Goal: Information Seeking & Learning: Learn about a topic

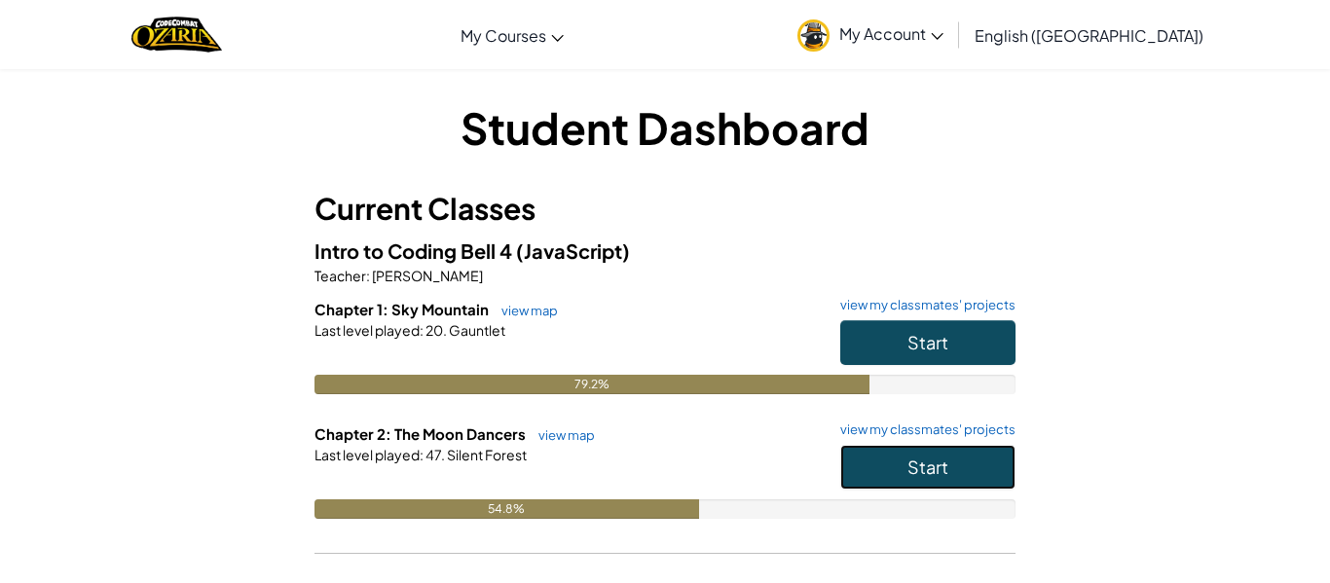
click at [887, 455] on button "Start" at bounding box center [927, 467] width 175 height 45
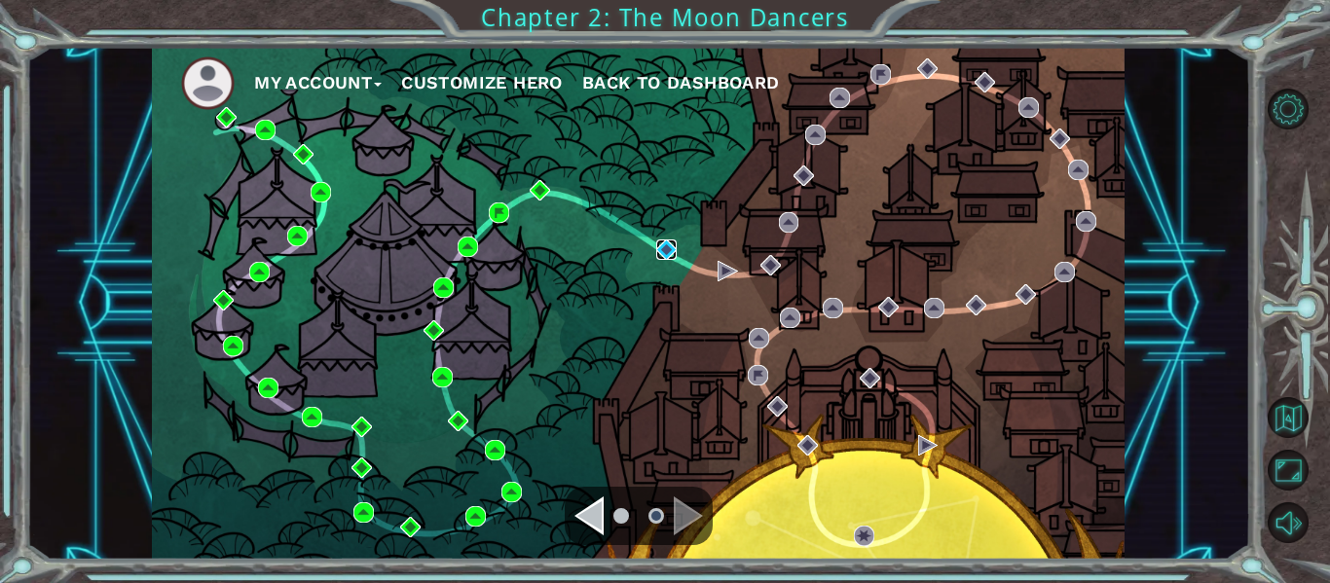
click at [671, 251] on img at bounding box center [666, 250] width 20 height 20
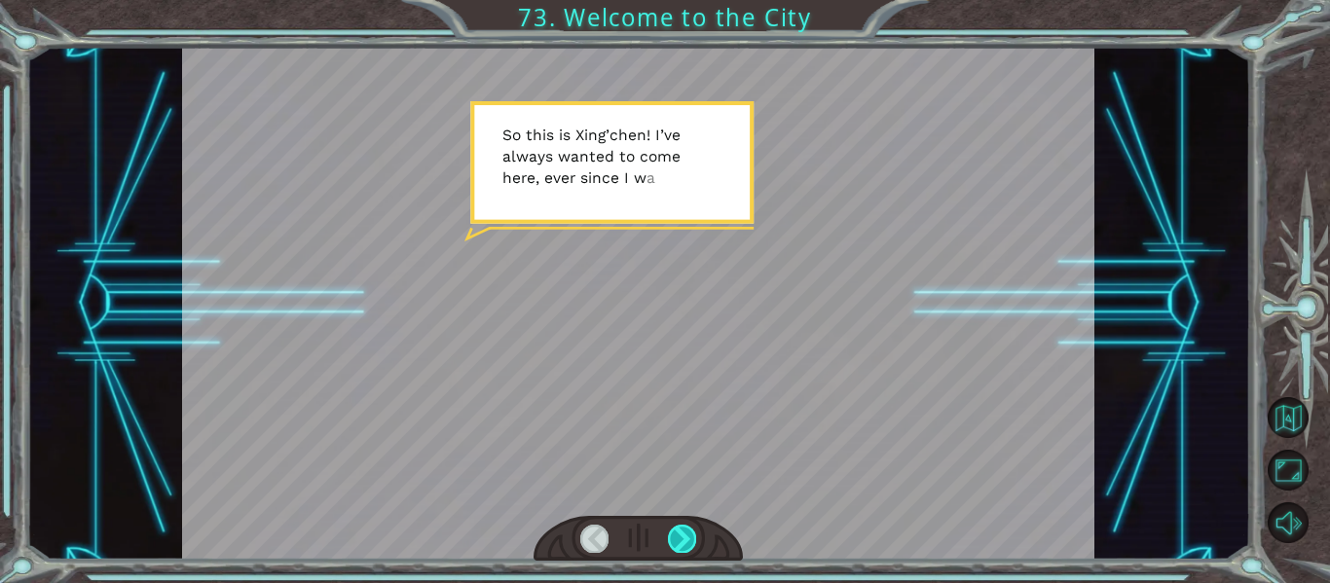
click at [672, 529] on div at bounding box center [682, 538] width 28 height 27
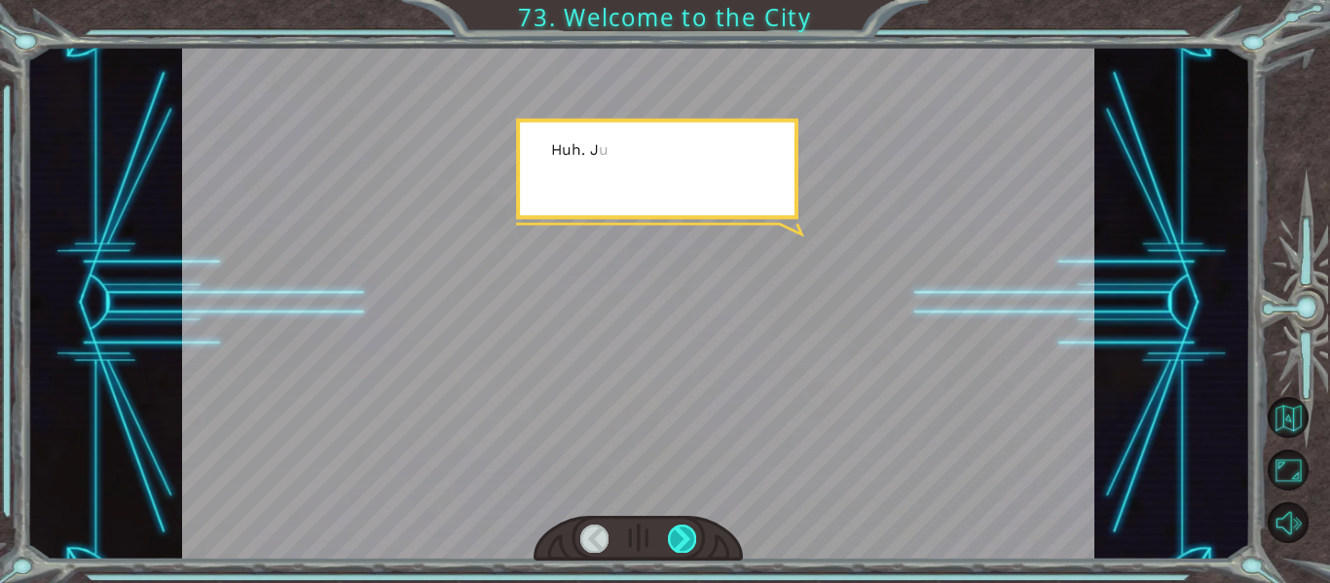
click at [683, 527] on div at bounding box center [682, 538] width 28 height 27
click at [676, 532] on div at bounding box center [682, 538] width 28 height 27
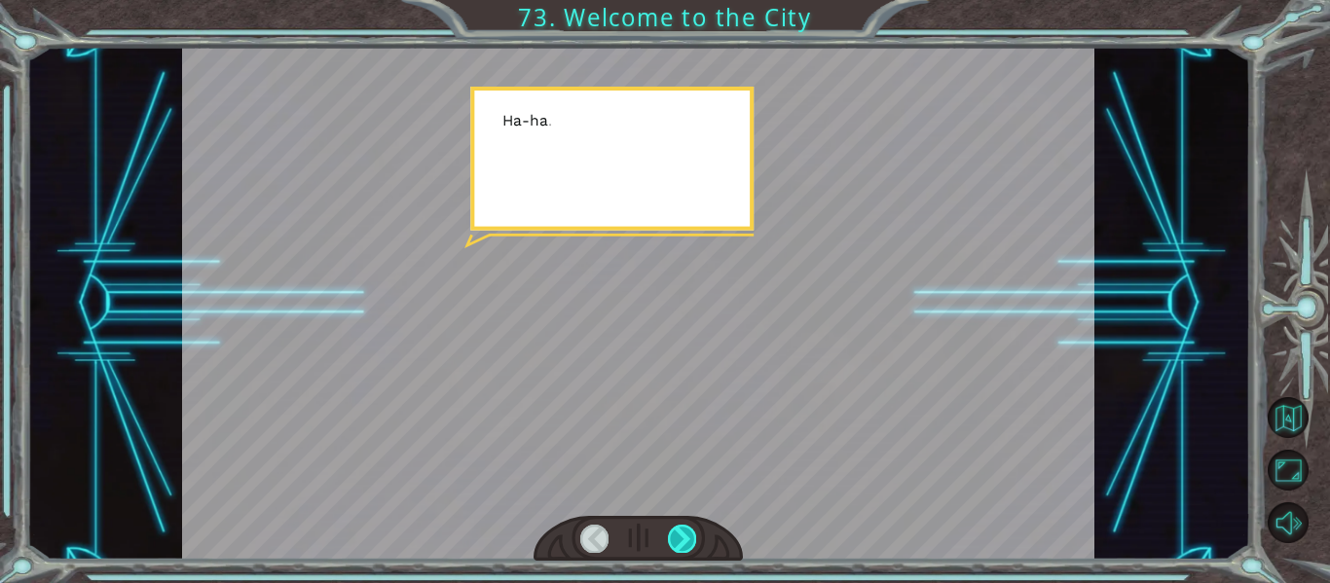
click at [686, 528] on div at bounding box center [682, 538] width 28 height 27
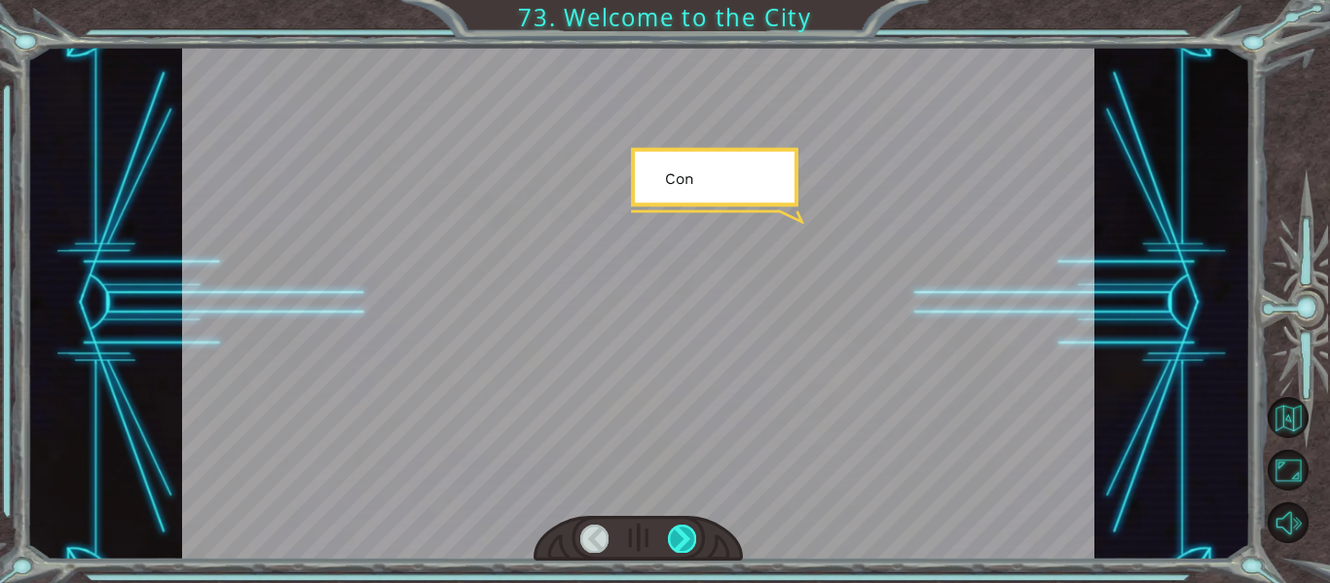
click at [690, 525] on div at bounding box center [682, 538] width 28 height 27
click at [691, 527] on div at bounding box center [682, 538] width 28 height 27
click at [701, 510] on div at bounding box center [638, 303] width 913 height 513
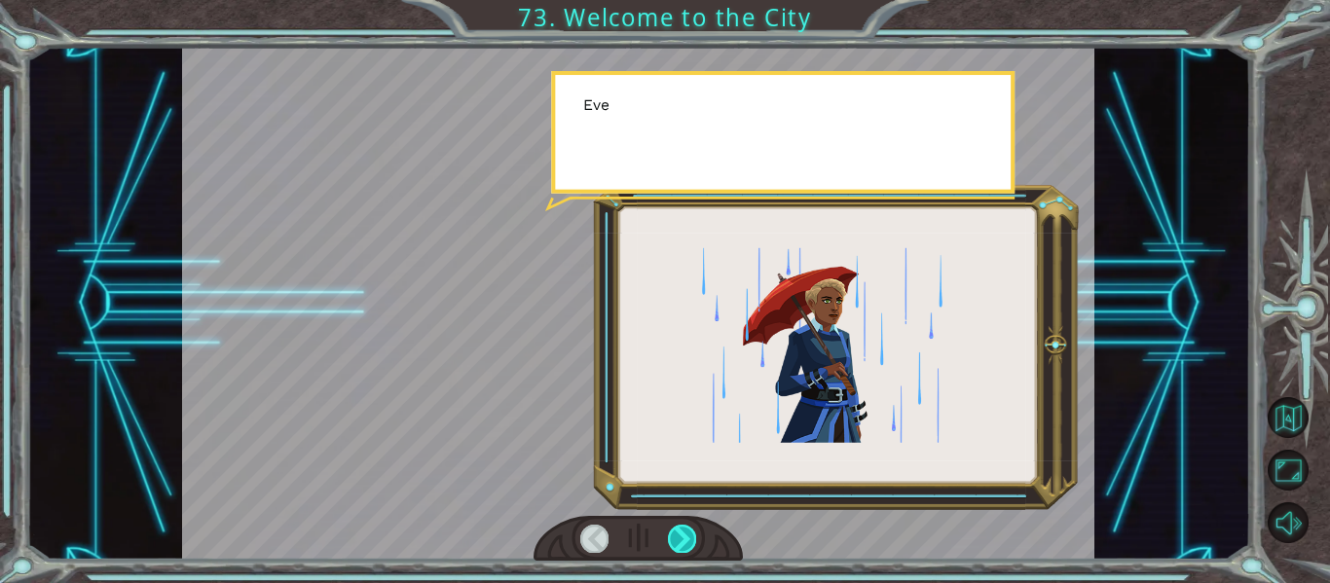
click at [690, 528] on div at bounding box center [682, 538] width 28 height 27
click at [682, 533] on div at bounding box center [682, 538] width 28 height 27
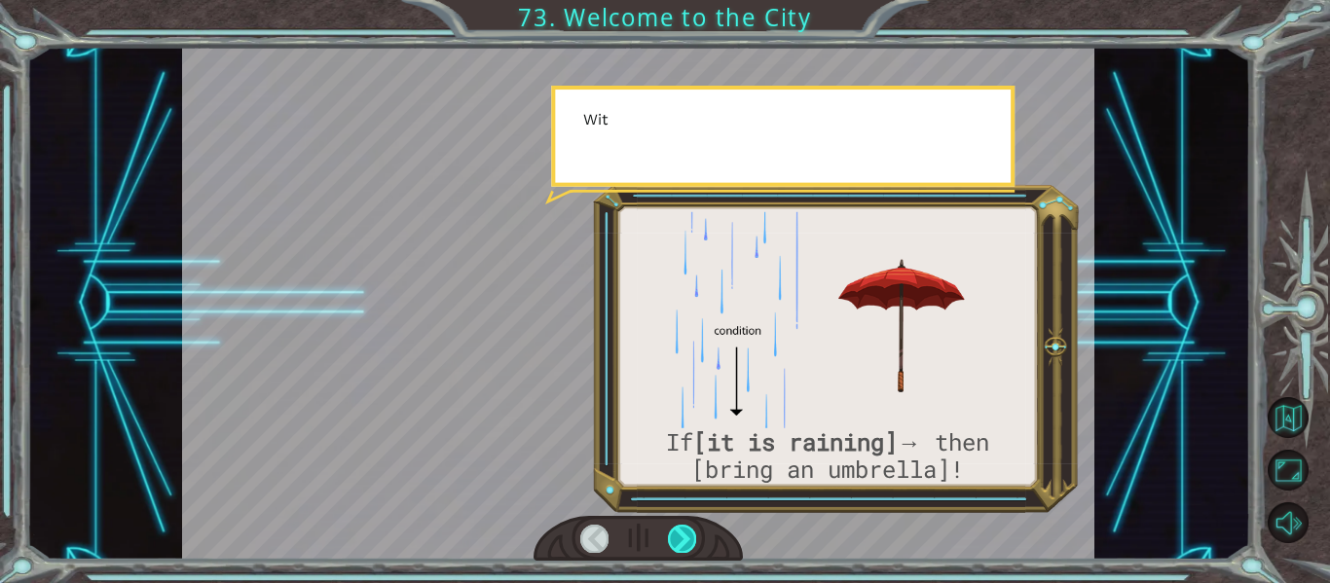
click at [683, 534] on div at bounding box center [682, 538] width 28 height 27
click at [682, 536] on div at bounding box center [682, 538] width 28 height 27
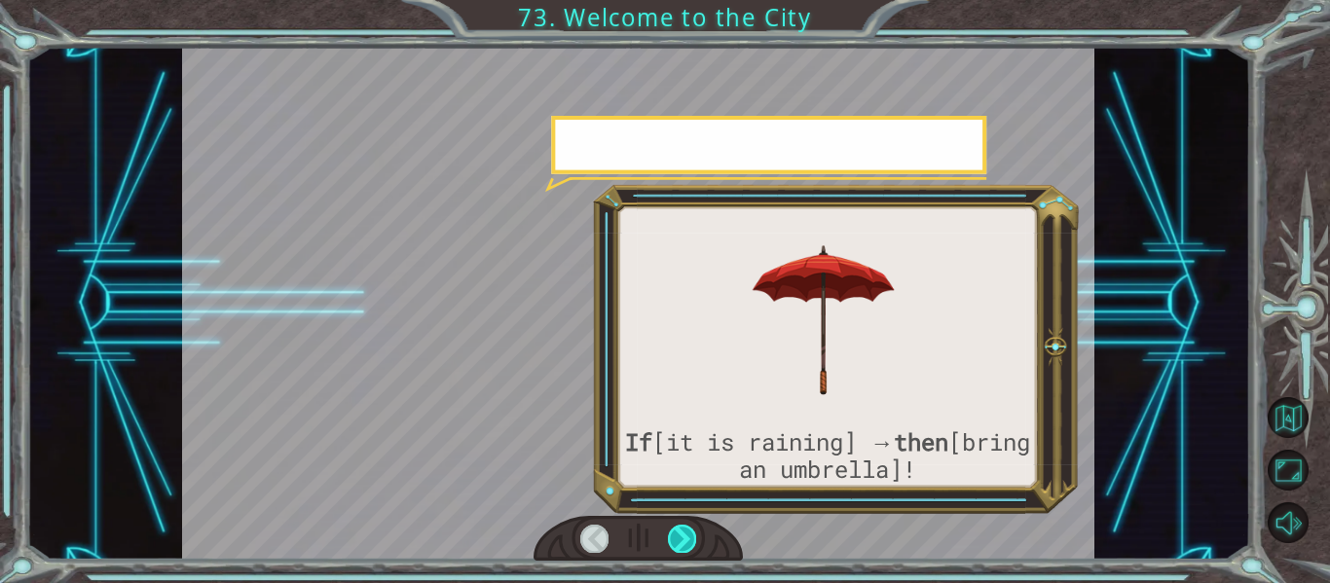
click at [686, 532] on div at bounding box center [682, 538] width 28 height 27
click at [690, 527] on div at bounding box center [682, 538] width 28 height 27
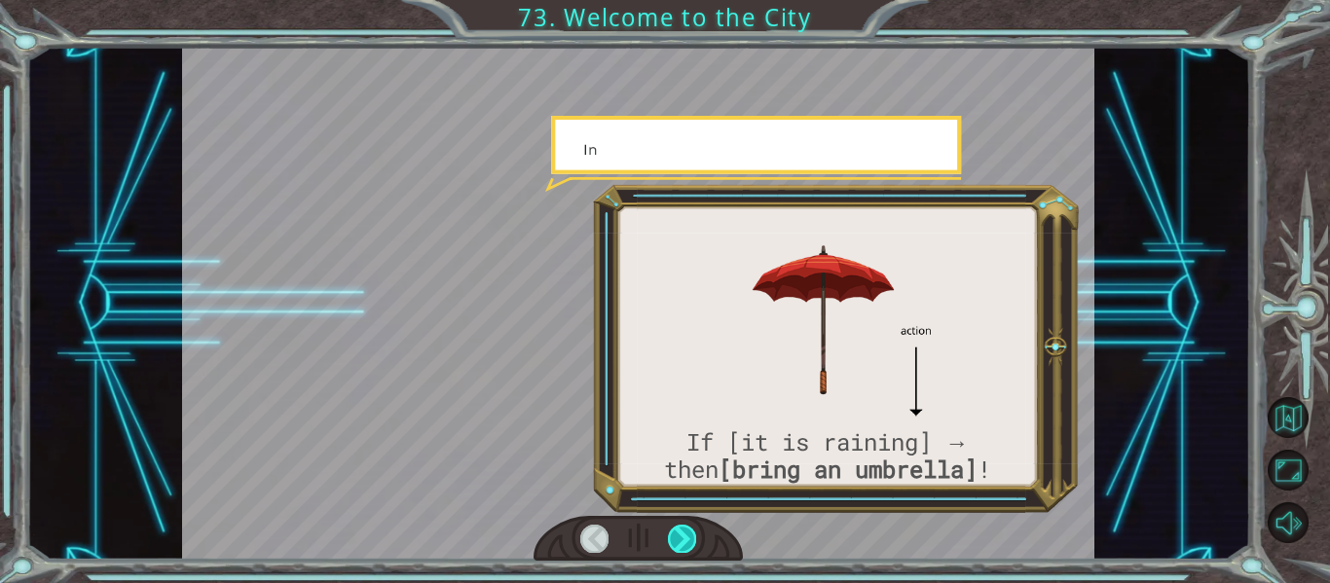
click at [685, 539] on div at bounding box center [682, 538] width 28 height 27
click at [676, 550] on div at bounding box center [682, 538] width 28 height 27
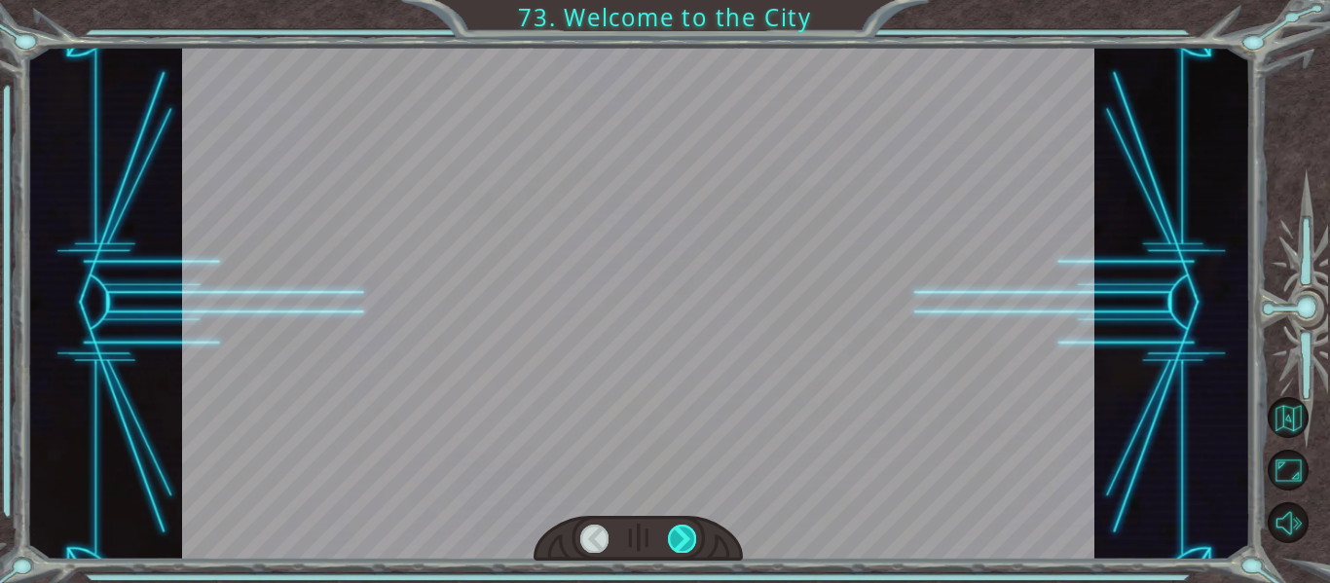
click at [677, 548] on div at bounding box center [682, 538] width 28 height 27
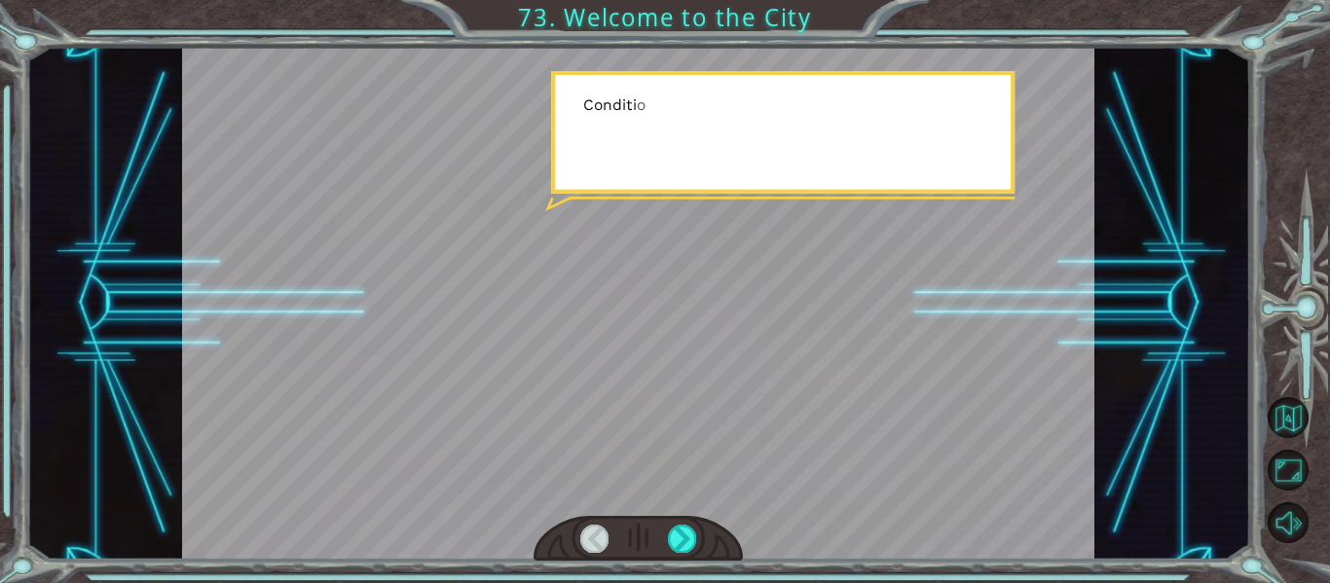
click at [681, 555] on div at bounding box center [639, 539] width 210 height 46
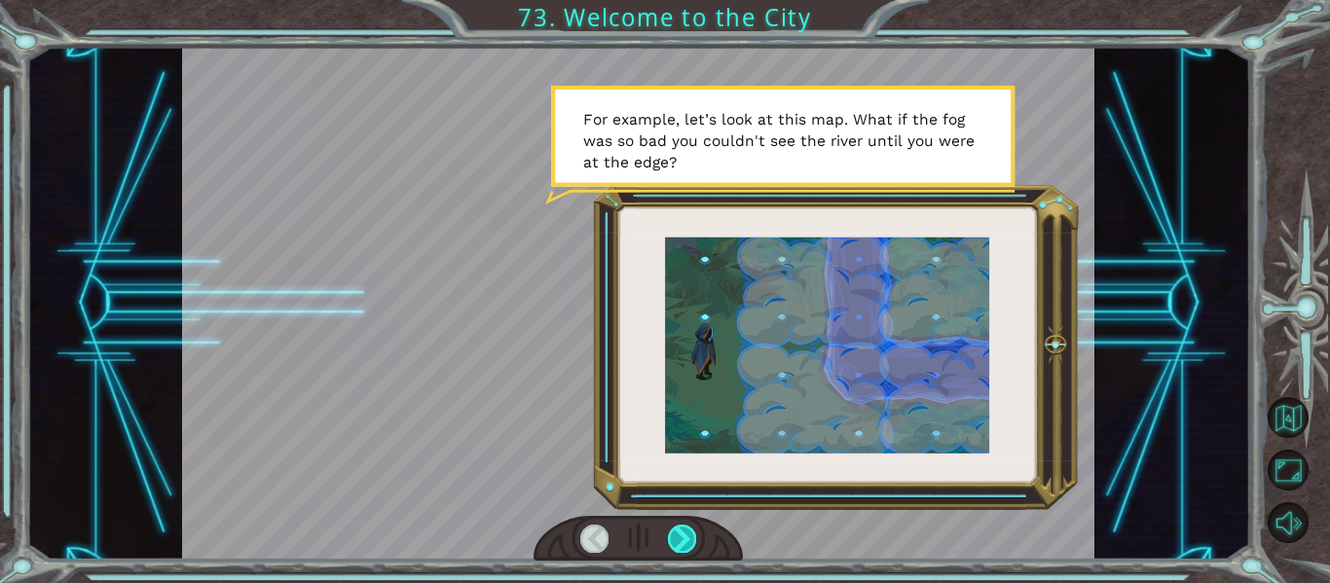
click at [683, 533] on div at bounding box center [682, 538] width 28 height 27
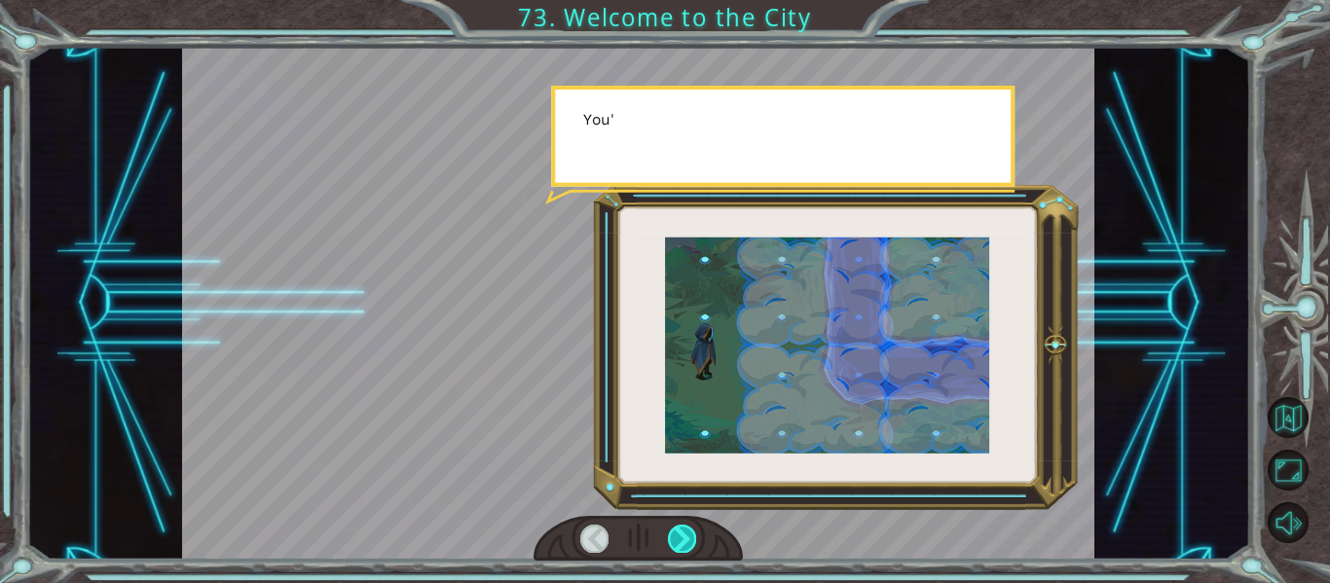
click at [684, 526] on div at bounding box center [682, 538] width 28 height 27
click at [688, 531] on div at bounding box center [682, 538] width 28 height 27
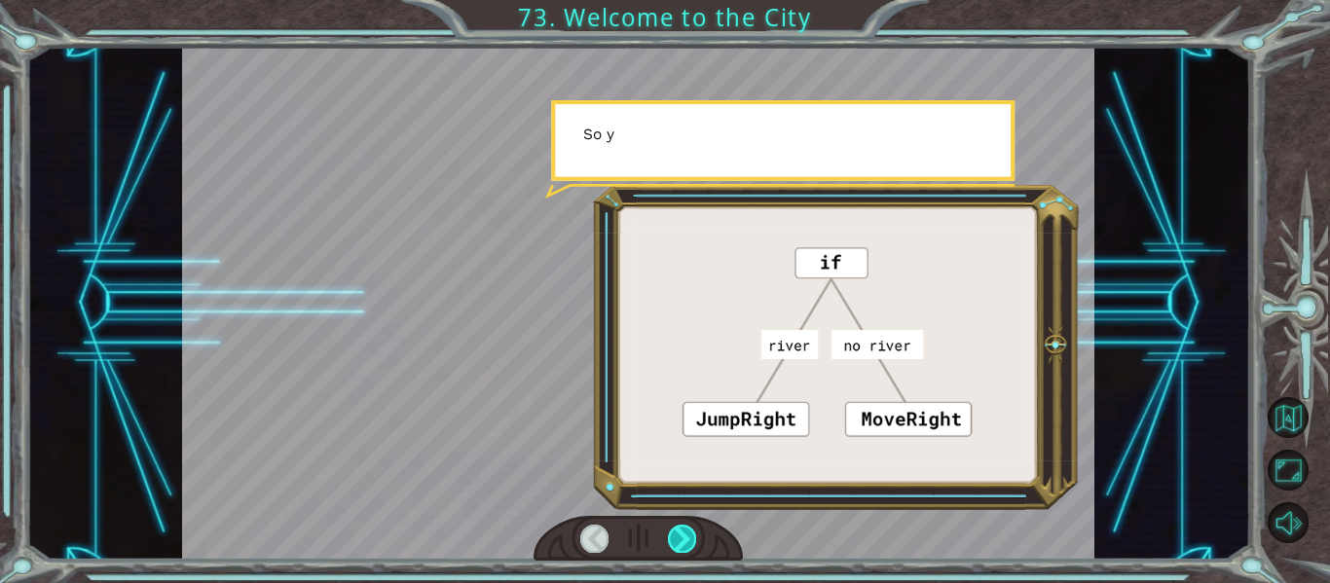
click at [683, 532] on div at bounding box center [682, 538] width 28 height 27
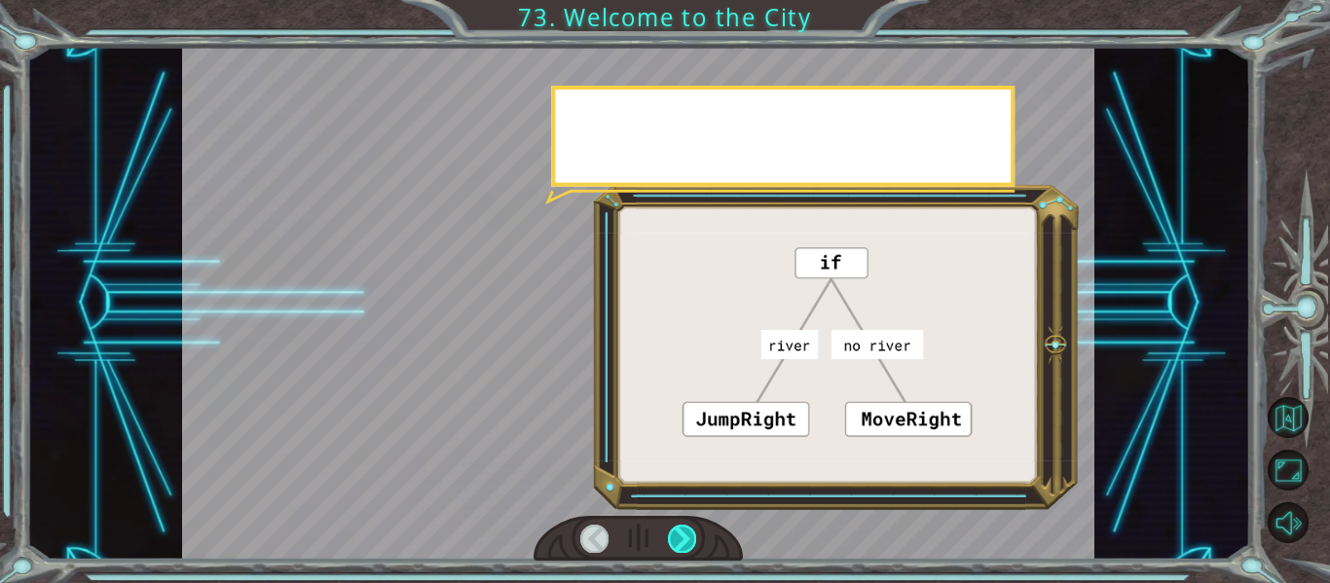
click at [695, 535] on div at bounding box center [682, 538] width 28 height 27
click at [694, 529] on div at bounding box center [682, 538] width 28 height 27
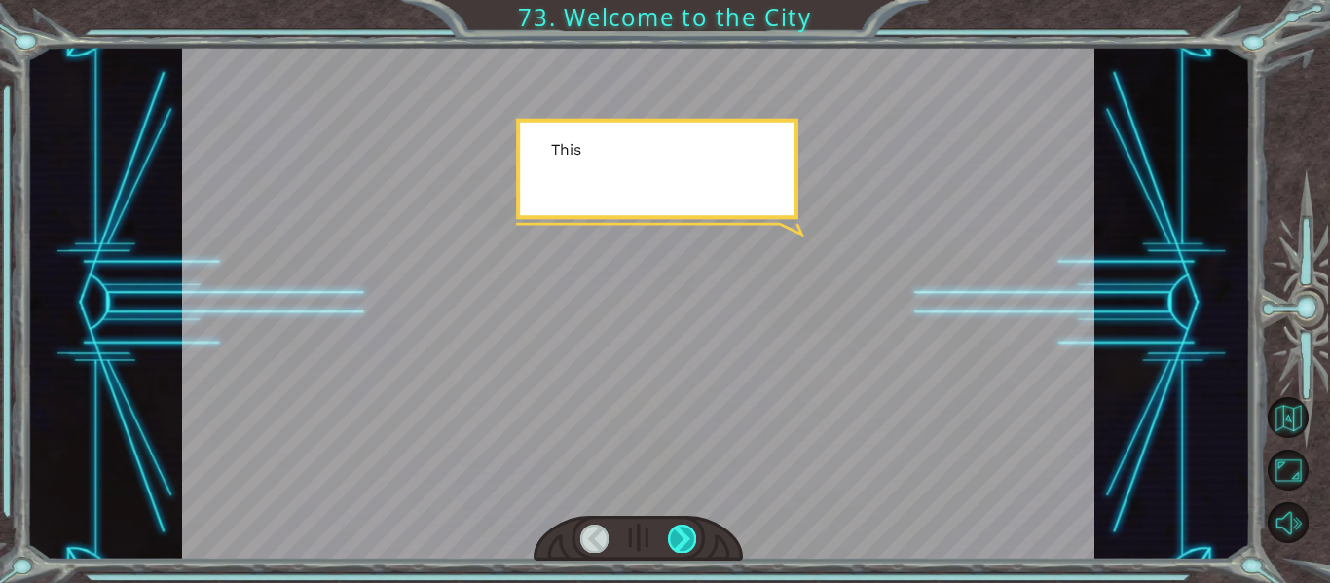
click at [694, 527] on div at bounding box center [682, 538] width 28 height 27
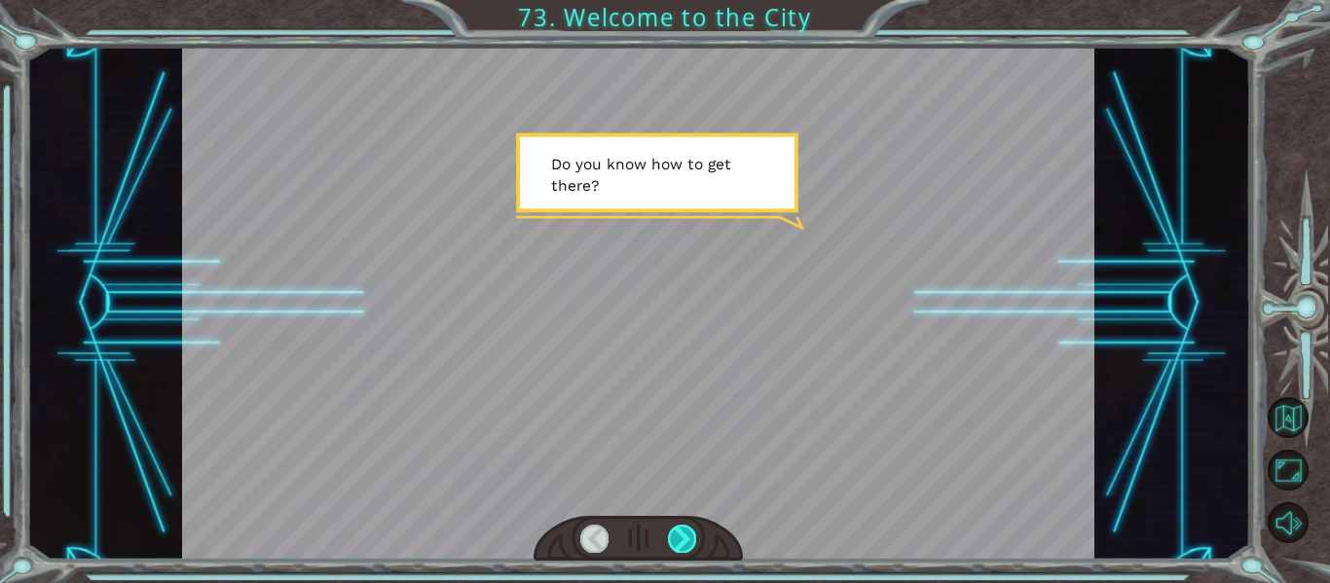
click at [692, 536] on div at bounding box center [682, 538] width 28 height 27
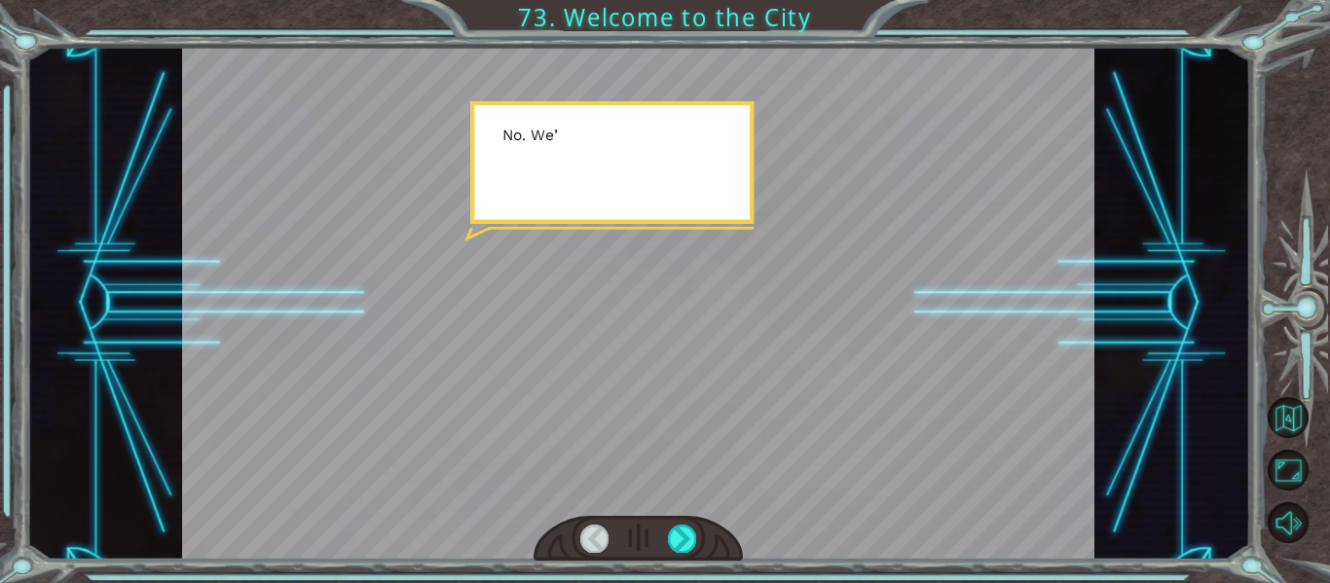
click at [652, 554] on div at bounding box center [639, 539] width 210 height 46
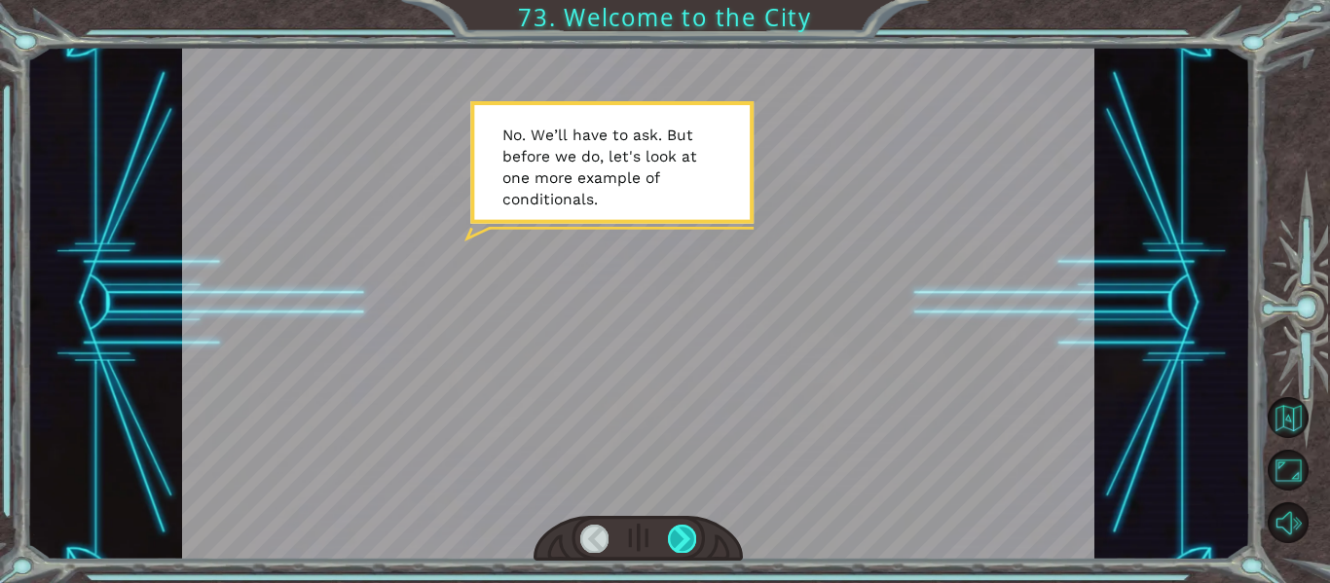
click at [672, 533] on div at bounding box center [682, 538] width 28 height 27
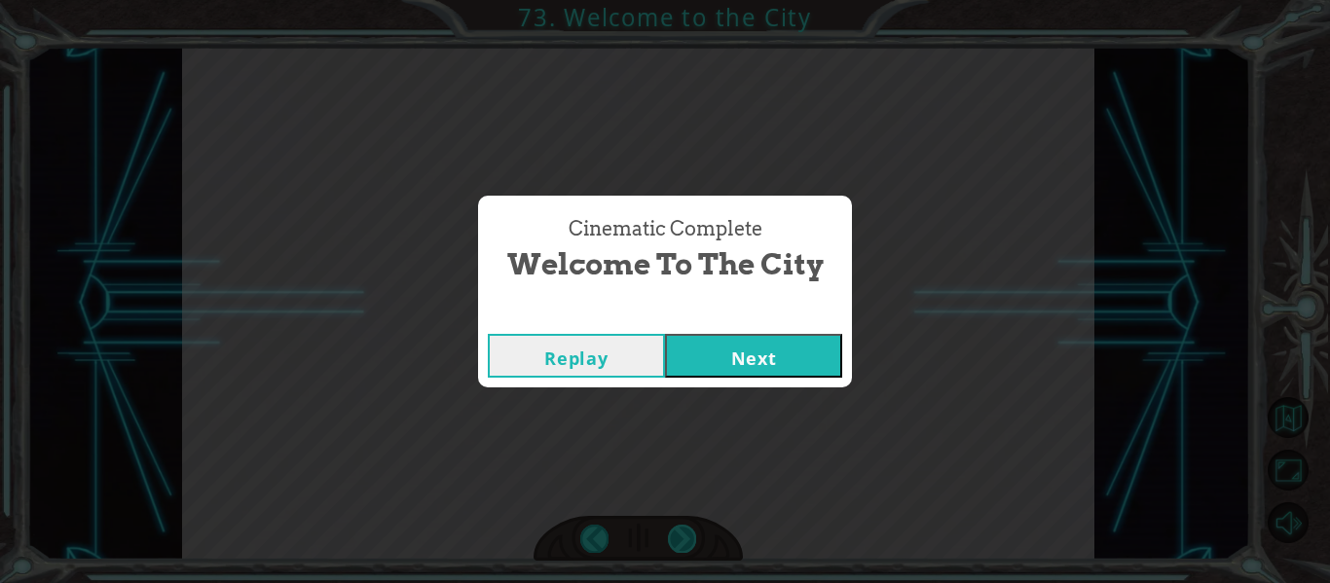
click at [763, 347] on button "Next" at bounding box center [753, 356] width 177 height 44
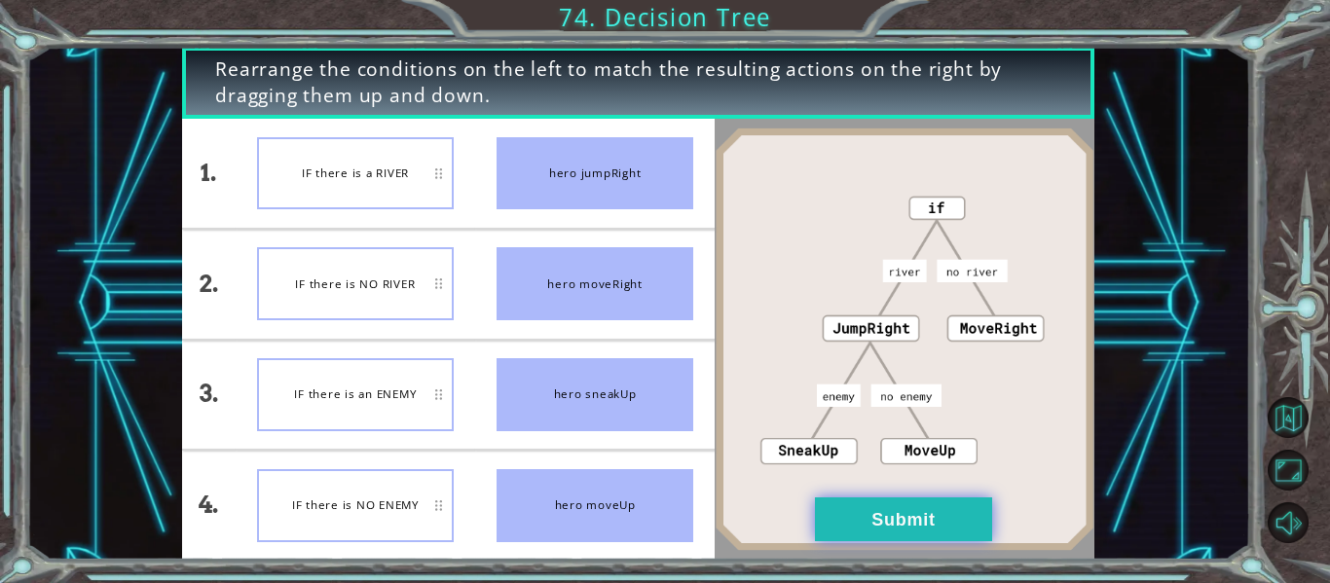
click at [937, 534] on button "Submit" at bounding box center [903, 520] width 177 height 44
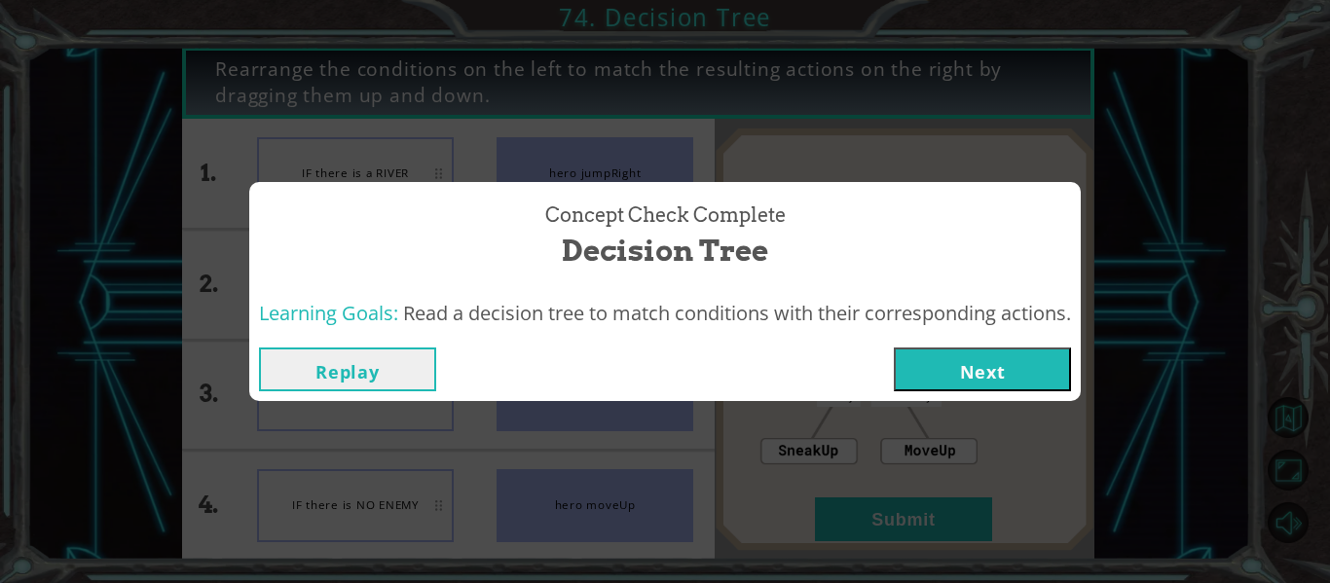
click at [1020, 356] on button "Next" at bounding box center [982, 370] width 177 height 44
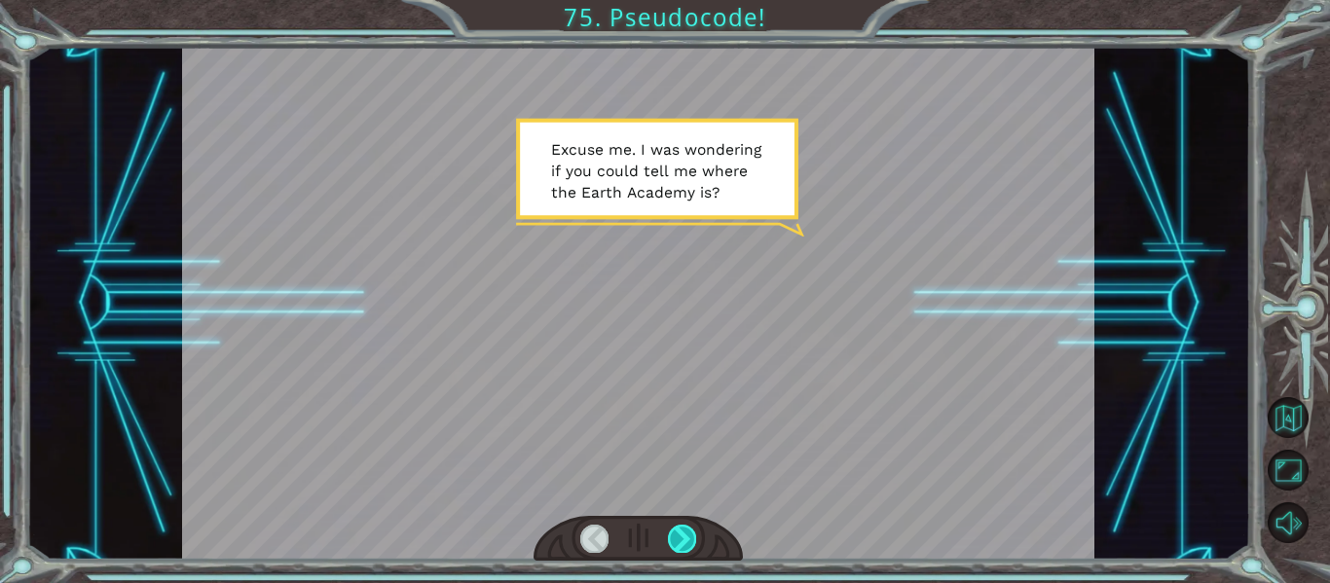
click at [688, 526] on div at bounding box center [682, 538] width 28 height 27
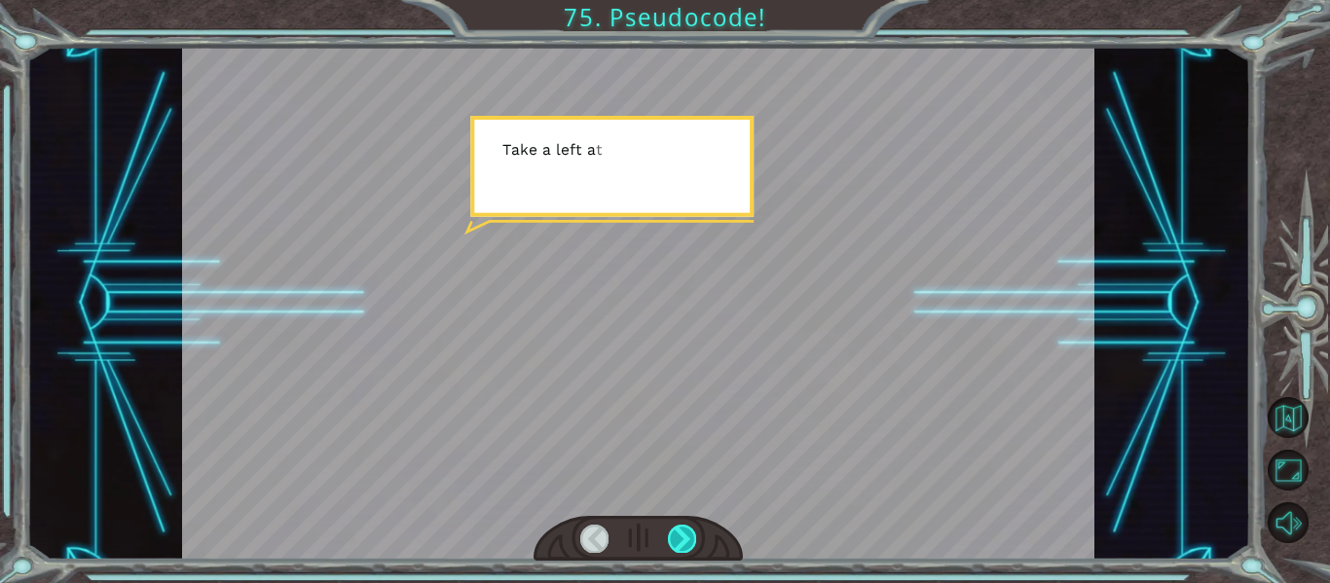
click at [680, 527] on div at bounding box center [682, 538] width 28 height 27
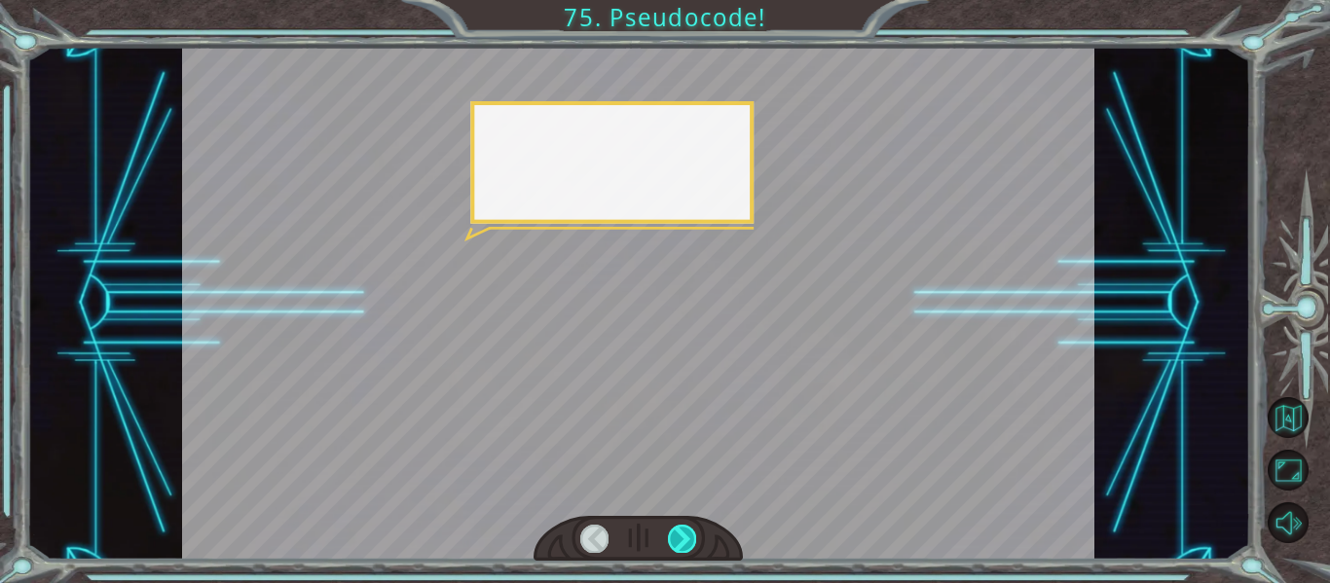
click at [680, 529] on div at bounding box center [682, 538] width 28 height 27
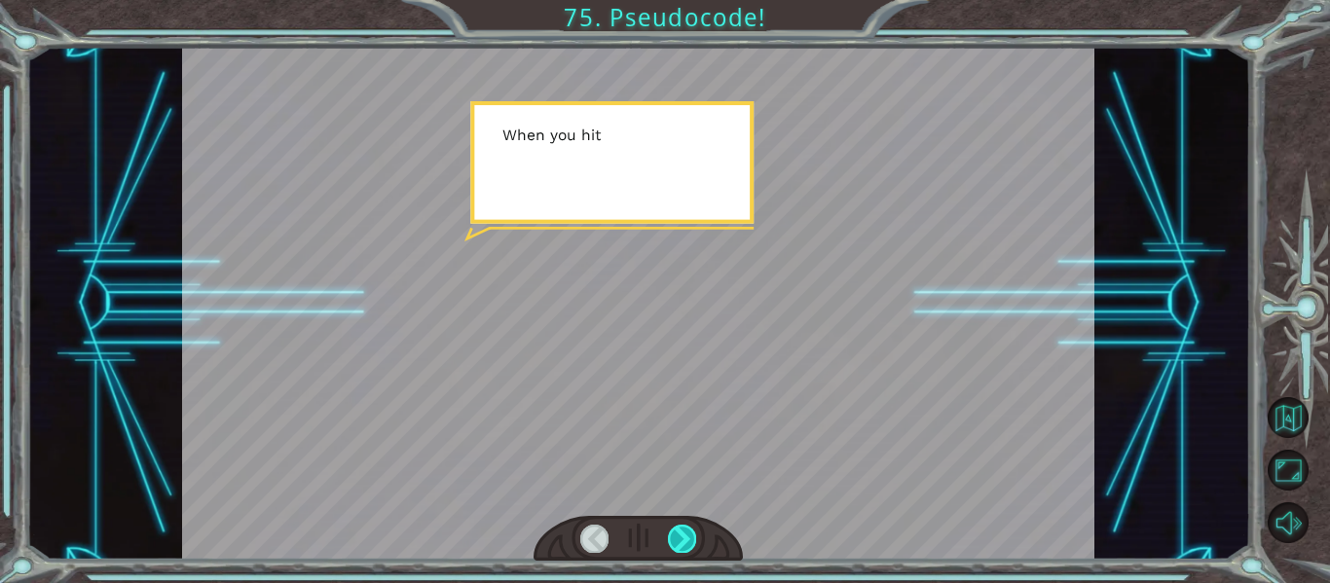
click at [675, 531] on div at bounding box center [682, 538] width 28 height 27
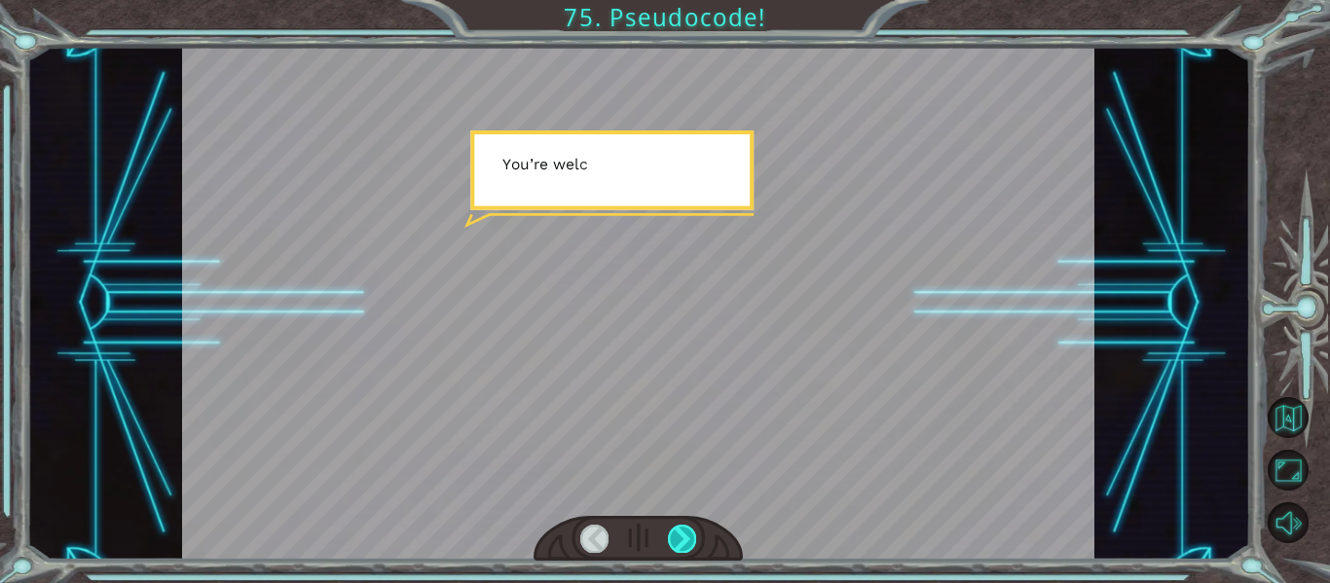
click at [676, 532] on div at bounding box center [682, 538] width 28 height 27
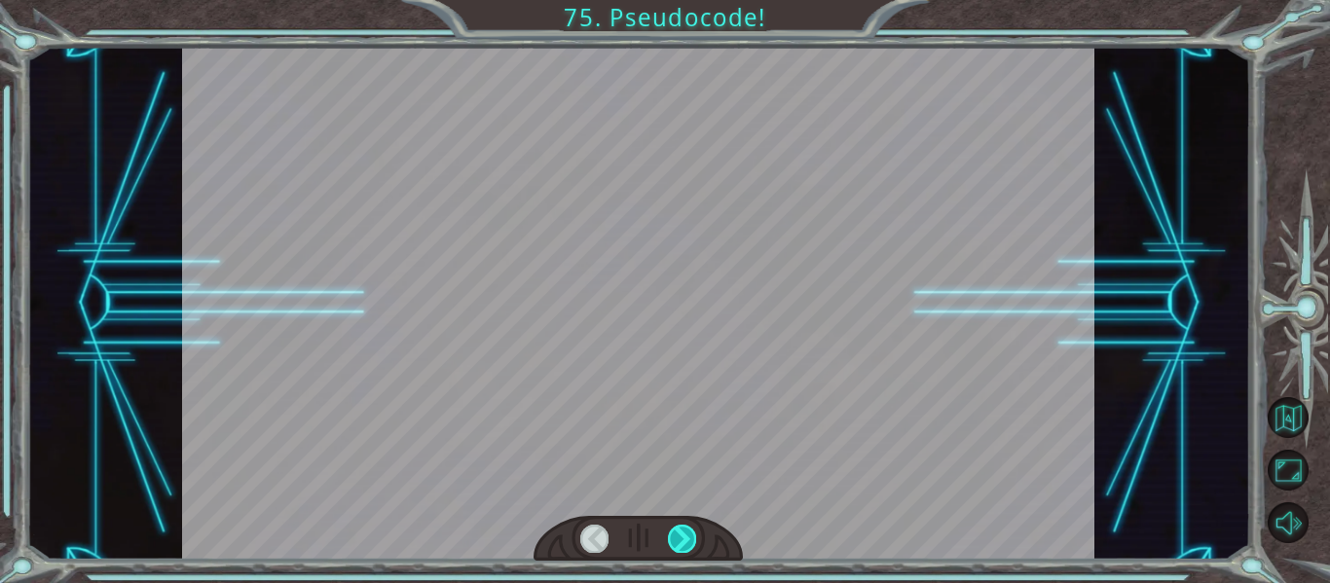
click at [695, 550] on div at bounding box center [682, 538] width 28 height 27
click at [679, 536] on div at bounding box center [682, 538] width 28 height 27
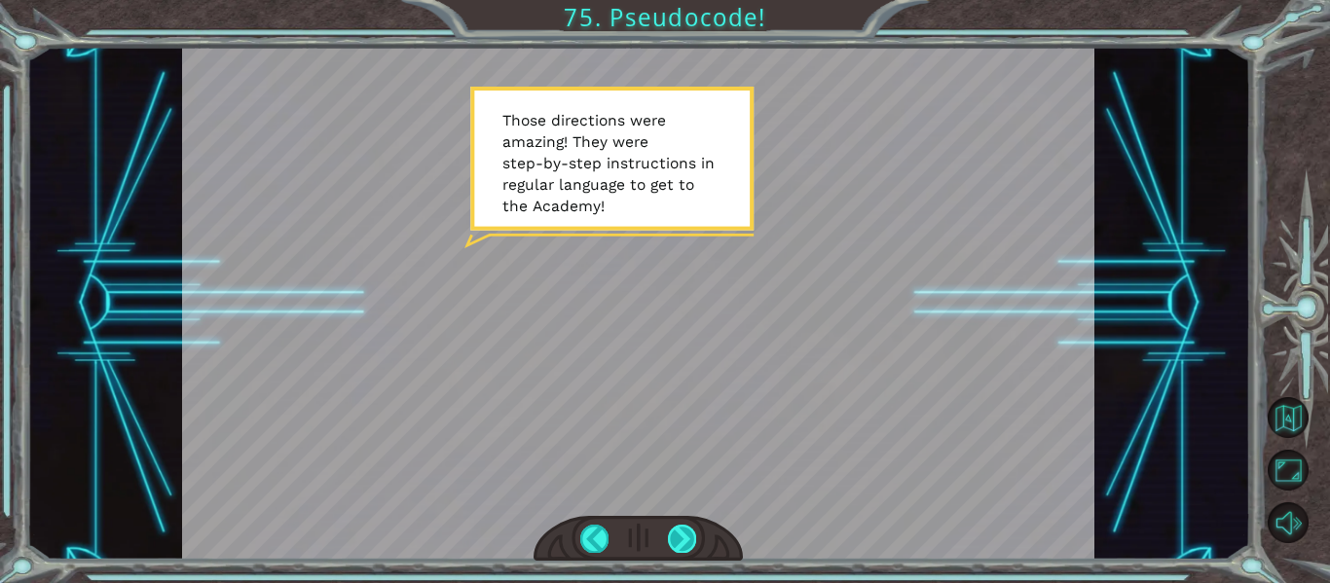
click at [670, 534] on div at bounding box center [682, 538] width 28 height 27
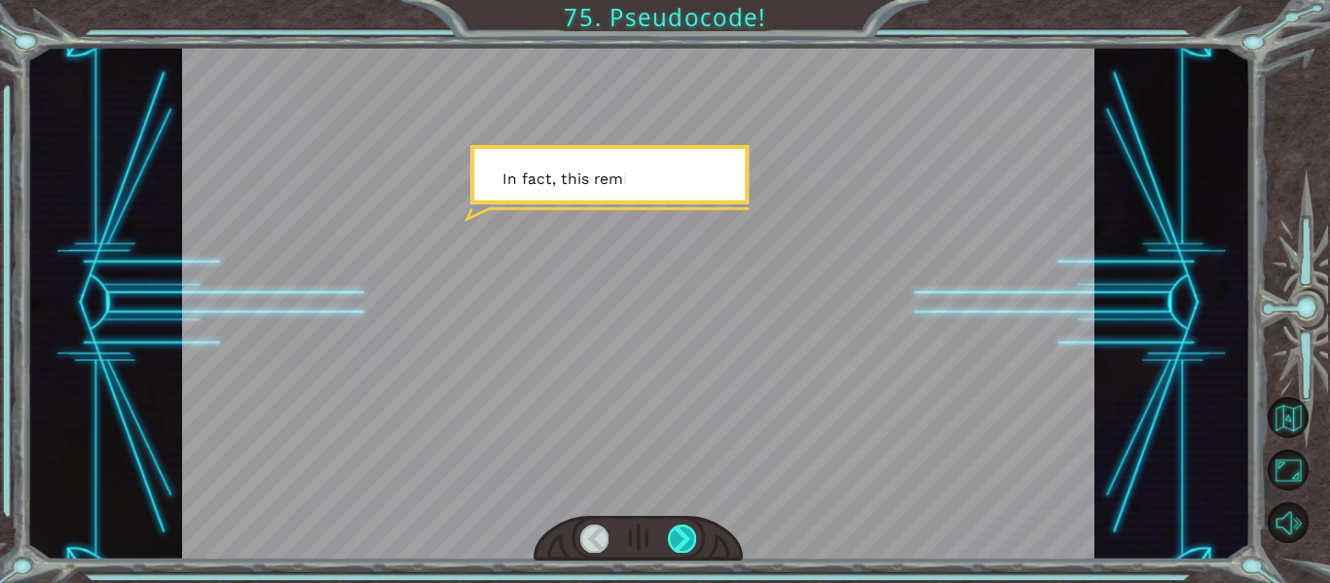
click at [680, 533] on div at bounding box center [682, 538] width 28 height 27
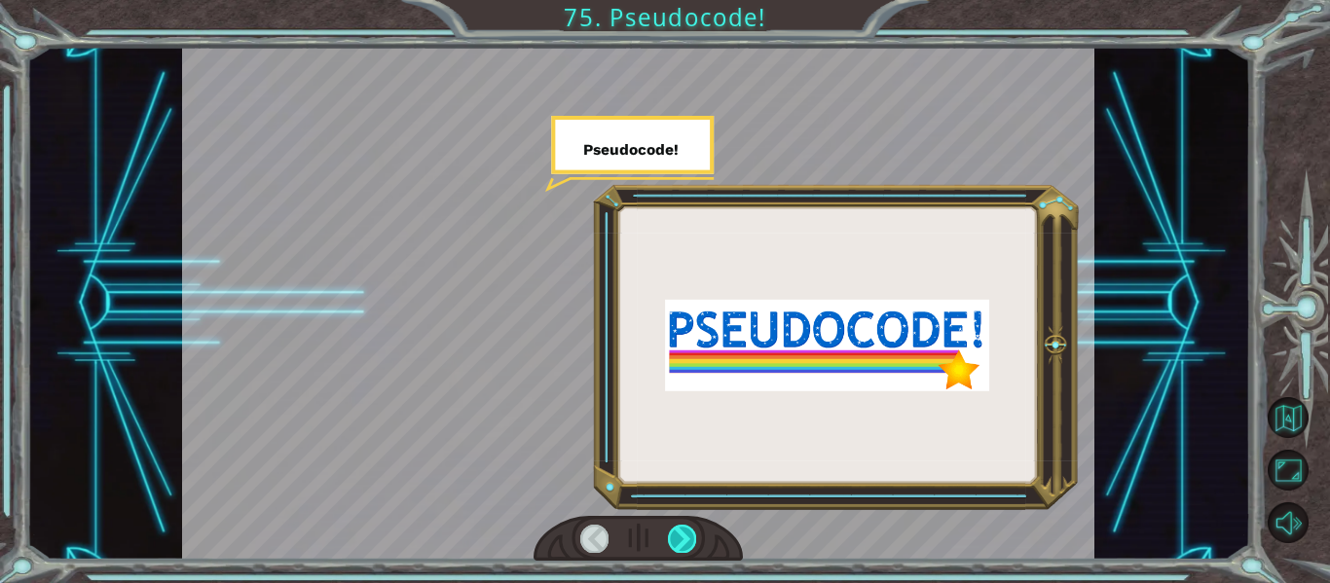
click at [675, 547] on div at bounding box center [682, 538] width 28 height 27
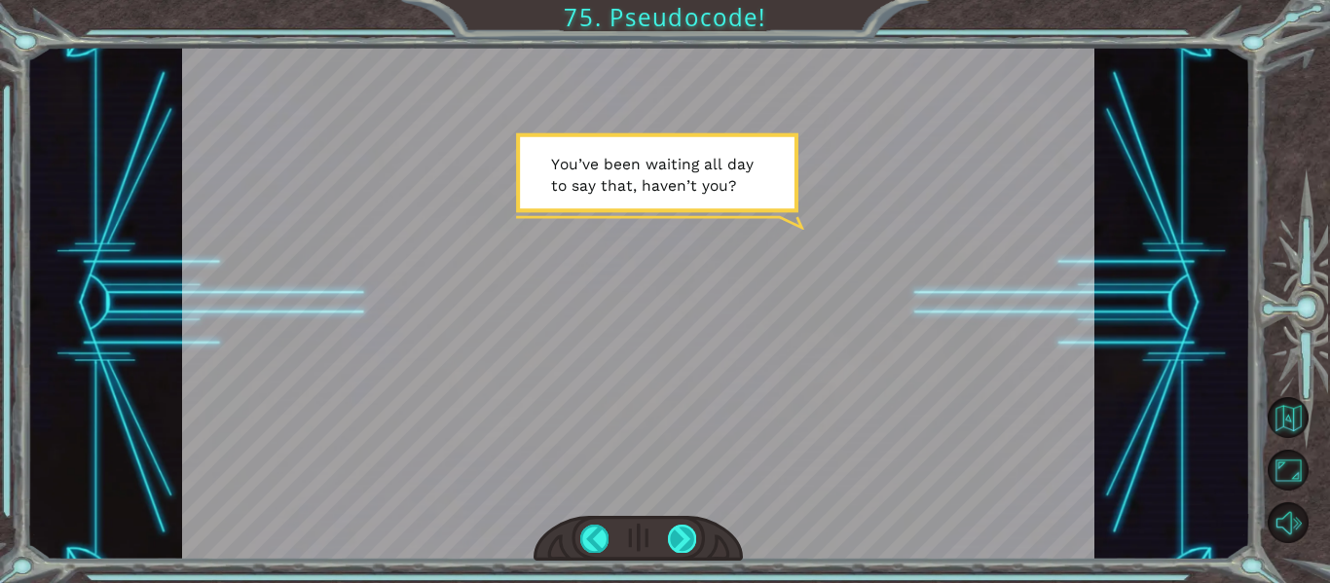
click at [688, 538] on div at bounding box center [682, 538] width 28 height 27
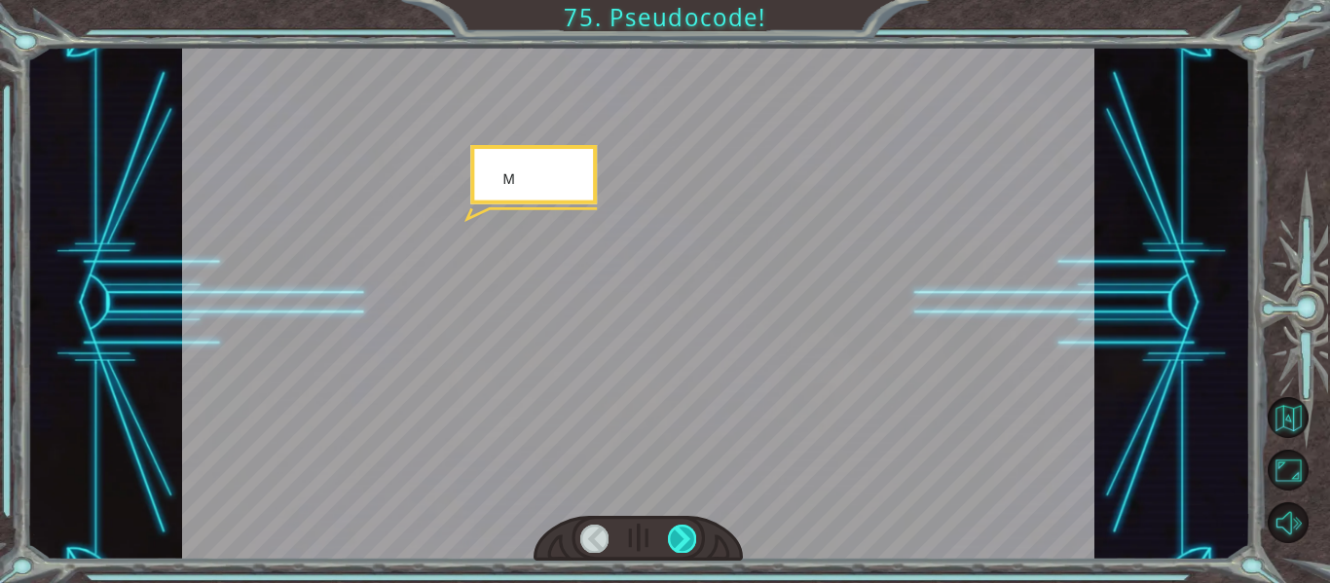
click at [694, 531] on div at bounding box center [682, 538] width 28 height 27
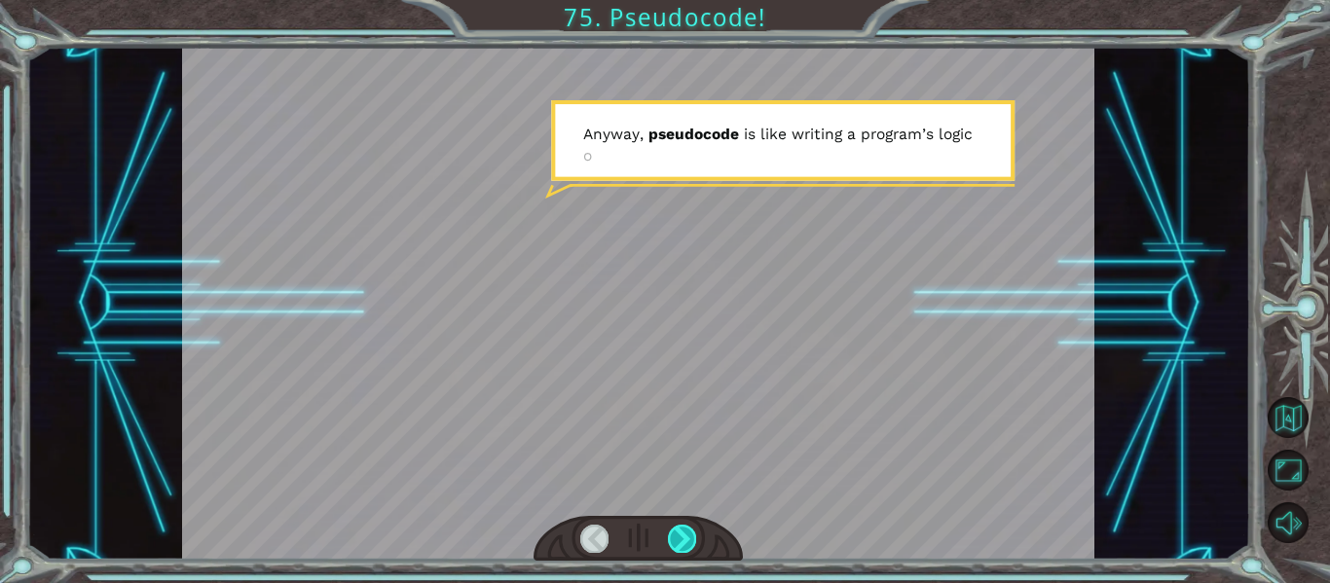
click at [690, 537] on div at bounding box center [682, 538] width 28 height 27
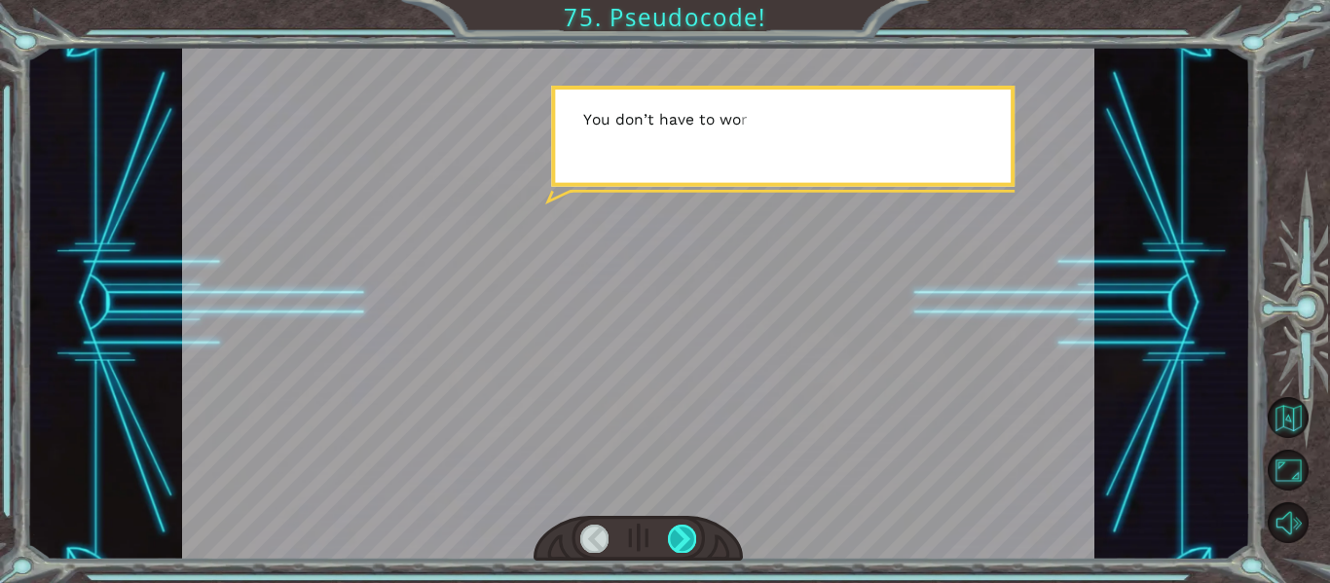
click at [693, 533] on div at bounding box center [682, 538] width 28 height 27
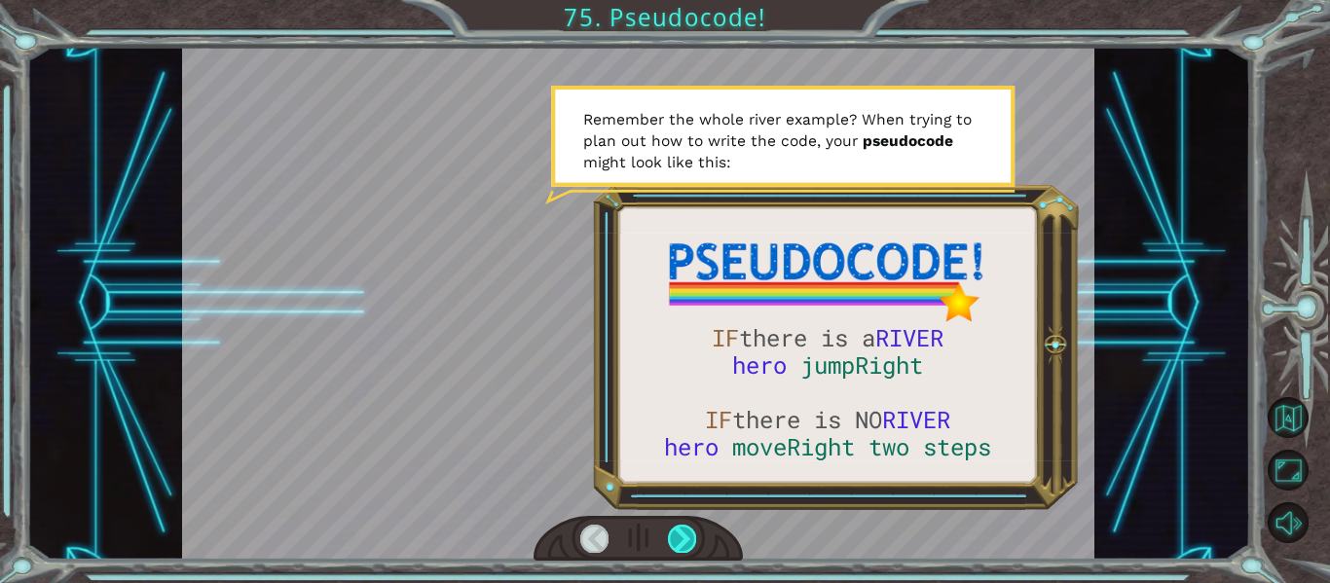
click at [677, 532] on div at bounding box center [682, 538] width 28 height 27
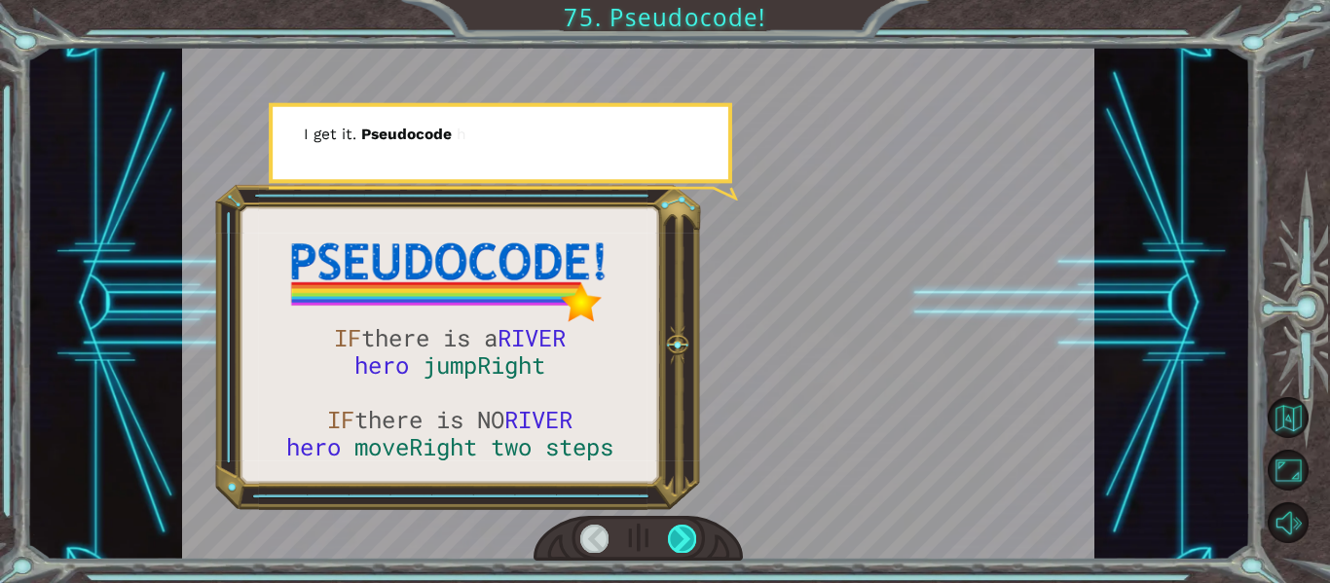
click at [682, 530] on div at bounding box center [682, 538] width 28 height 27
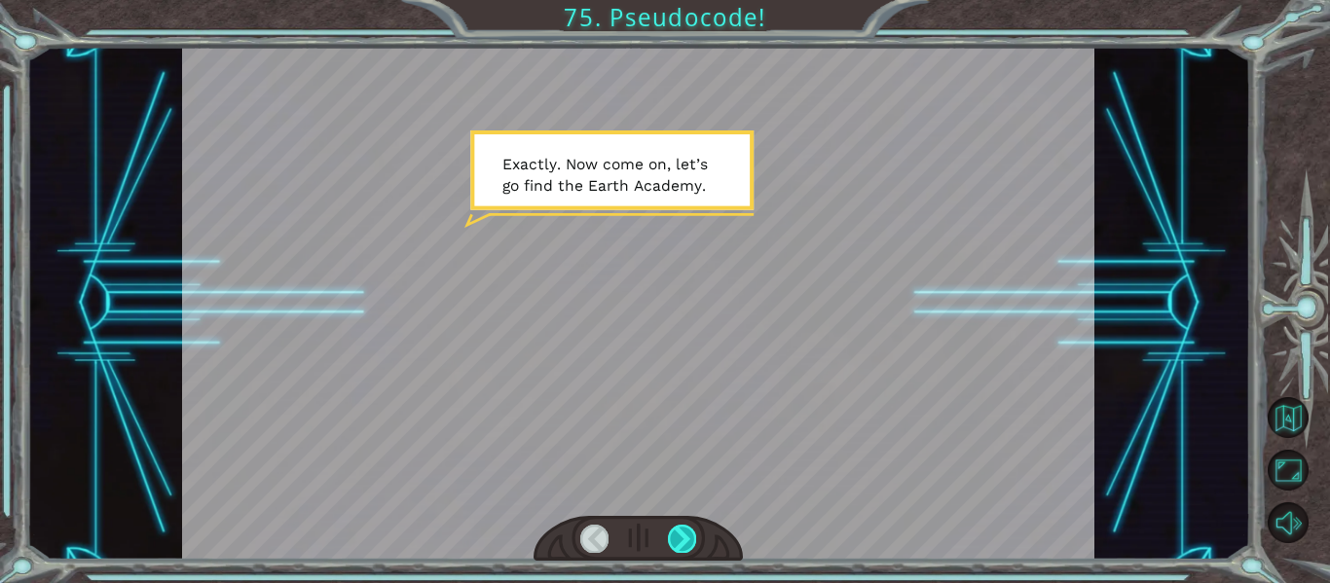
click at [700, 501] on div at bounding box center [638, 303] width 913 height 513
click at [691, 526] on div at bounding box center [682, 538] width 28 height 27
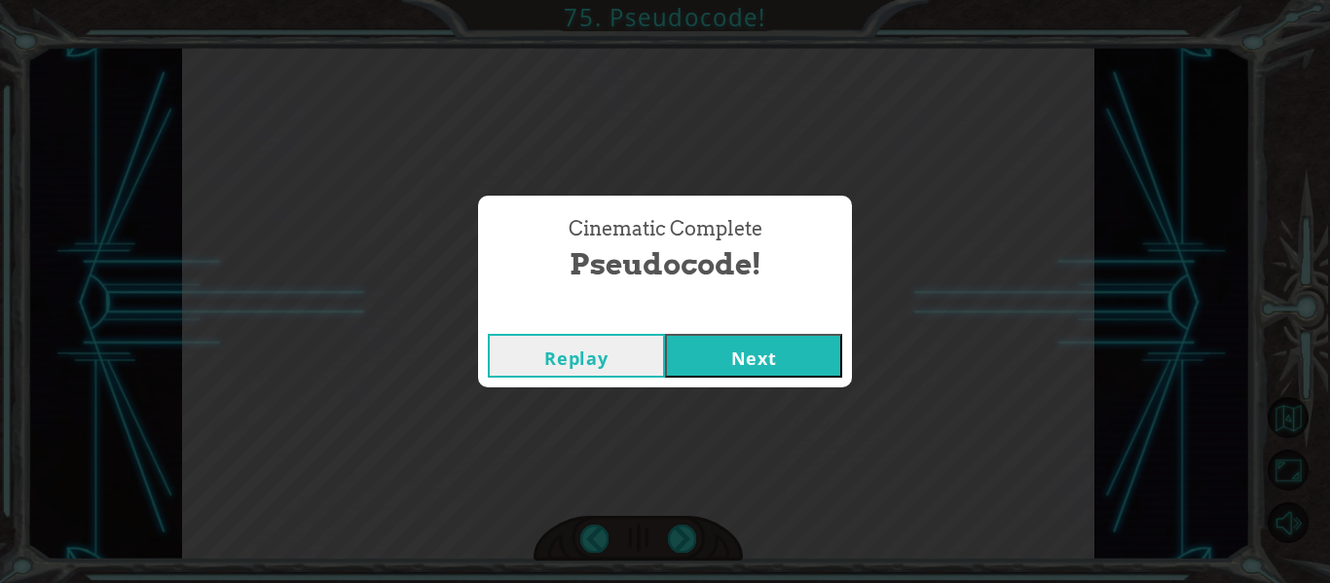
click at [744, 362] on button "Next" at bounding box center [753, 356] width 177 height 44
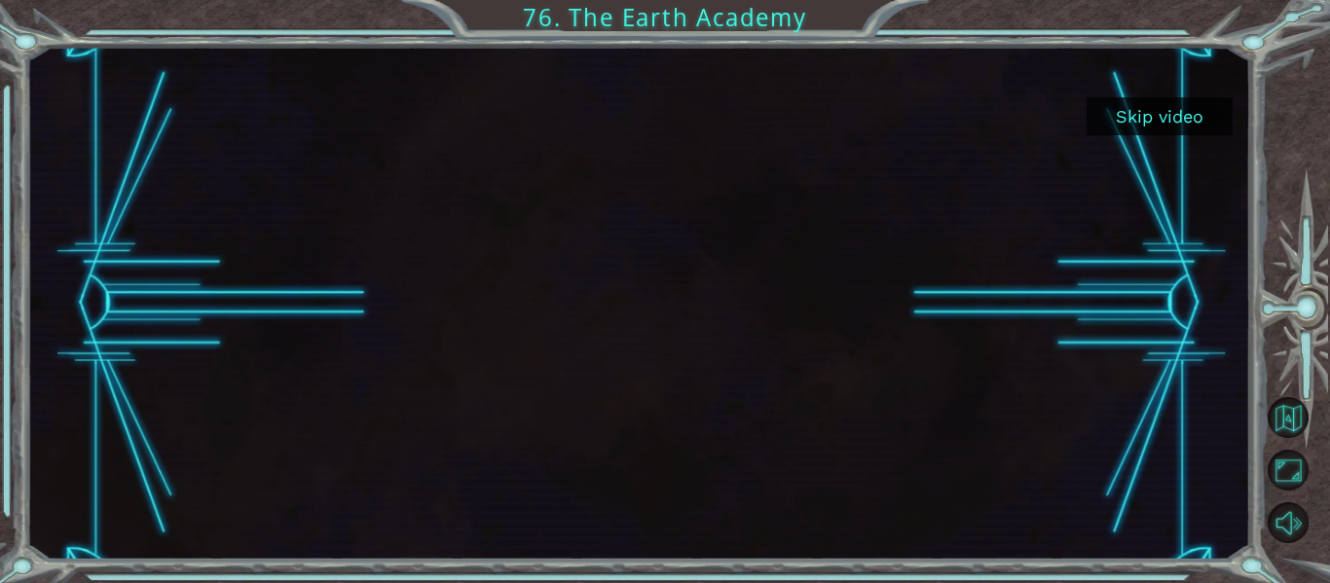
click at [1179, 110] on button "Skip video" at bounding box center [1160, 116] width 146 height 38
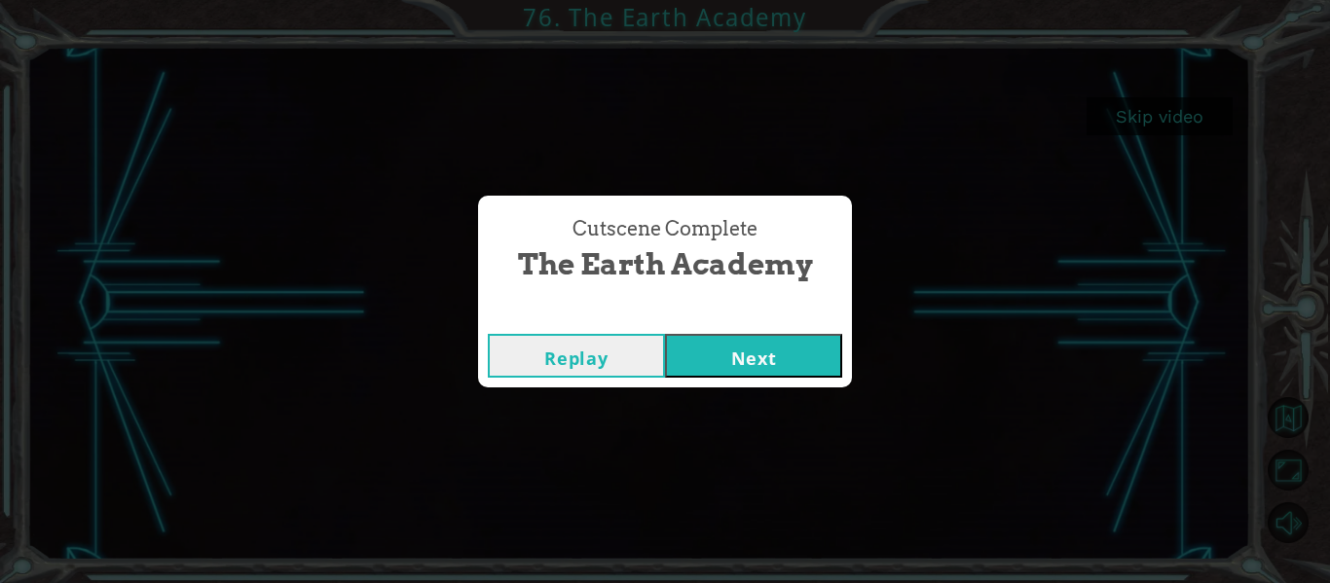
click at [791, 336] on button "Next" at bounding box center [753, 356] width 177 height 44
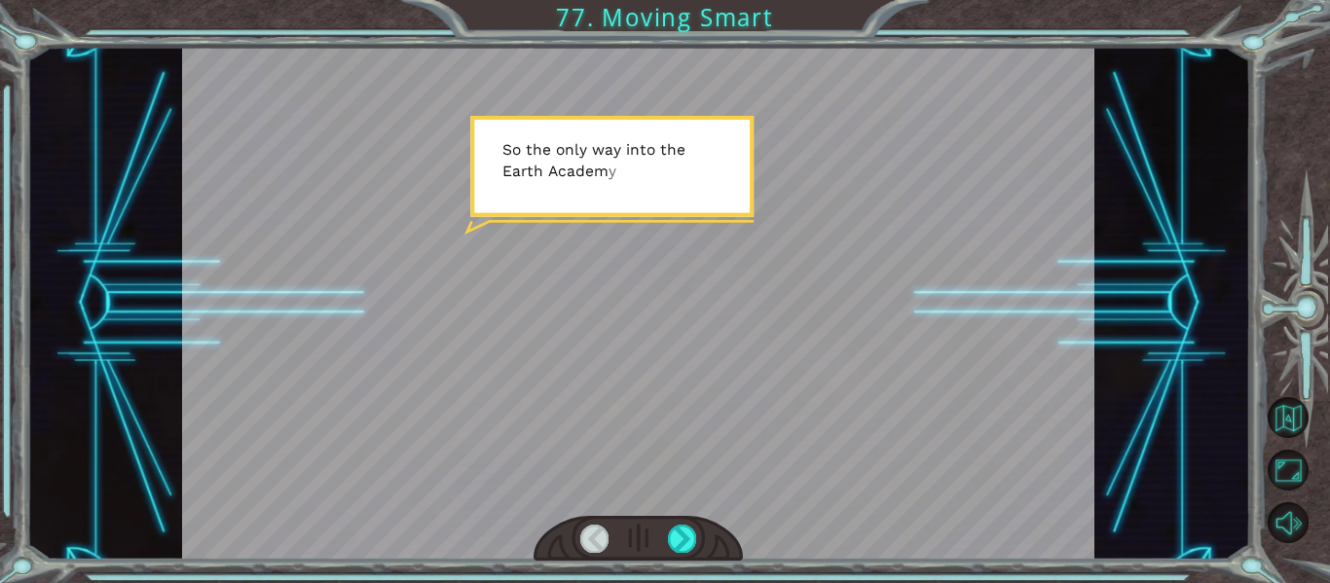
click at [711, 549] on div at bounding box center [639, 539] width 210 height 46
click at [686, 529] on div at bounding box center [682, 538] width 28 height 27
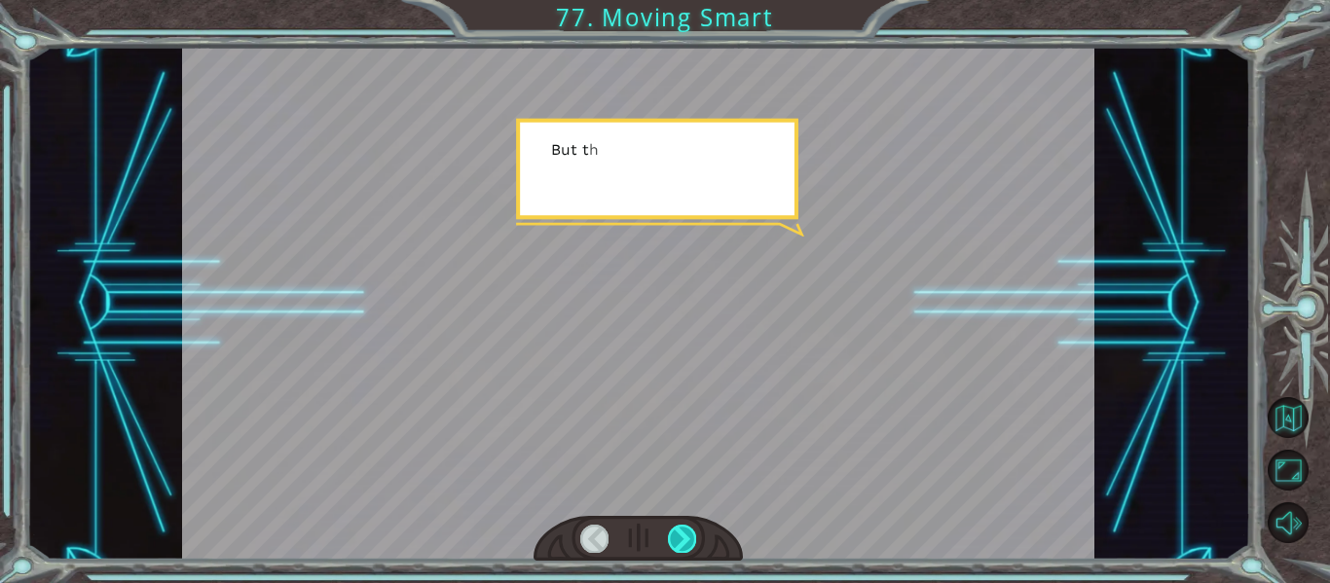
click at [669, 527] on div at bounding box center [682, 538] width 28 height 27
click at [679, 526] on div at bounding box center [682, 538] width 28 height 27
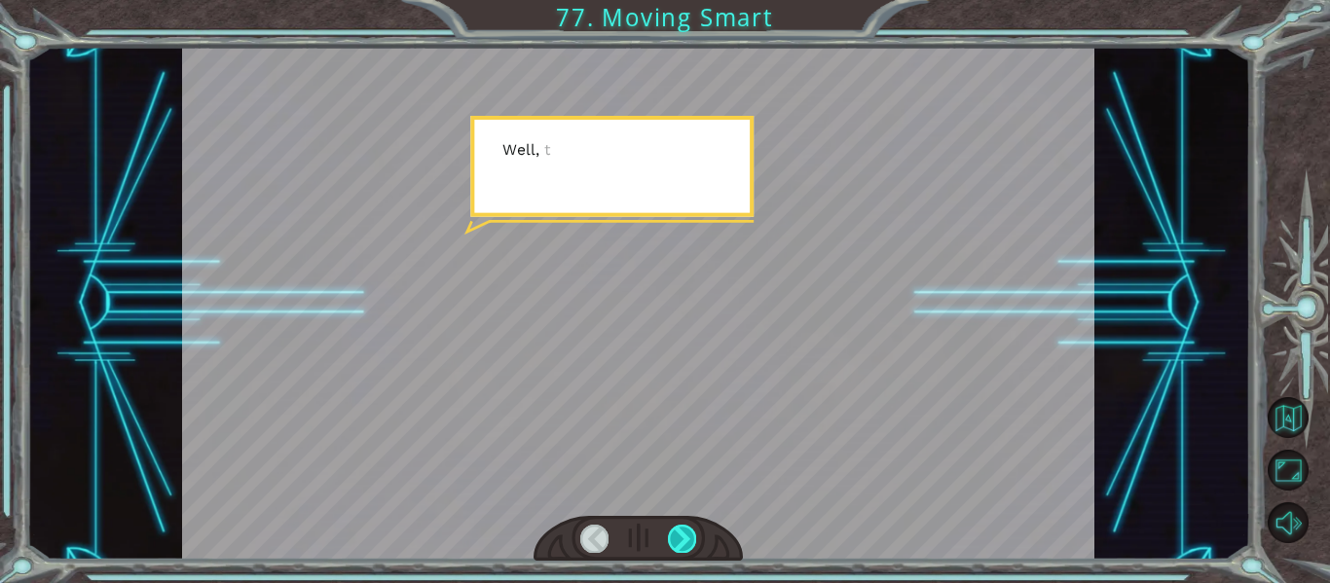
click at [687, 509] on div at bounding box center [638, 303] width 913 height 513
click at [687, 511] on div at bounding box center [638, 303] width 913 height 513
click at [688, 525] on div at bounding box center [682, 538] width 28 height 27
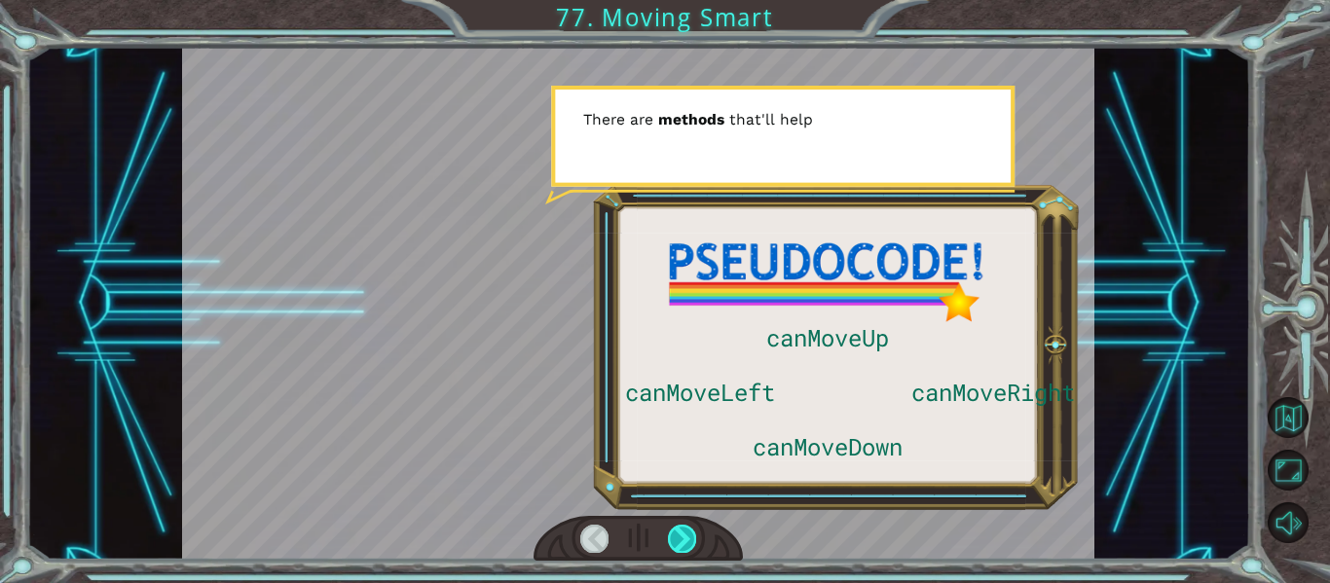
click at [692, 534] on div at bounding box center [682, 538] width 28 height 27
click at [687, 541] on div at bounding box center [682, 538] width 28 height 27
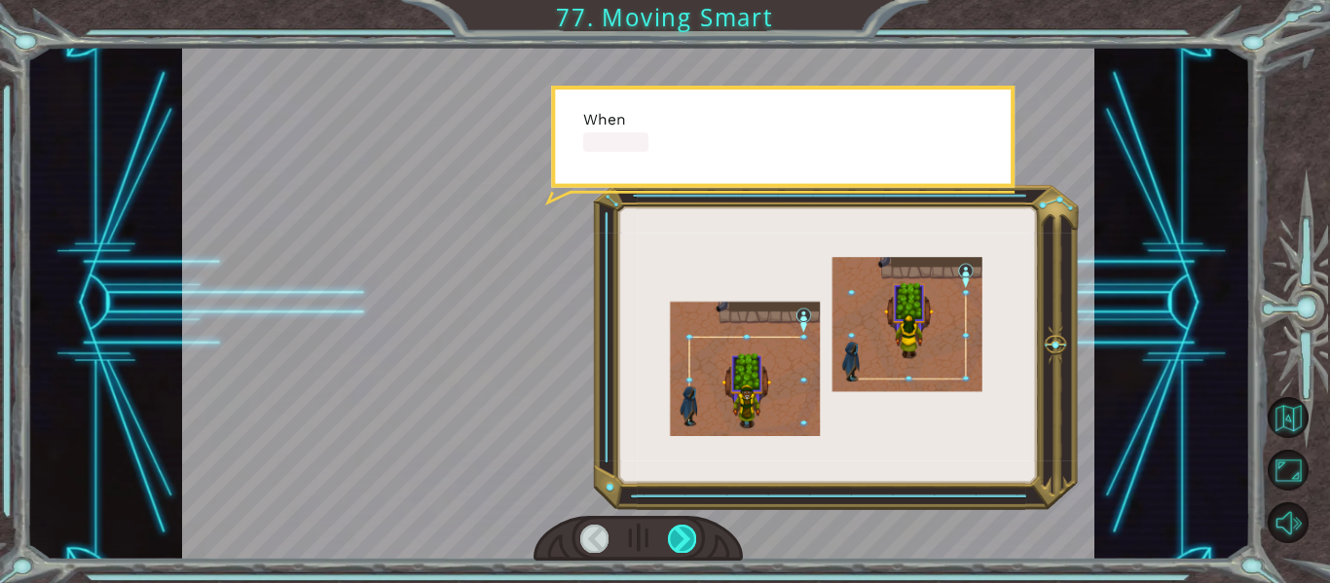
click at [689, 536] on div at bounding box center [682, 538] width 28 height 27
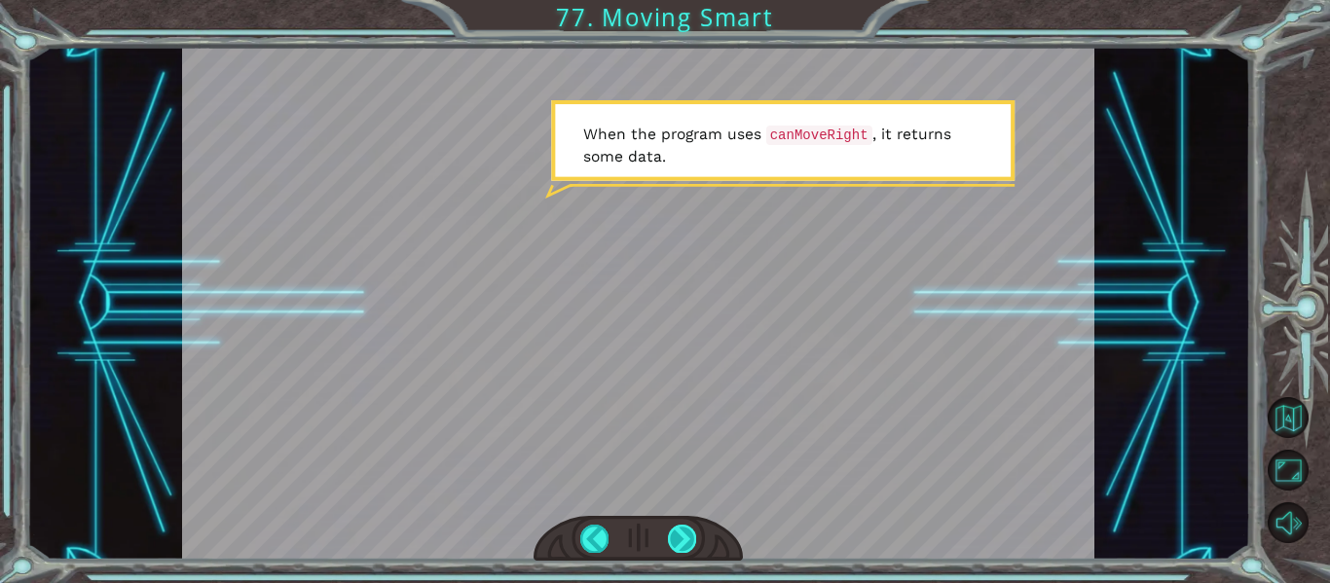
click at [688, 528] on div at bounding box center [682, 538] width 28 height 27
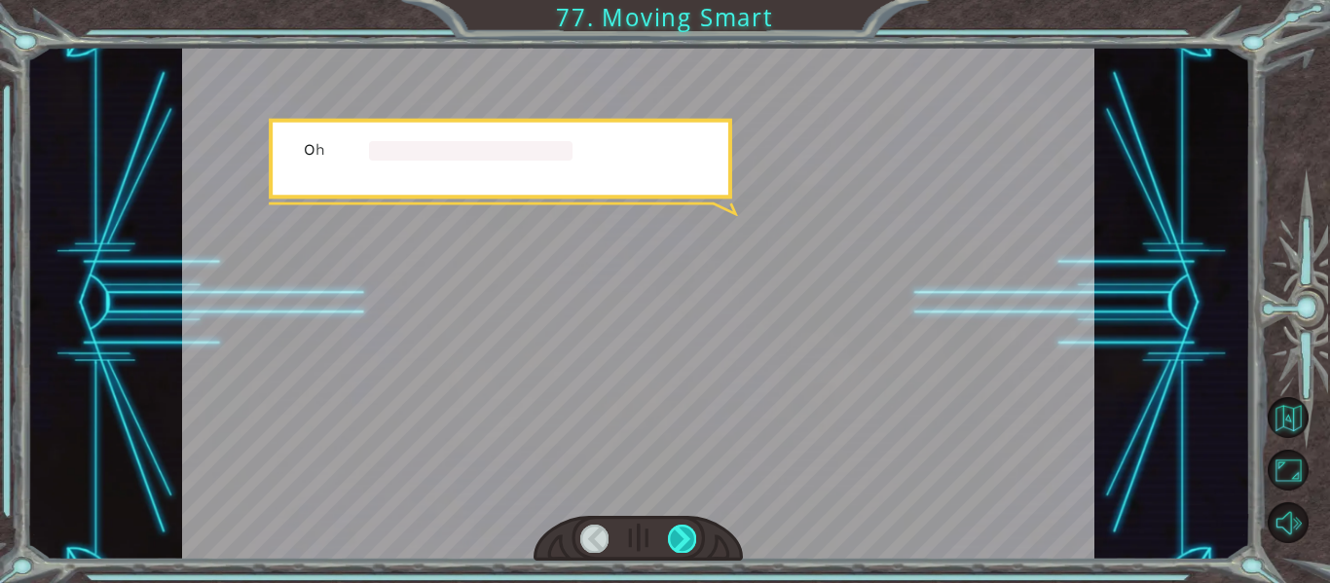
click at [684, 531] on div at bounding box center [682, 538] width 28 height 27
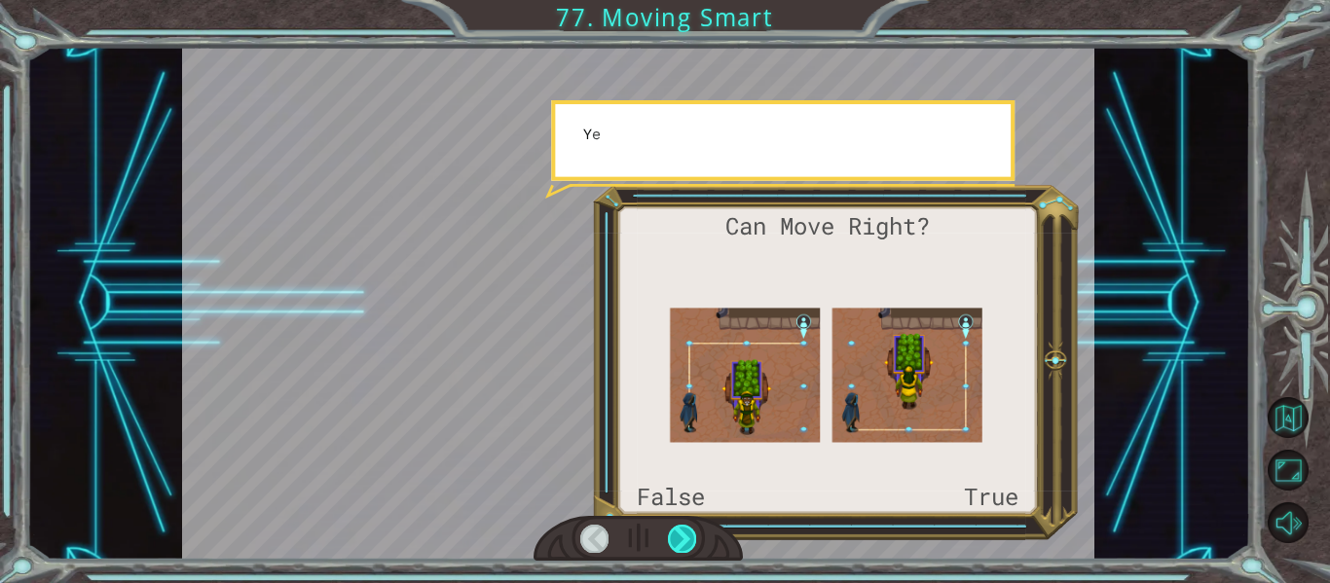
click at [682, 532] on div at bounding box center [682, 538] width 28 height 27
click at [675, 536] on div at bounding box center [682, 538] width 28 height 27
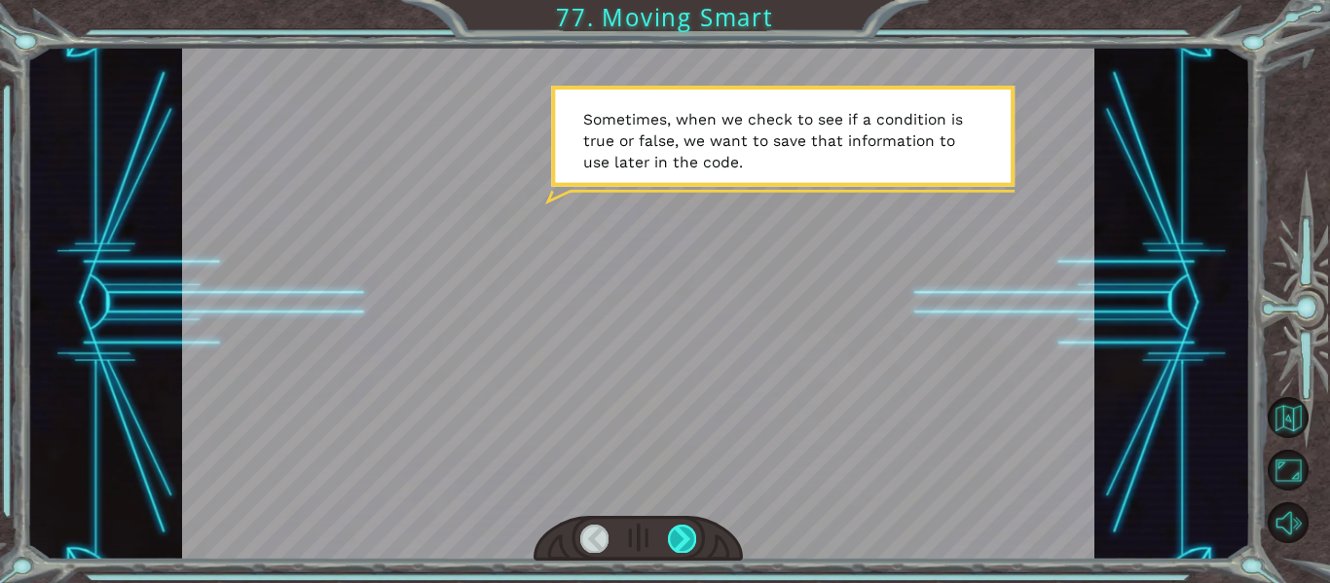
click at [669, 541] on div at bounding box center [682, 538] width 28 height 27
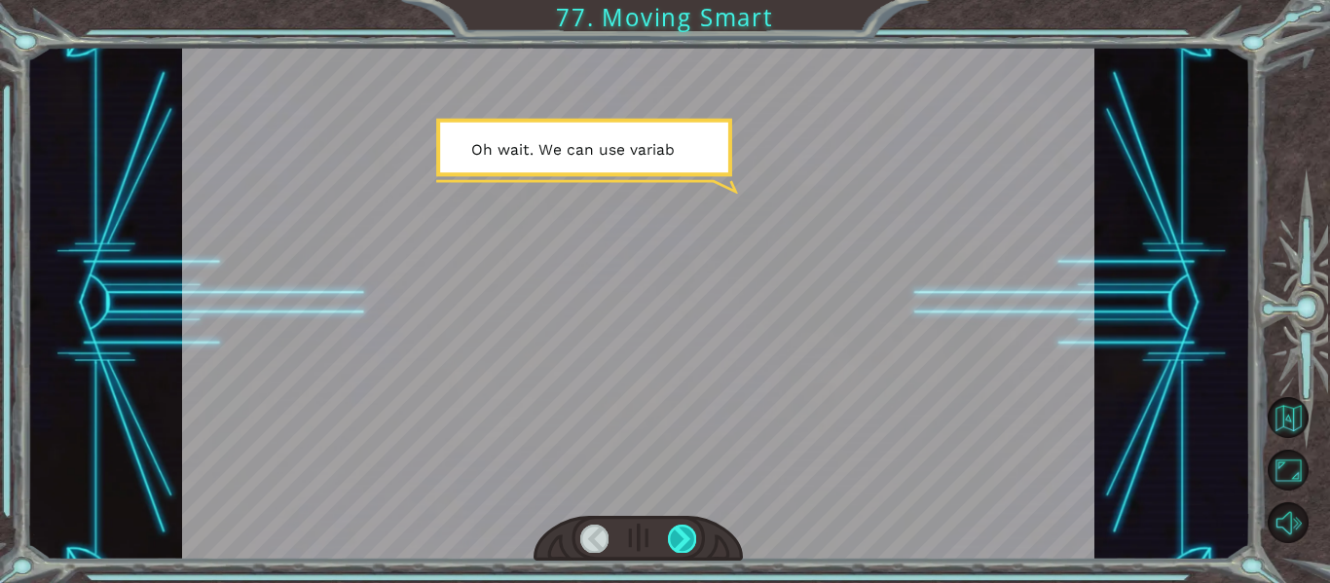
click at [669, 544] on div at bounding box center [682, 538] width 28 height 27
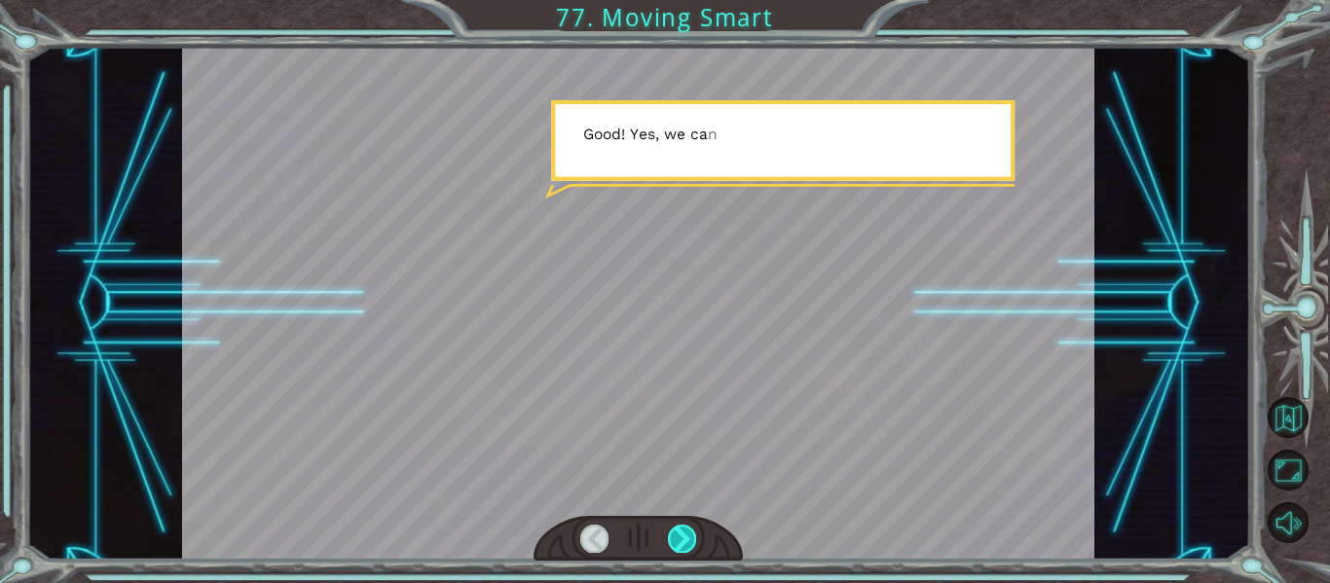
click at [671, 536] on div at bounding box center [682, 538] width 28 height 27
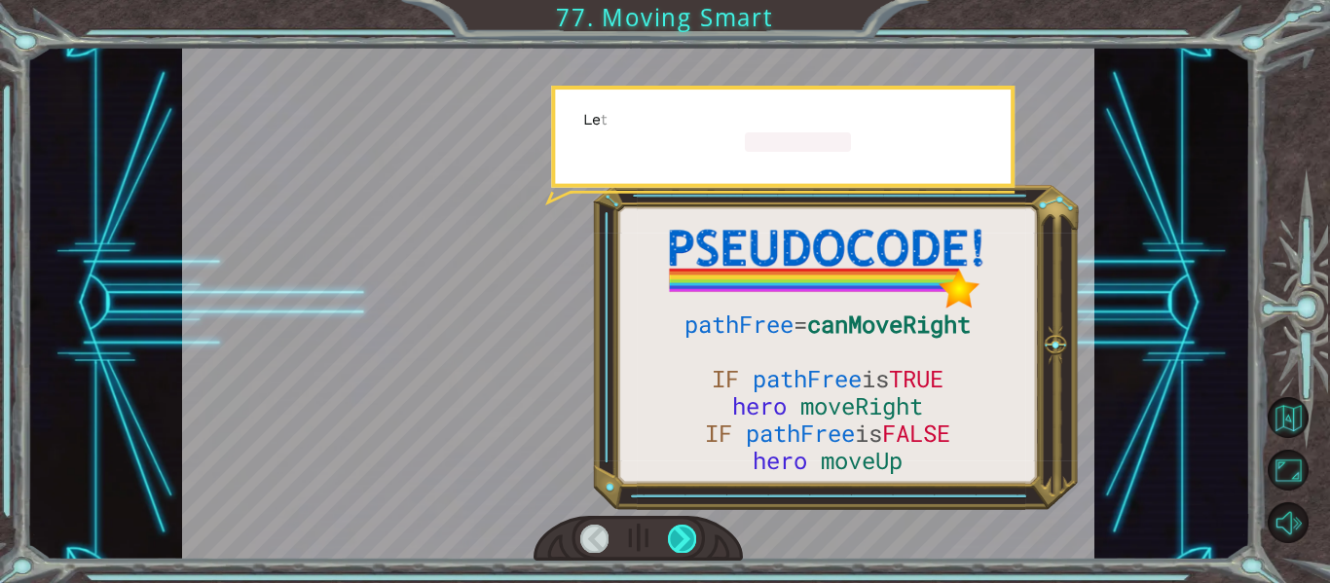
click at [672, 541] on div at bounding box center [682, 538] width 28 height 27
click at [673, 542] on div at bounding box center [682, 538] width 28 height 27
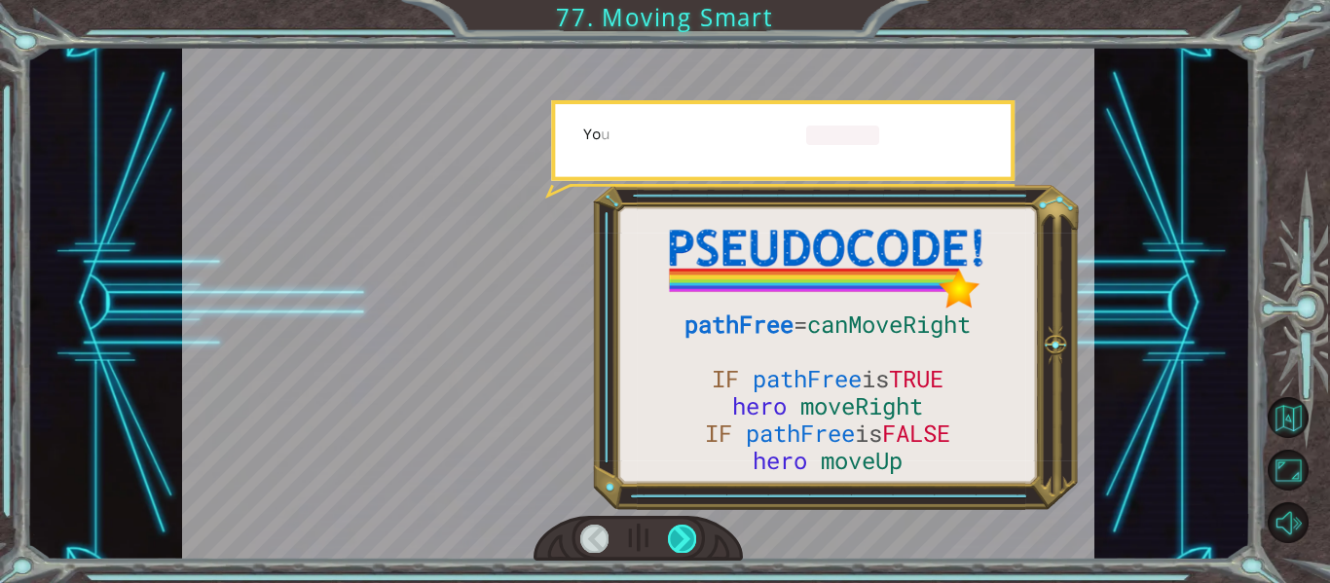
click at [676, 540] on div at bounding box center [682, 538] width 28 height 27
click at [676, 545] on div at bounding box center [682, 538] width 28 height 27
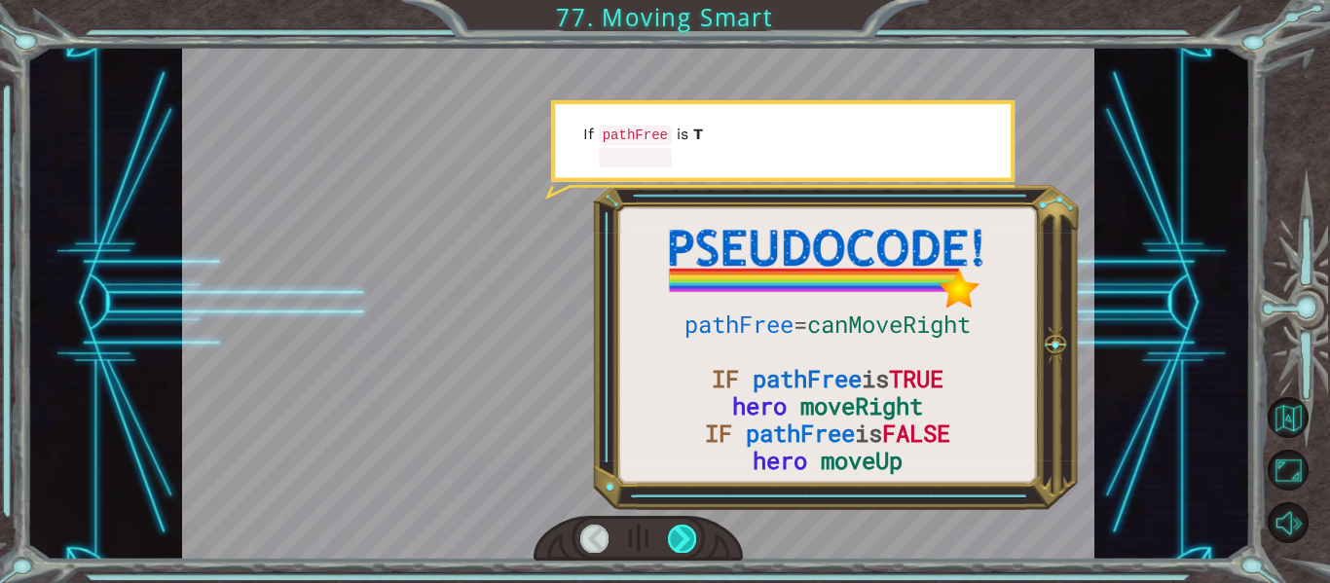
click at [691, 533] on div at bounding box center [682, 538] width 28 height 27
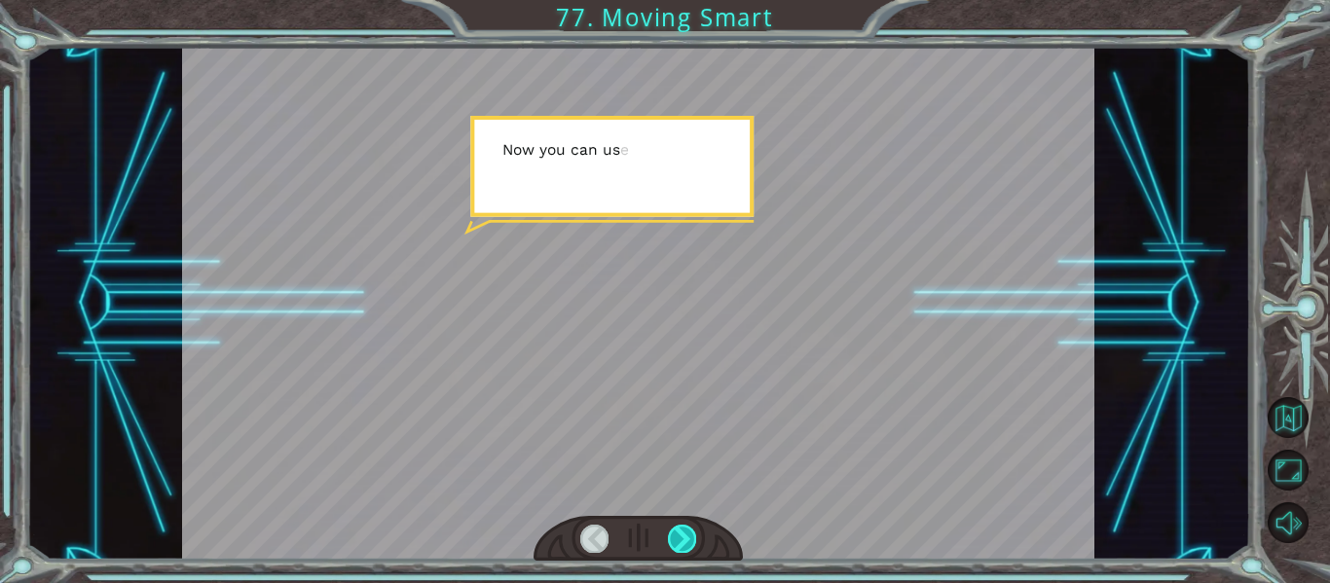
click at [695, 532] on div at bounding box center [682, 538] width 28 height 27
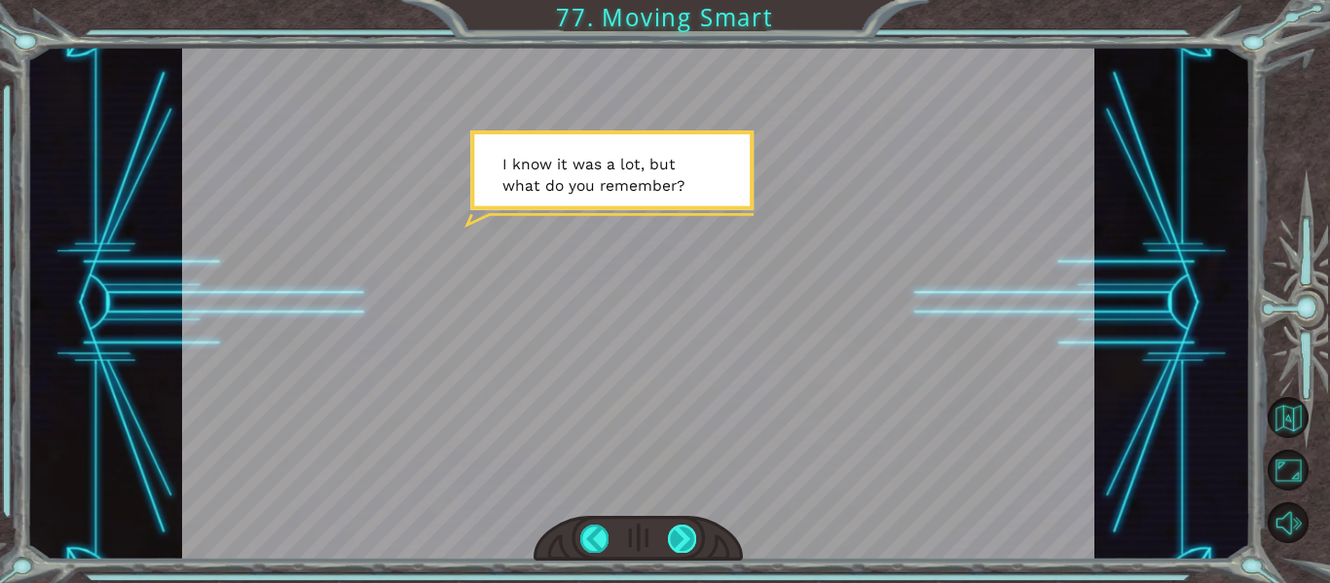
click at [685, 546] on div at bounding box center [682, 538] width 28 height 27
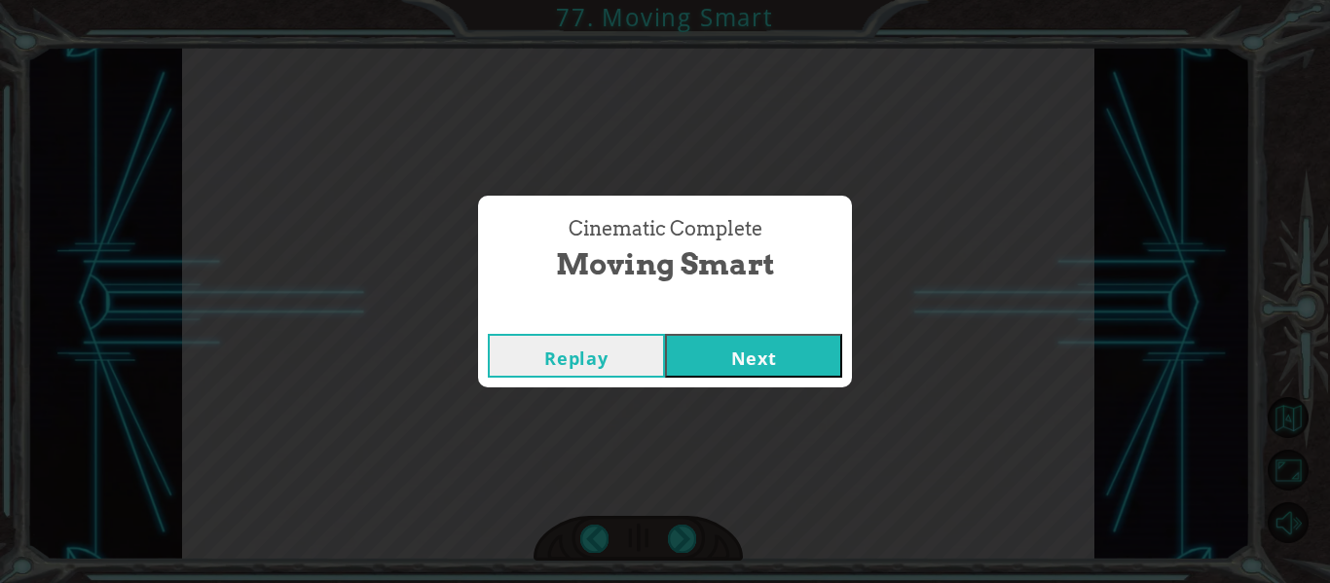
click at [734, 362] on button "Next" at bounding box center [753, 356] width 177 height 44
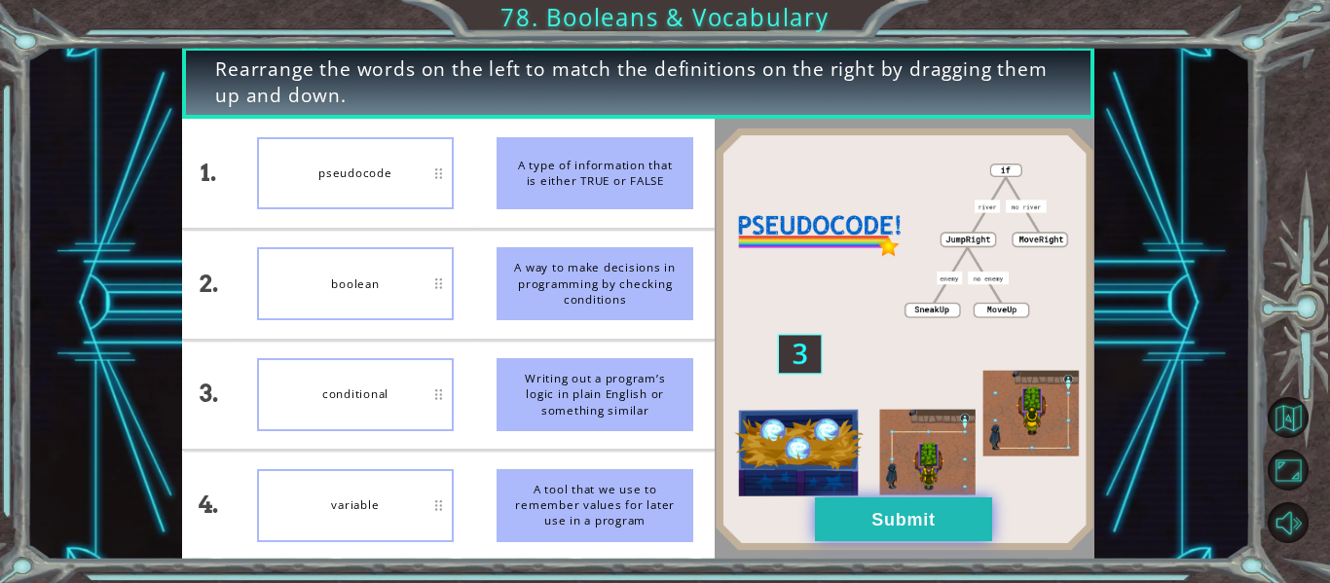
click at [882, 524] on button "Submit" at bounding box center [903, 520] width 177 height 44
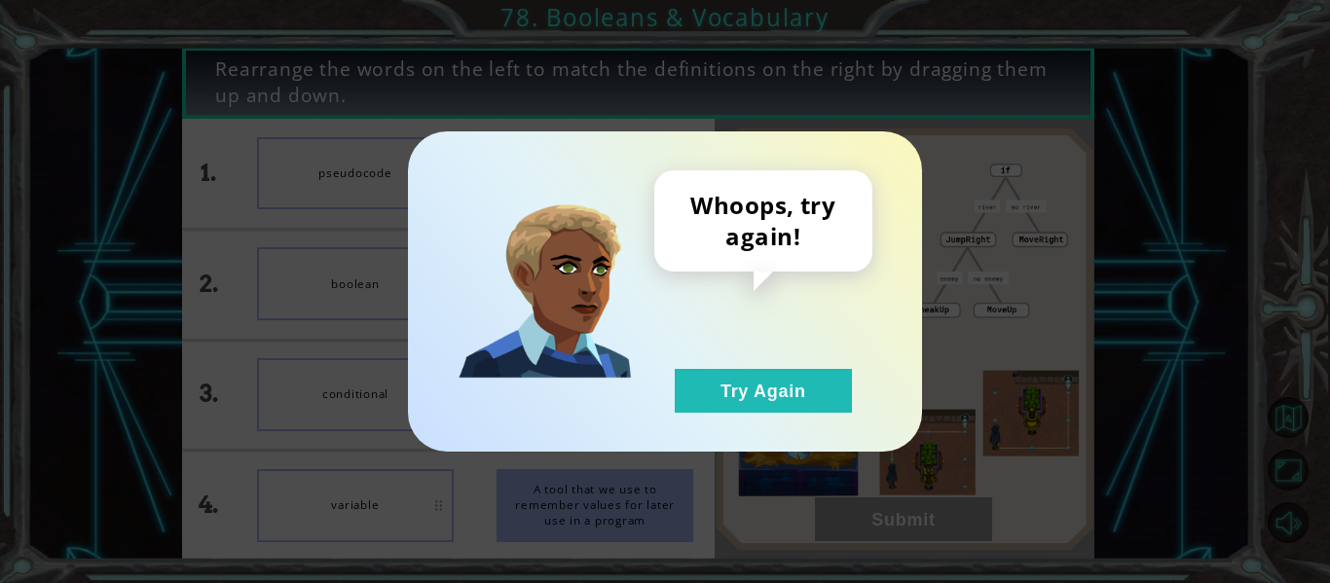
click at [811, 341] on div "Whoops, try again! Try Again" at bounding box center [763, 291] width 218 height 242
click at [778, 376] on button "Try Again" at bounding box center [763, 391] width 177 height 44
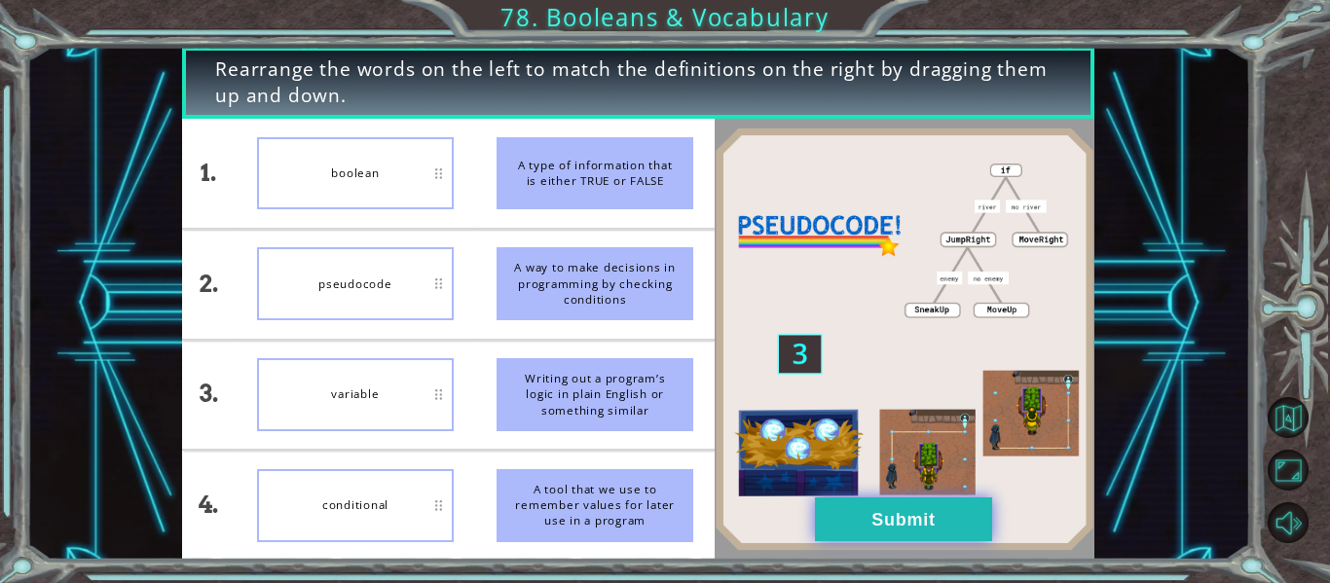
click at [906, 536] on button "Submit" at bounding box center [903, 520] width 177 height 44
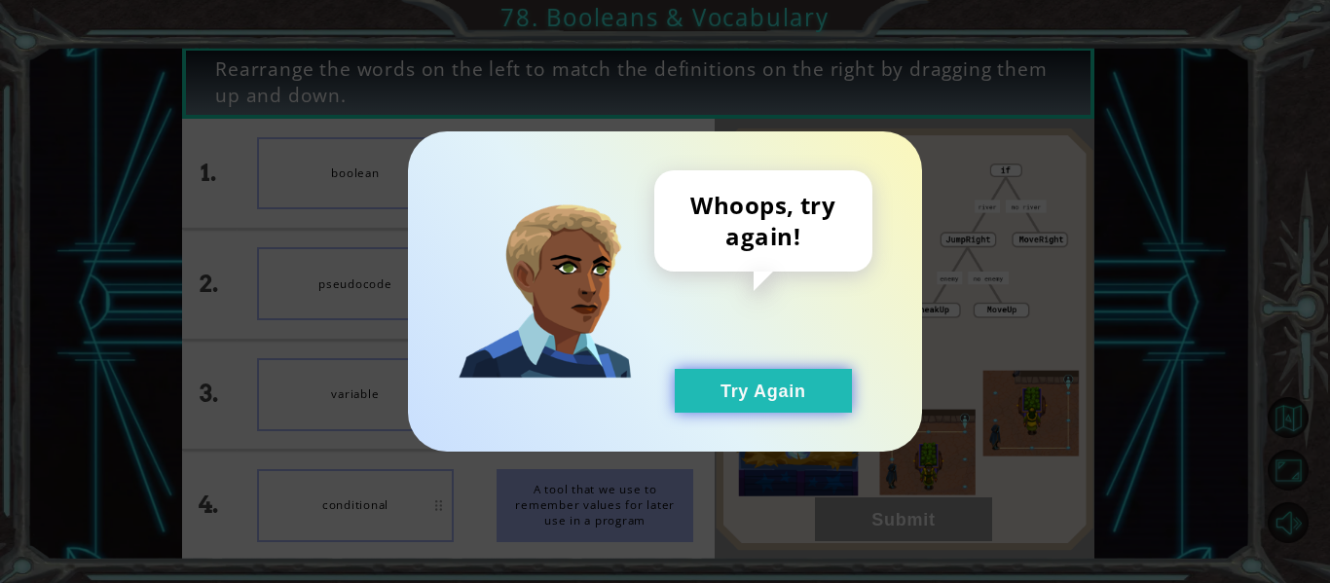
click at [795, 400] on button "Try Again" at bounding box center [763, 391] width 177 height 44
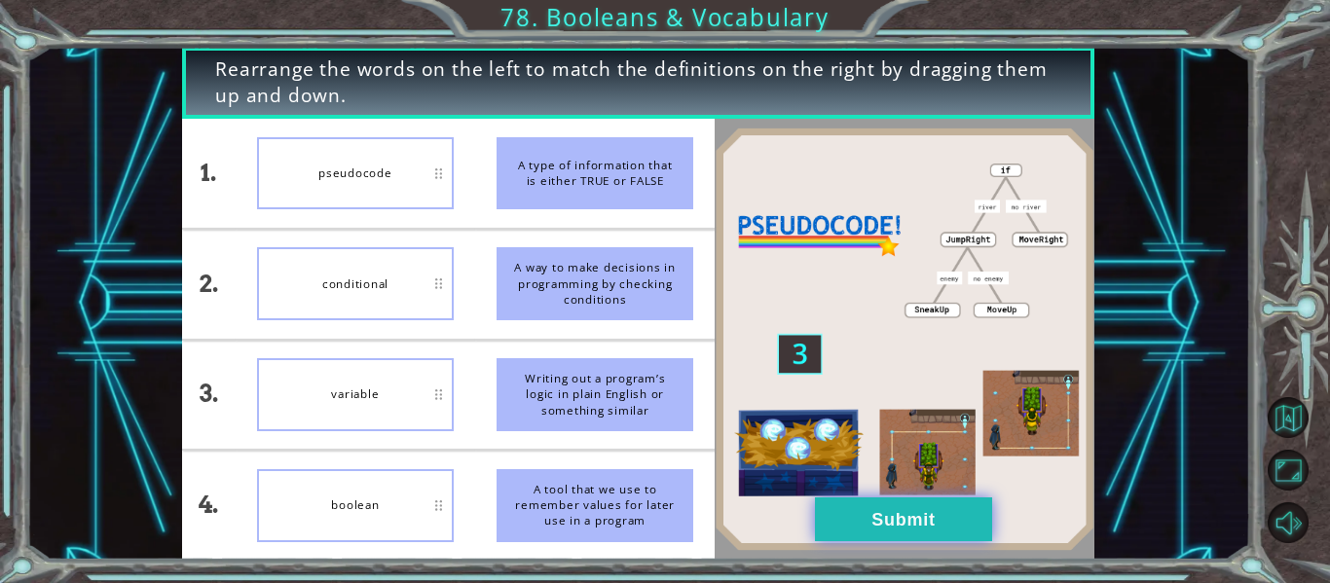
click at [921, 513] on button "Submit" at bounding box center [903, 520] width 177 height 44
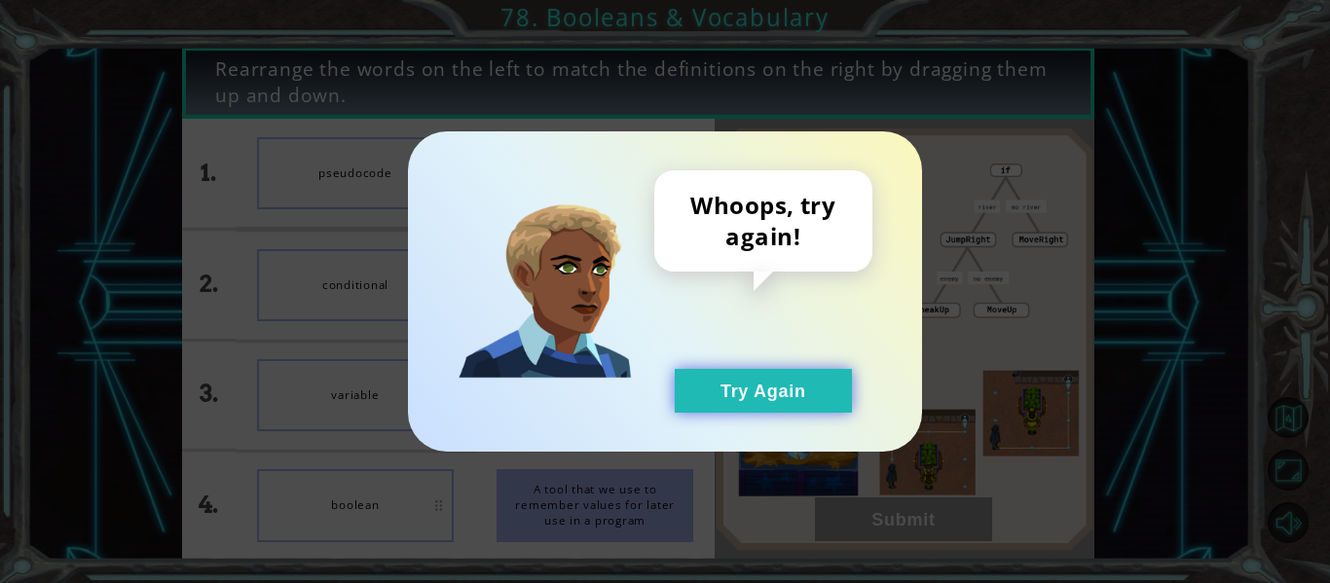
click at [749, 377] on button "Try Again" at bounding box center [763, 391] width 177 height 44
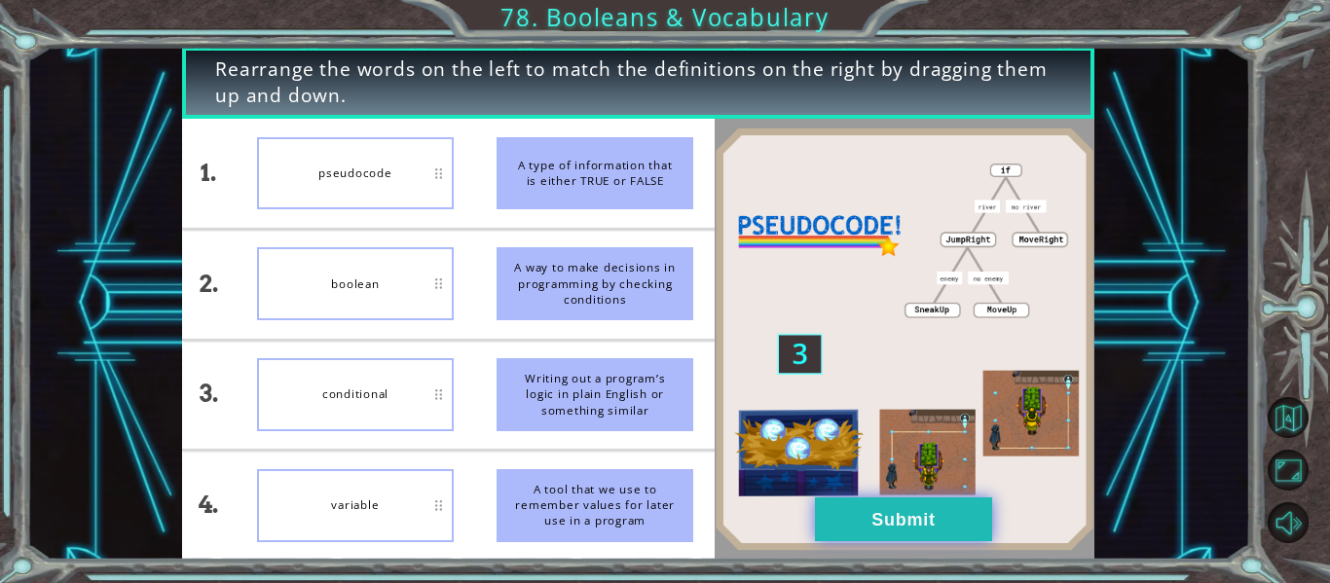
click at [884, 519] on button "Submit" at bounding box center [903, 520] width 177 height 44
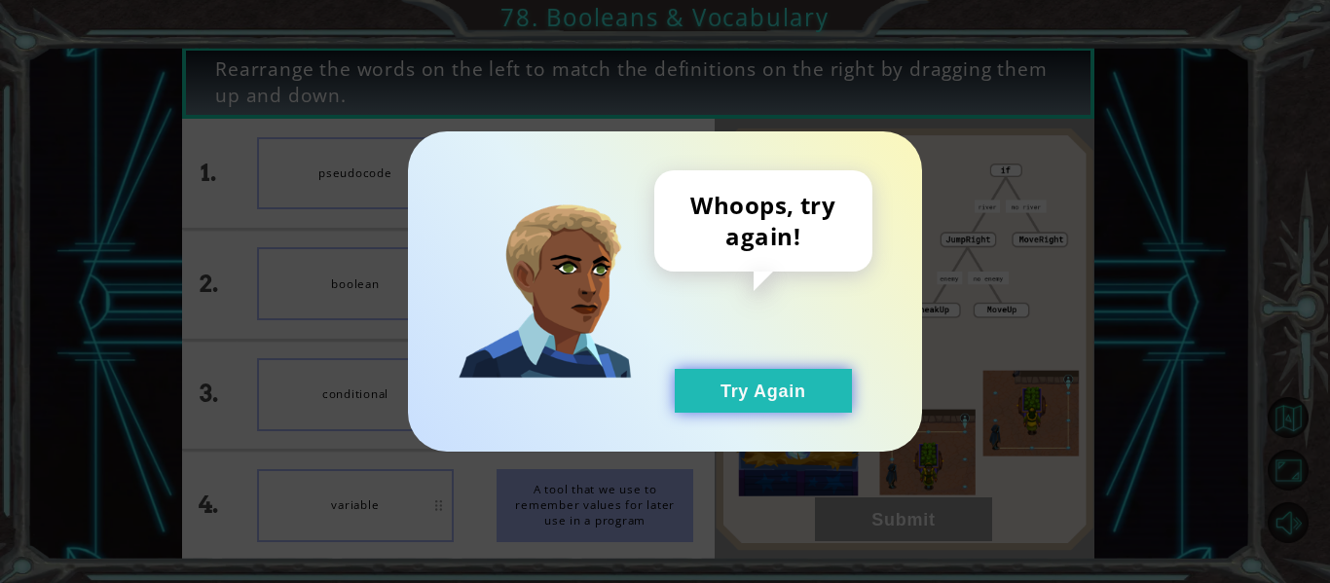
click at [760, 407] on button "Try Again" at bounding box center [763, 391] width 177 height 44
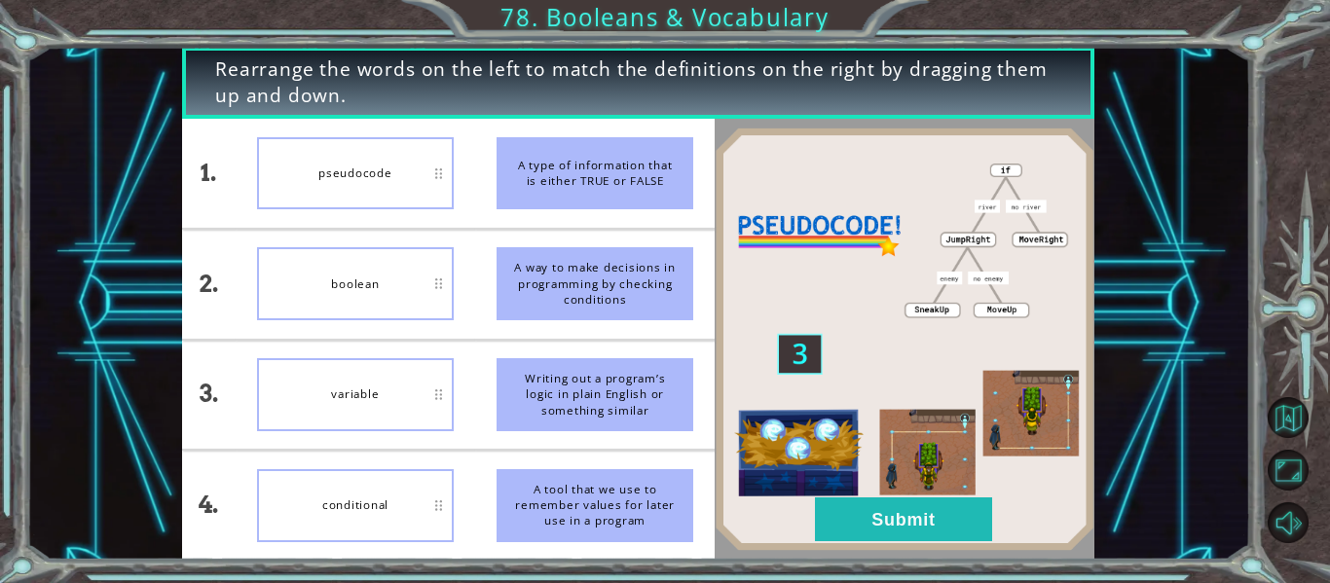
click at [769, 385] on button "Try Again" at bounding box center [763, 391] width 177 height 44
click at [871, 530] on button "Submit" at bounding box center [903, 520] width 177 height 44
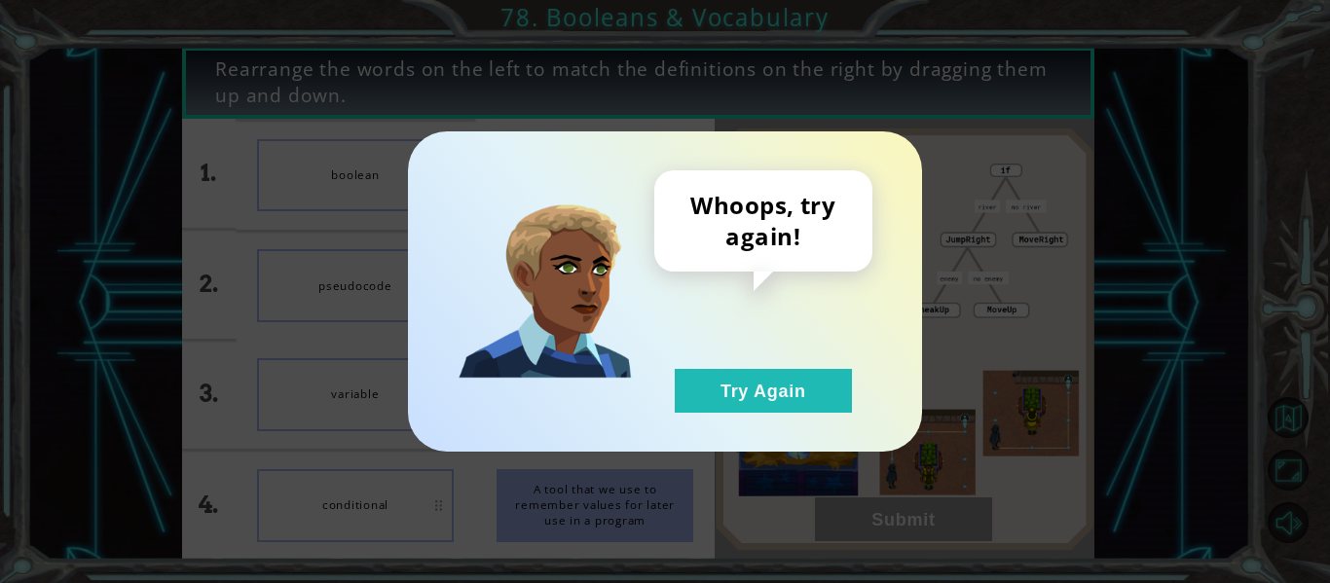
click at [803, 430] on div "Whoops, try again! Try Again" at bounding box center [665, 291] width 514 height 320
click at [812, 373] on button "Try Again" at bounding box center [763, 391] width 177 height 44
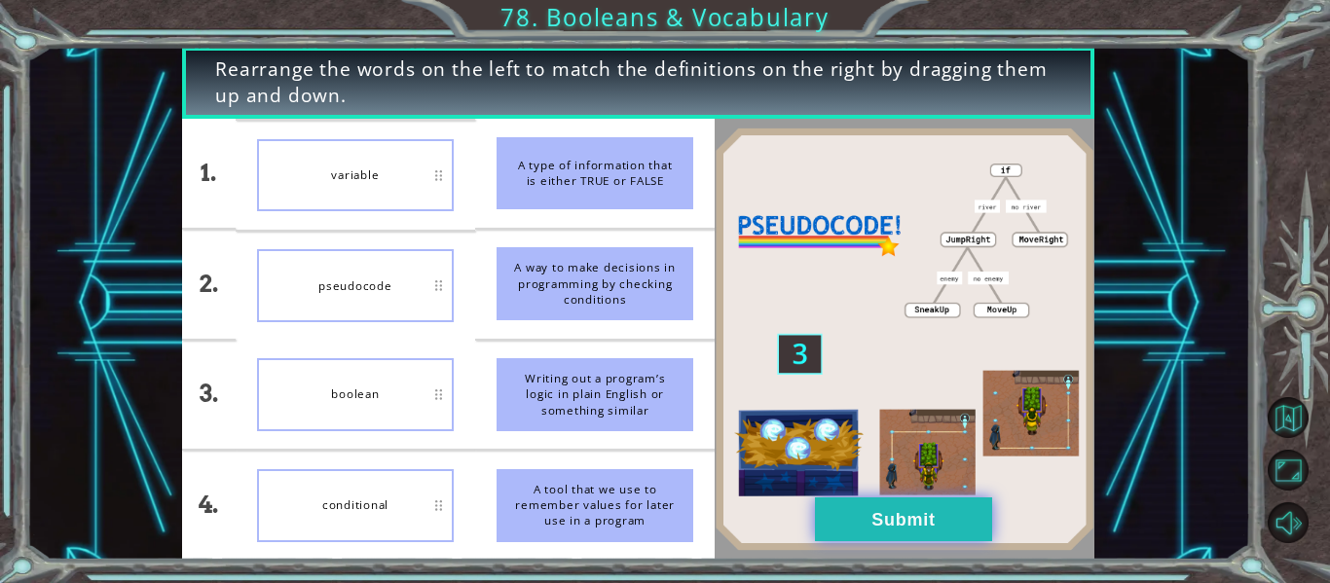
click at [935, 533] on button "Submit" at bounding box center [903, 520] width 177 height 44
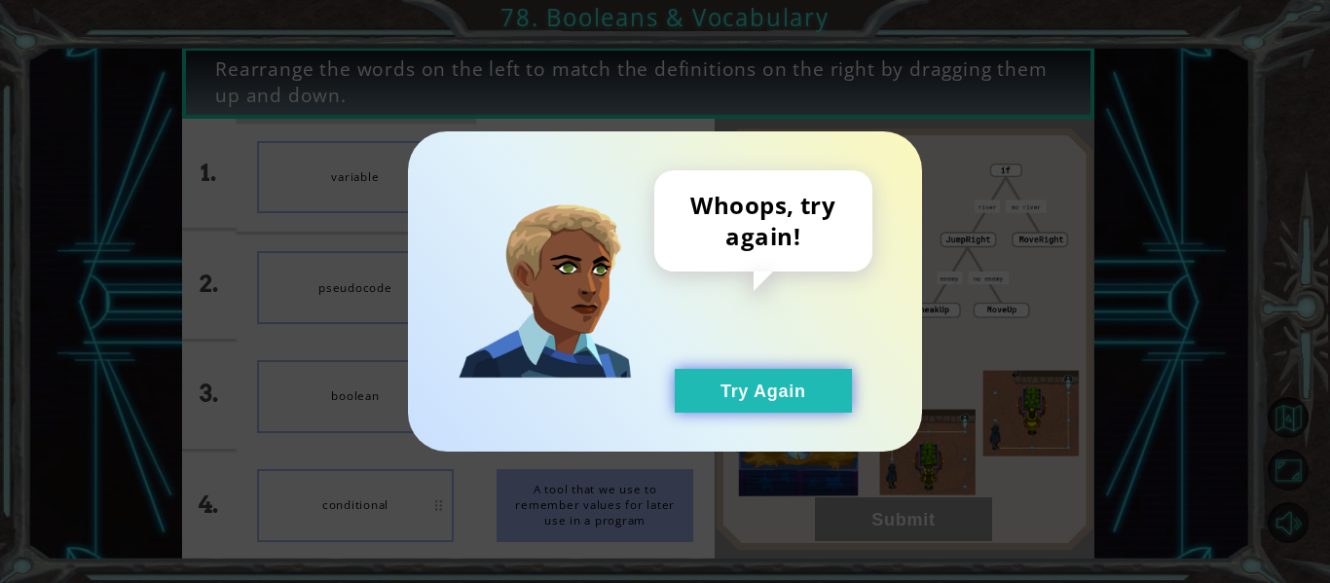
click at [798, 384] on button "Try Again" at bounding box center [763, 391] width 177 height 44
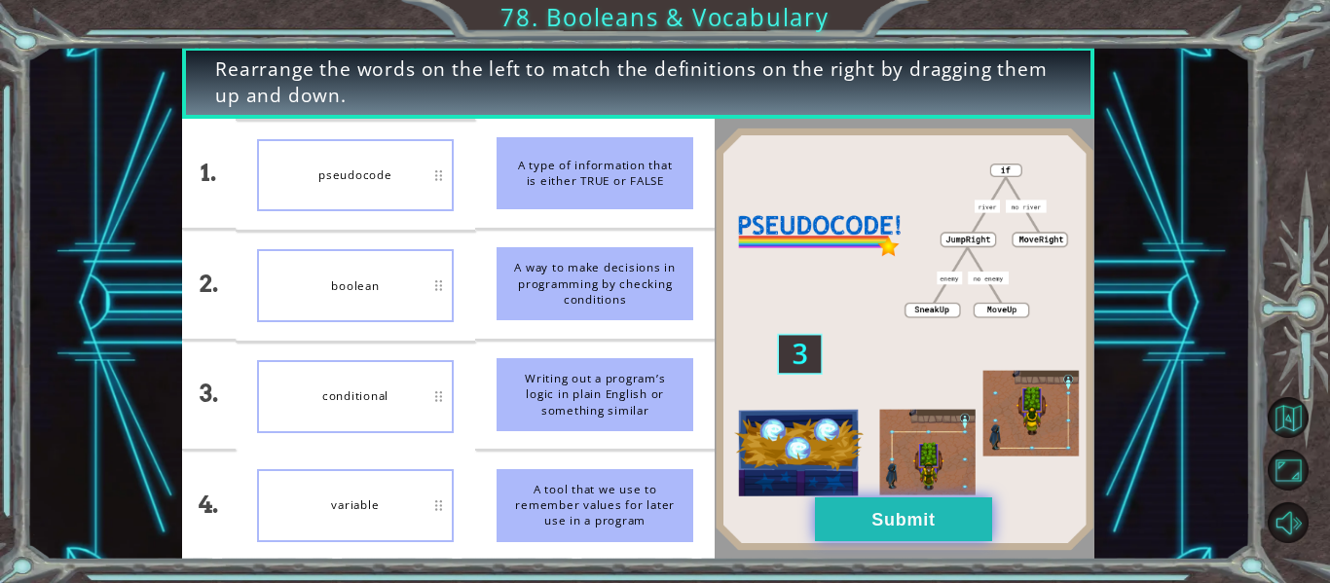
click at [905, 539] on button "Submit" at bounding box center [903, 520] width 177 height 44
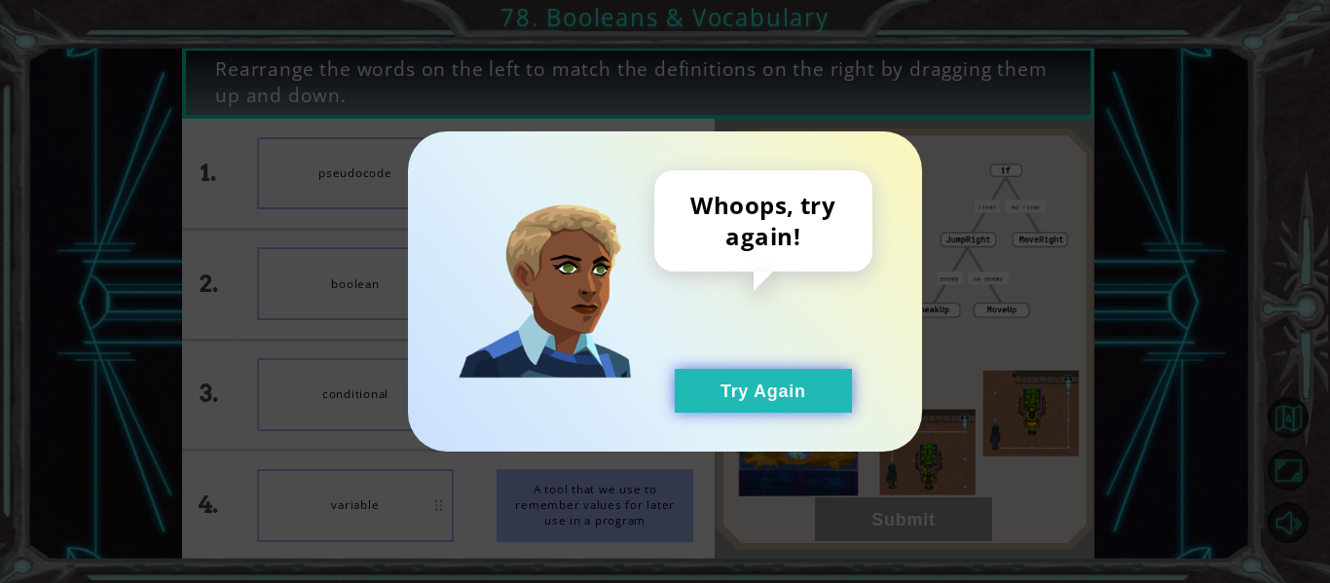
click at [804, 373] on button "Try Again" at bounding box center [763, 391] width 177 height 44
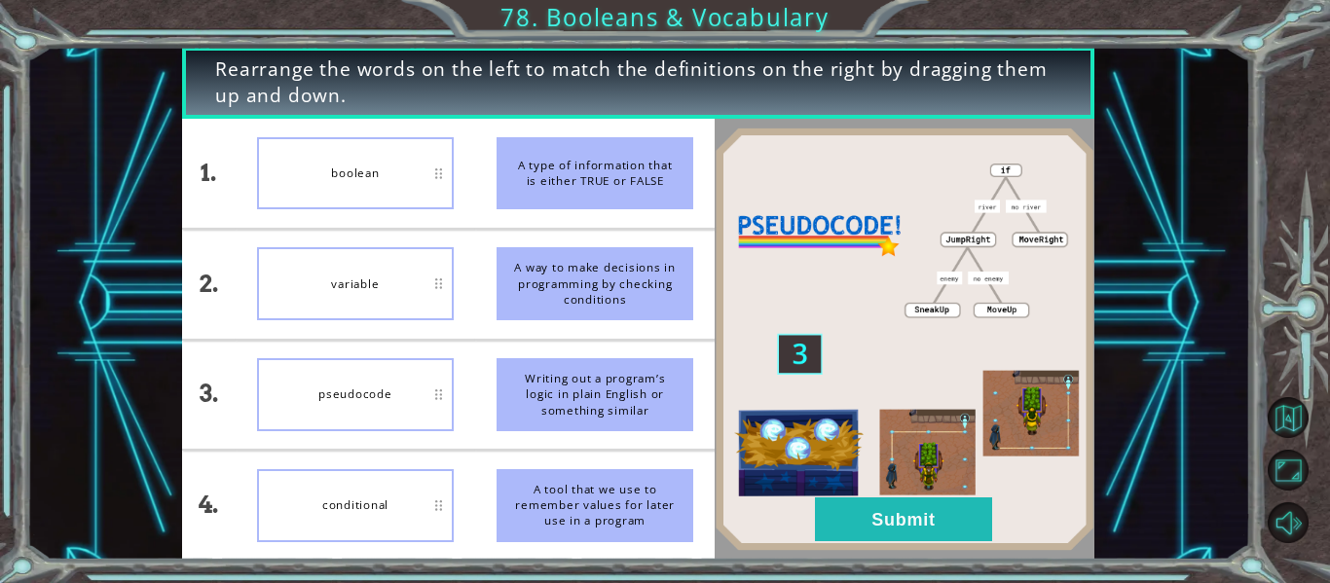
click at [867, 469] on img at bounding box center [905, 340] width 380 height 424
click at [891, 514] on button "Submit" at bounding box center [903, 520] width 177 height 44
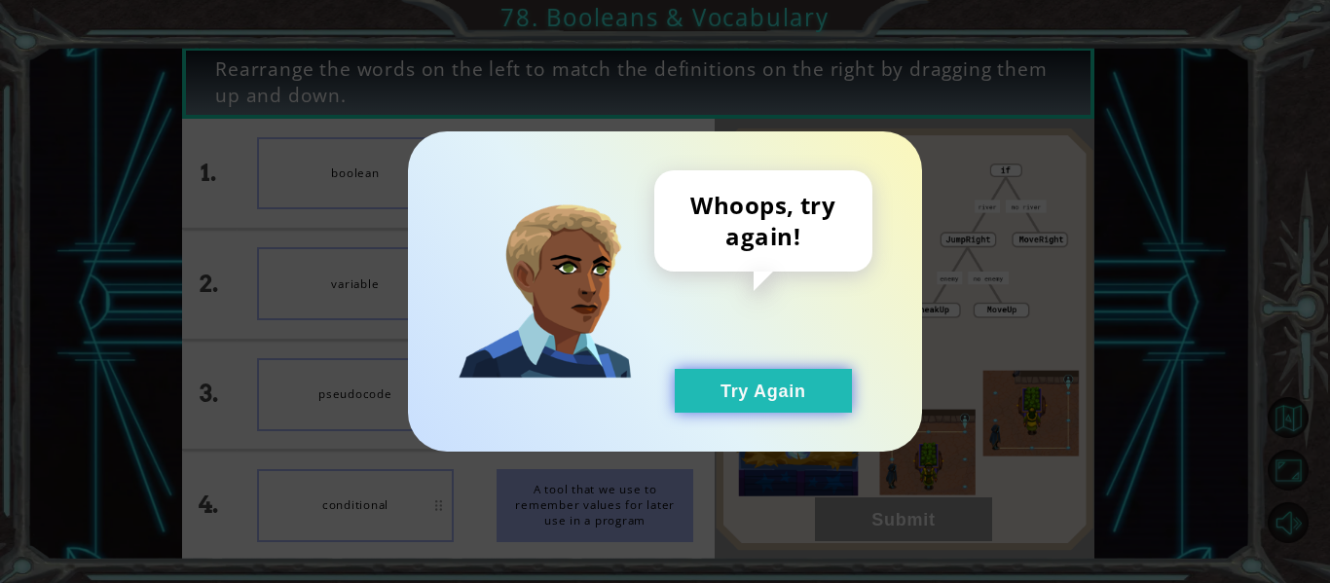
click at [781, 383] on button "Try Again" at bounding box center [763, 391] width 177 height 44
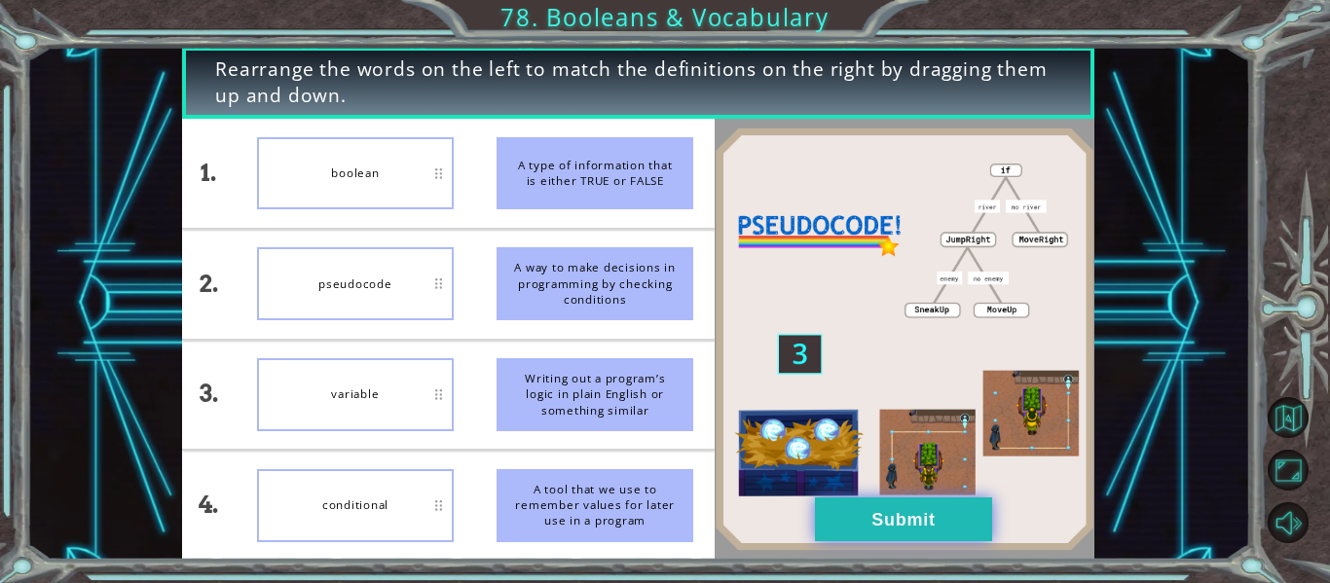
click at [871, 501] on button "Submit" at bounding box center [903, 520] width 177 height 44
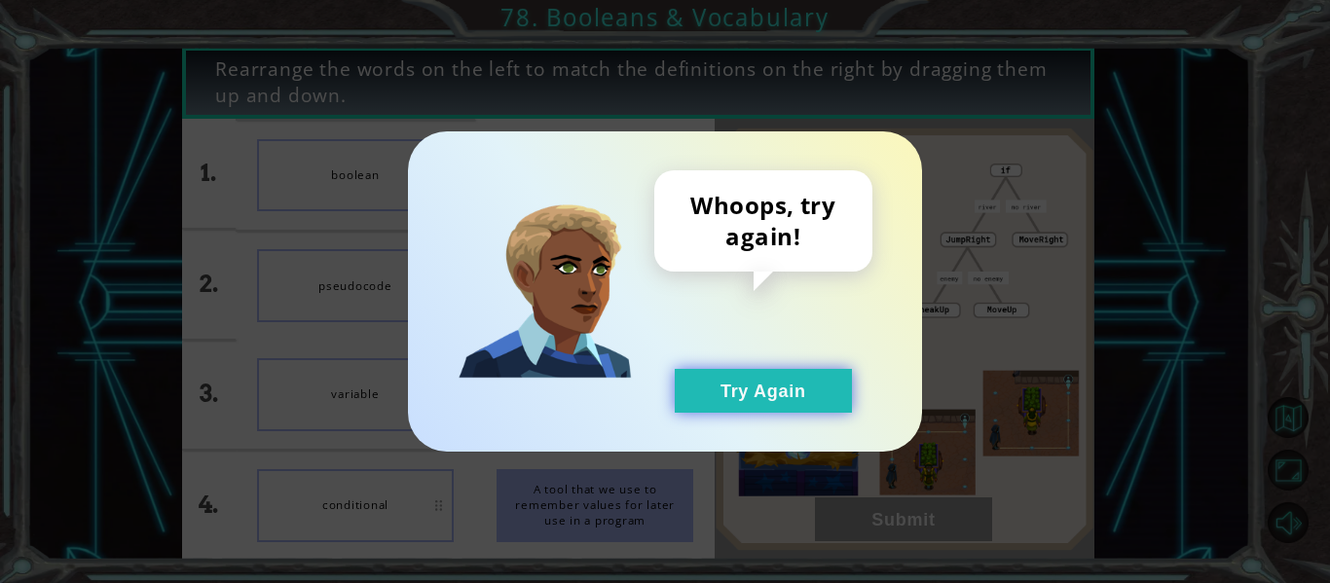
click at [756, 385] on button "Try Again" at bounding box center [763, 391] width 177 height 44
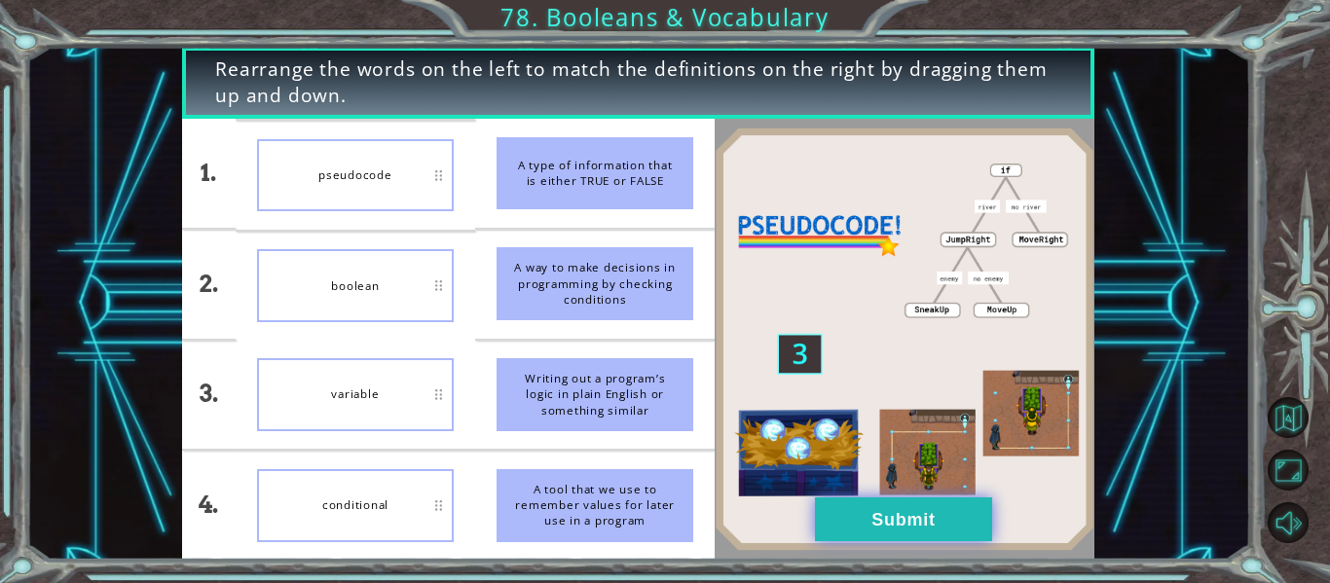
click at [889, 537] on button "Submit" at bounding box center [903, 520] width 177 height 44
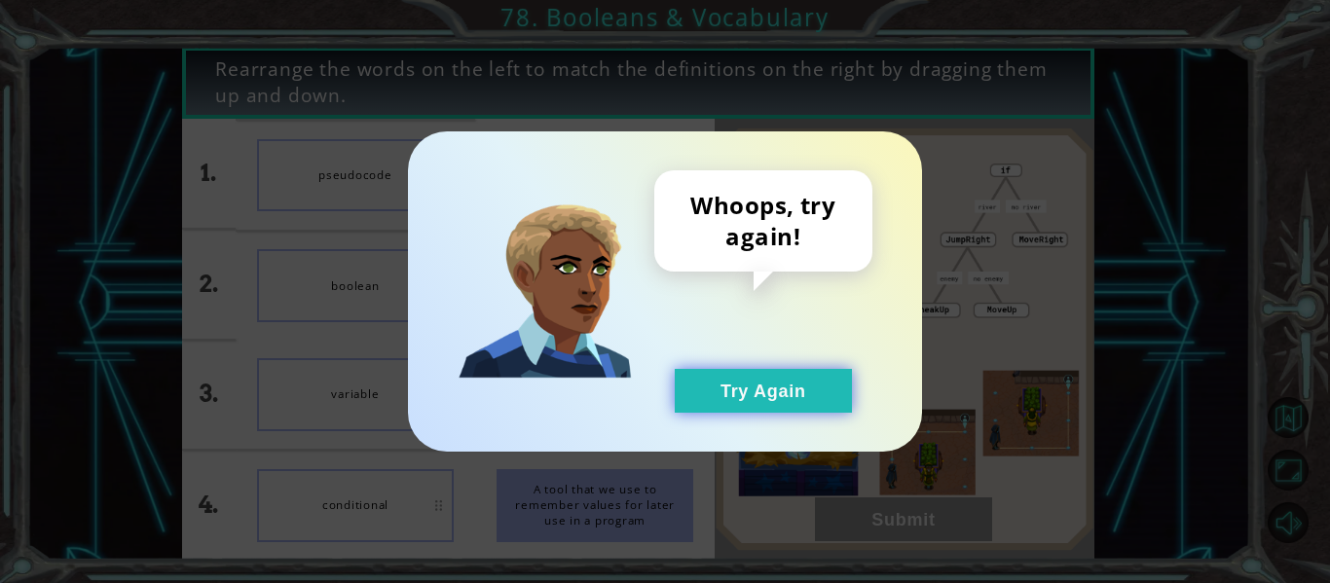
click at [763, 406] on button "Try Again" at bounding box center [763, 391] width 177 height 44
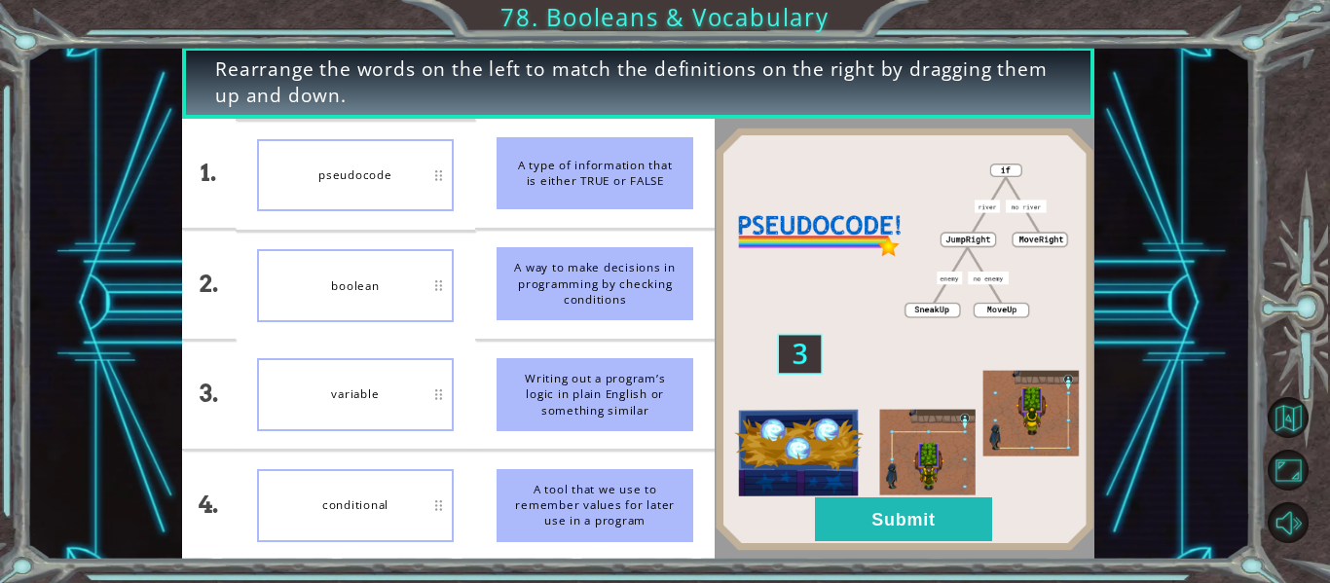
click at [714, 378] on button "Try Again" at bounding box center [763, 391] width 177 height 44
click at [925, 558] on div at bounding box center [905, 339] width 380 height 441
click at [887, 523] on button "Submit" at bounding box center [903, 520] width 177 height 44
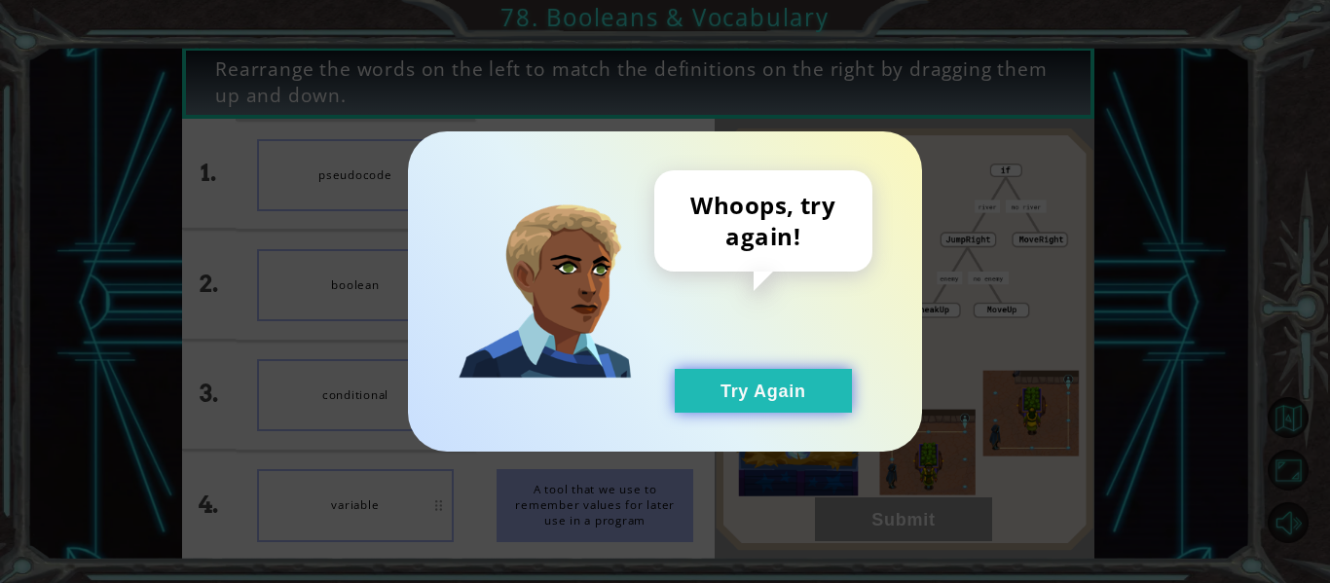
click at [814, 380] on button "Try Again" at bounding box center [763, 391] width 177 height 44
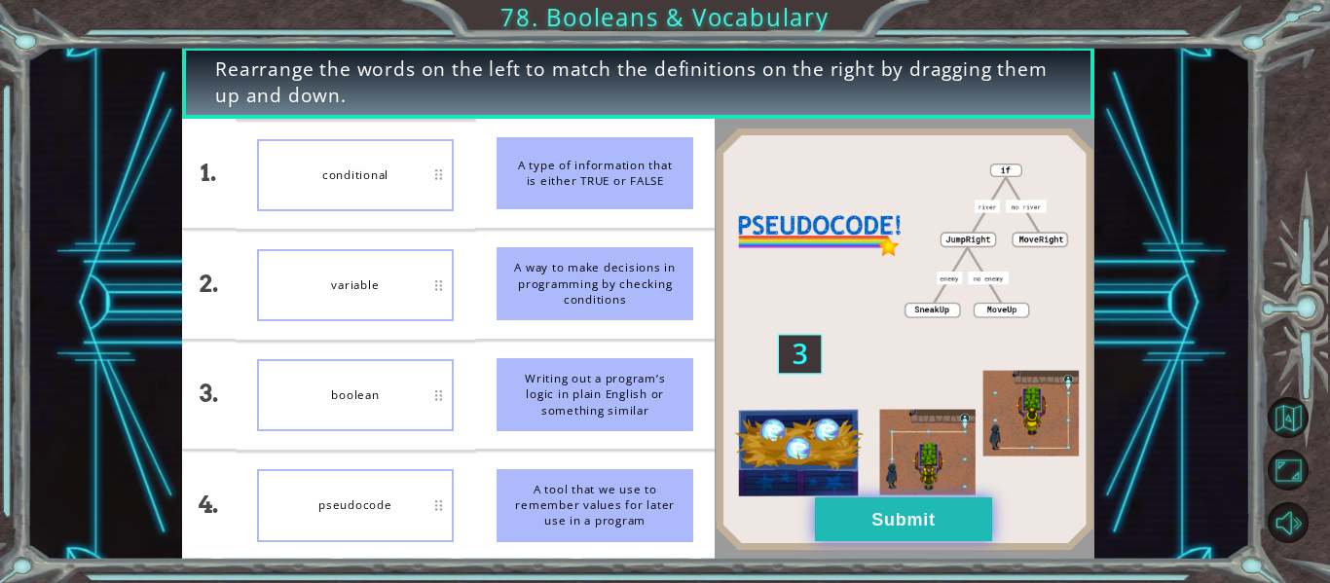
click at [921, 508] on button "Submit" at bounding box center [903, 520] width 177 height 44
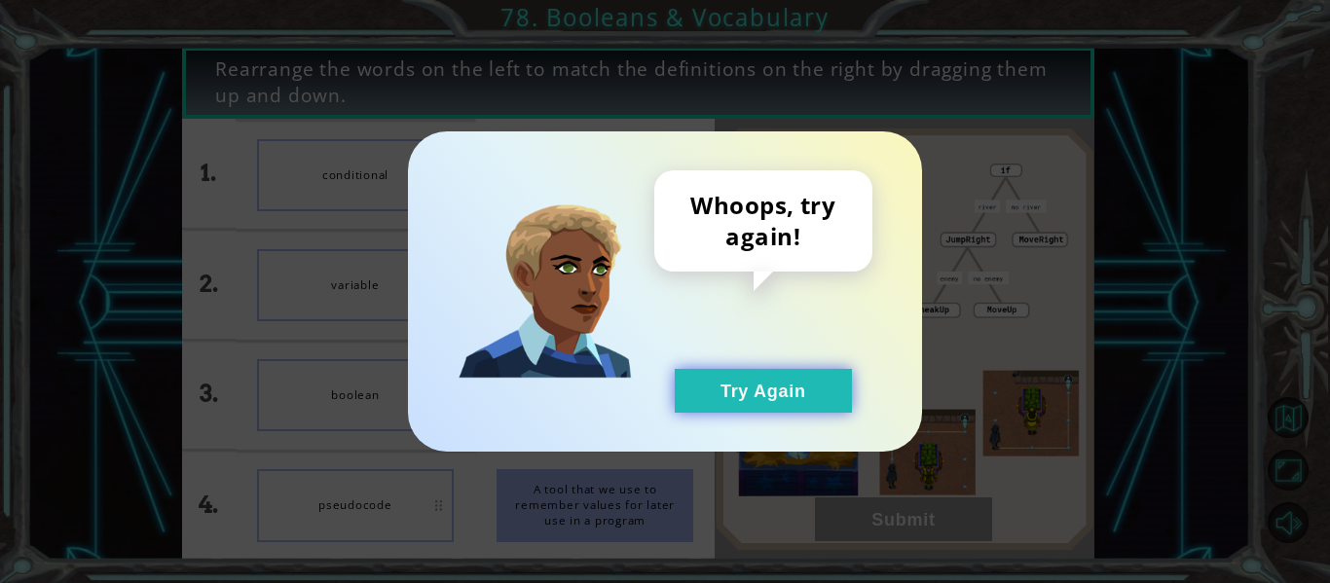
click at [812, 387] on button "Try Again" at bounding box center [763, 391] width 177 height 44
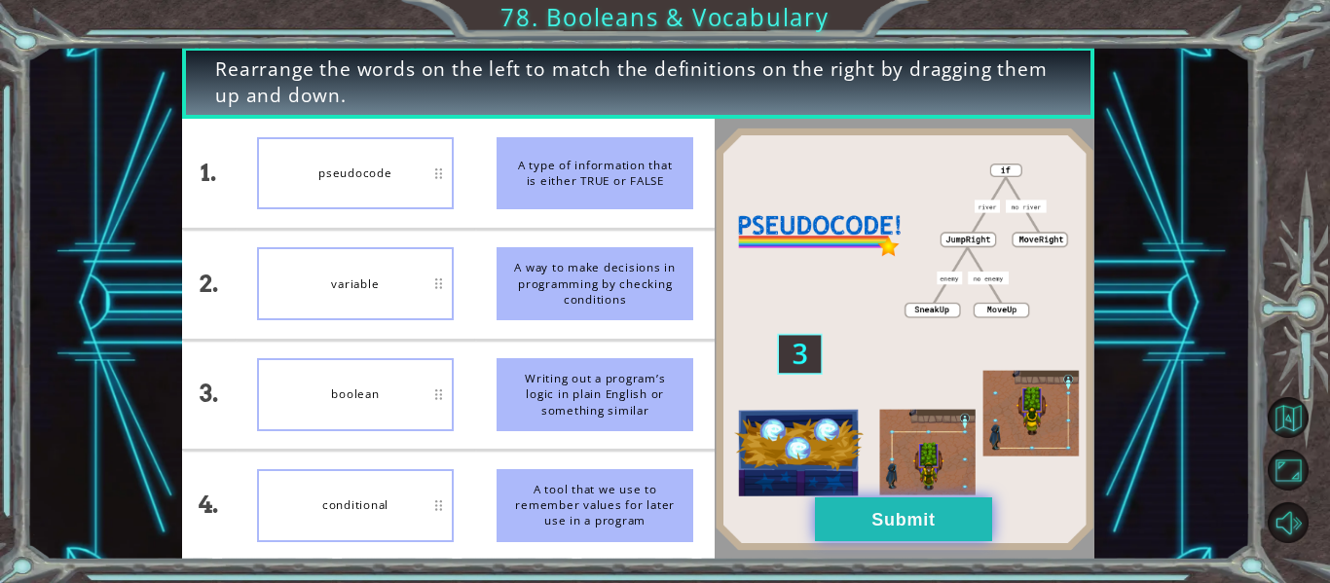
click at [899, 513] on button "Submit" at bounding box center [903, 520] width 177 height 44
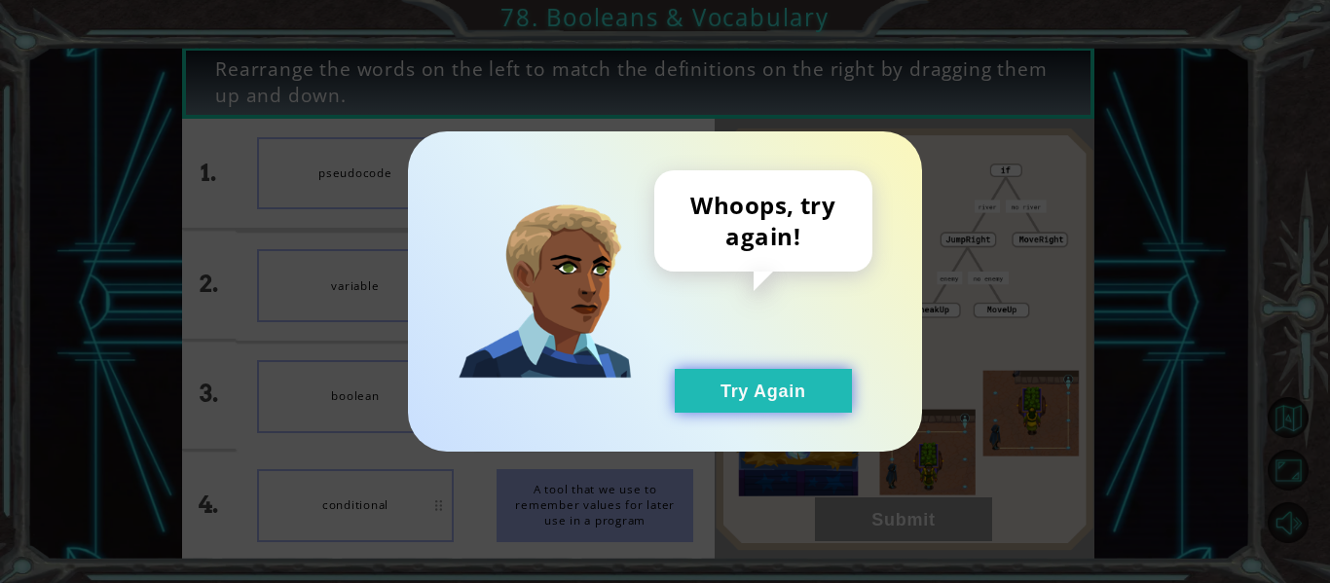
click at [798, 384] on button "Try Again" at bounding box center [763, 391] width 177 height 44
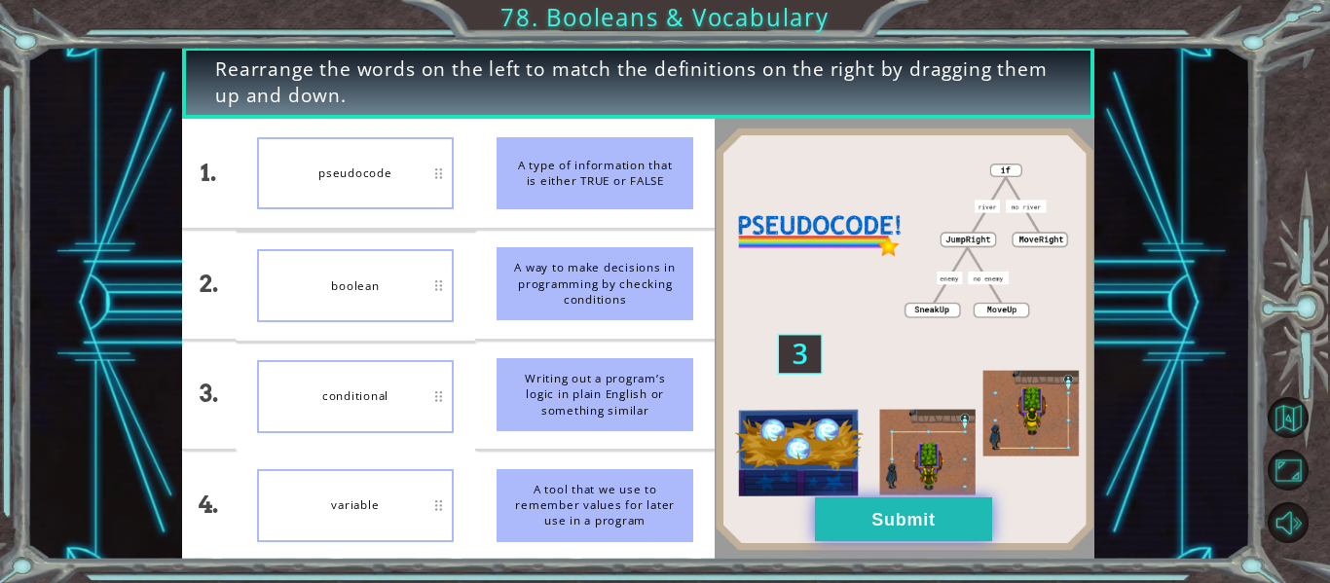
click at [878, 499] on button "Submit" at bounding box center [903, 520] width 177 height 44
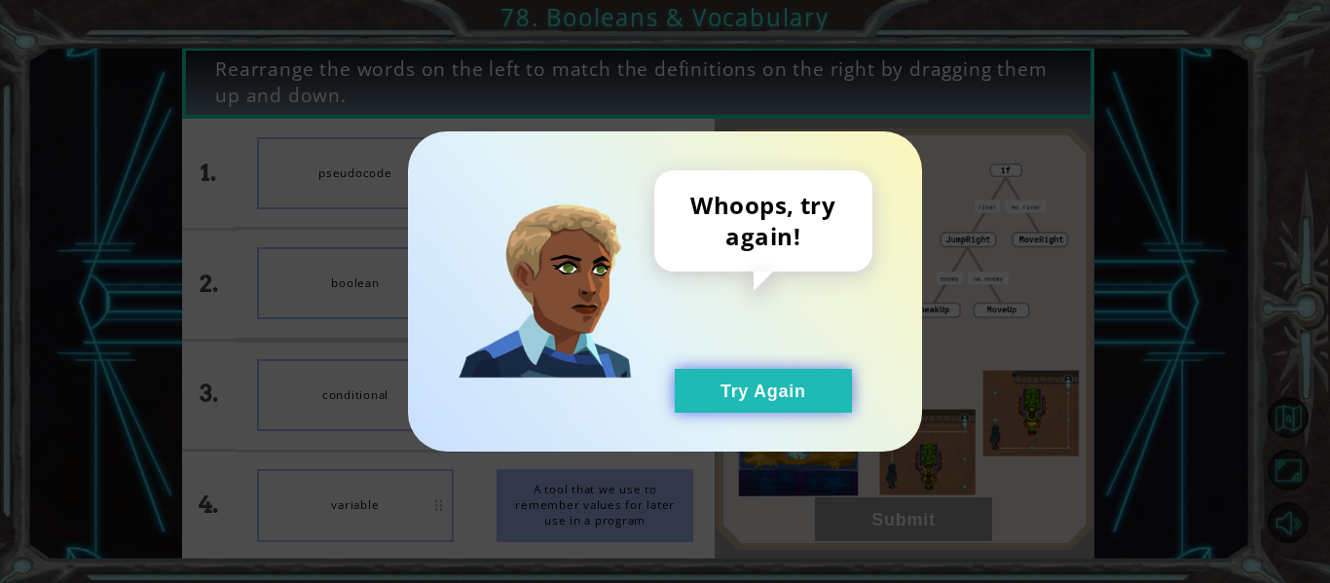
click at [781, 396] on button "Try Again" at bounding box center [763, 391] width 177 height 44
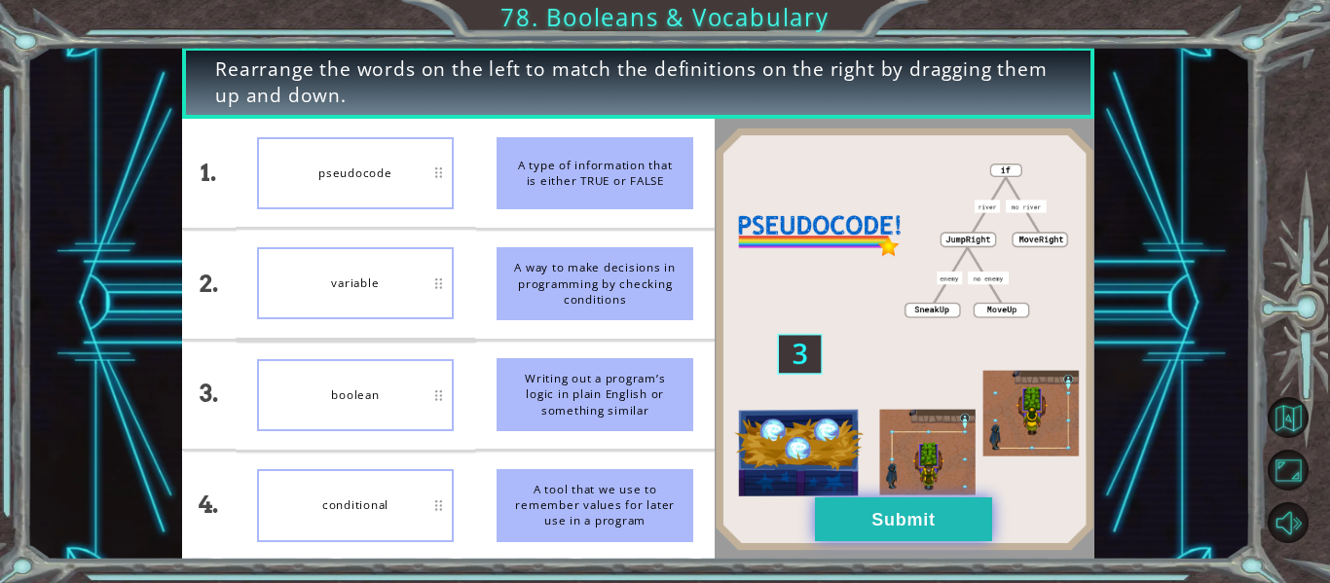
click at [906, 517] on button "Submit" at bounding box center [903, 520] width 177 height 44
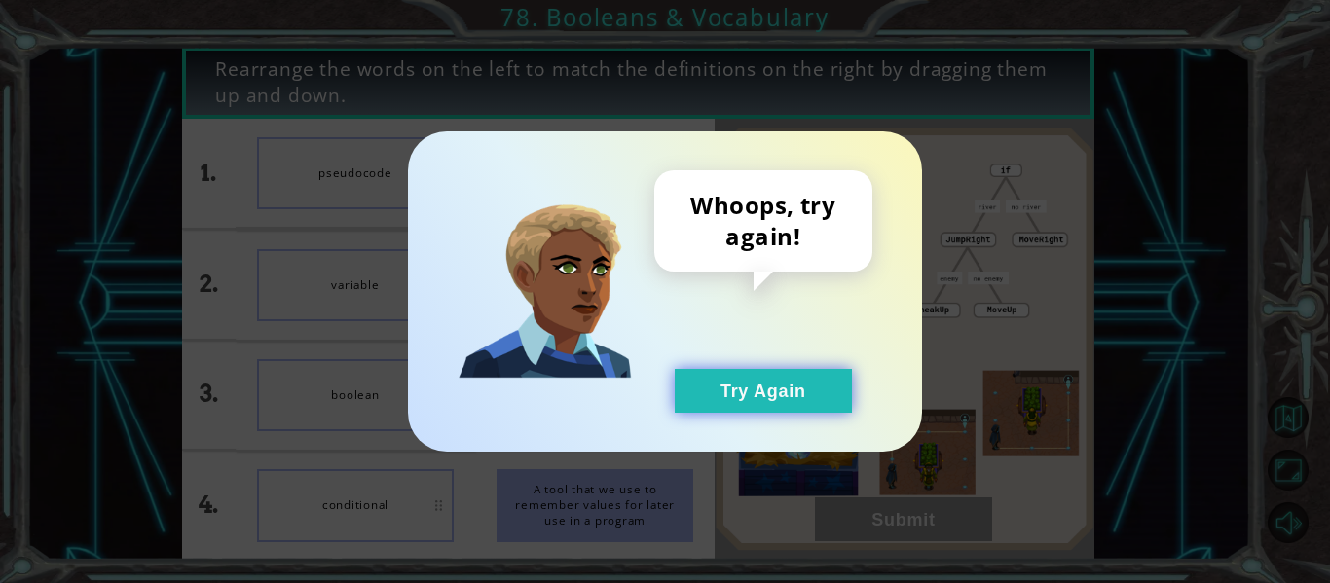
click at [777, 388] on button "Try Again" at bounding box center [763, 391] width 177 height 44
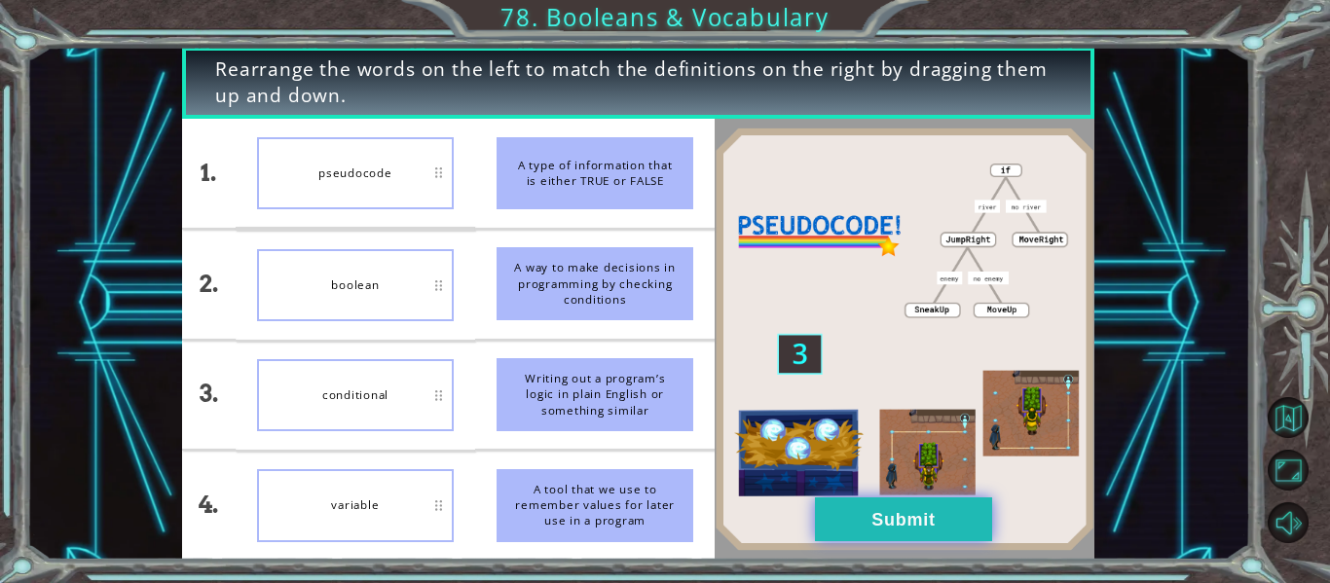
click at [907, 499] on button "Submit" at bounding box center [903, 520] width 177 height 44
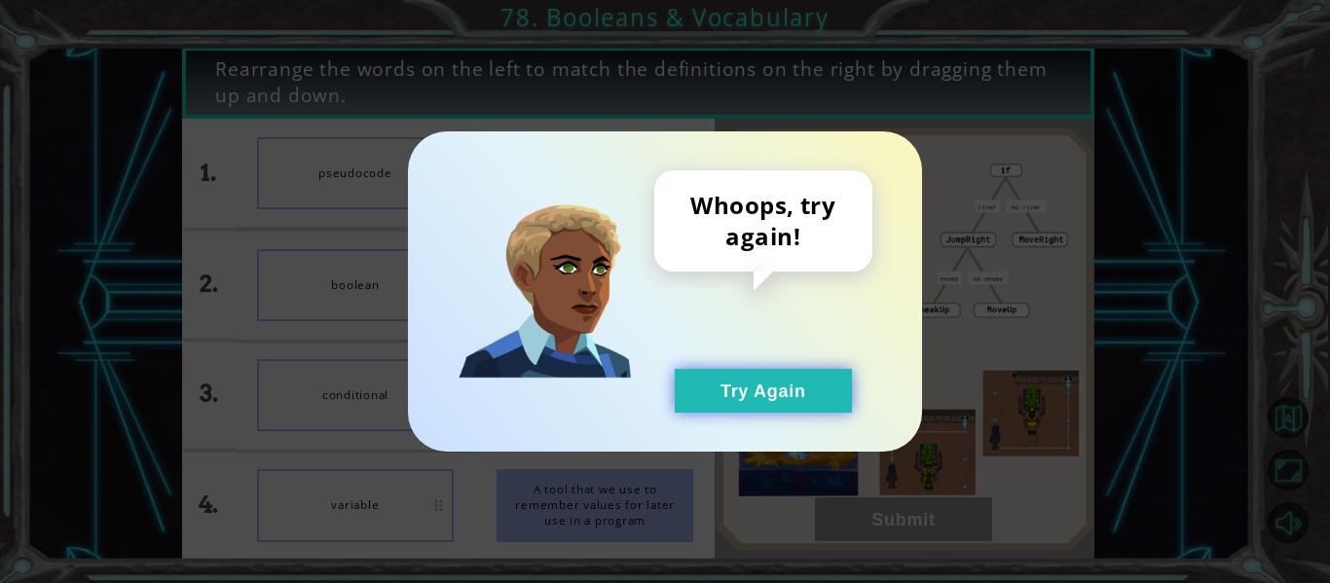
click at [773, 401] on button "Try Again" at bounding box center [763, 391] width 177 height 44
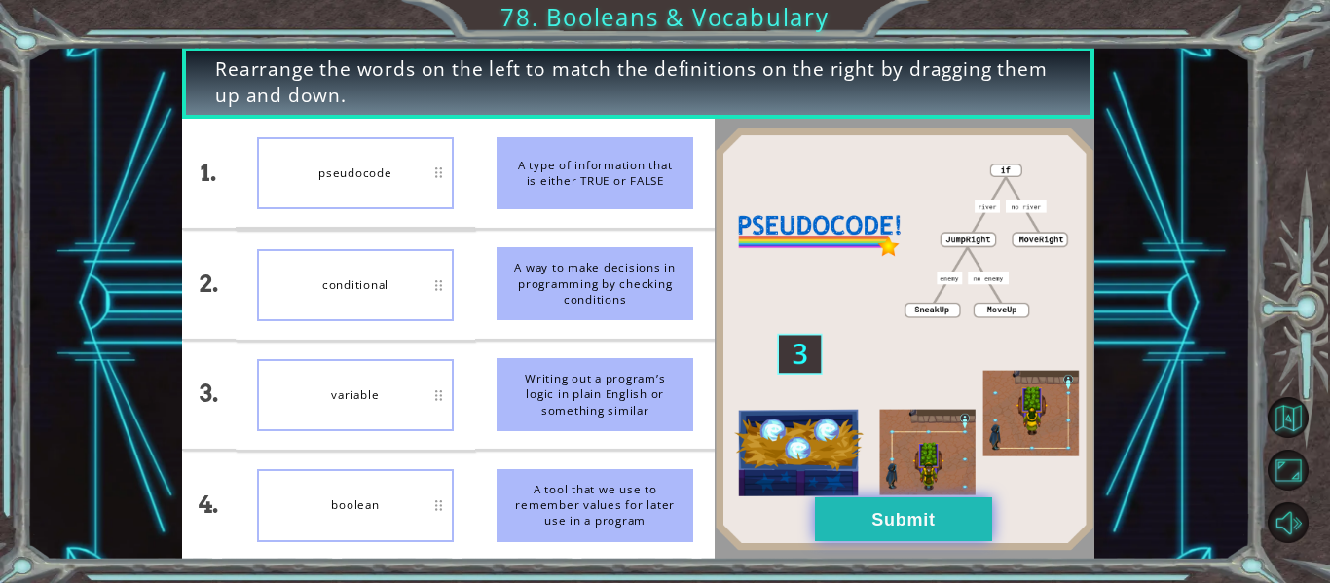
click at [945, 511] on button "Submit" at bounding box center [903, 520] width 177 height 44
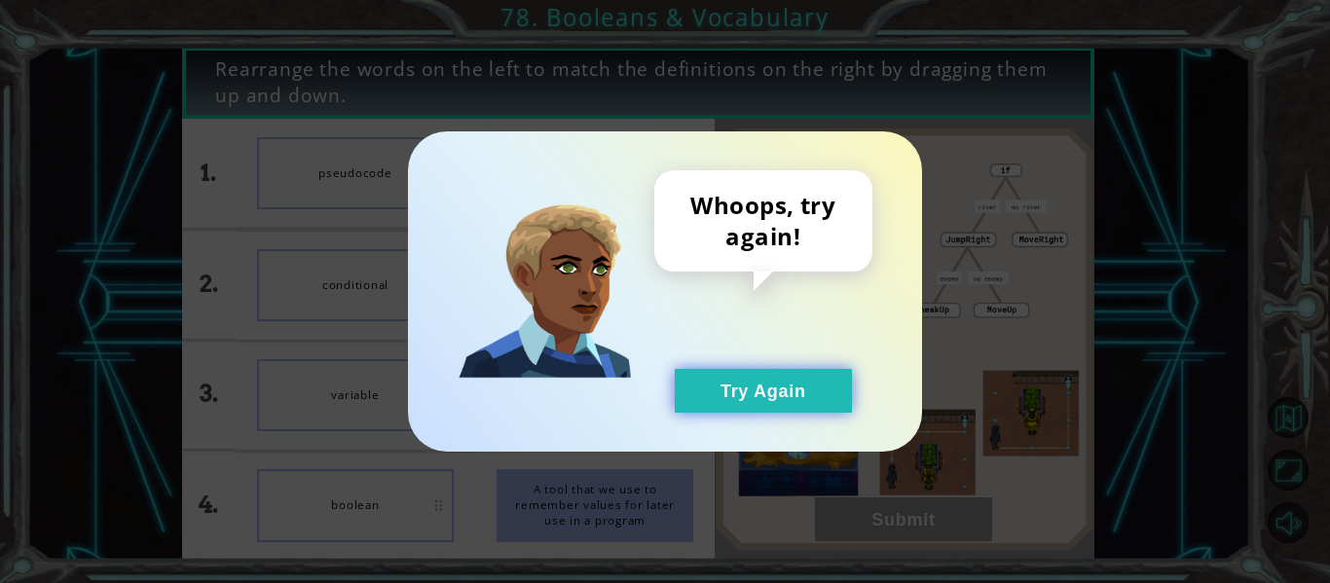
click at [826, 407] on button "Try Again" at bounding box center [763, 391] width 177 height 44
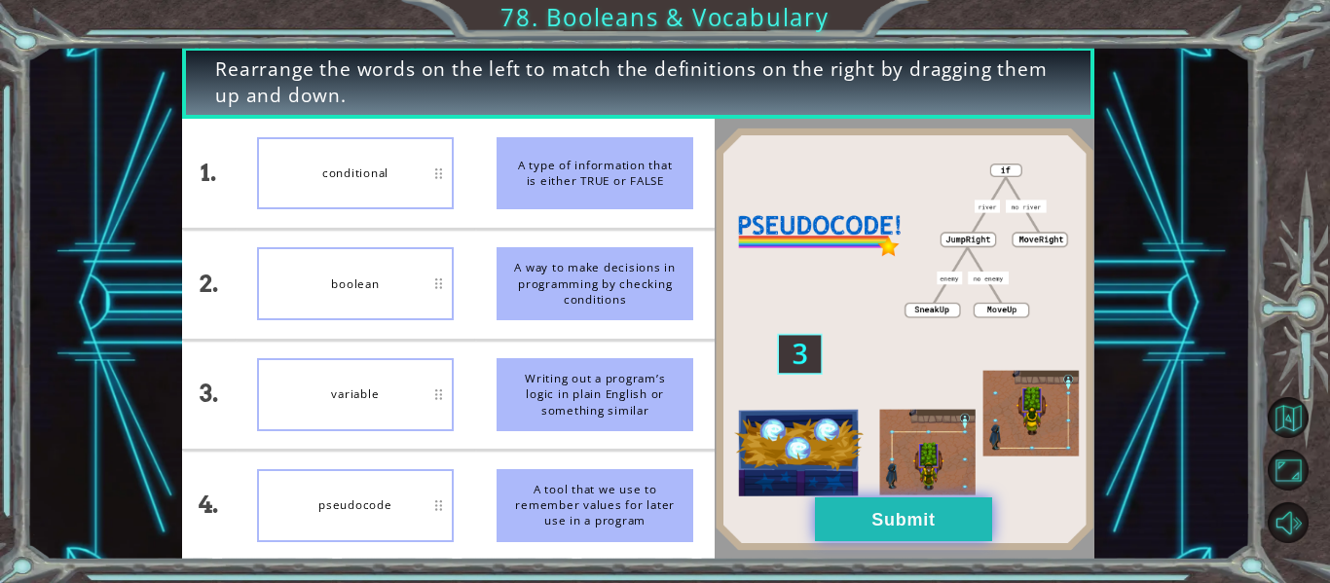
click at [967, 505] on button "Submit" at bounding box center [903, 520] width 177 height 44
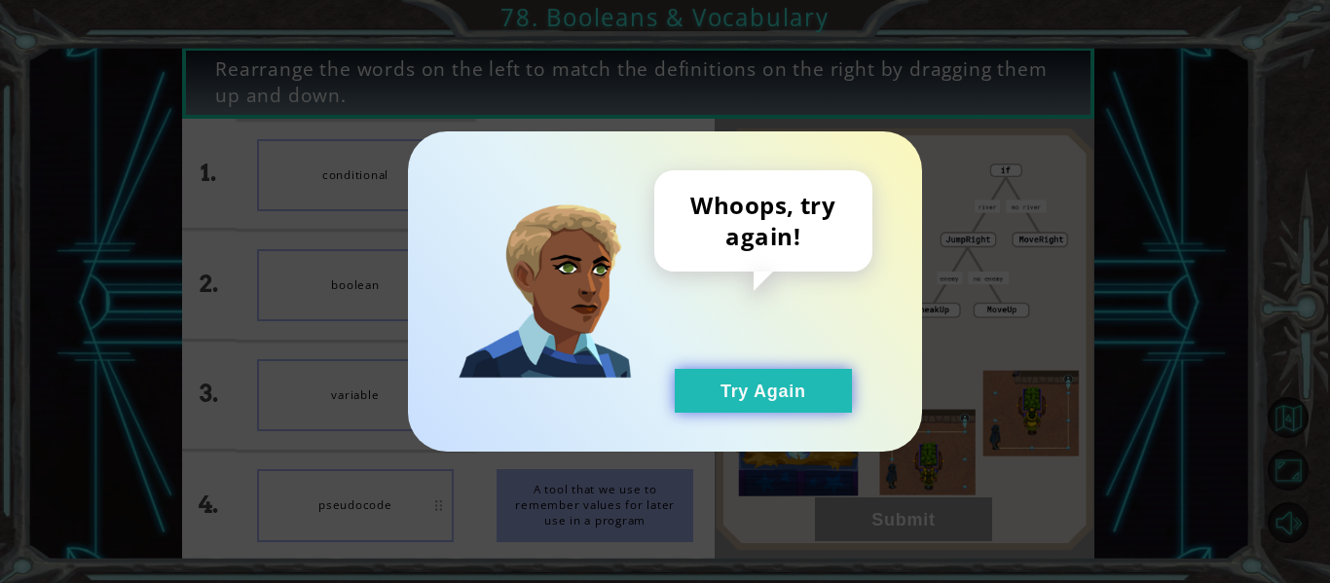
click at [783, 398] on button "Try Again" at bounding box center [763, 391] width 177 height 44
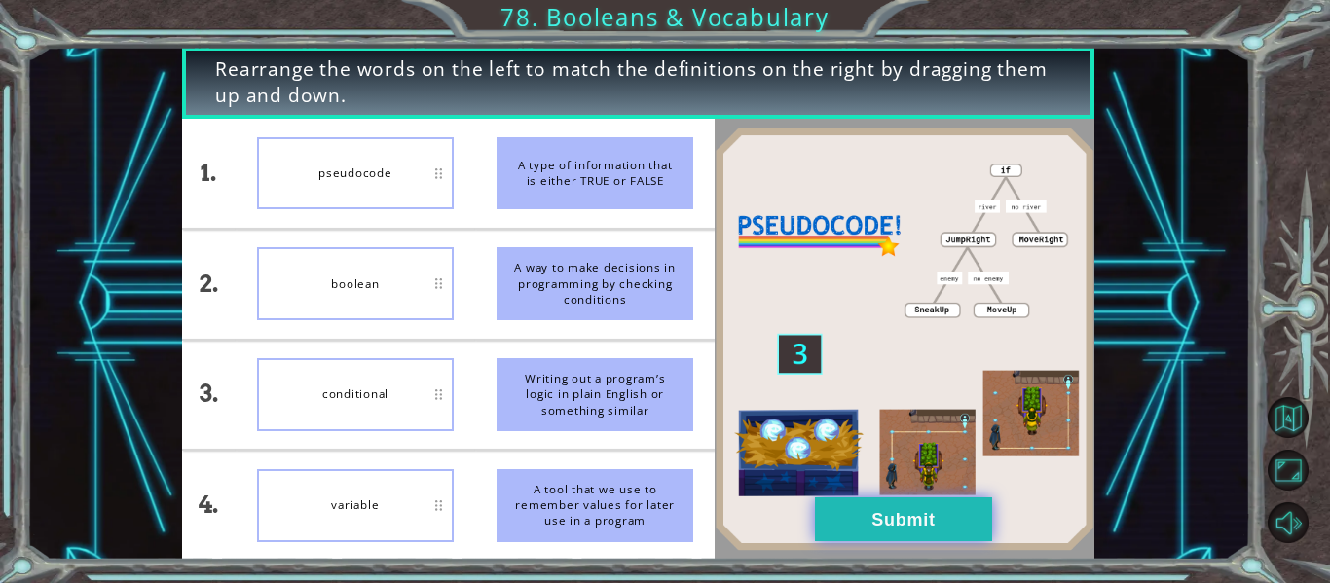
click at [888, 504] on button "Submit" at bounding box center [903, 520] width 177 height 44
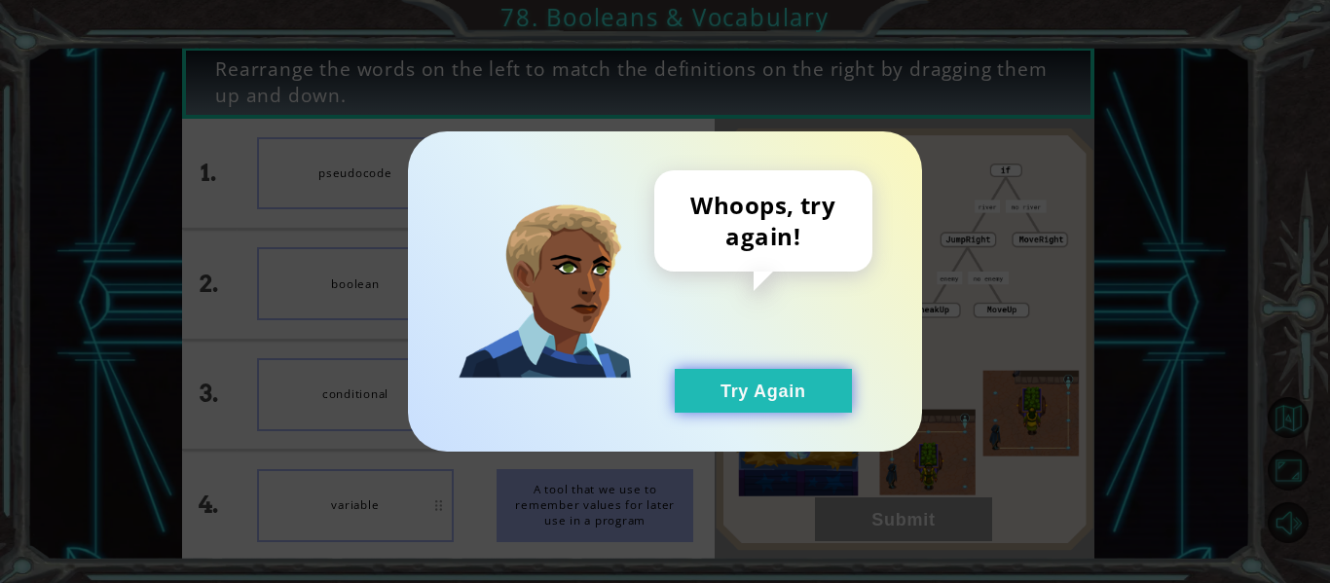
click at [841, 396] on button "Try Again" at bounding box center [763, 391] width 177 height 44
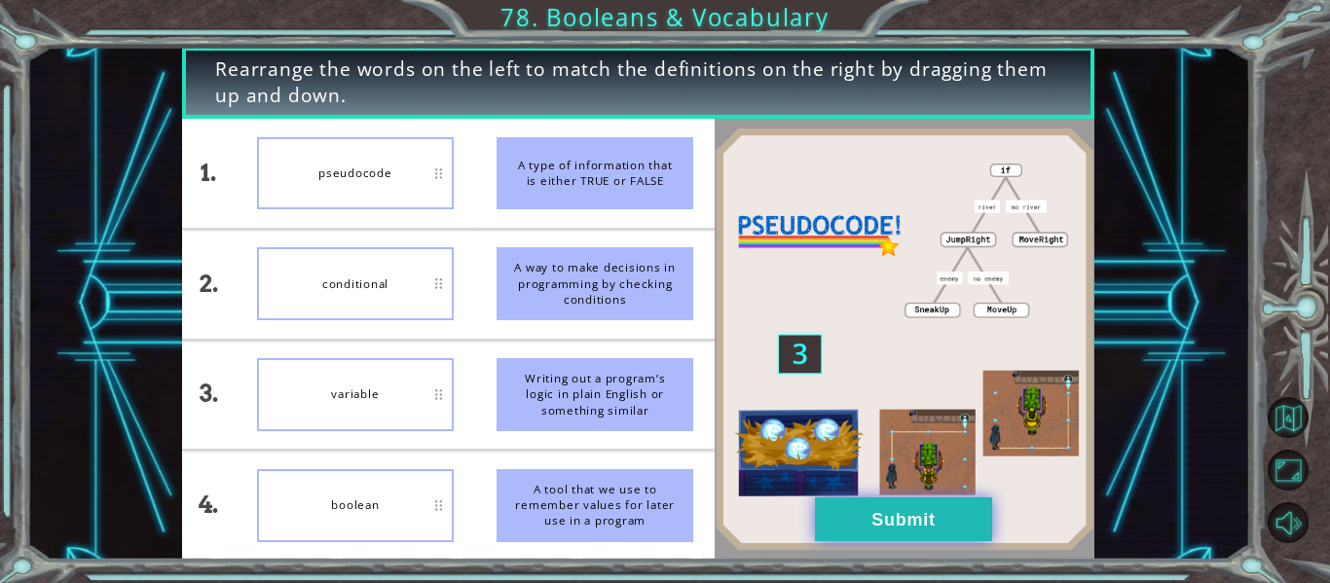
click at [924, 513] on button "Submit" at bounding box center [903, 520] width 177 height 44
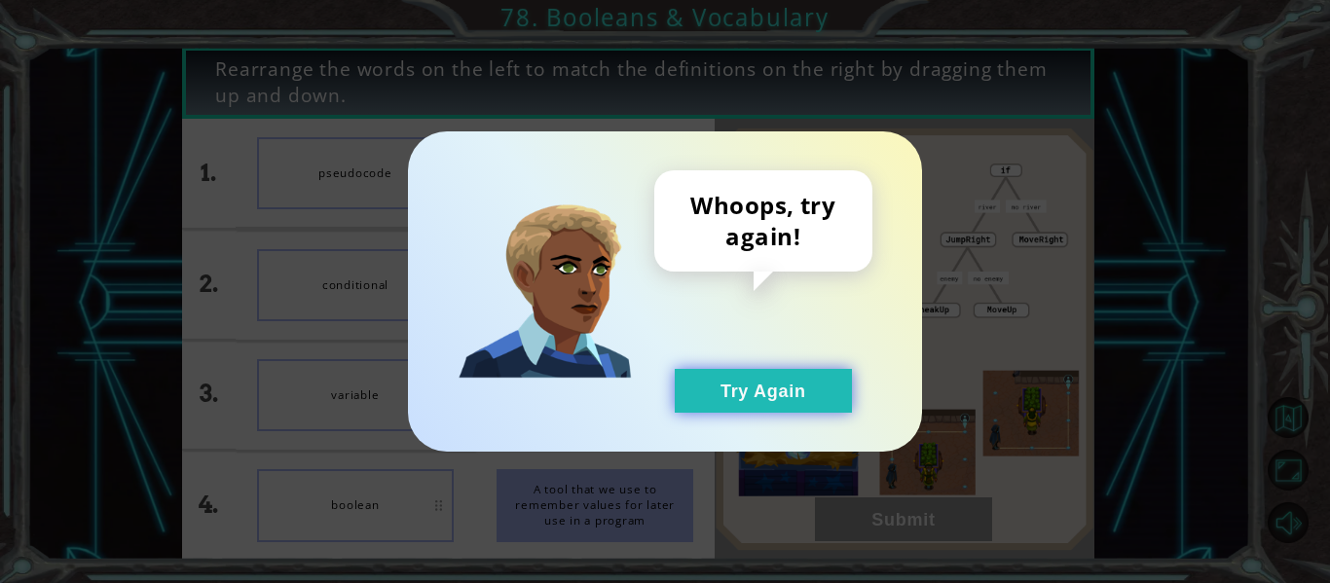
click at [780, 390] on button "Try Again" at bounding box center [763, 391] width 177 height 44
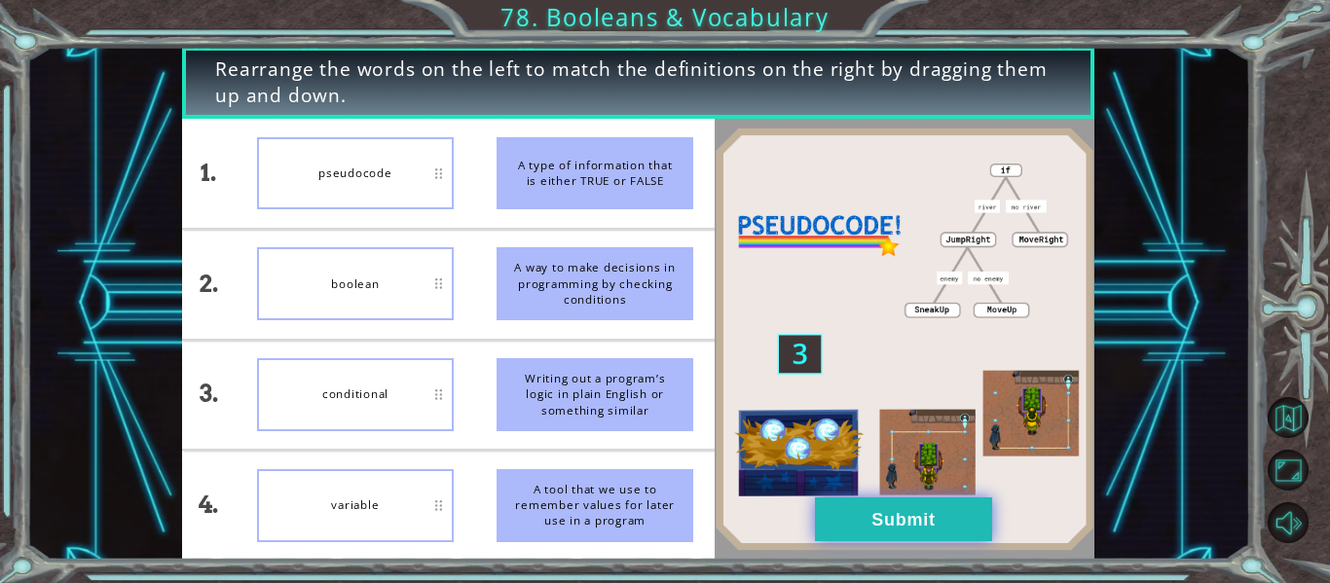
click at [940, 516] on button "Submit" at bounding box center [903, 520] width 177 height 44
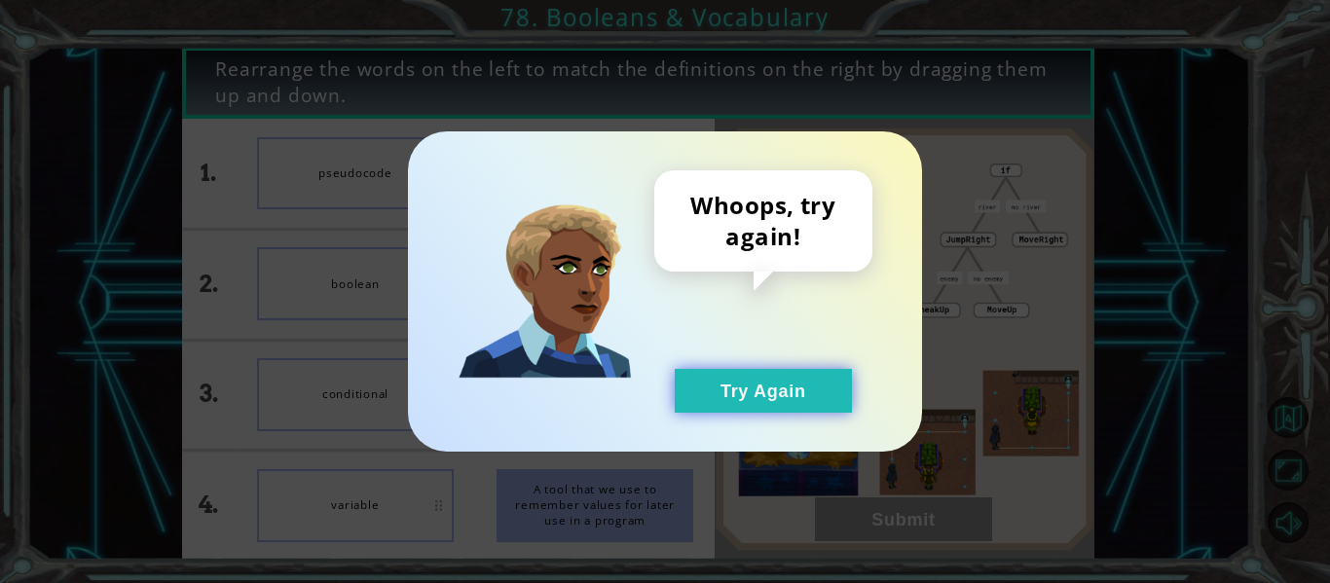
click at [814, 383] on button "Try Again" at bounding box center [763, 391] width 177 height 44
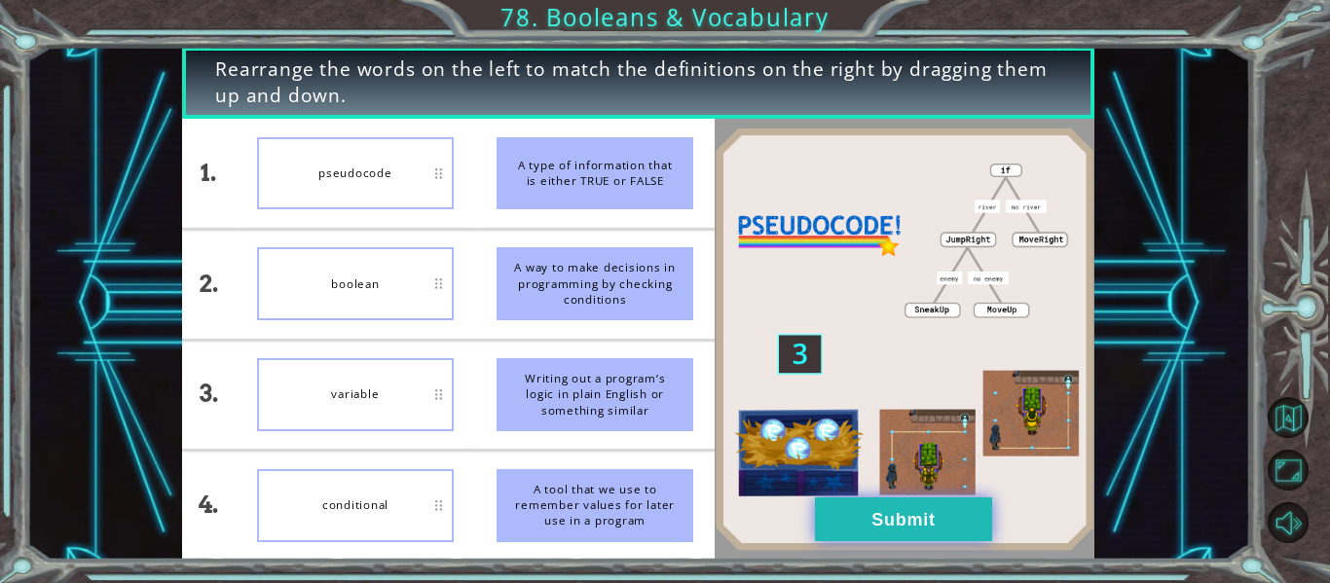
click at [932, 504] on button "Submit" at bounding box center [903, 520] width 177 height 44
click at [921, 528] on button "Submit" at bounding box center [903, 520] width 177 height 44
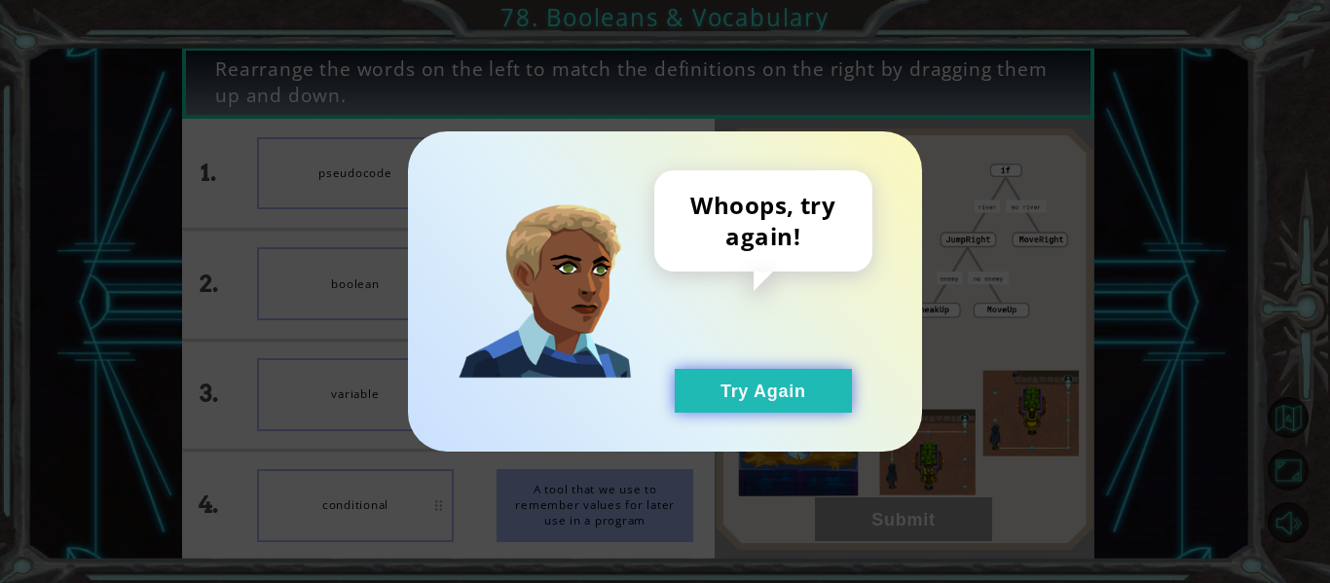
click at [839, 404] on button "Try Again" at bounding box center [763, 391] width 177 height 44
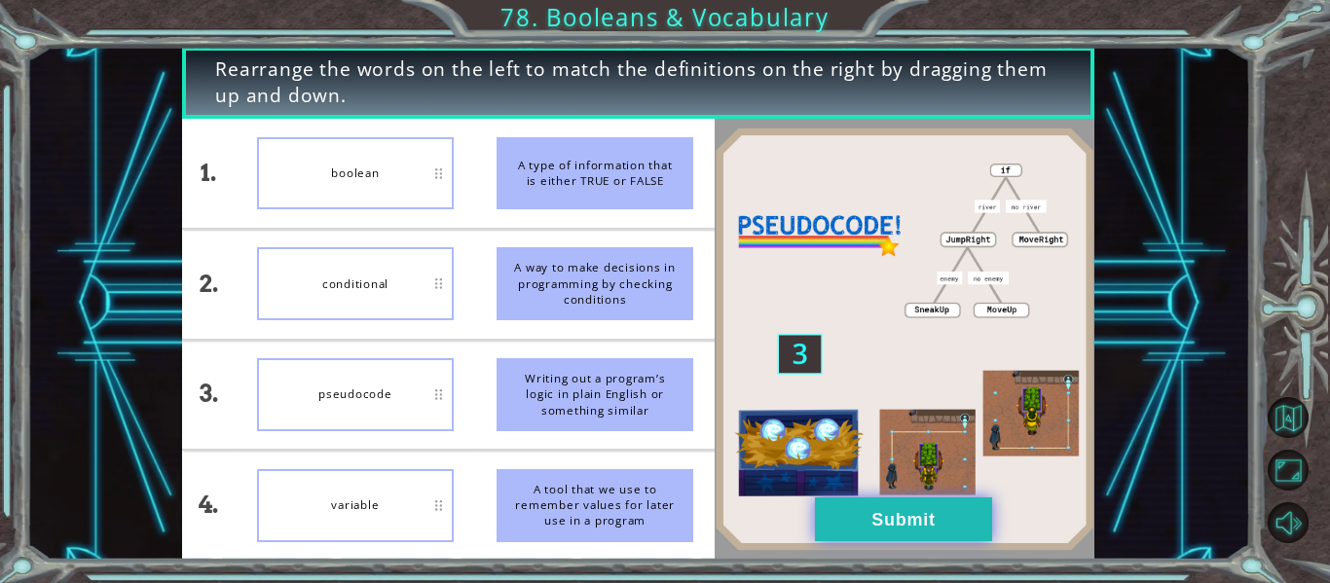
click at [903, 510] on button "Submit" at bounding box center [903, 520] width 177 height 44
click at [910, 517] on button "Submit" at bounding box center [903, 520] width 177 height 44
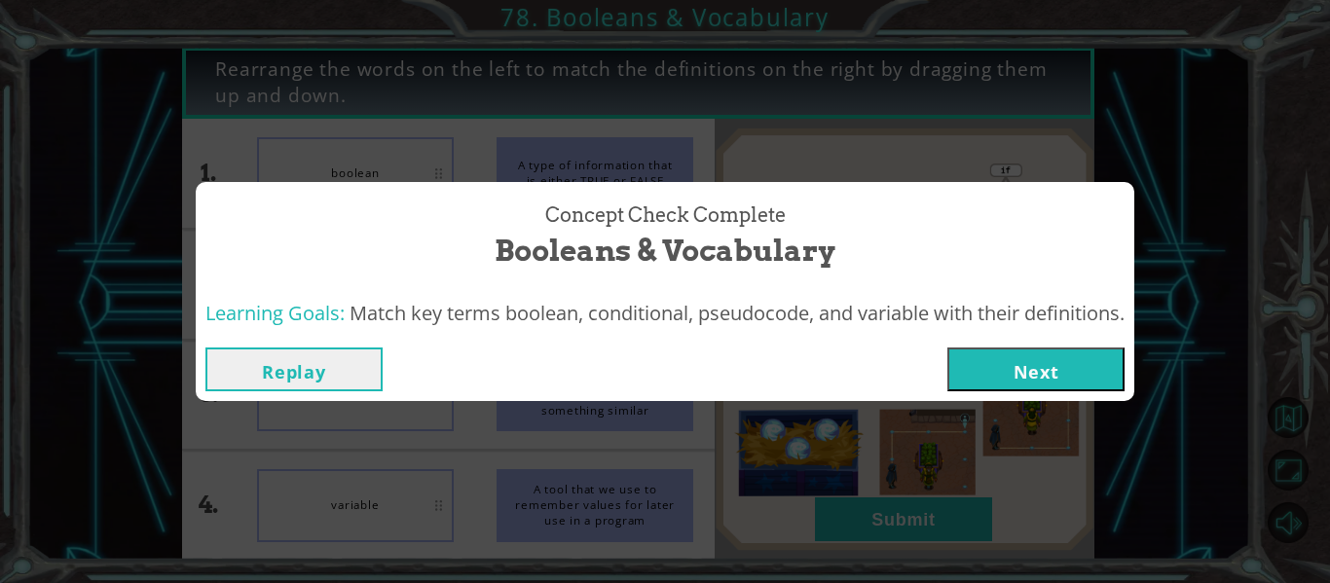
click at [1163, 416] on div "Concept Check Complete Booleans & Vocabulary Learning Goals: Match key terms bo…" at bounding box center [665, 291] width 1330 height 583
click at [1078, 378] on button "Next" at bounding box center [1035, 370] width 177 height 44
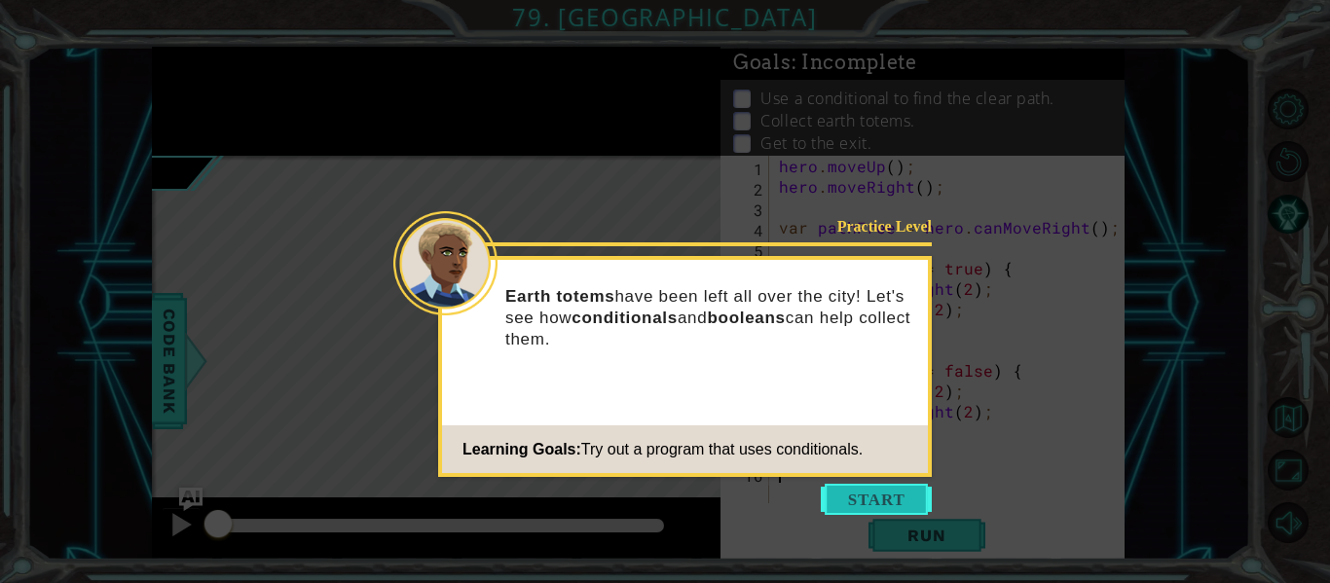
click at [878, 486] on button "Start" at bounding box center [876, 499] width 111 height 31
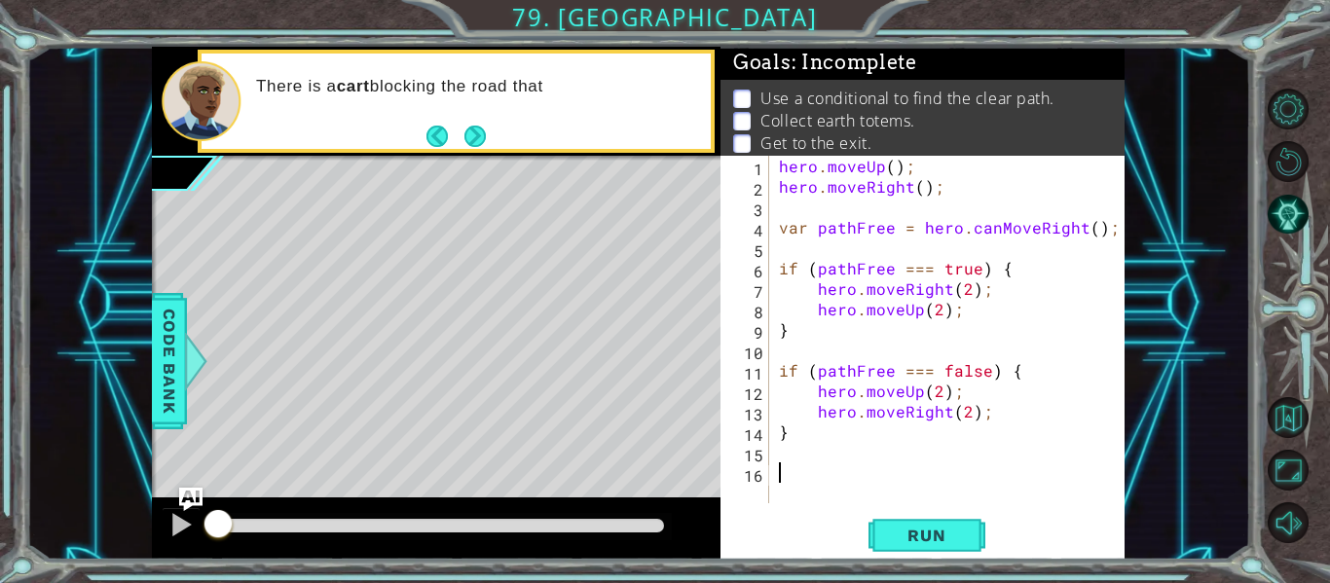
click at [933, 511] on div "1 2 3 4 5 6 7 8 9 10 11 12 13 14 15 16 hero . moveUp ( ) ; hero . moveRight ( )…" at bounding box center [923, 358] width 404 height 404
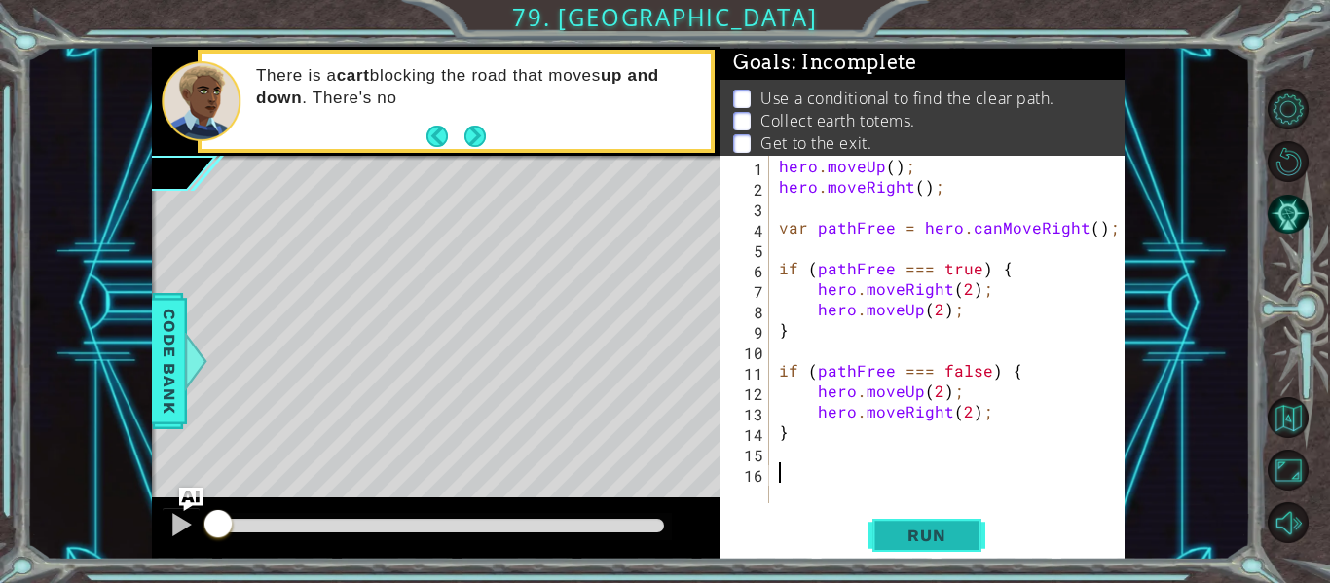
click at [936, 541] on span "Run" at bounding box center [926, 535] width 77 height 19
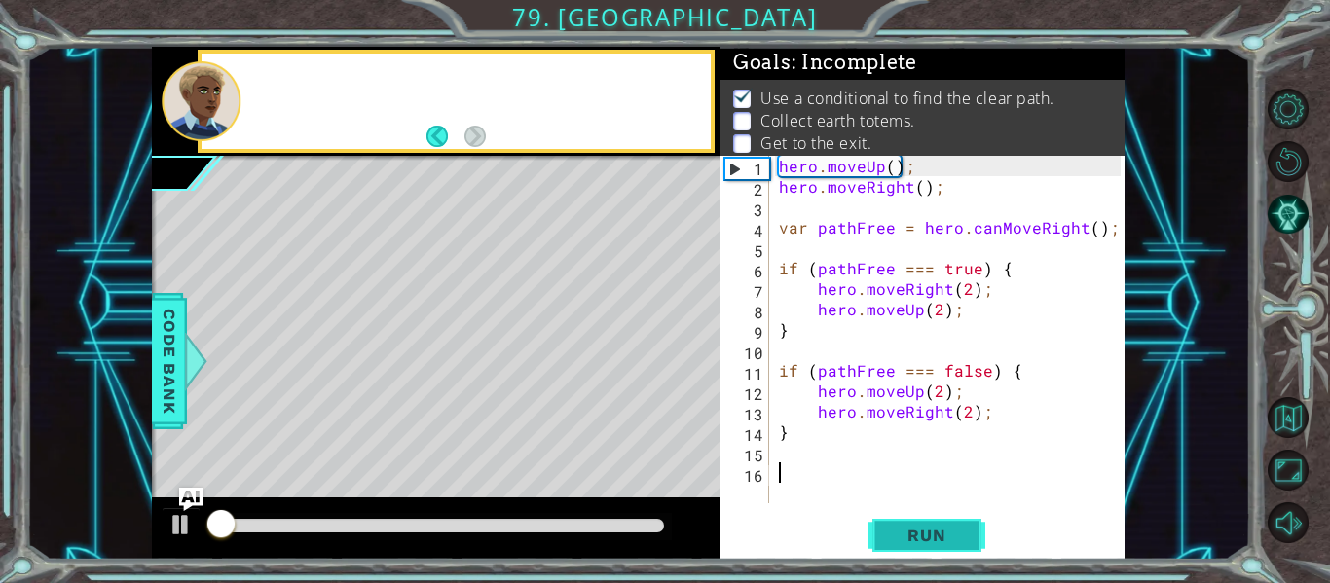
scroll to position [4, 0]
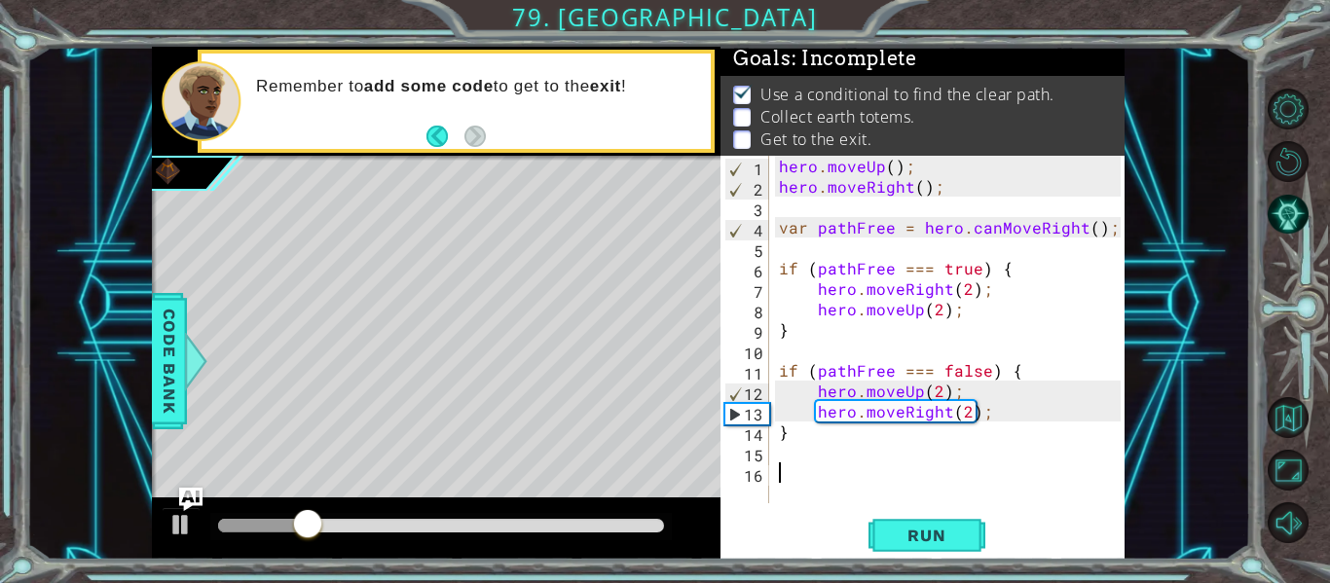
click at [814, 444] on div "hero . moveUp ( ) ; hero . moveRight ( ) ; var pathFree = hero . canMoveRight (…" at bounding box center [952, 350] width 355 height 388
type textarea "he"
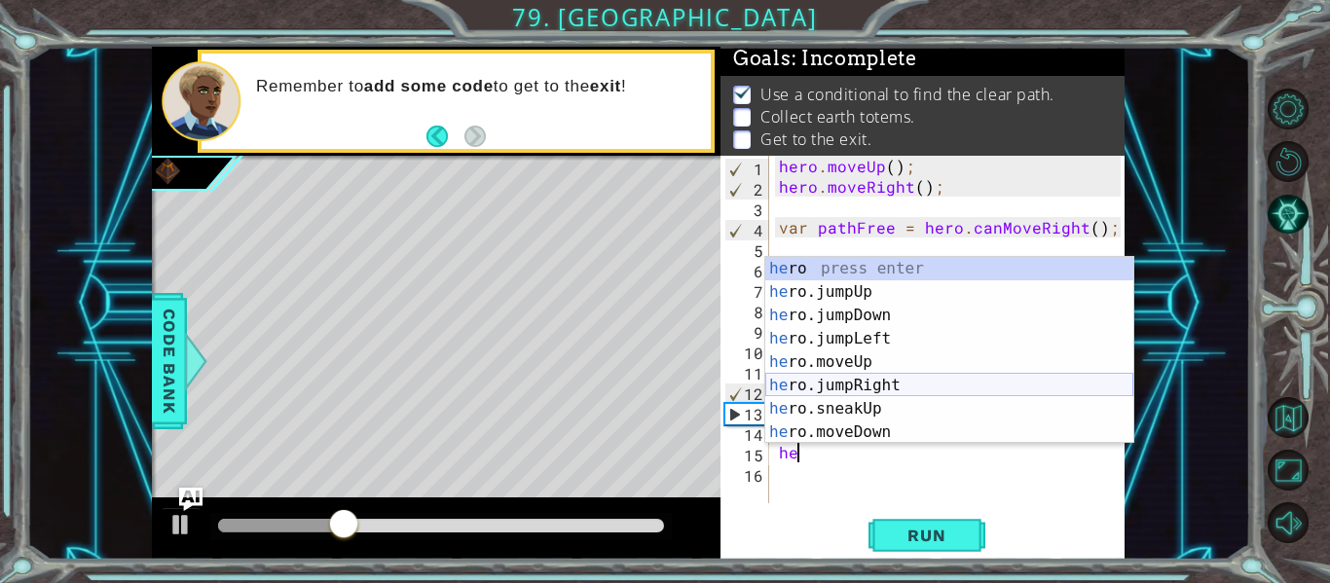
click at [844, 392] on div "he ro press enter he ro.jumpUp press enter he ro.jumpDown press enter he ro.jum…" at bounding box center [949, 374] width 368 height 234
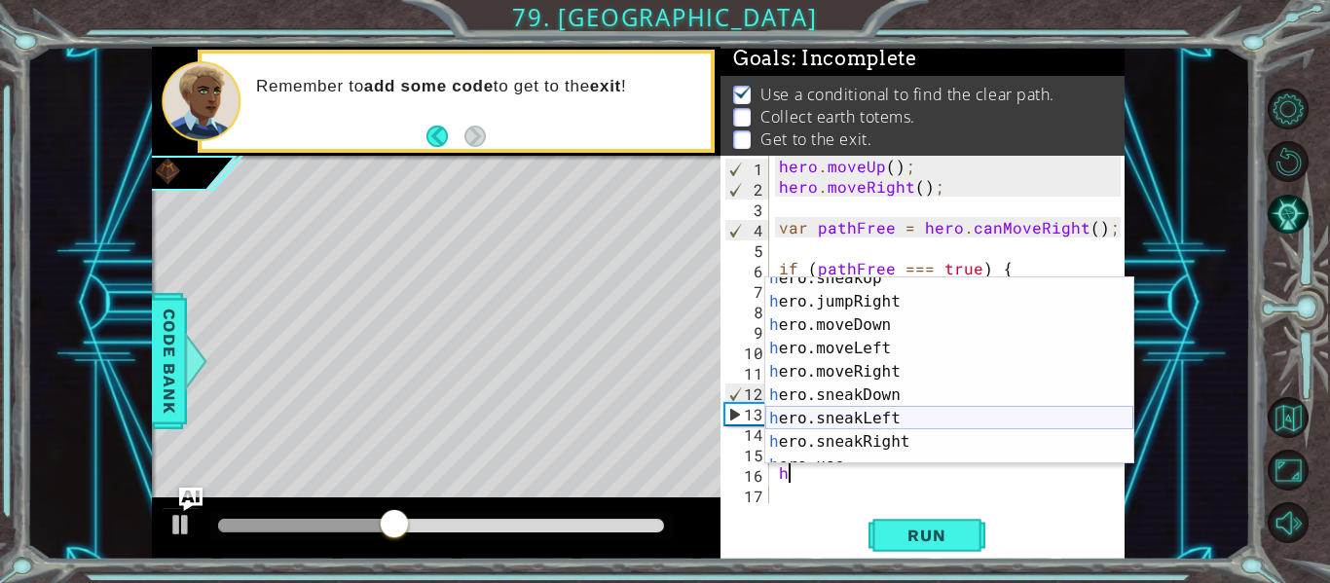
scroll to position [138, 0]
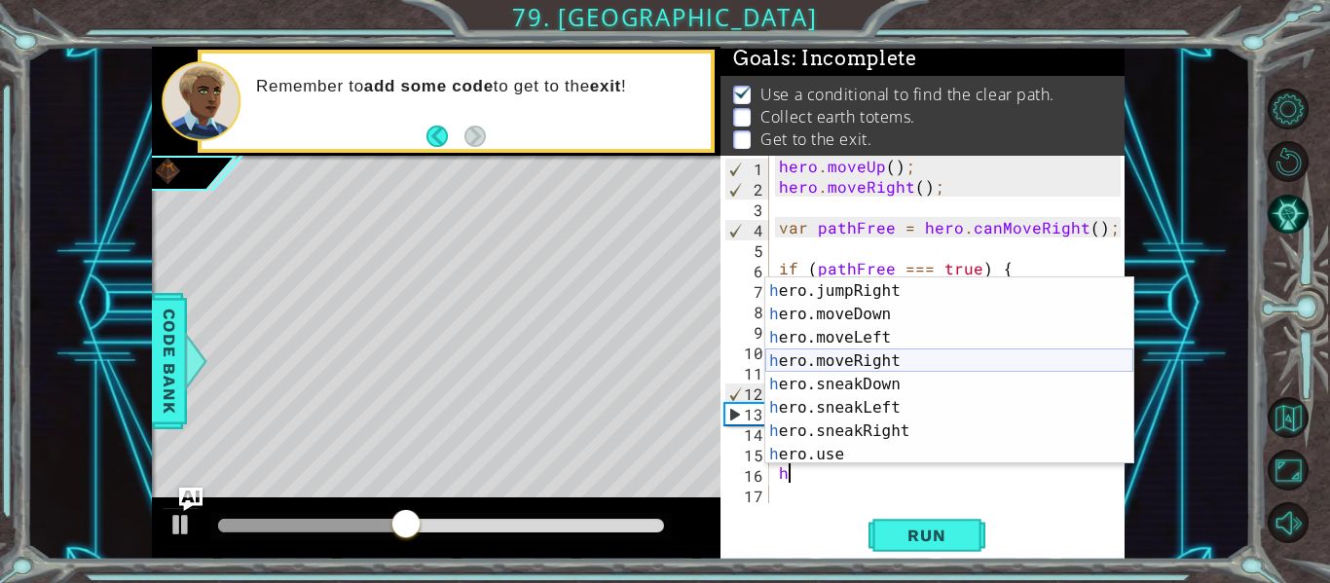
click at [874, 353] on div "h ero.sneakUp press enter h ero.jumpRight press enter h ero.moveDown press ente…" at bounding box center [949, 373] width 368 height 234
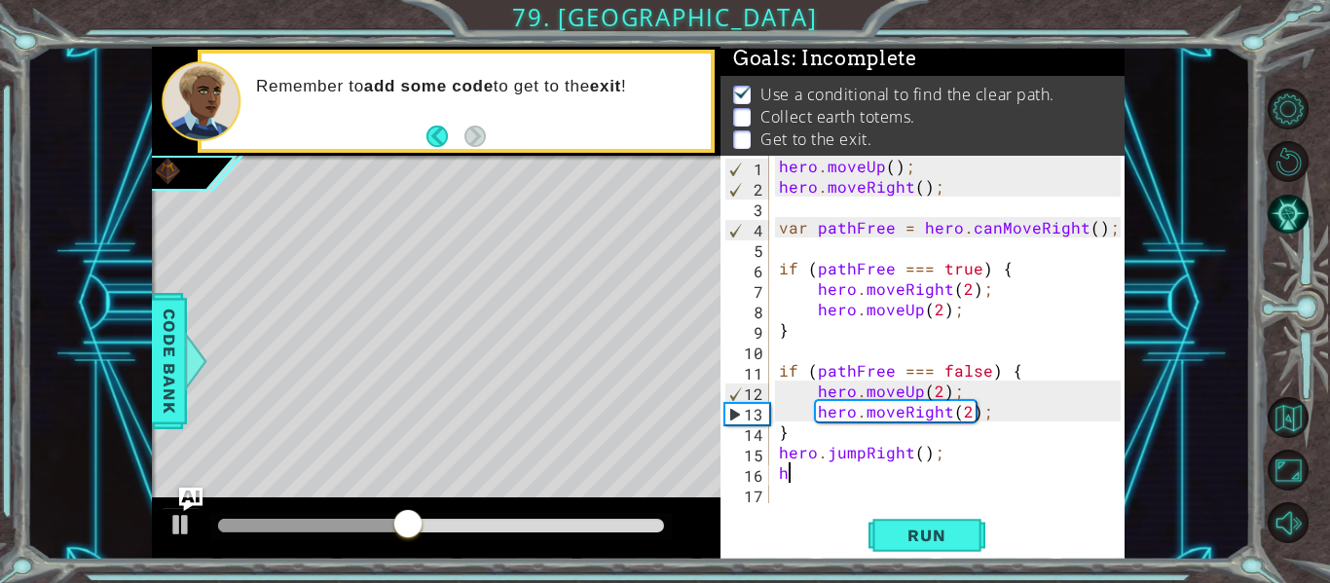
type textarea "hero.moveRight(1);"
click at [813, 496] on div "hero . moveUp ( ) ; hero . moveRight ( ) ; var pathFree = hero . canMoveRight (…" at bounding box center [952, 350] width 355 height 388
type textarea "h"
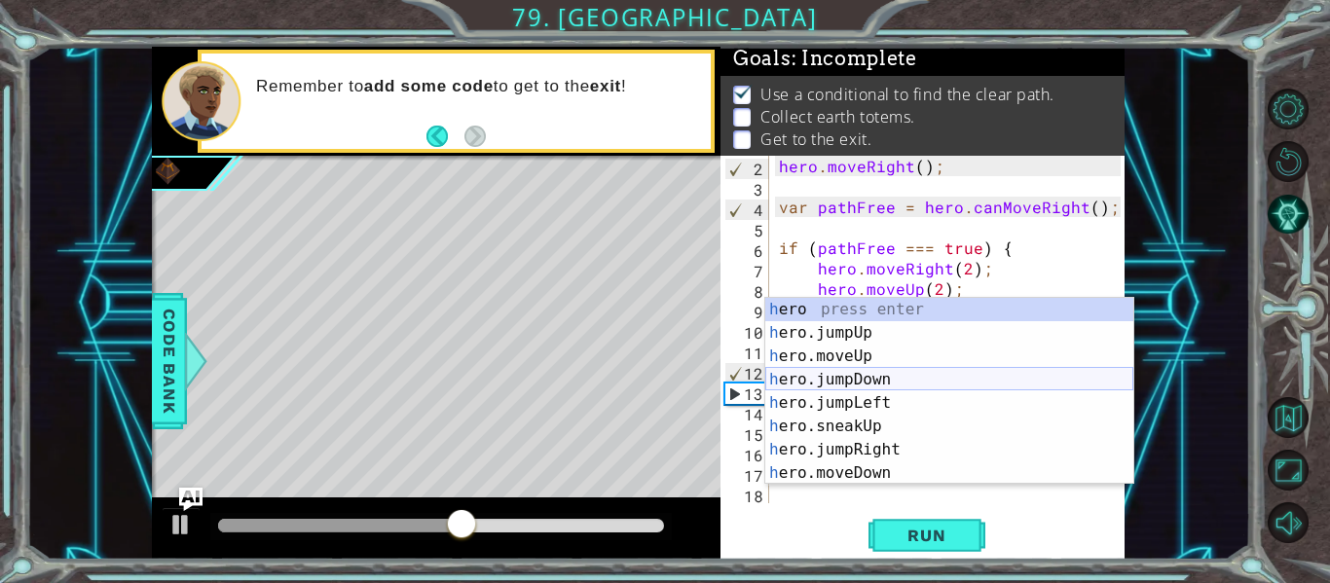
click at [853, 380] on div "h ero press enter h ero.jumpUp press enter h ero.moveUp press enter h ero.jumpD…" at bounding box center [949, 415] width 368 height 234
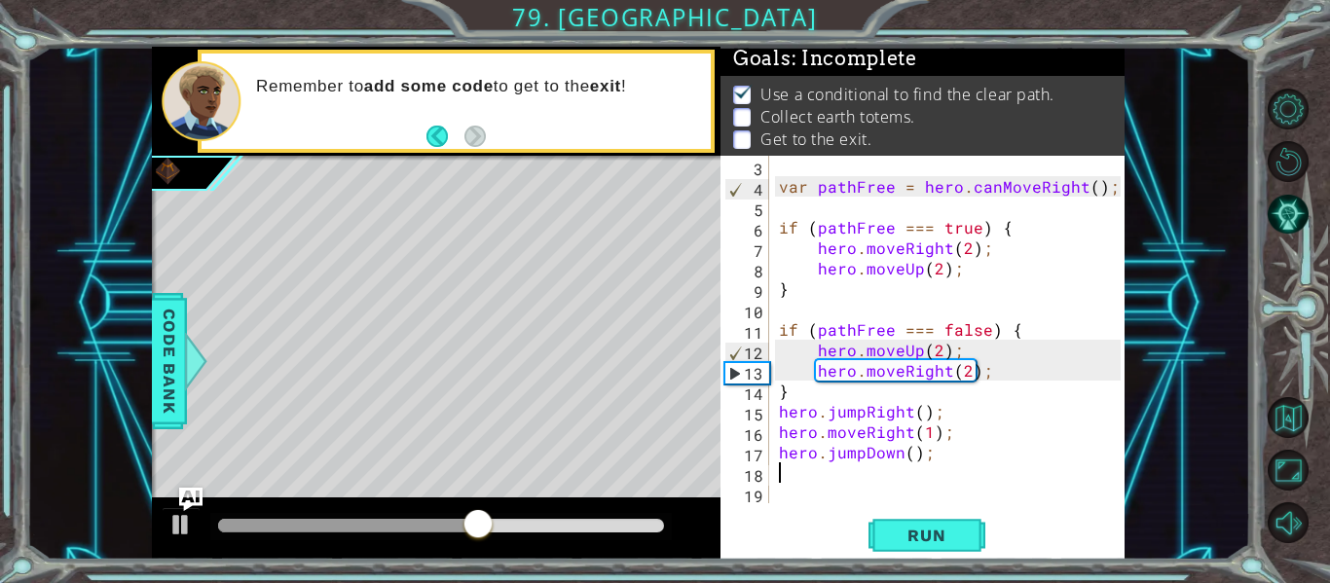
click at [906, 445] on div "var pathFree = hero . canMoveRight ( ) ; if ( pathFree === true ) { hero . move…" at bounding box center [952, 350] width 355 height 388
type textarea "hero.jumpDown(2);"
click at [914, 531] on span "Run" at bounding box center [926, 535] width 77 height 19
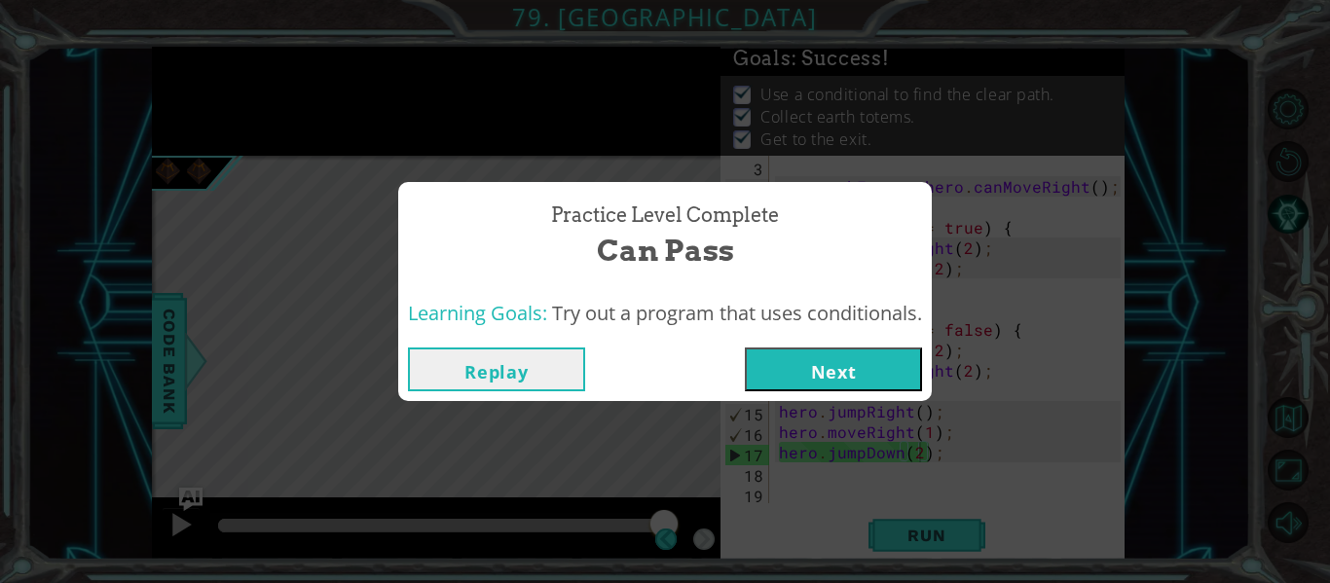
click at [813, 372] on button "Next" at bounding box center [833, 370] width 177 height 44
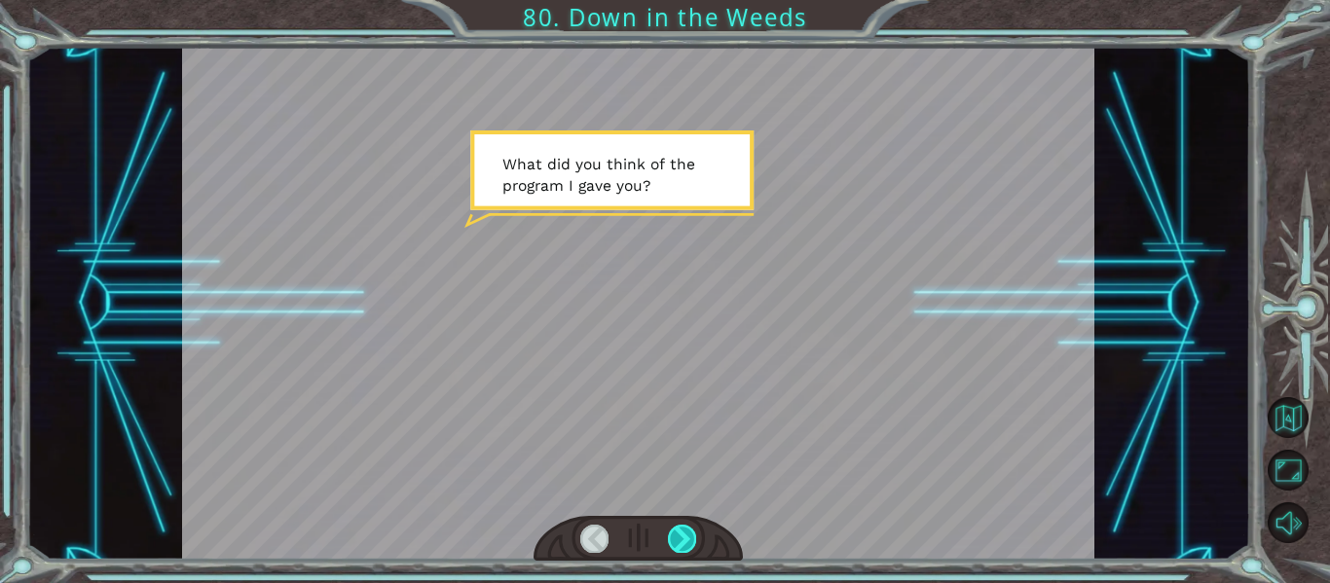
click at [694, 535] on div at bounding box center [682, 538] width 28 height 27
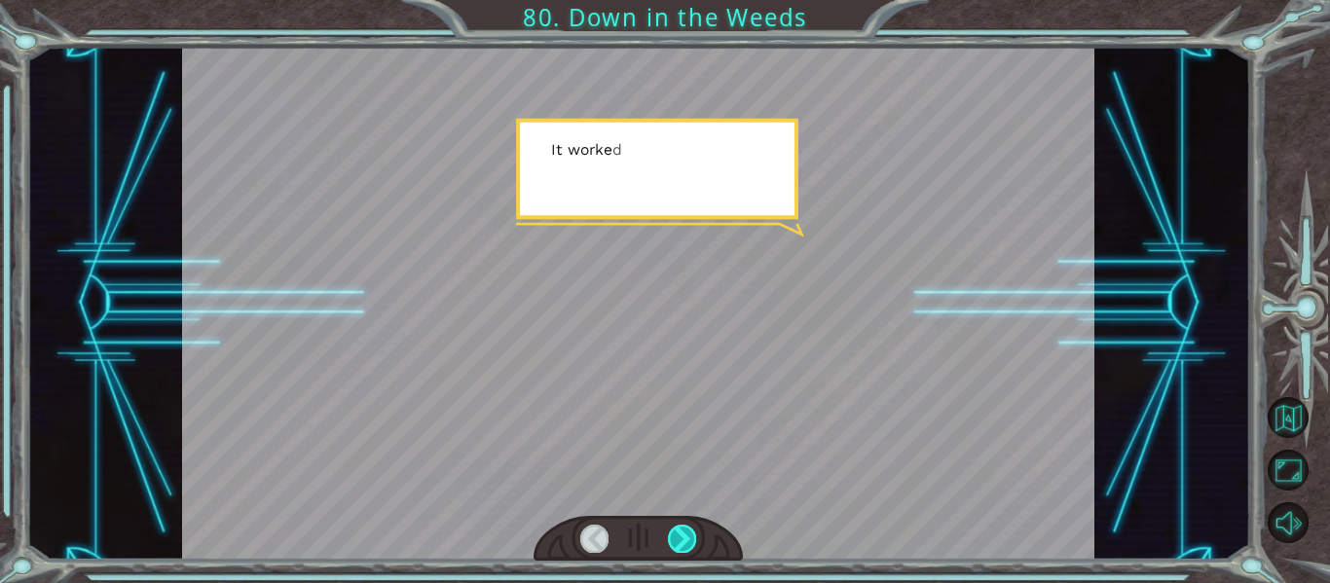
click at [688, 537] on div at bounding box center [682, 538] width 28 height 27
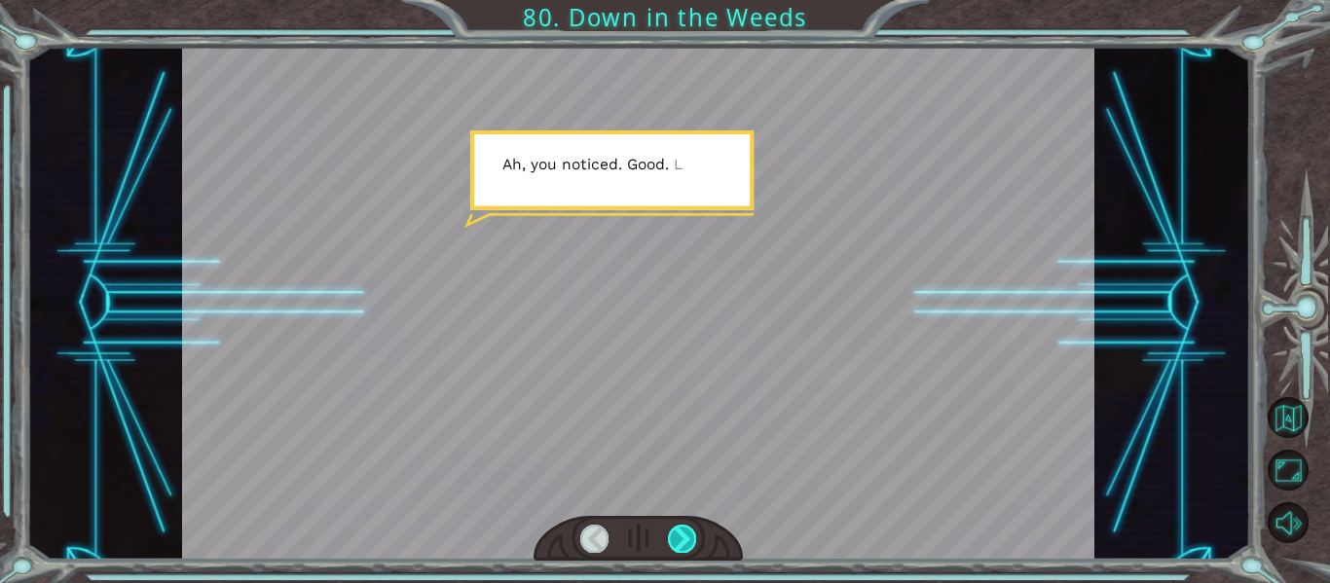
click at [689, 527] on div at bounding box center [682, 538] width 28 height 27
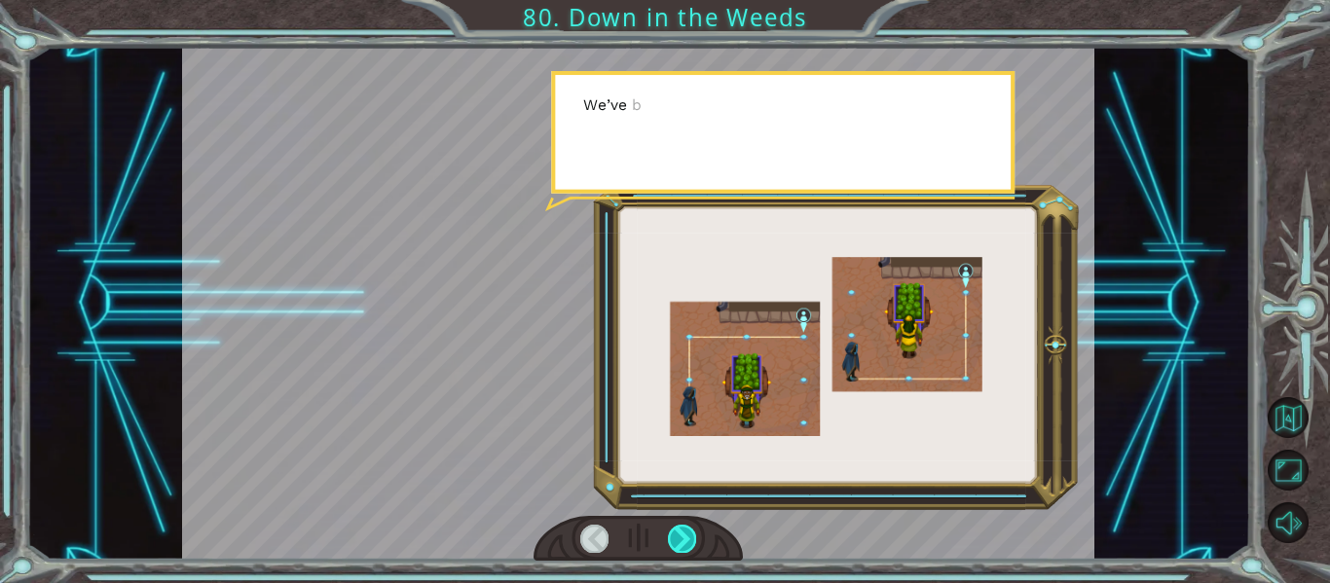
click at [684, 532] on div at bounding box center [682, 538] width 28 height 27
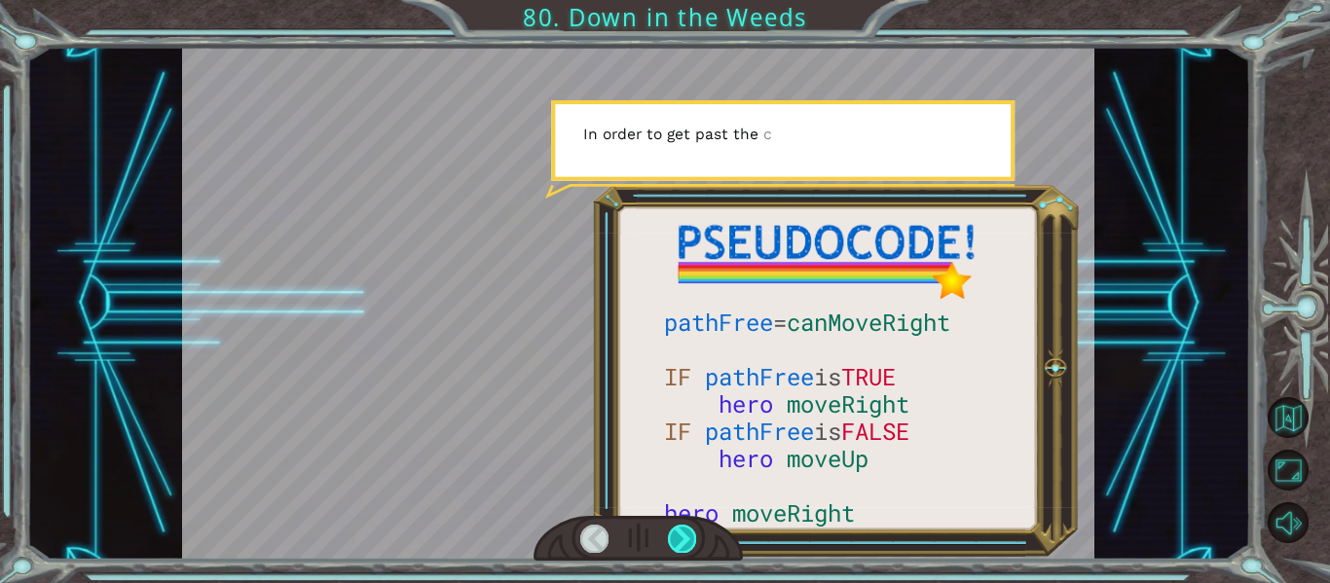
click at [684, 527] on div at bounding box center [682, 538] width 28 height 27
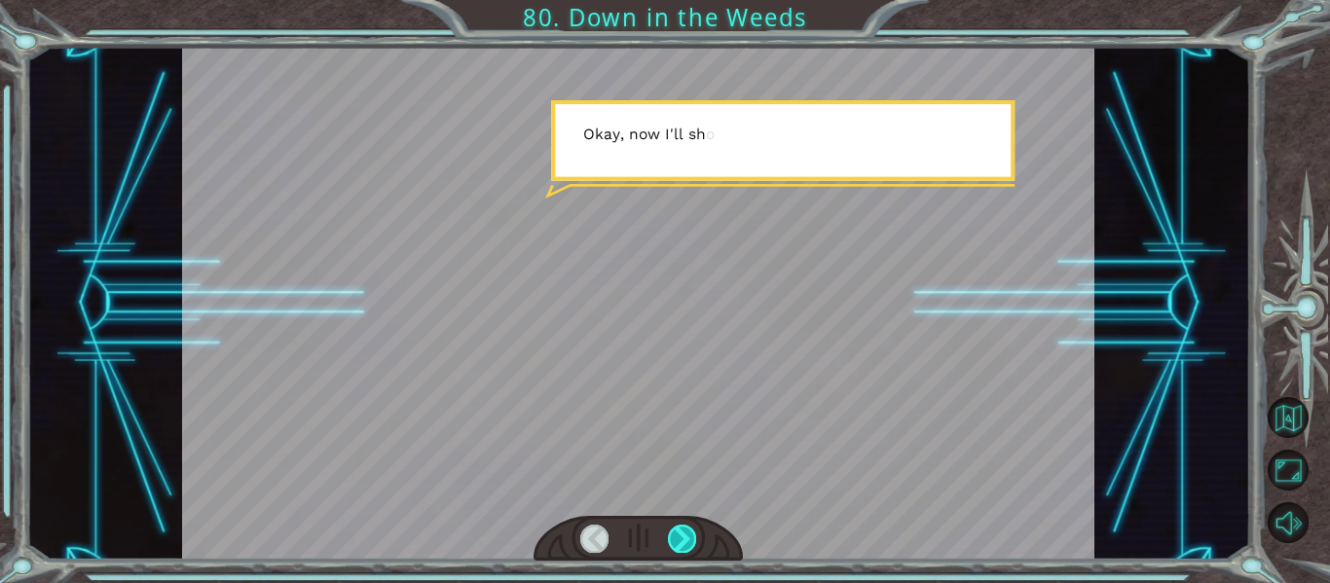
click at [676, 530] on div at bounding box center [682, 538] width 28 height 27
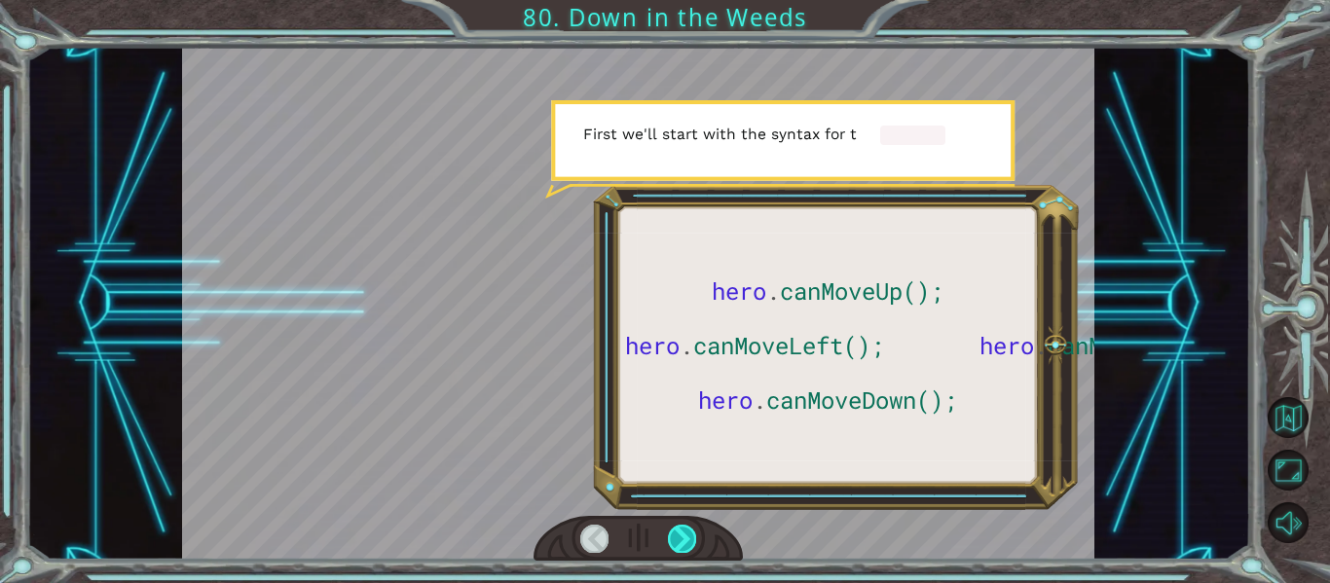
click at [673, 529] on div at bounding box center [682, 538] width 28 height 27
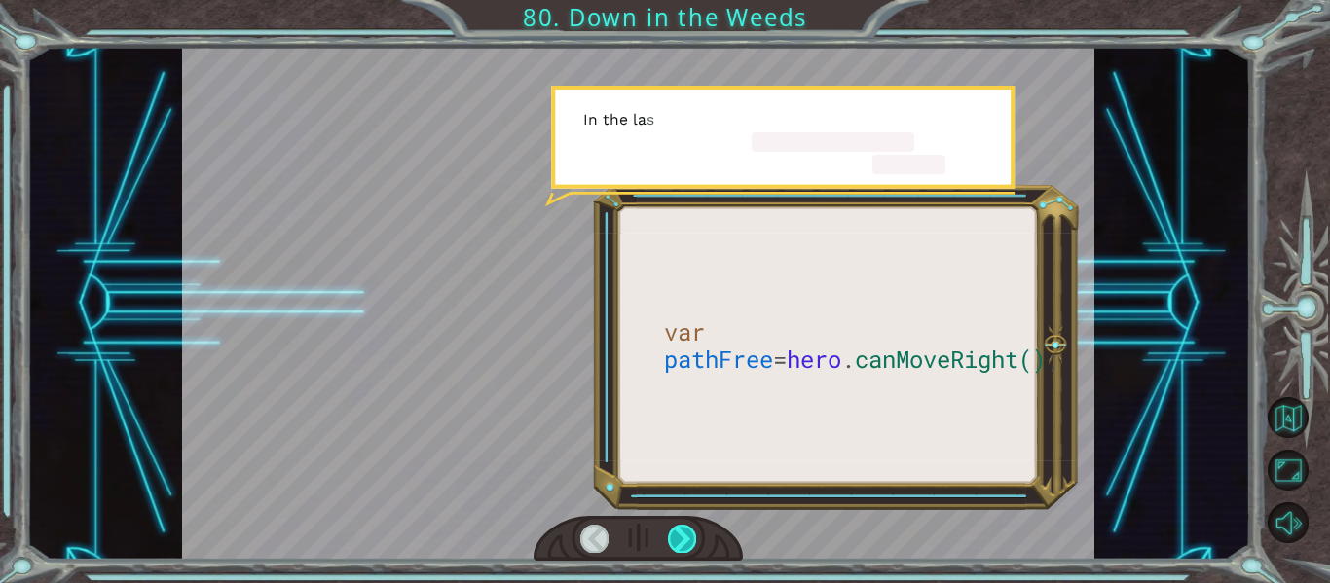
click at [670, 543] on div at bounding box center [682, 538] width 28 height 27
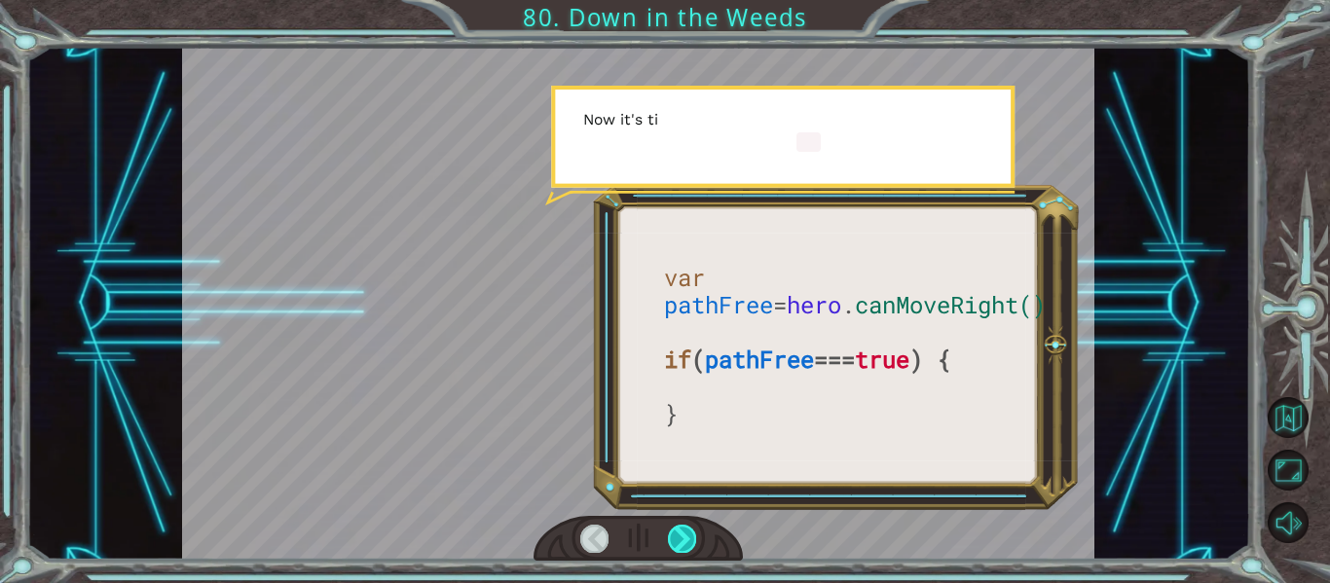
click at [673, 536] on div at bounding box center [682, 538] width 28 height 27
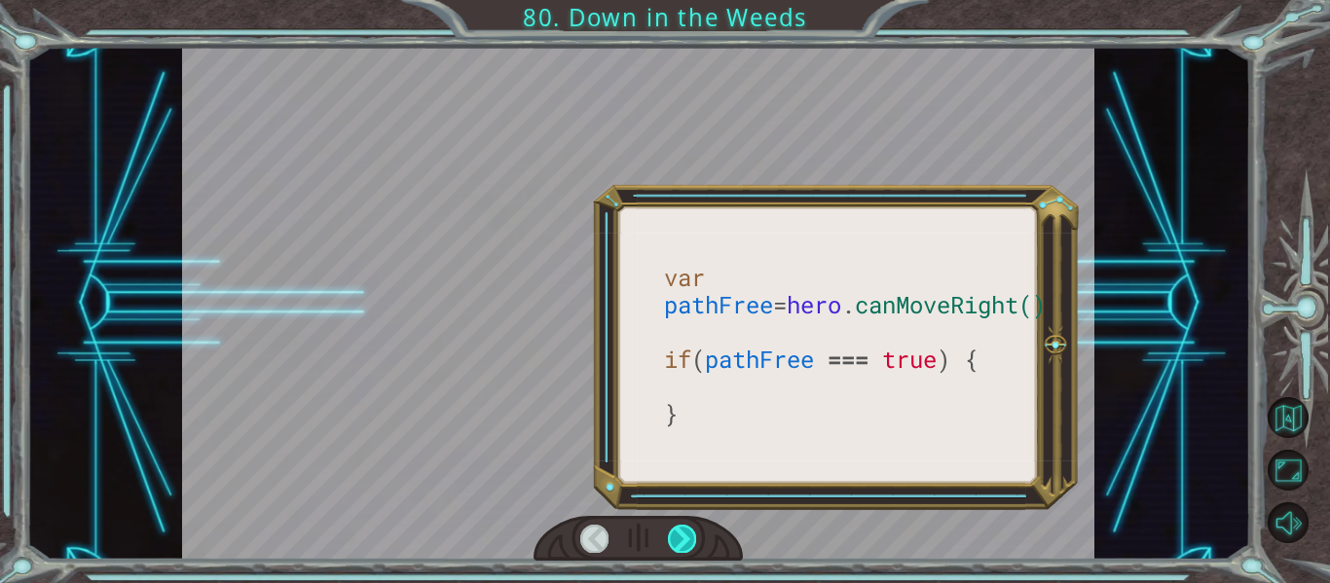
click at [670, 536] on div at bounding box center [682, 538] width 28 height 27
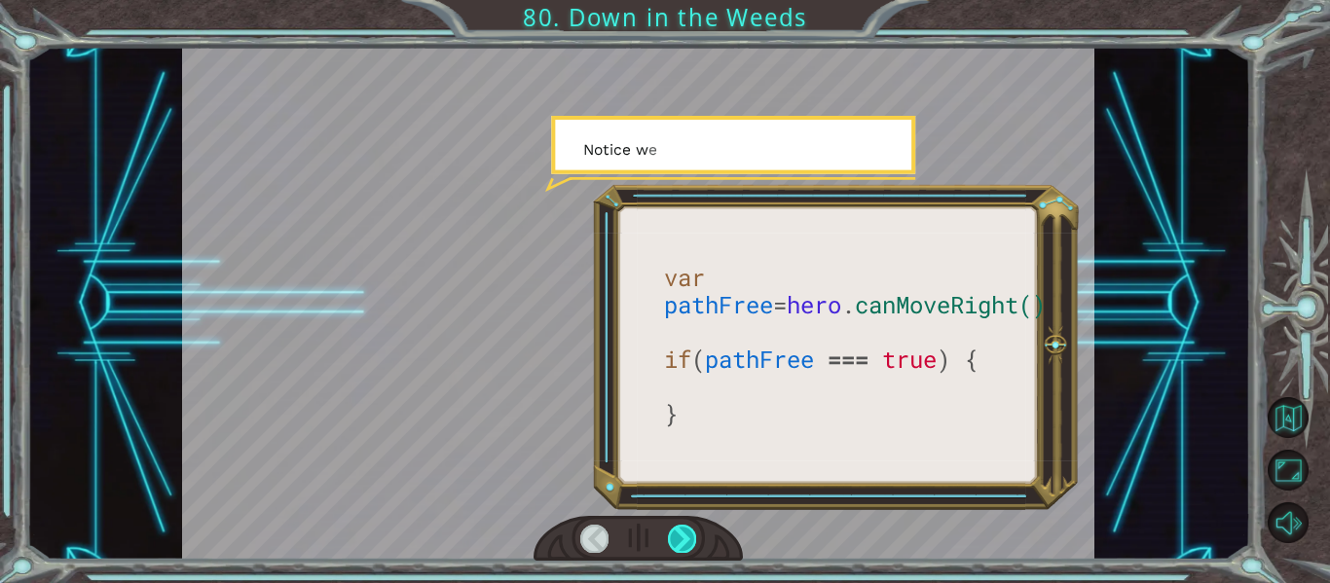
click at [647, 544] on div at bounding box center [639, 539] width 210 height 46
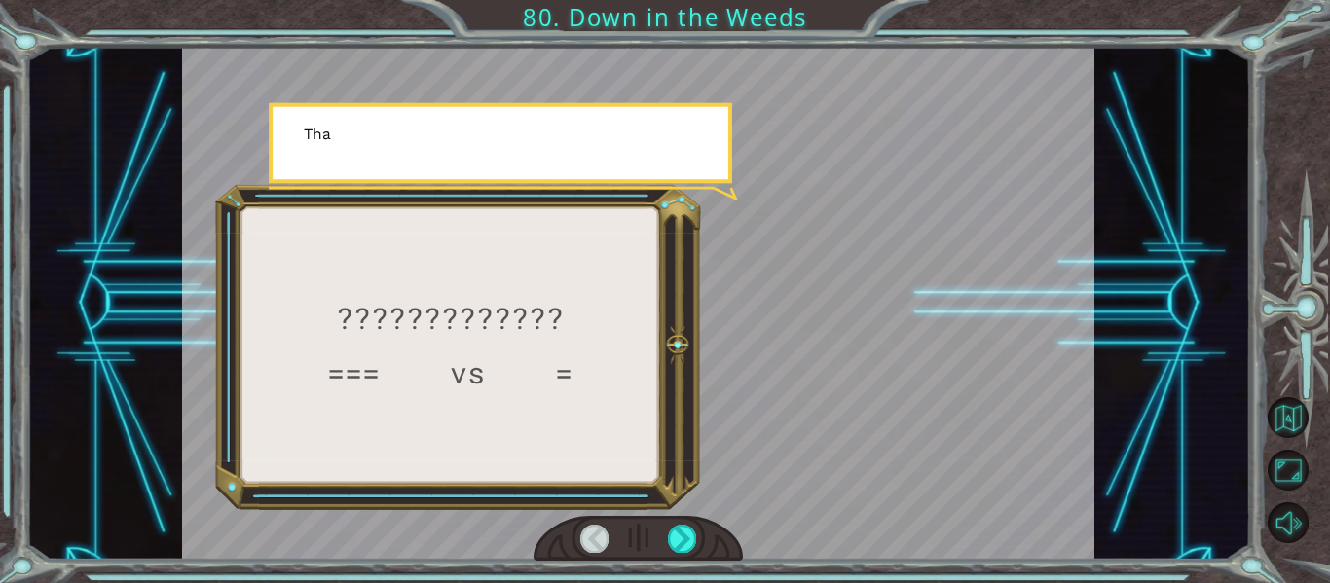
click at [652, 537] on div at bounding box center [639, 539] width 210 height 46
click at [647, 531] on div at bounding box center [639, 539] width 210 height 46
click at [669, 536] on div at bounding box center [682, 538] width 28 height 27
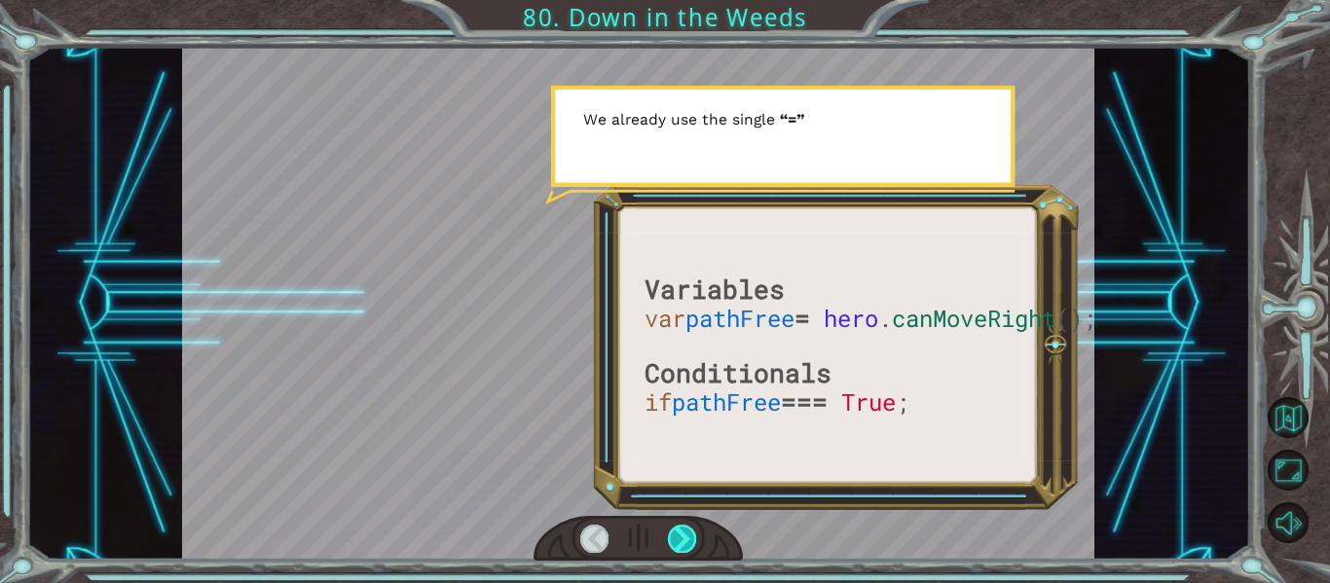
click at [673, 538] on div at bounding box center [682, 538] width 28 height 27
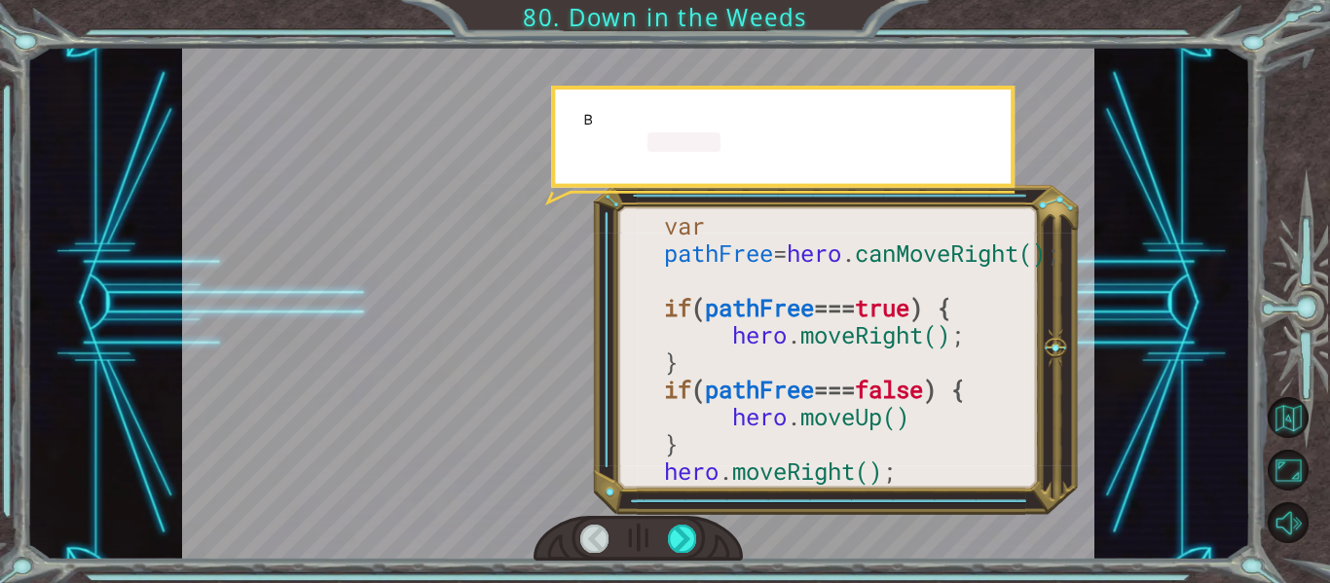
click at [644, 524] on div at bounding box center [639, 539] width 210 height 46
click at [669, 534] on div at bounding box center [682, 538] width 28 height 27
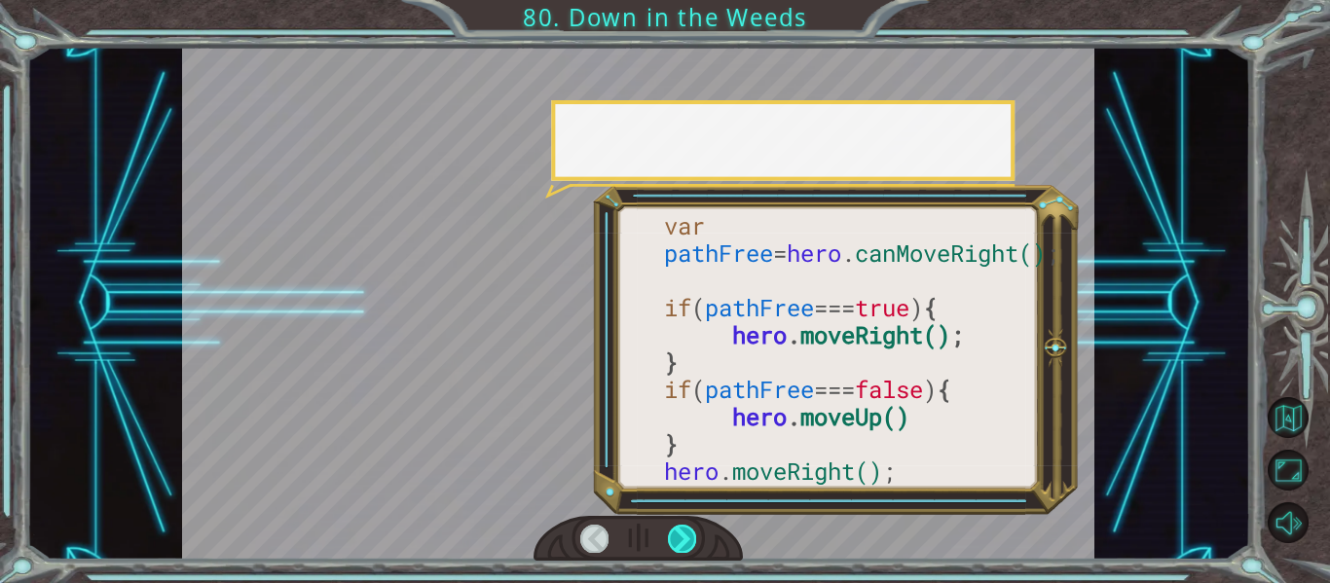
click at [674, 534] on div at bounding box center [682, 538] width 28 height 27
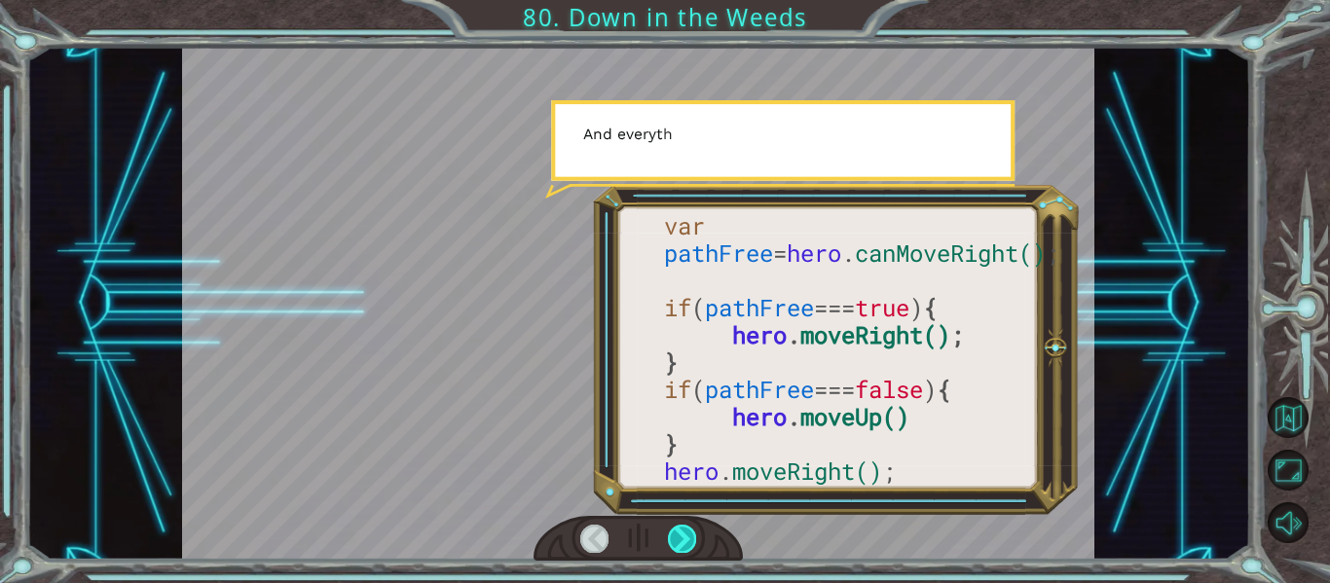
click at [672, 538] on div at bounding box center [682, 538] width 28 height 27
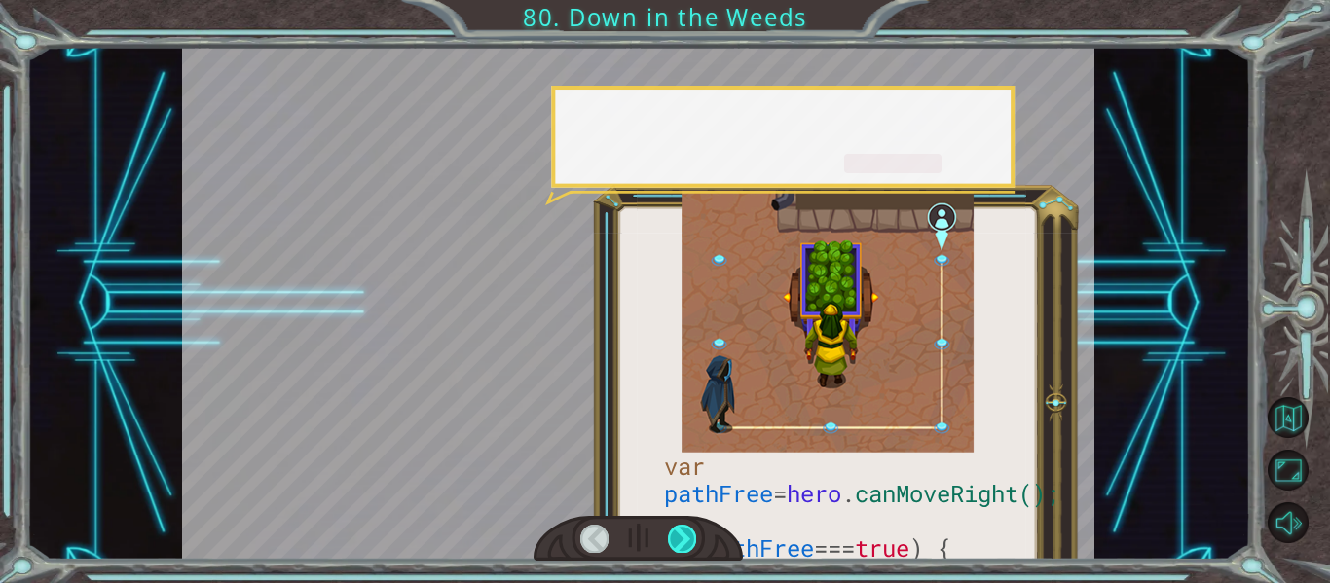
click at [672, 538] on div at bounding box center [682, 538] width 28 height 27
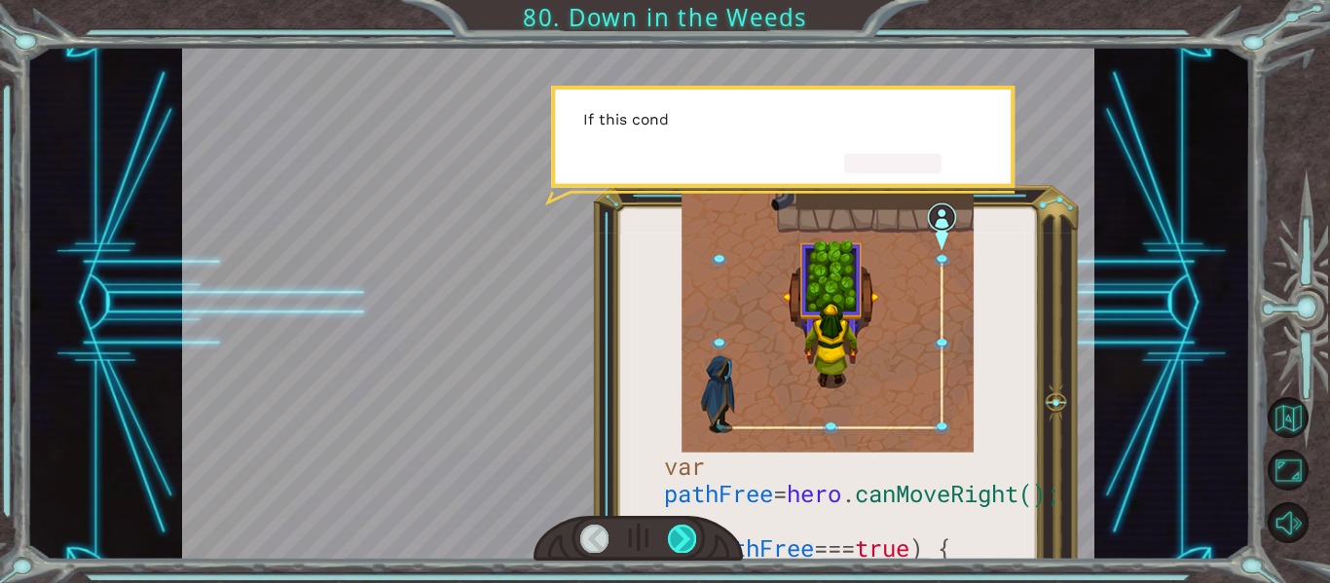
click at [670, 540] on div at bounding box center [682, 538] width 28 height 27
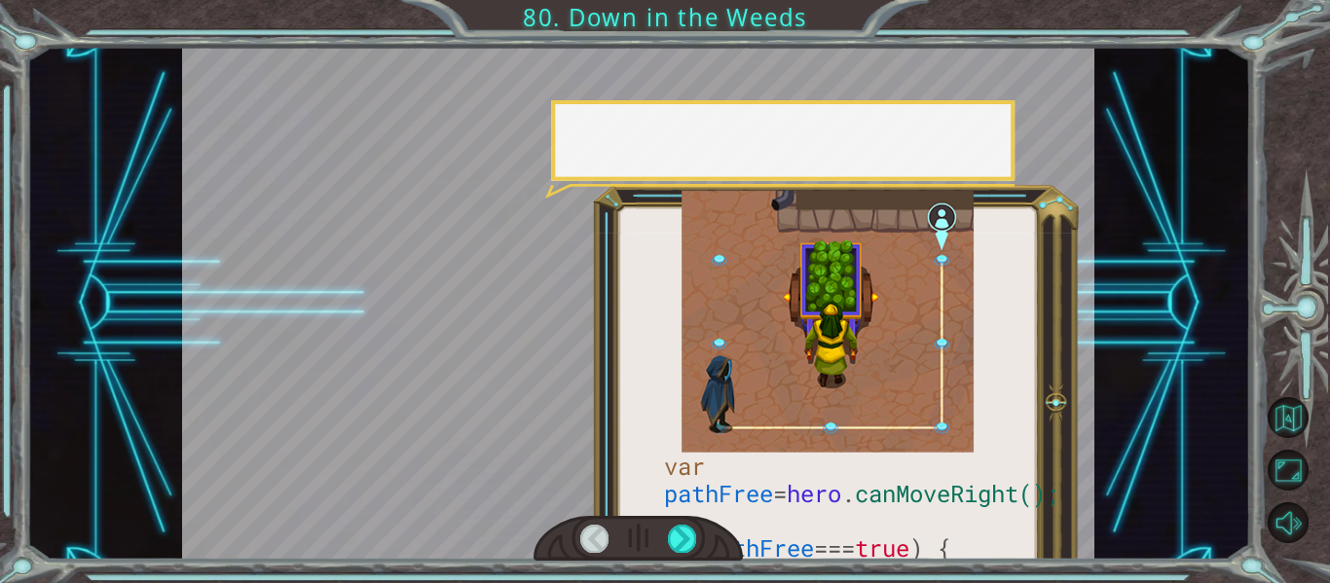
click at [644, 525] on div at bounding box center [639, 539] width 210 height 46
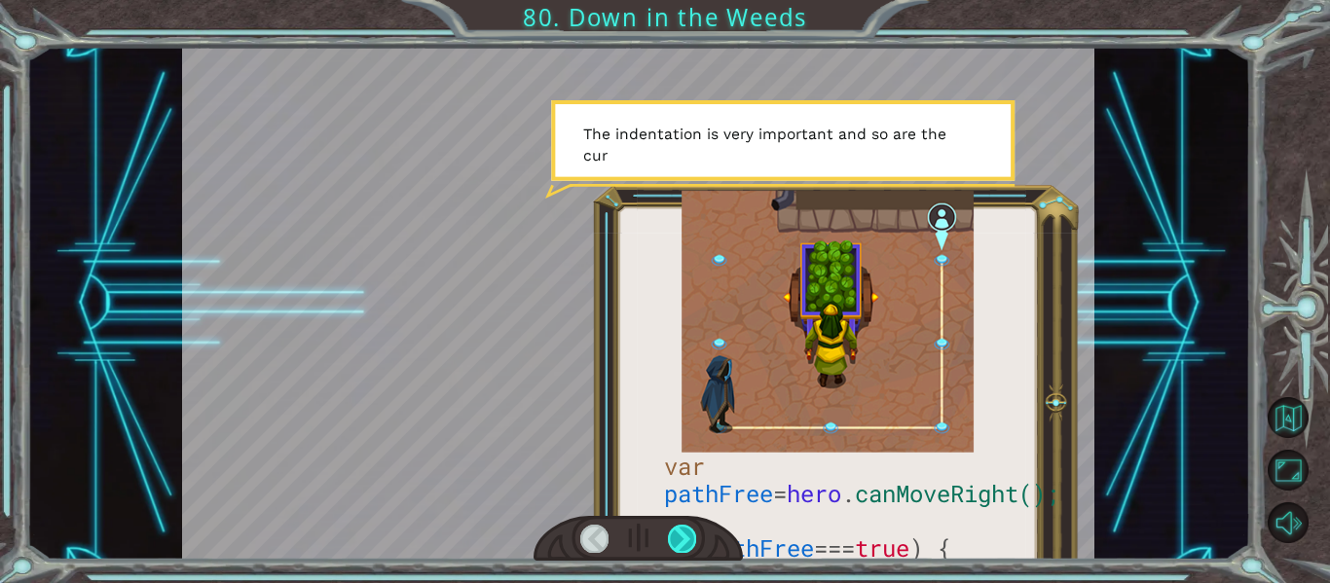
click at [670, 537] on div at bounding box center [682, 538] width 28 height 27
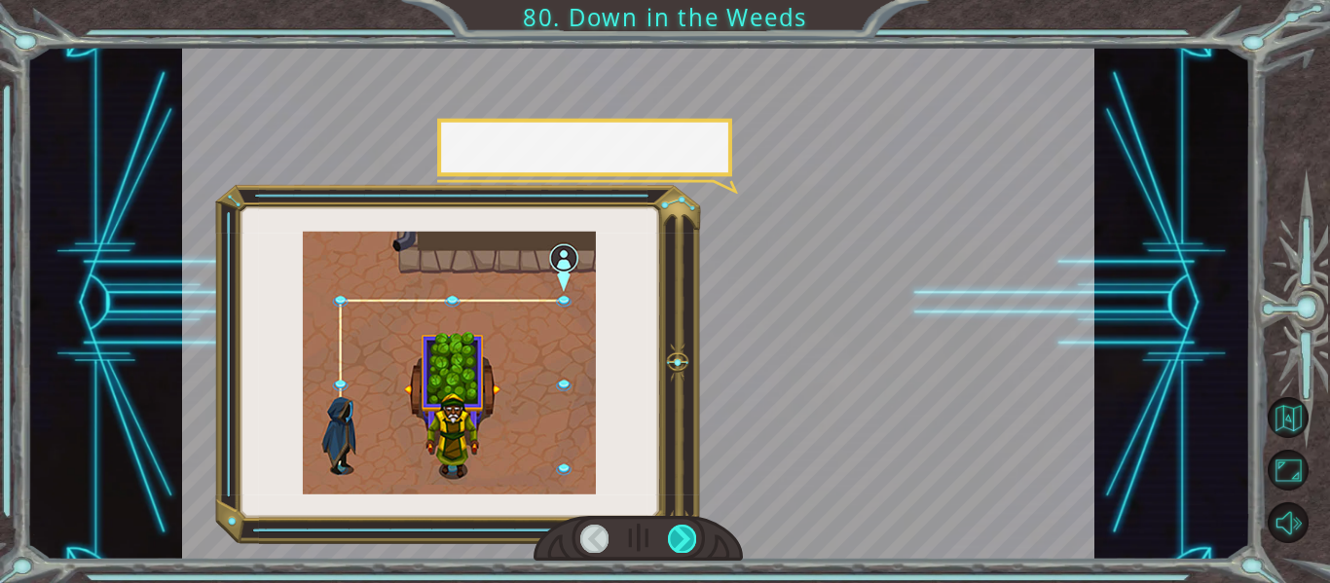
click at [678, 536] on div at bounding box center [682, 538] width 28 height 27
click at [682, 542] on div at bounding box center [682, 538] width 28 height 27
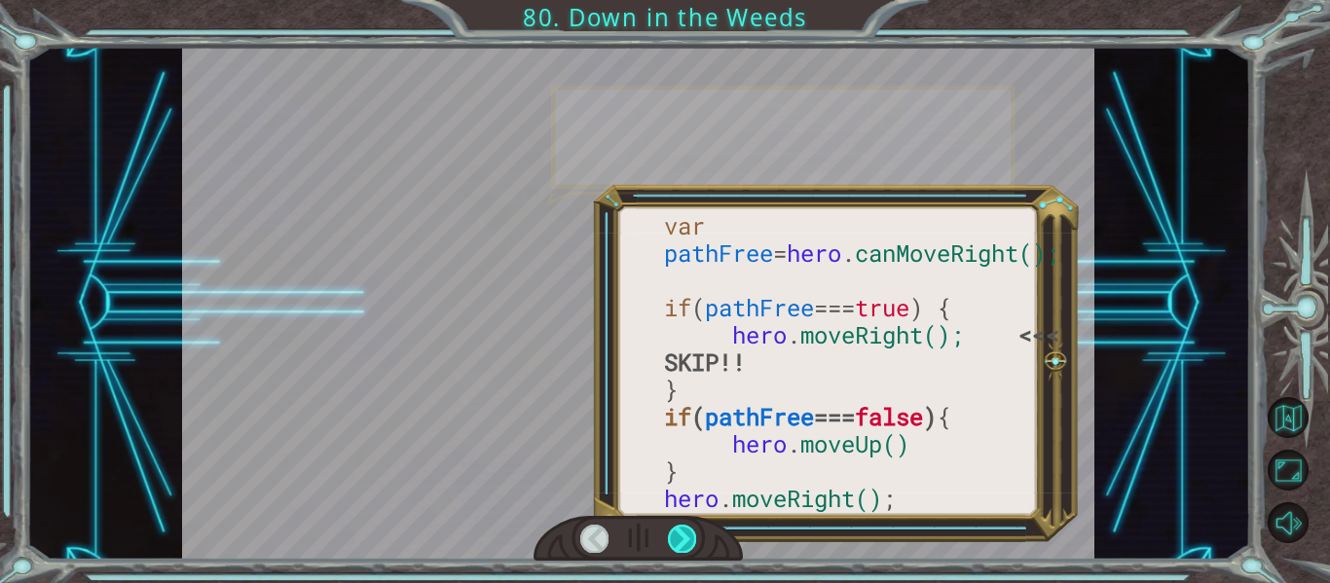
click at [687, 535] on div at bounding box center [682, 538] width 28 height 27
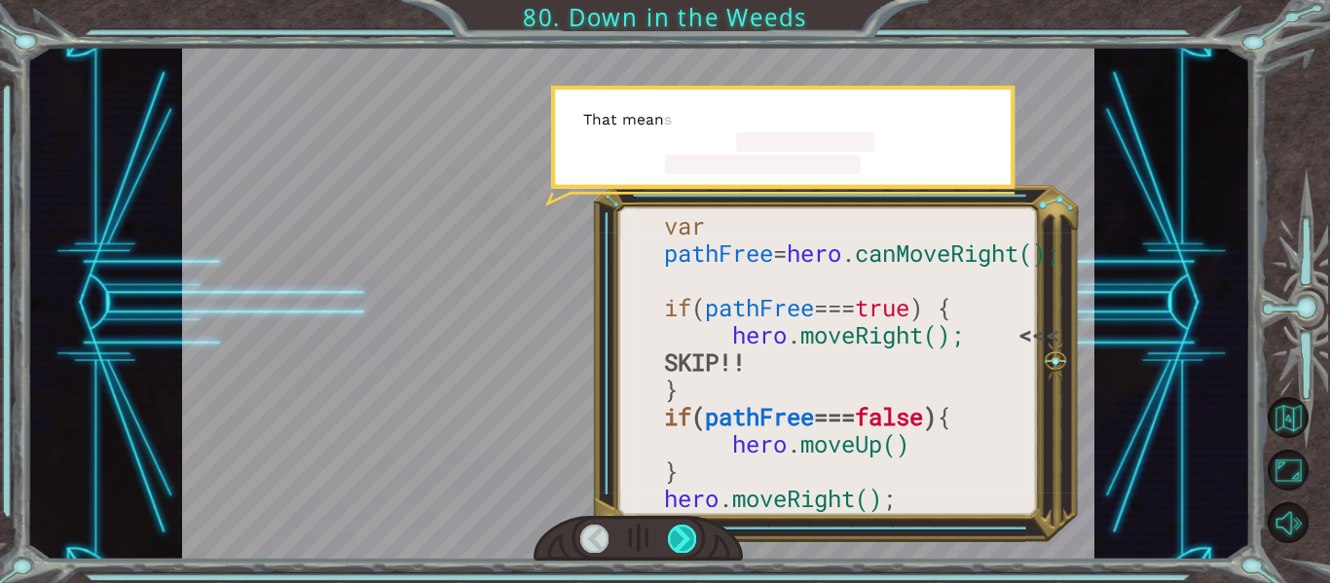
click at [686, 542] on div at bounding box center [682, 538] width 28 height 27
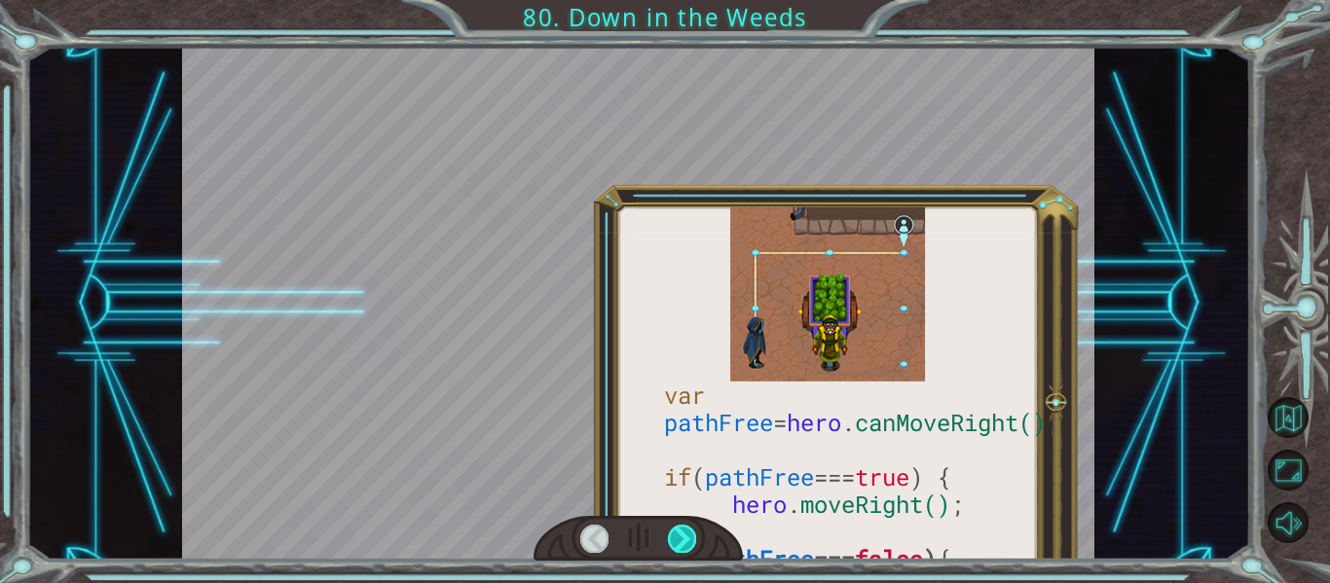
click at [684, 529] on div at bounding box center [682, 538] width 28 height 27
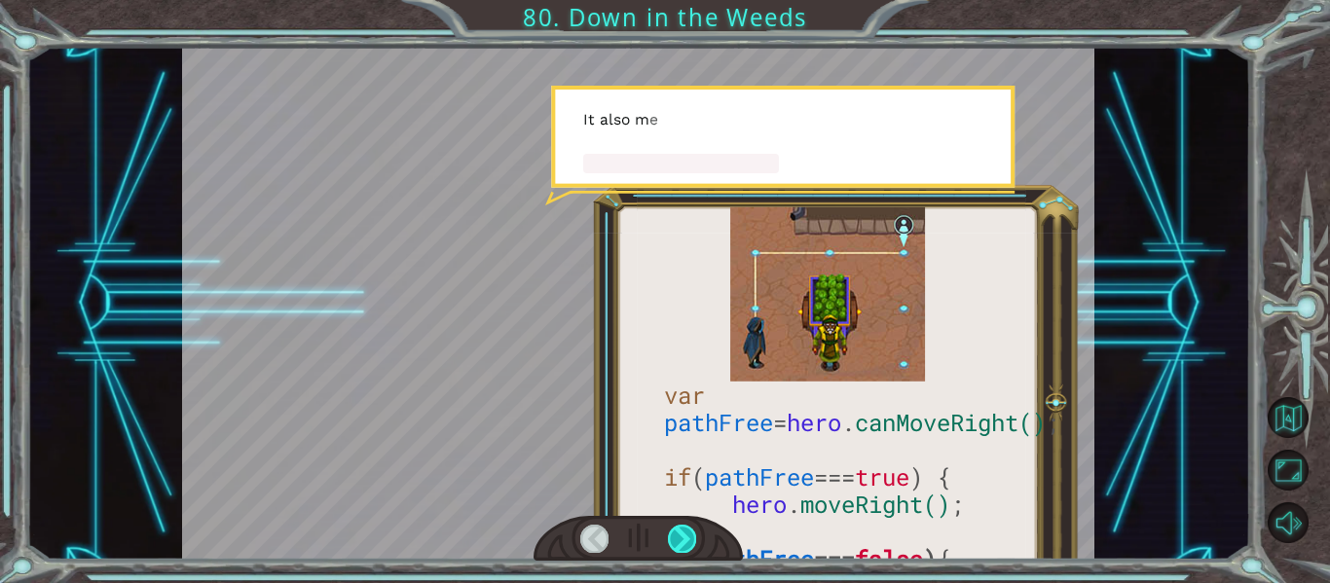
click at [676, 535] on div at bounding box center [682, 538] width 28 height 27
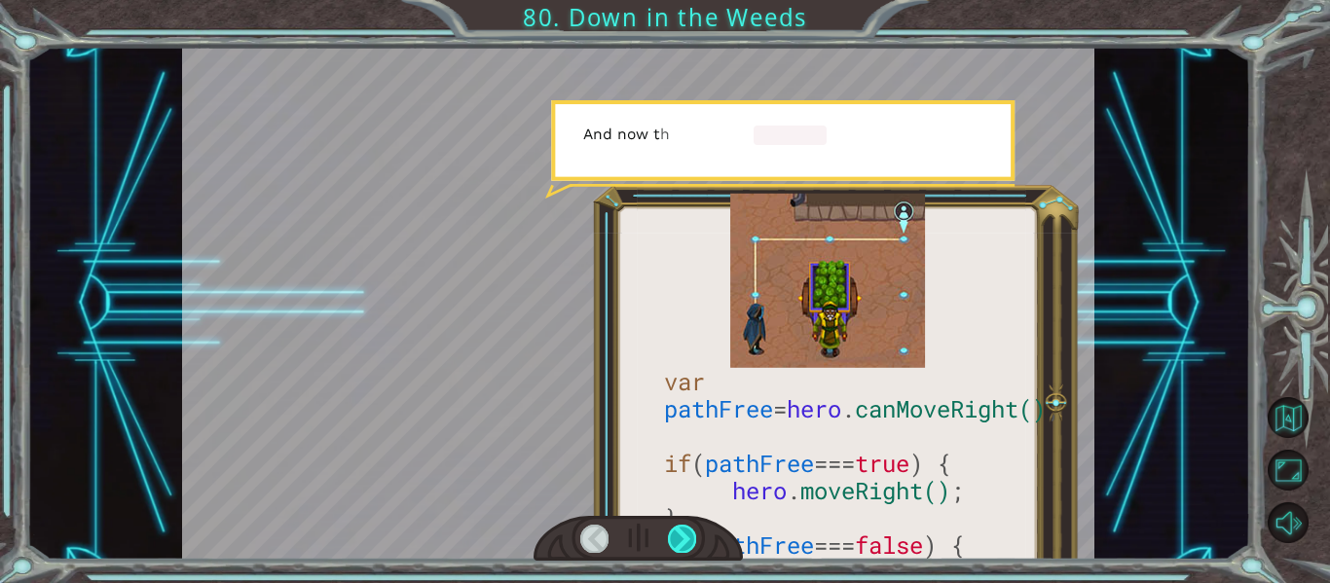
click at [674, 536] on div at bounding box center [682, 538] width 28 height 27
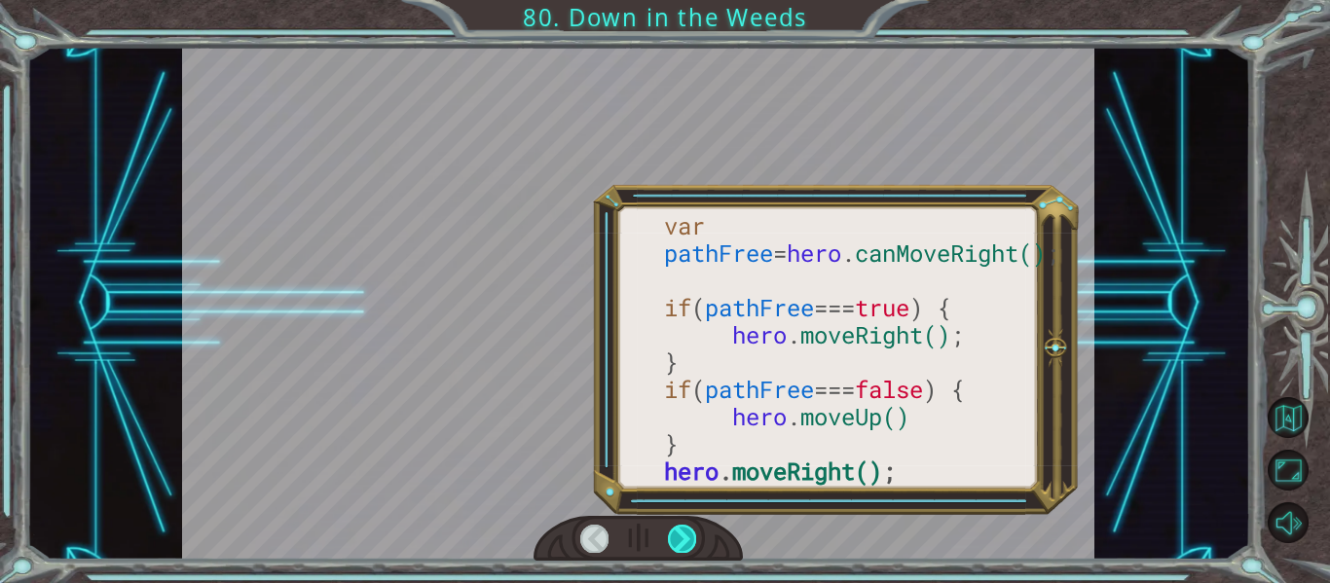
click at [679, 540] on div at bounding box center [682, 538] width 28 height 27
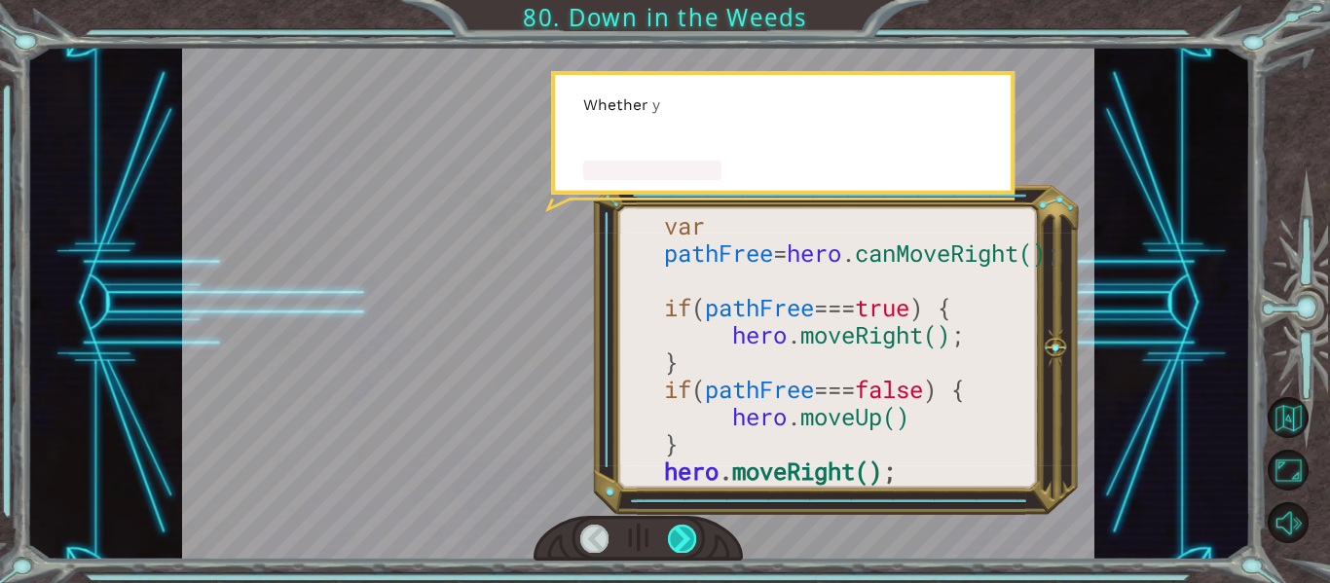
click at [676, 538] on div at bounding box center [682, 538] width 28 height 27
click at [681, 538] on div at bounding box center [682, 538] width 28 height 27
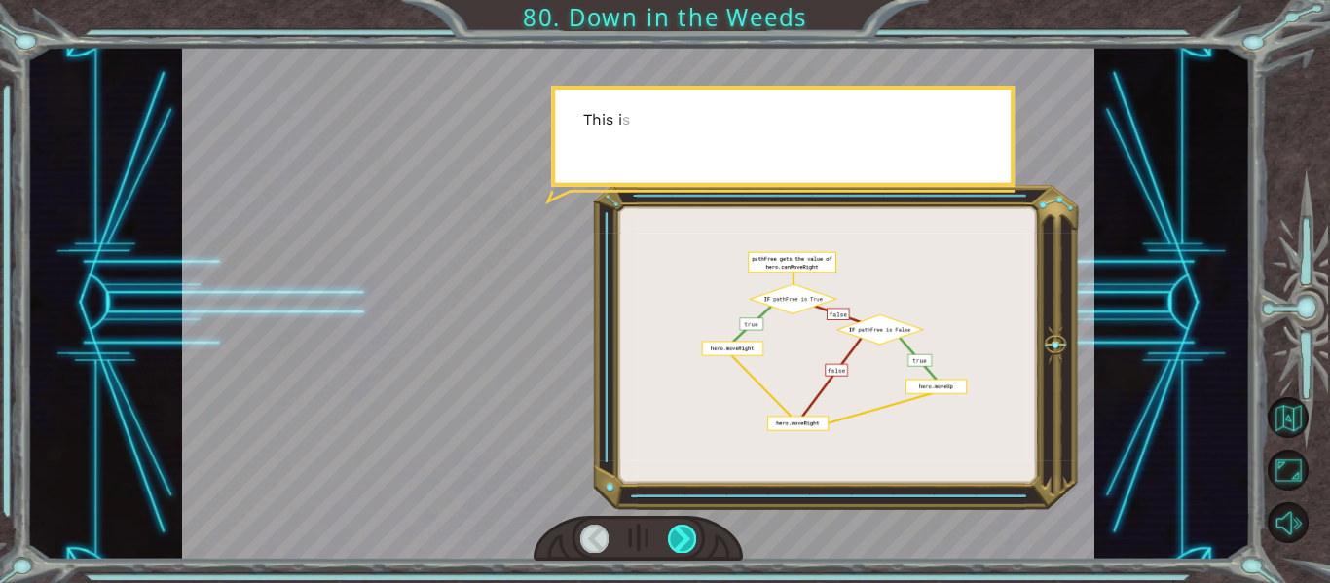
click at [676, 538] on div at bounding box center [682, 538] width 28 height 27
click at [677, 536] on div at bounding box center [682, 538] width 28 height 27
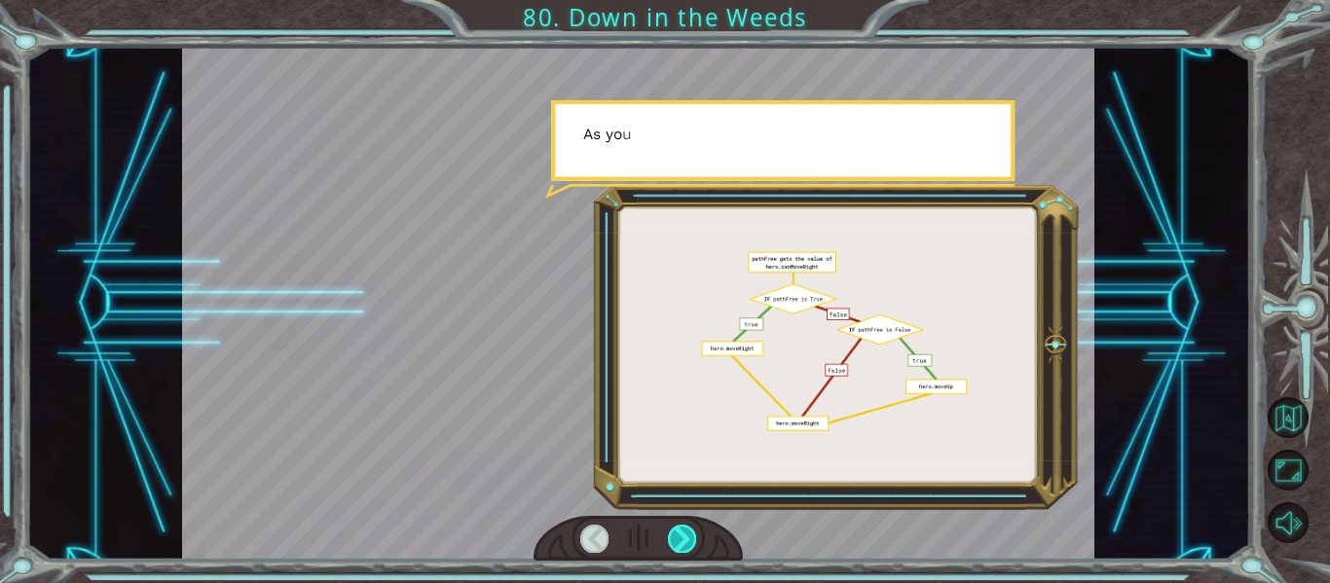
click at [674, 533] on div at bounding box center [682, 538] width 28 height 27
click at [673, 538] on div at bounding box center [682, 538] width 28 height 27
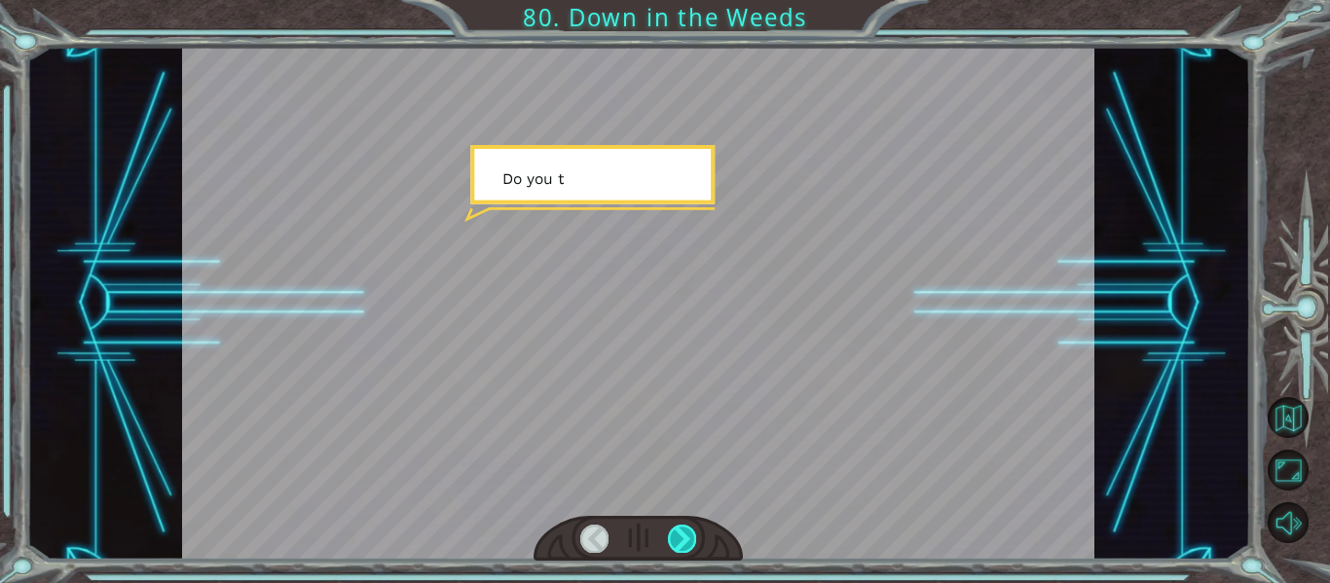
click at [672, 536] on div at bounding box center [682, 538] width 28 height 27
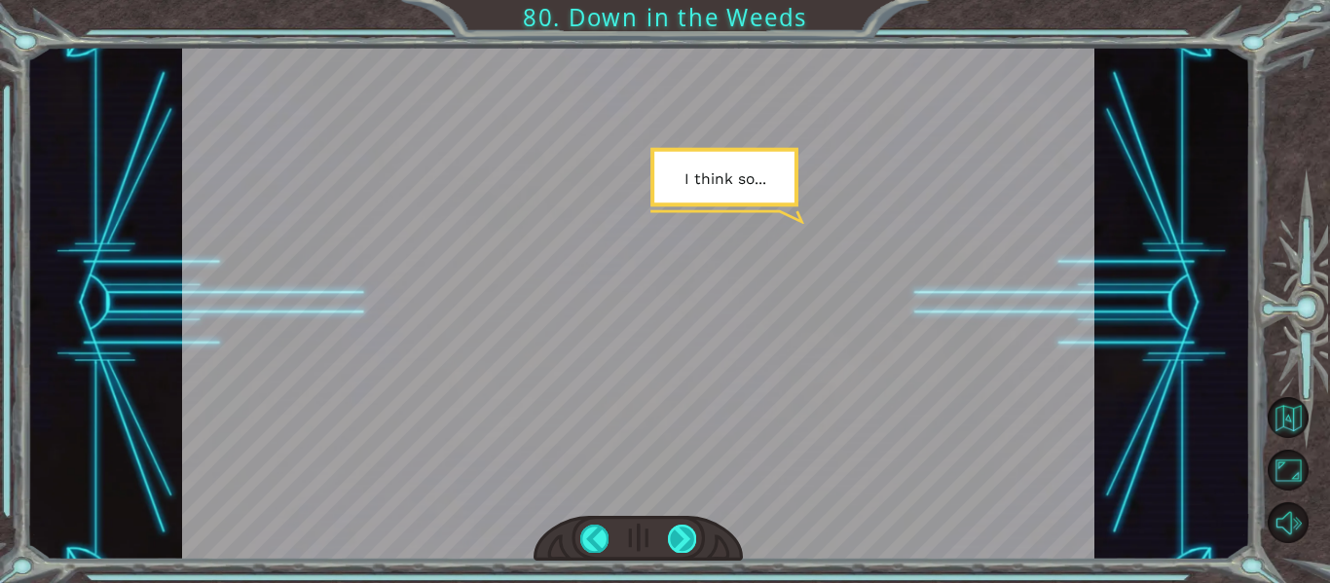
click at [693, 532] on div at bounding box center [682, 538] width 28 height 27
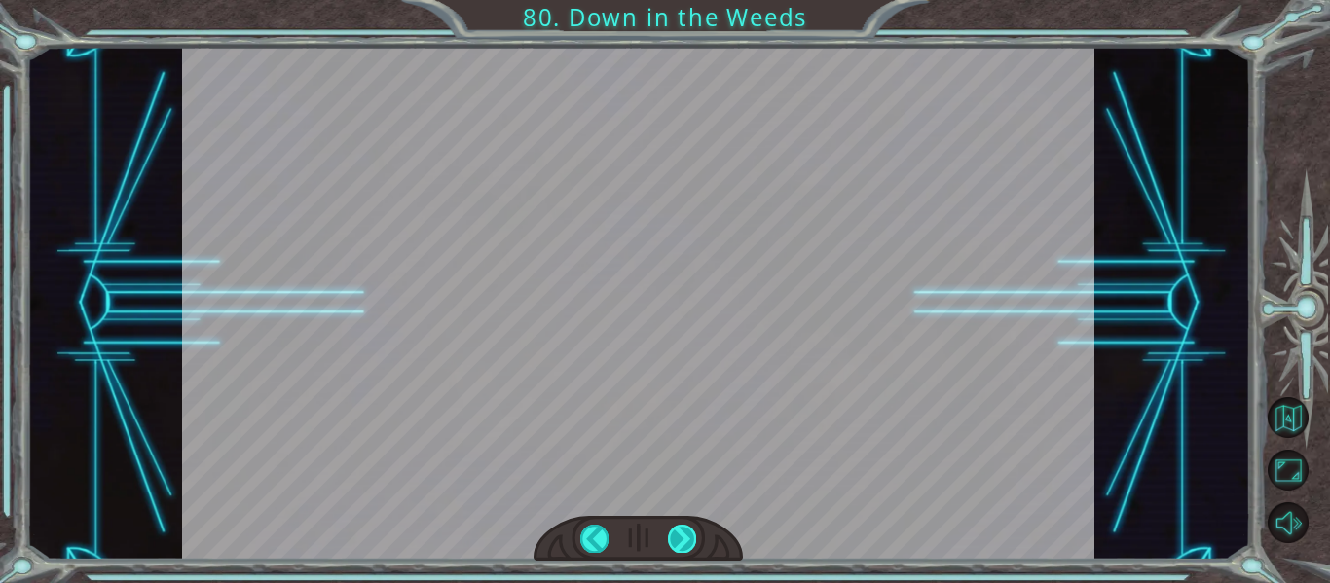
click at [692, 530] on div at bounding box center [682, 538] width 28 height 27
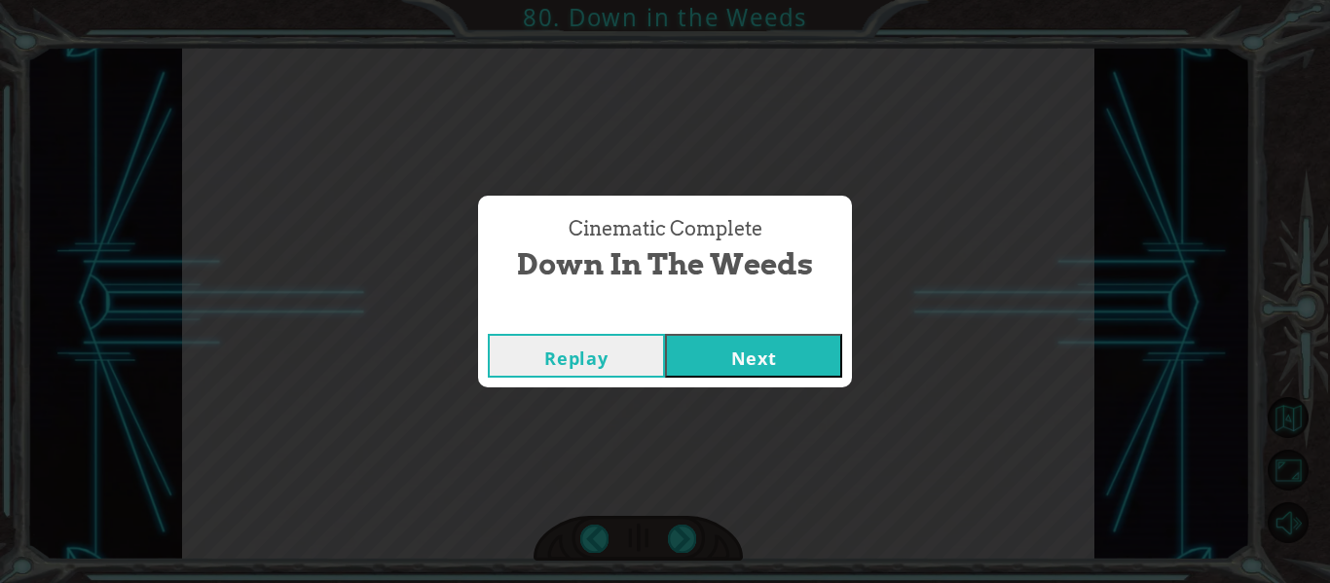
click at [691, 526] on div "Cinematic Complete Down in the Weeds Replay Next" at bounding box center [665, 291] width 1330 height 583
click at [691, 523] on div "Cinematic Complete Down in the Weeds Replay Next" at bounding box center [665, 291] width 1330 height 583
click at [728, 357] on button "Next" at bounding box center [753, 356] width 177 height 44
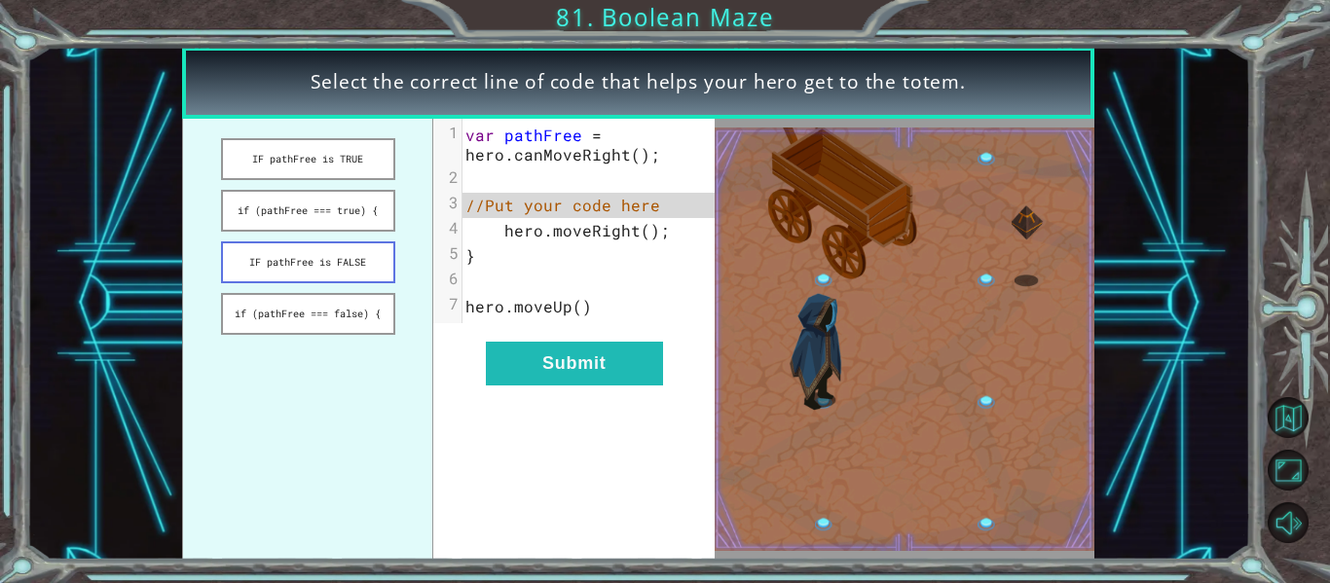
click at [381, 264] on button "IF pathFree is FALSE" at bounding box center [308, 262] width 174 height 42
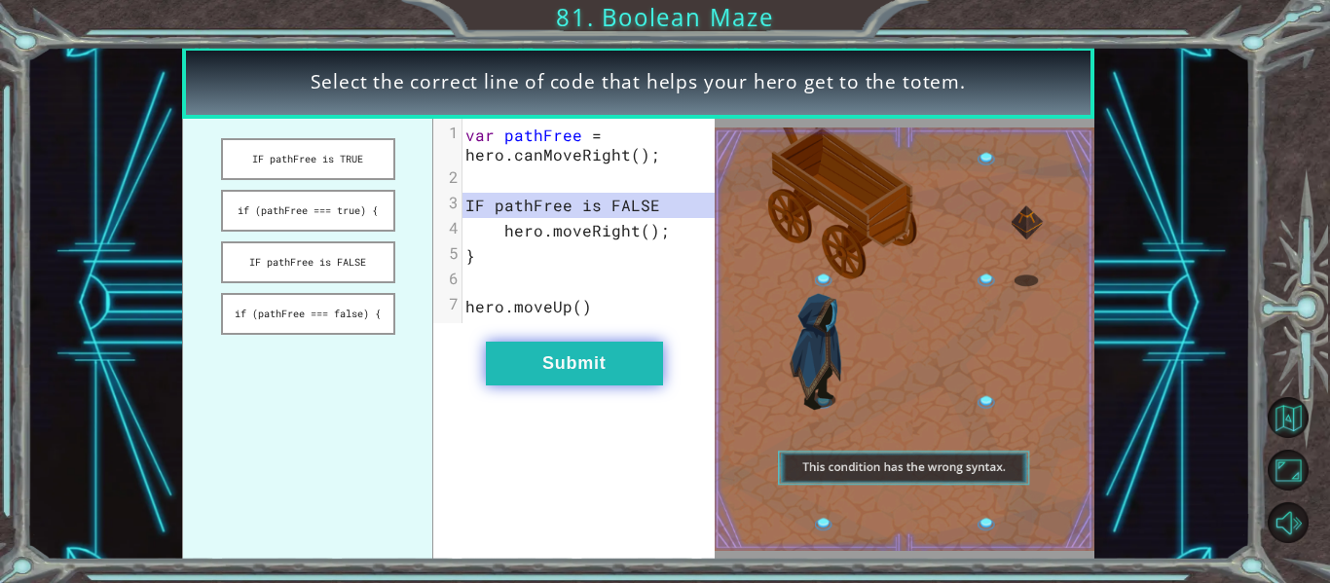
click at [532, 346] on button "Submit" at bounding box center [574, 364] width 177 height 44
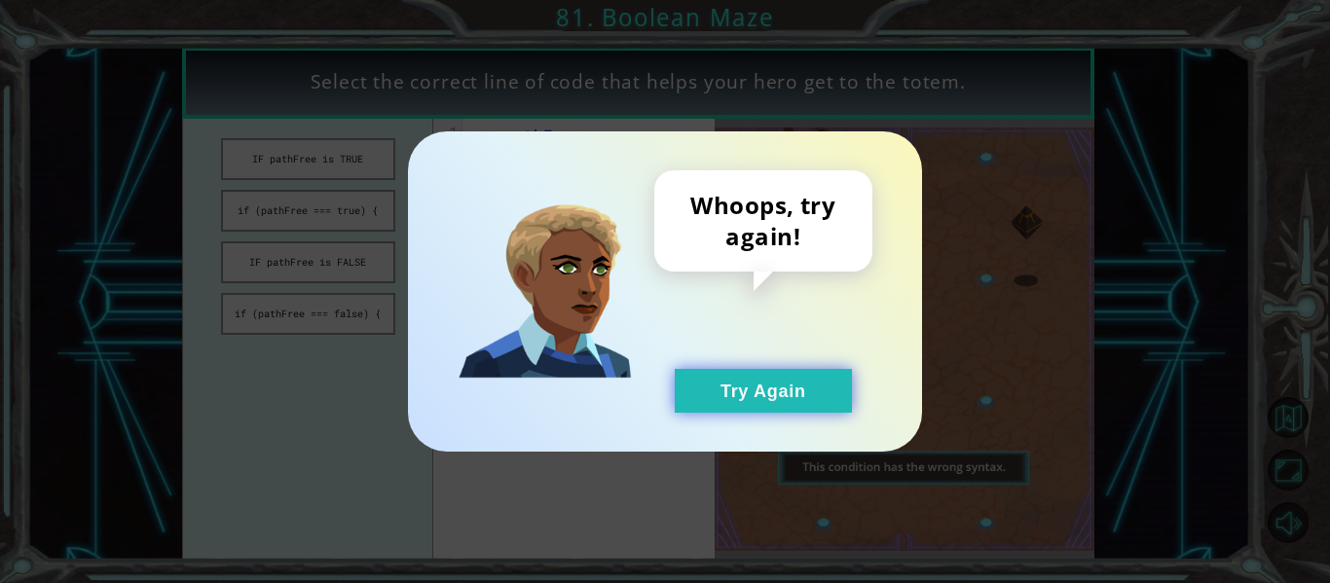
click at [691, 380] on button "Try Again" at bounding box center [763, 391] width 177 height 44
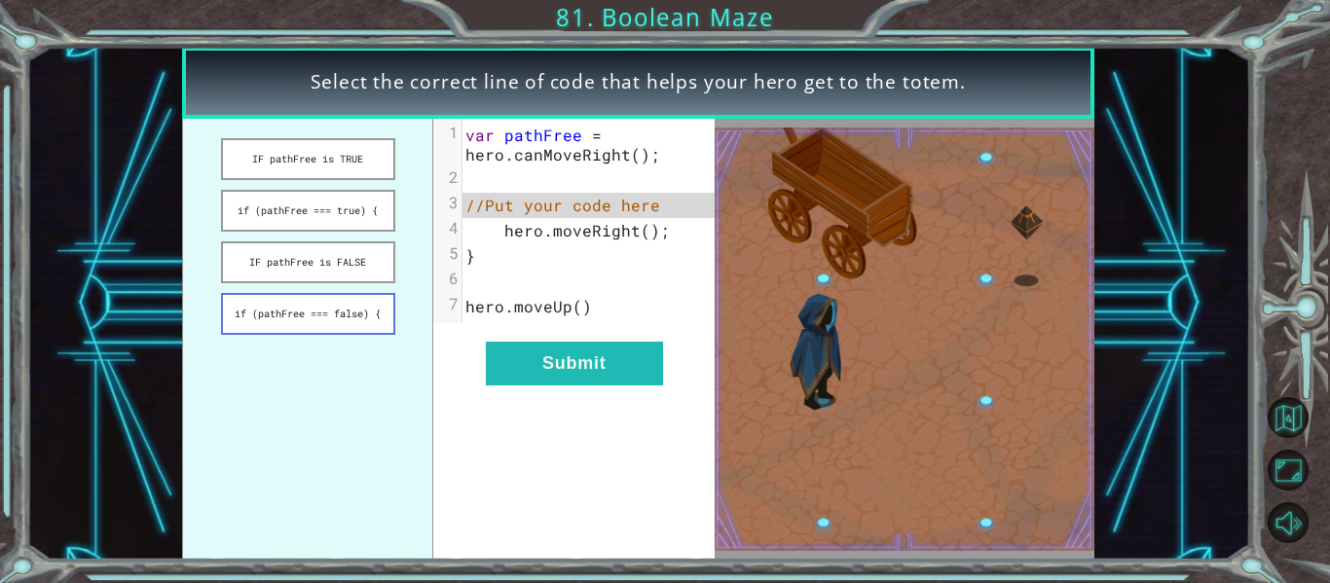
click at [360, 304] on button "if (pathFree === false) {" at bounding box center [308, 314] width 174 height 42
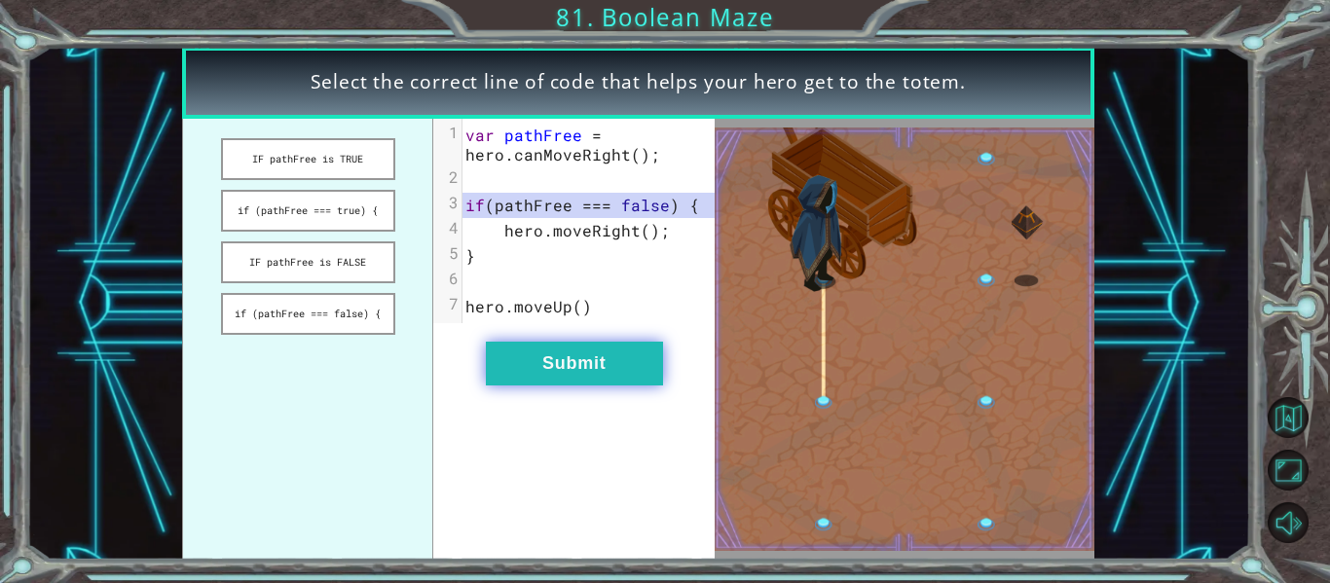
click at [541, 348] on button "Submit" at bounding box center [574, 364] width 177 height 44
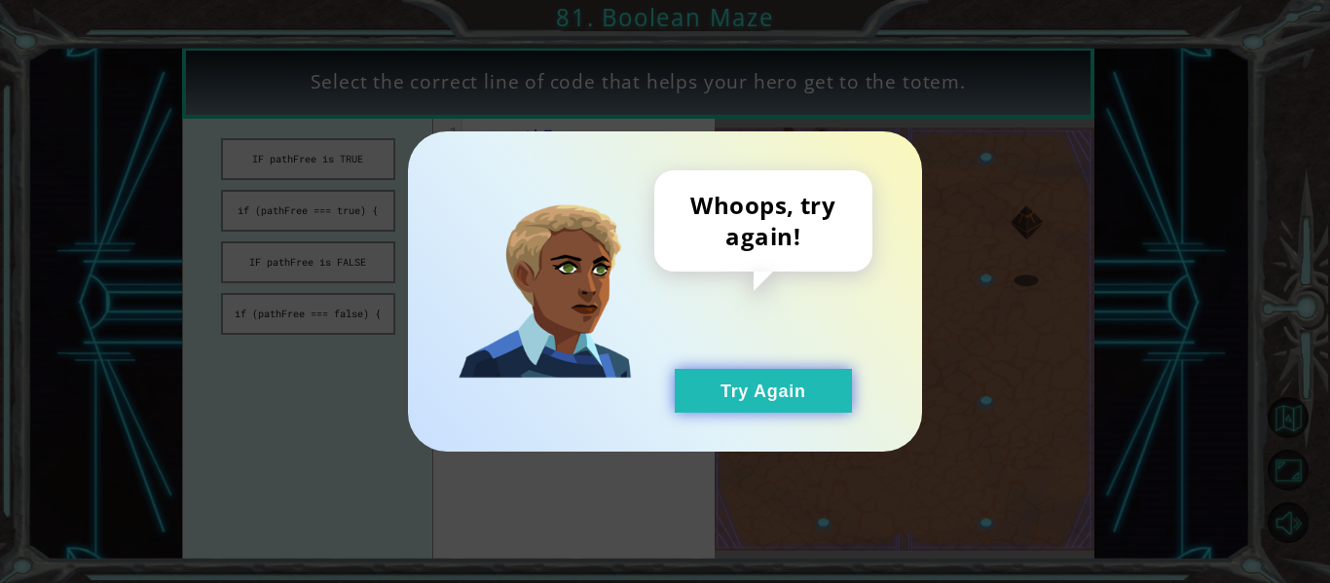
click at [824, 372] on button "Try Again" at bounding box center [763, 391] width 177 height 44
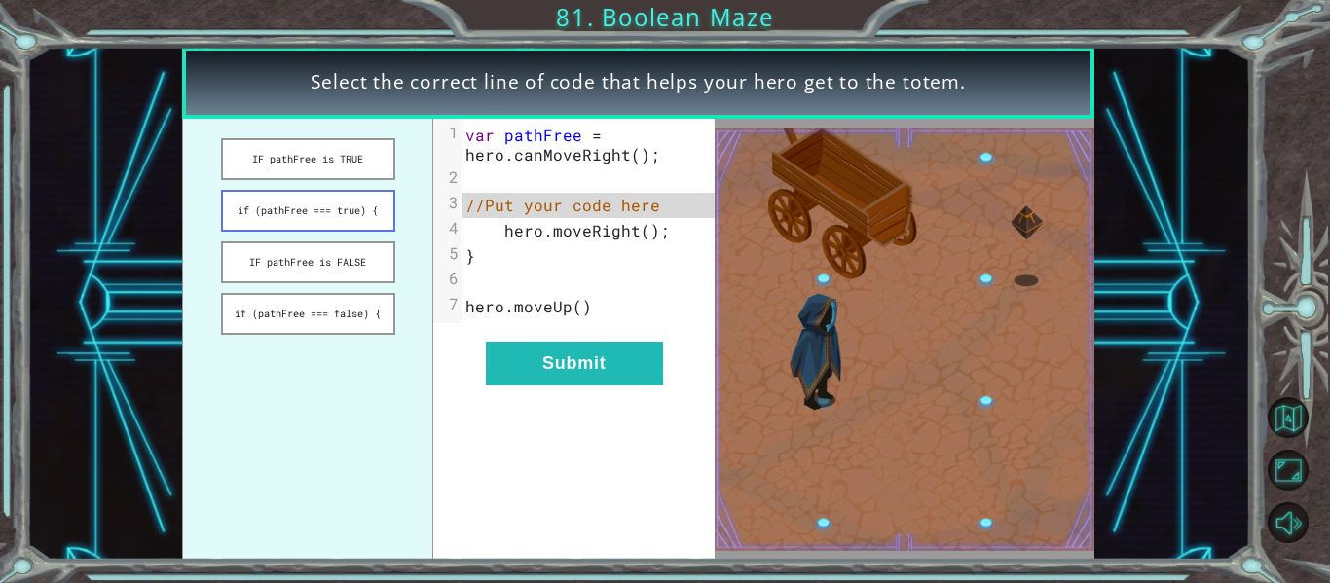
click at [325, 213] on button "if (pathFree === true) {" at bounding box center [308, 211] width 174 height 42
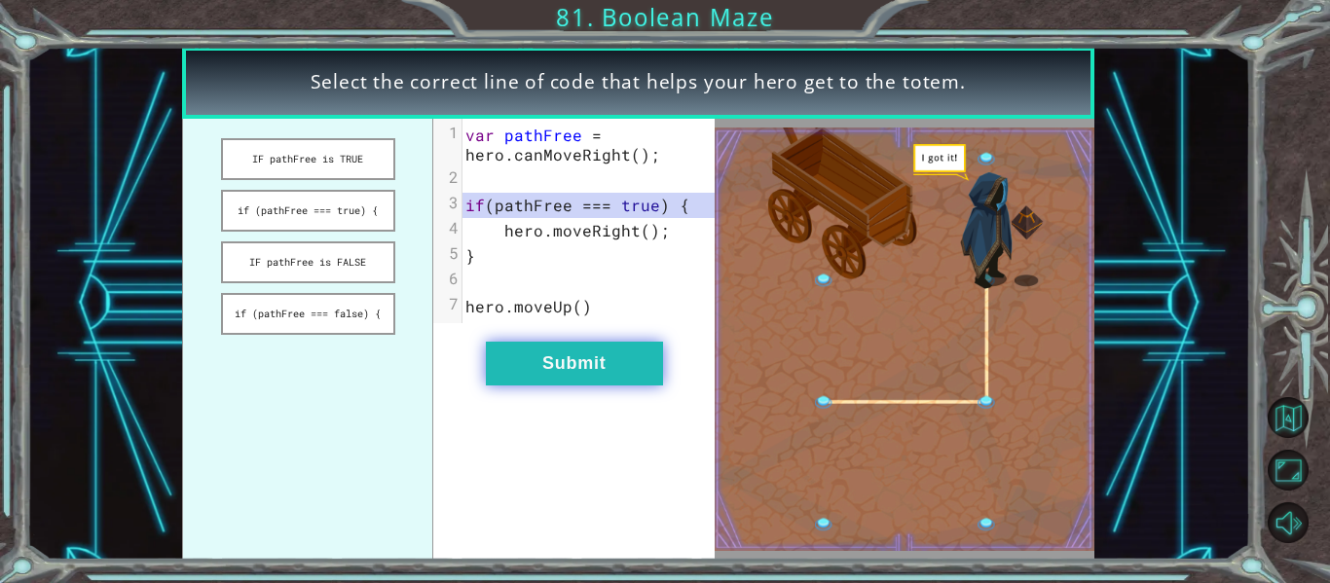
click at [564, 351] on button "Submit" at bounding box center [574, 364] width 177 height 44
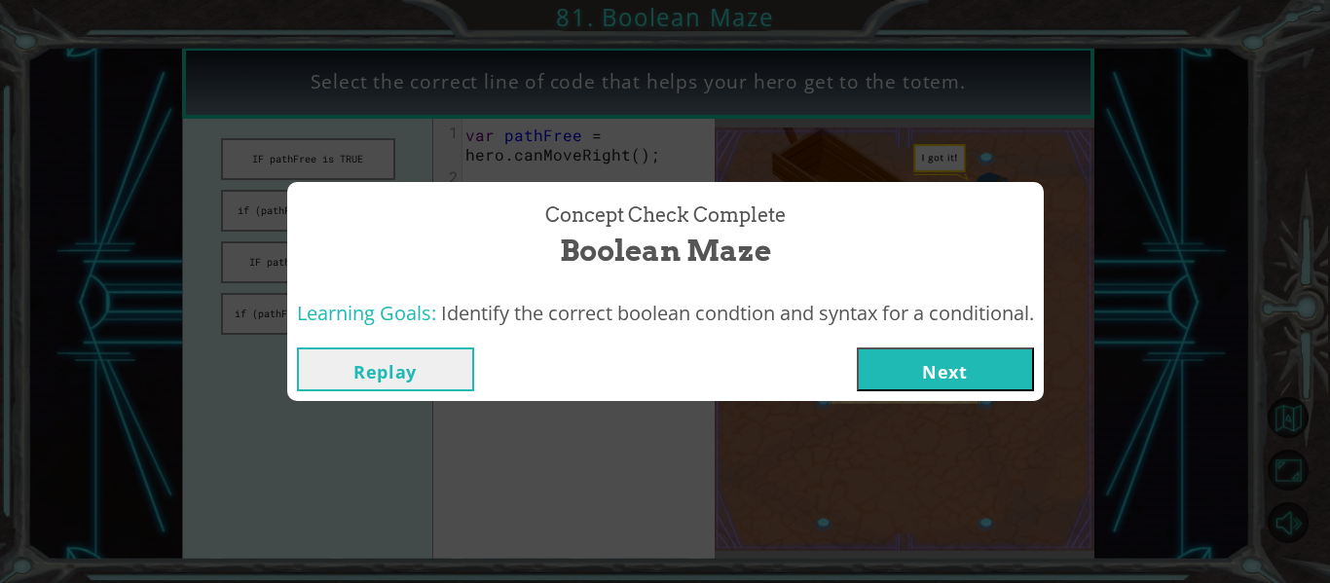
click at [899, 352] on button "Next" at bounding box center [945, 370] width 177 height 44
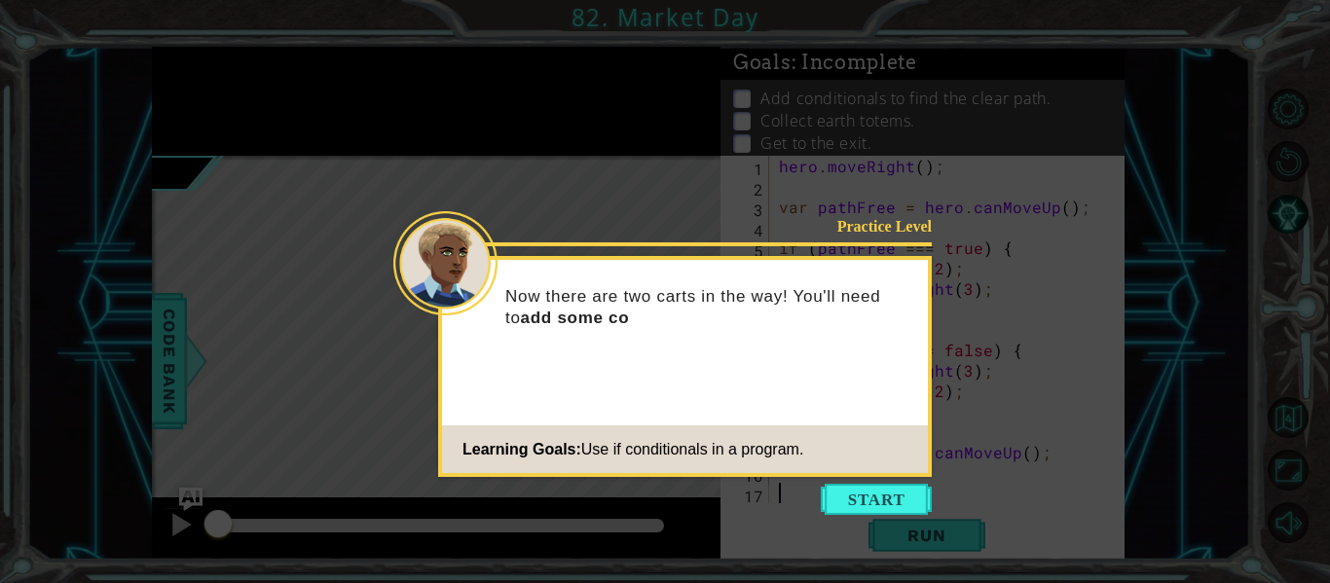
click at [858, 450] on footer "Learning Goals: Use if conditionals in a program." at bounding box center [685, 449] width 486 height 48
click at [884, 474] on div "Practice Level Now there are two carts in the way! You'll need to add some cond…" at bounding box center [685, 366] width 494 height 221
click at [899, 485] on button "Start" at bounding box center [876, 499] width 111 height 31
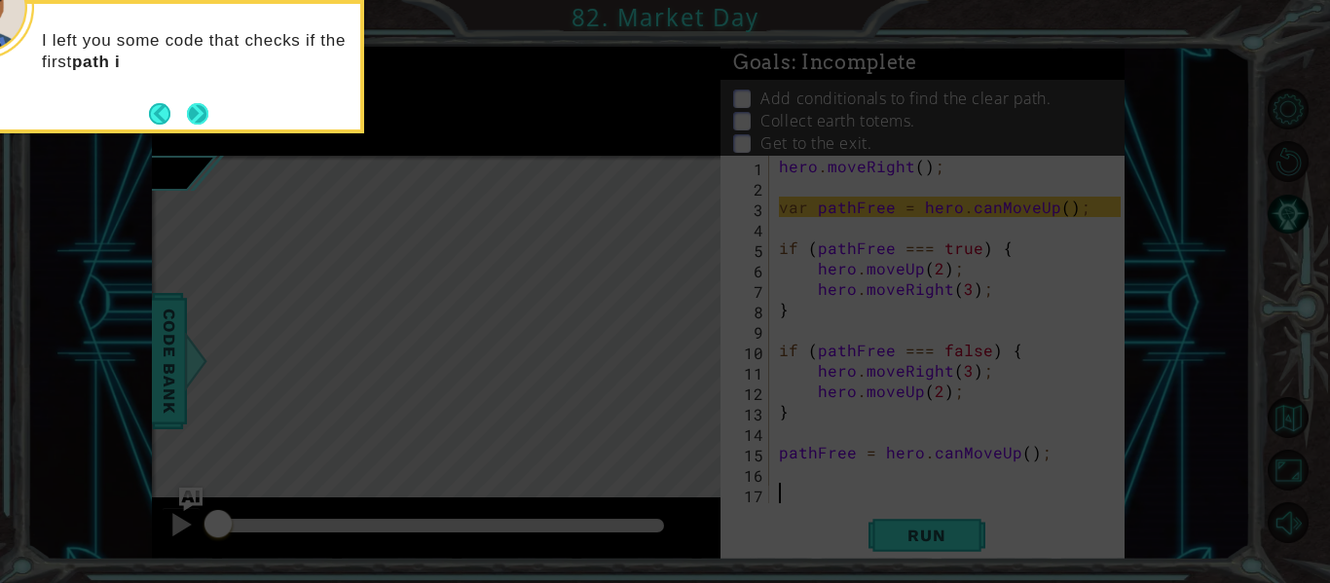
click at [191, 120] on button "Next" at bounding box center [198, 113] width 24 height 24
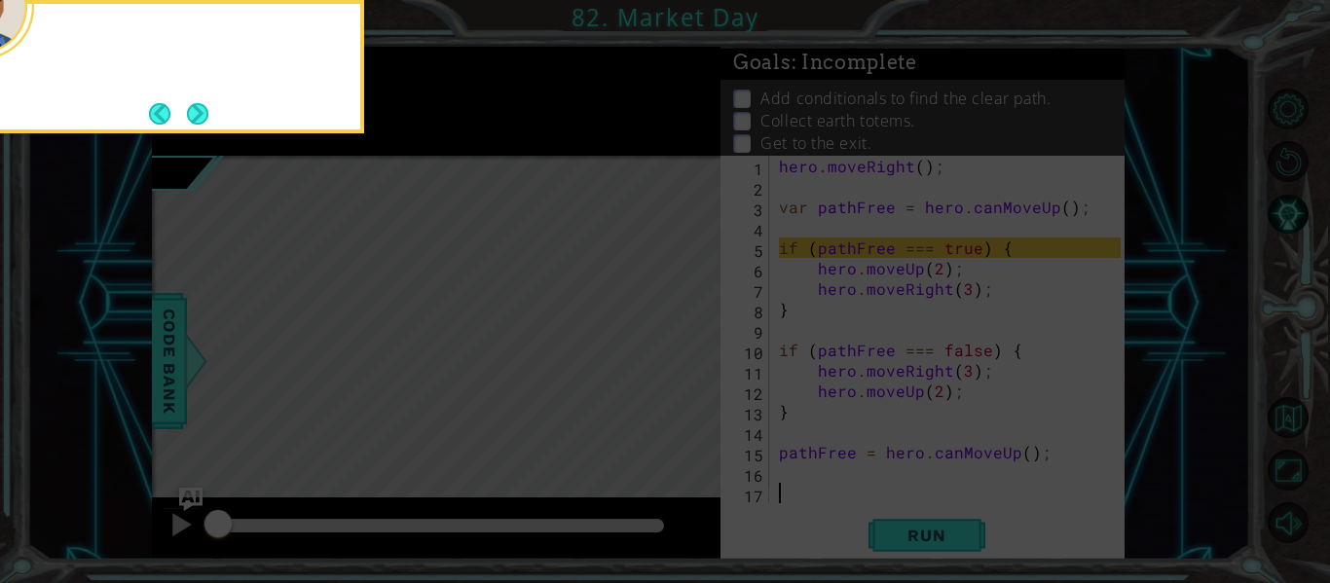
click at [234, 88] on div at bounding box center [169, 66] width 389 height 133
click at [208, 125] on button "Next" at bounding box center [197, 113] width 21 height 21
click at [211, 91] on div at bounding box center [169, 66] width 389 height 133
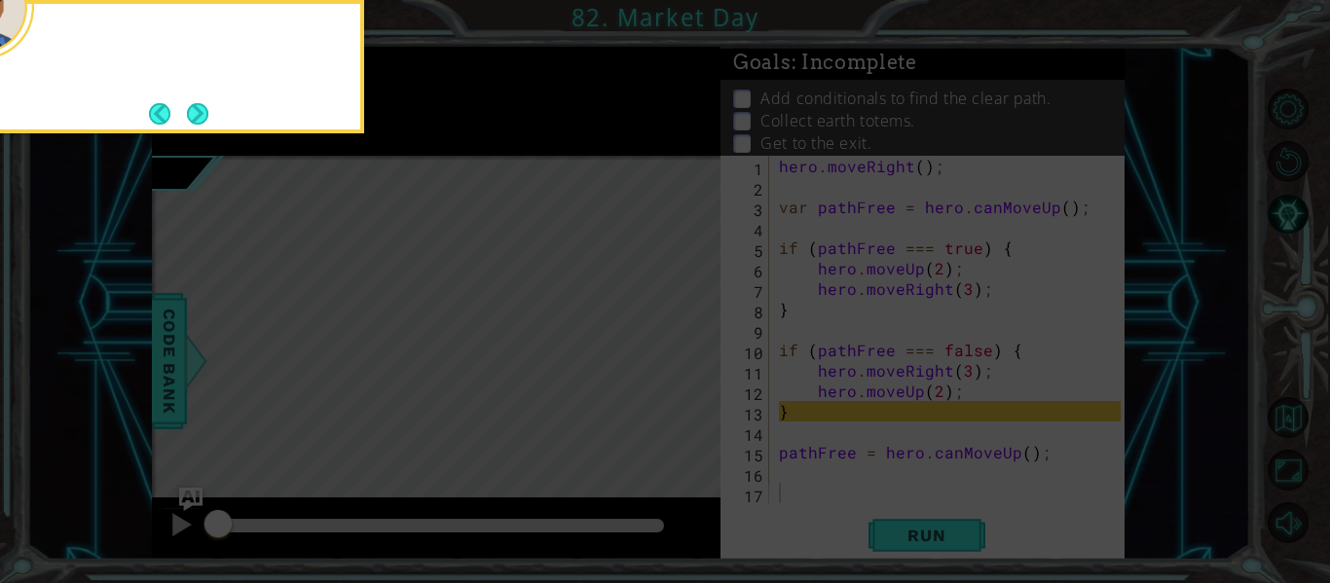
click at [225, 67] on div at bounding box center [170, 39] width 382 height 55
click at [208, 125] on button "Next" at bounding box center [197, 113] width 21 height 21
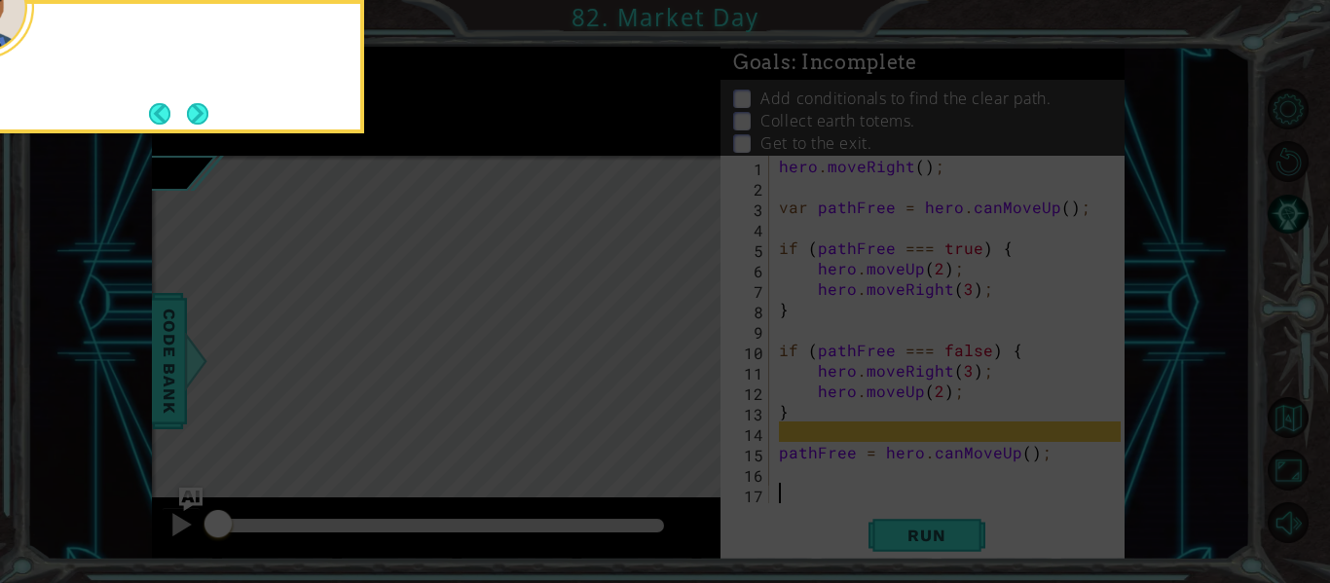
click at [225, 102] on div at bounding box center [169, 66] width 389 height 133
click at [204, 113] on button "Next" at bounding box center [197, 113] width 21 height 21
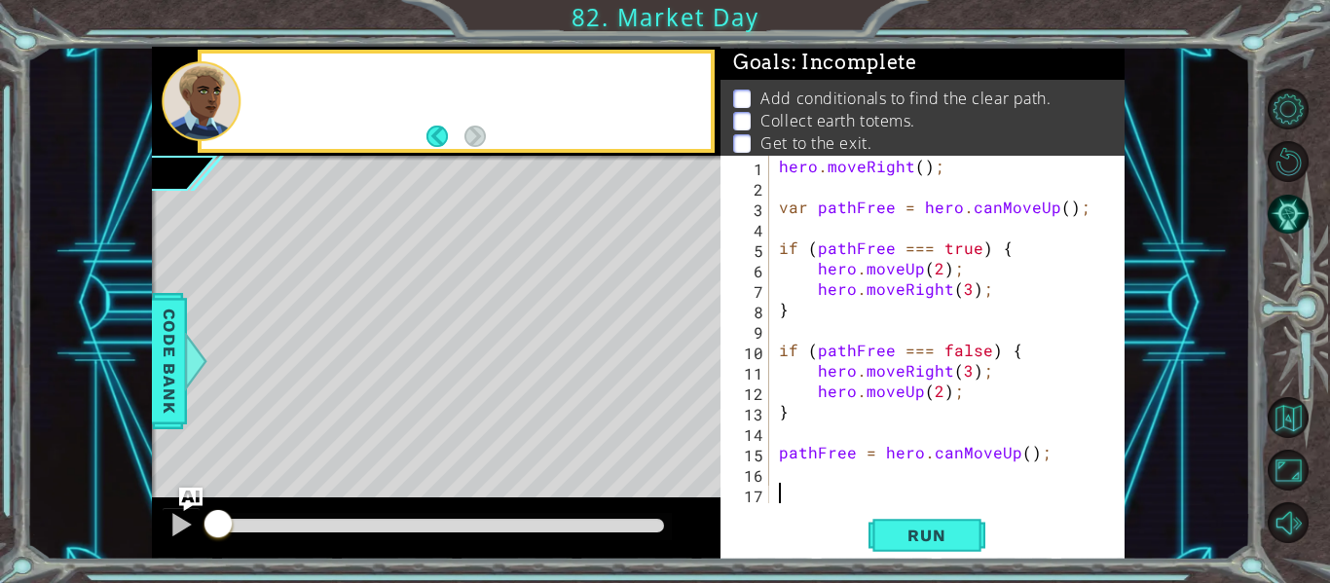
click at [210, 114] on div at bounding box center [201, 101] width 79 height 80
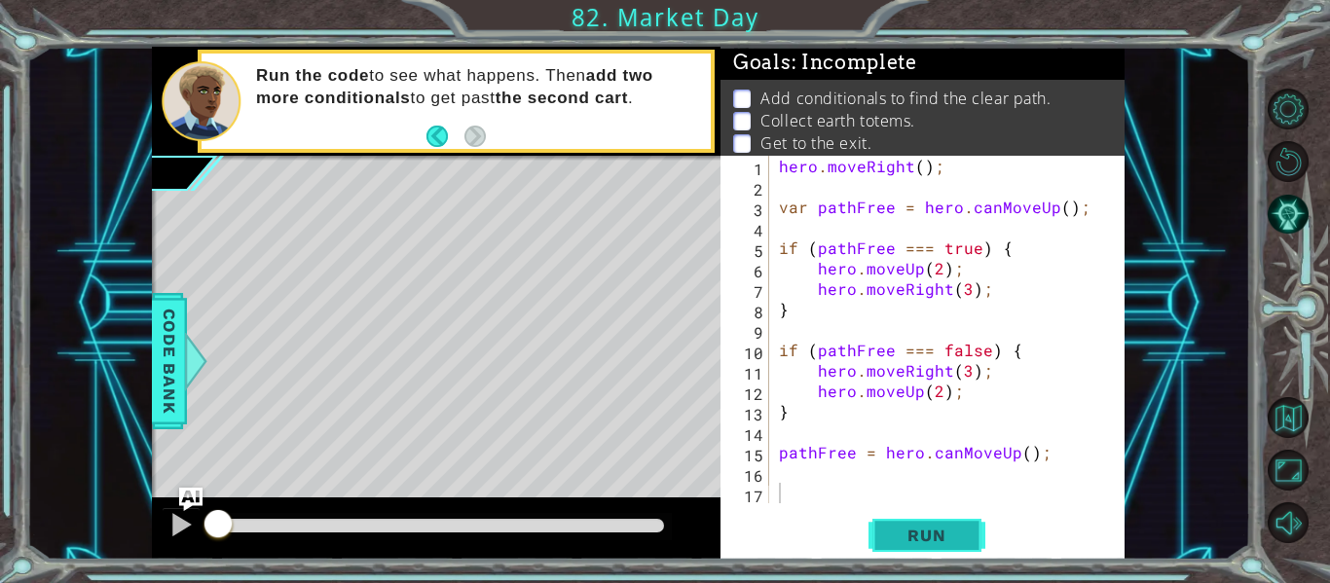
click at [903, 522] on button "Run" at bounding box center [927, 536] width 117 height 40
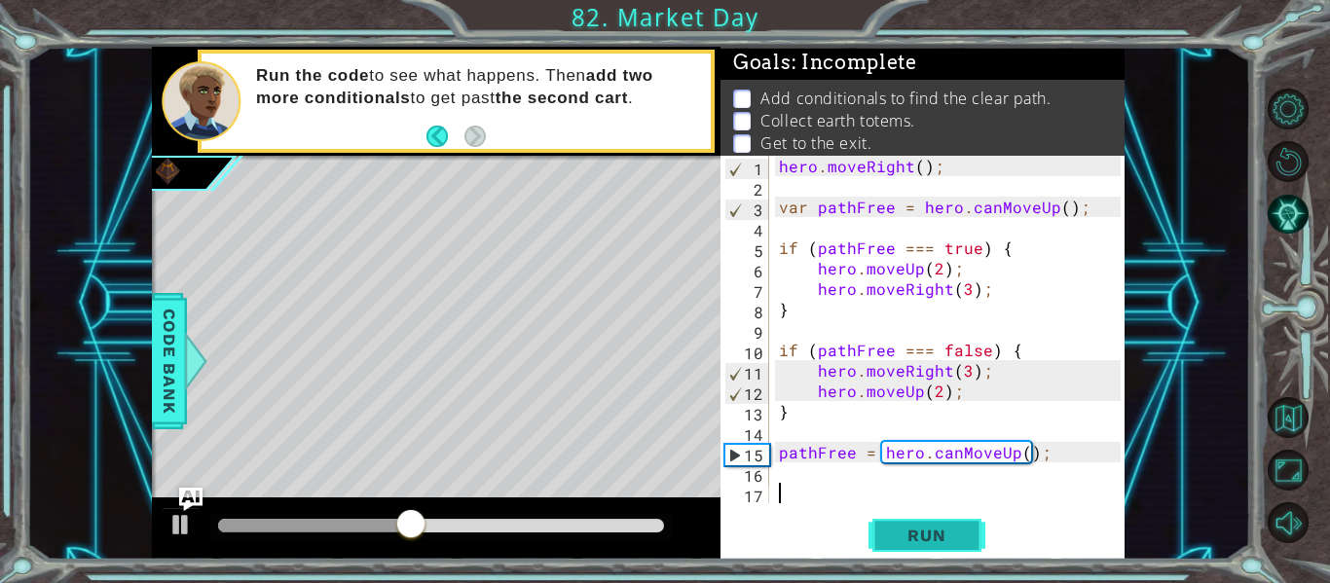
click at [963, 527] on span "Run" at bounding box center [926, 535] width 77 height 19
click at [932, 522] on button "Run" at bounding box center [927, 536] width 117 height 40
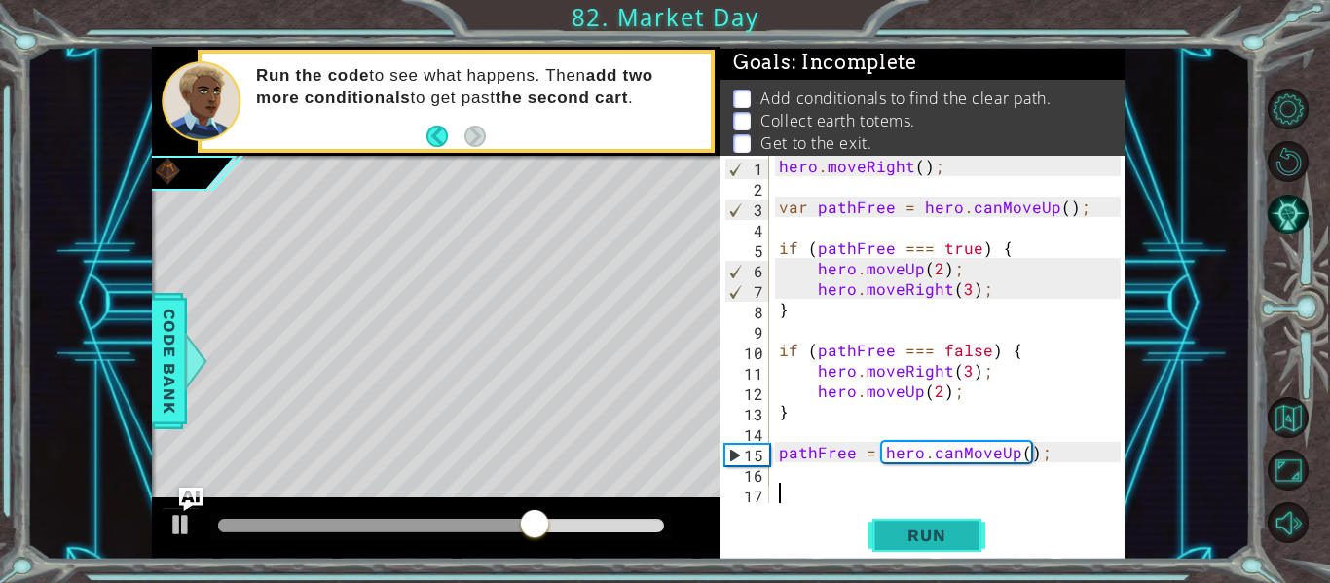
click at [896, 543] on span "Run" at bounding box center [926, 535] width 77 height 19
click at [867, 471] on div "hero . moveRight ( ) ; var pathFree = hero . canMoveUp ( ) ; if ( pathFree === …" at bounding box center [952, 350] width 355 height 388
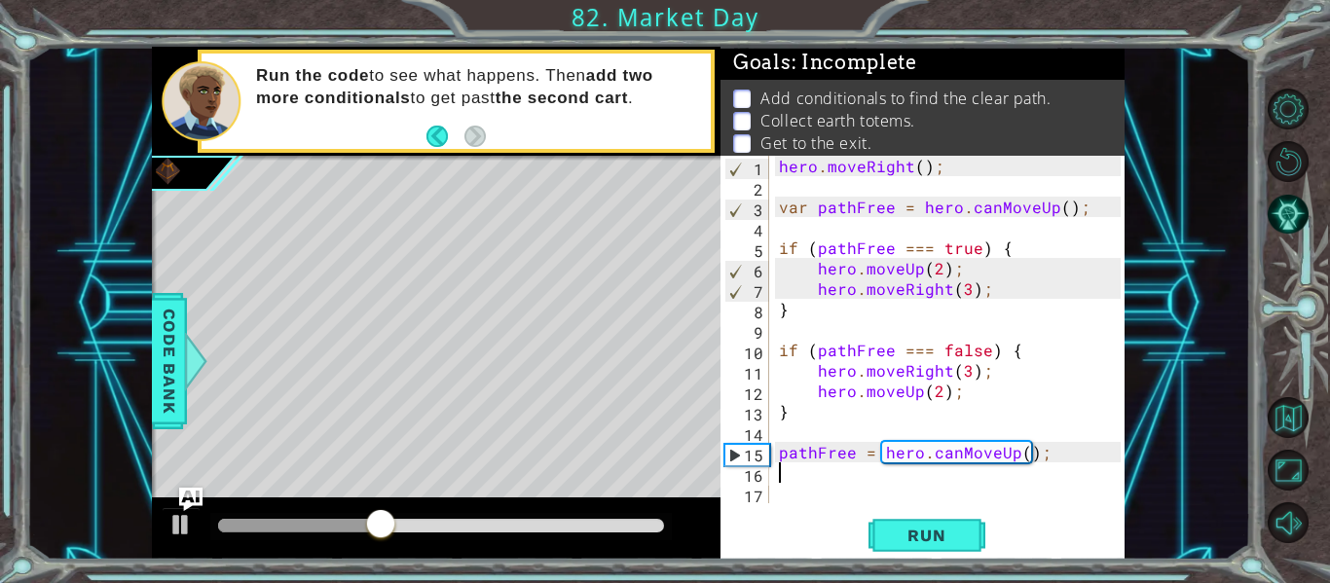
click at [1064, 452] on div "hero . moveRight ( ) ; var pathFree = hero . canMoveUp ( ) ; if ( pathFree === …" at bounding box center [952, 350] width 355 height 388
type textarea "pathFree = hero.canMoveUp();"
click at [962, 487] on div "hero . moveRight ( ) ; var pathFree = hero . canMoveUp ( ) ; if ( pathFree === …" at bounding box center [952, 350] width 355 height 388
click at [1024, 454] on div "hero . moveRight ( ) ; var pathFree = hero . canMoveUp ( ) ; if ( pathFree === …" at bounding box center [952, 350] width 355 height 388
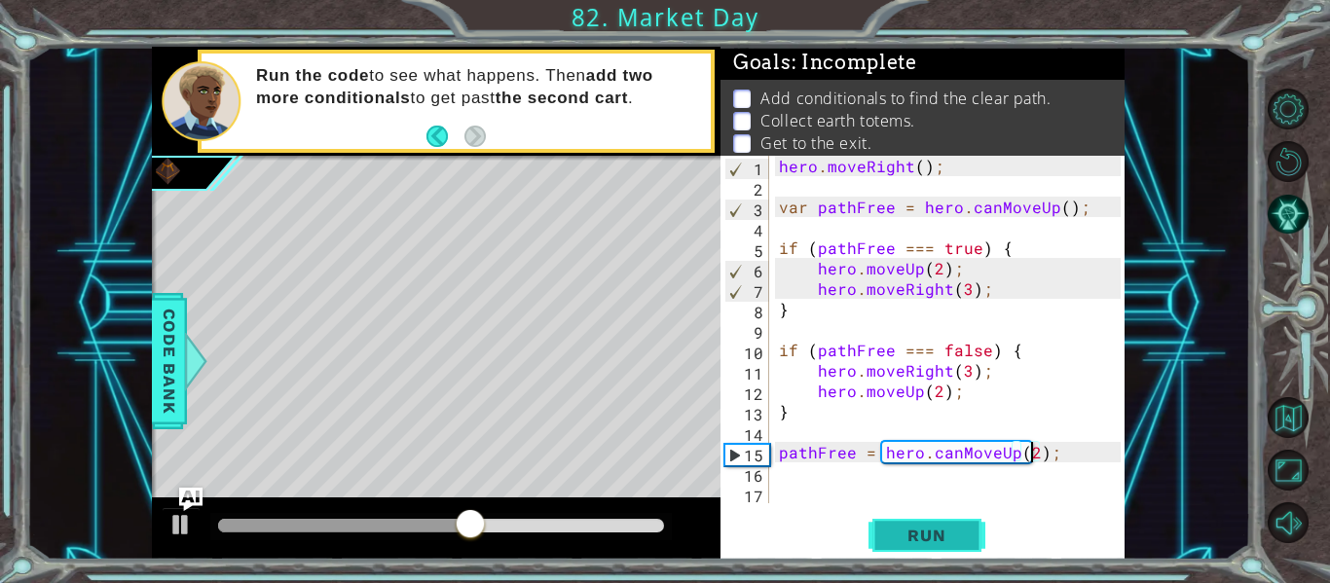
click at [899, 544] on span "Run" at bounding box center [926, 535] width 77 height 19
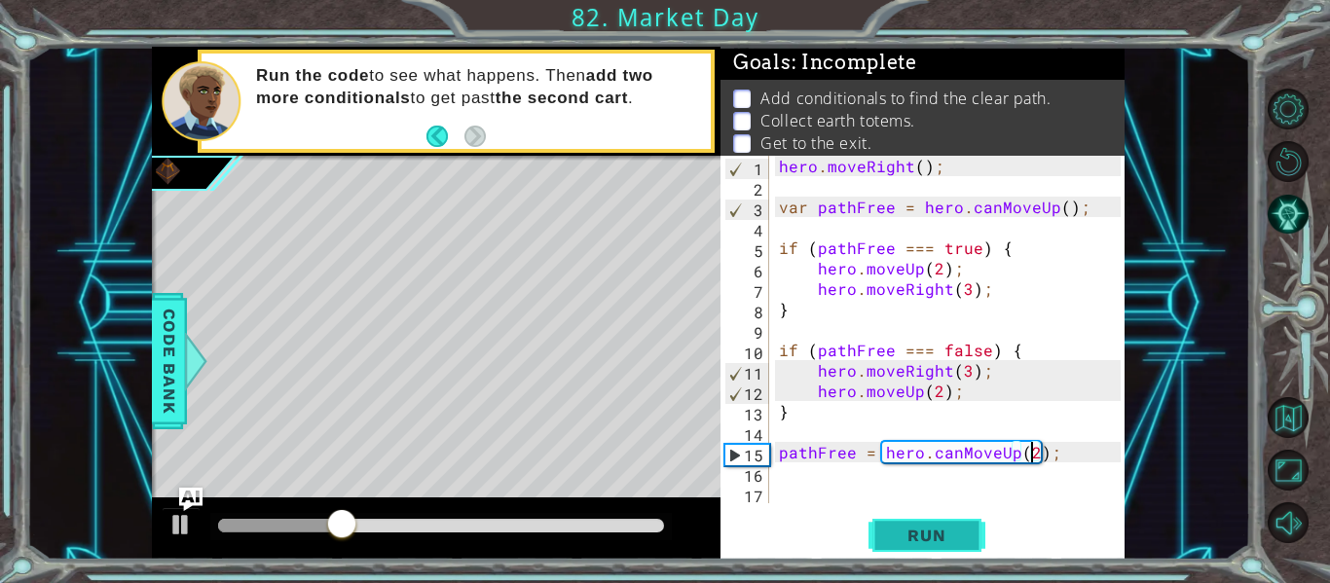
type textarea "pathFree = hero.canMoveUp();"
click at [828, 460] on div "hero . moveRight ( ) ; var pathFree = hero . canMoveUp ( ) ; if ( pathFree === …" at bounding box center [952, 350] width 355 height 388
click at [828, 468] on div "hero . moveRight ( ) ; var pathFree = hero . canMoveUp ( ) ; if ( pathFree === …" at bounding box center [952, 350] width 355 height 388
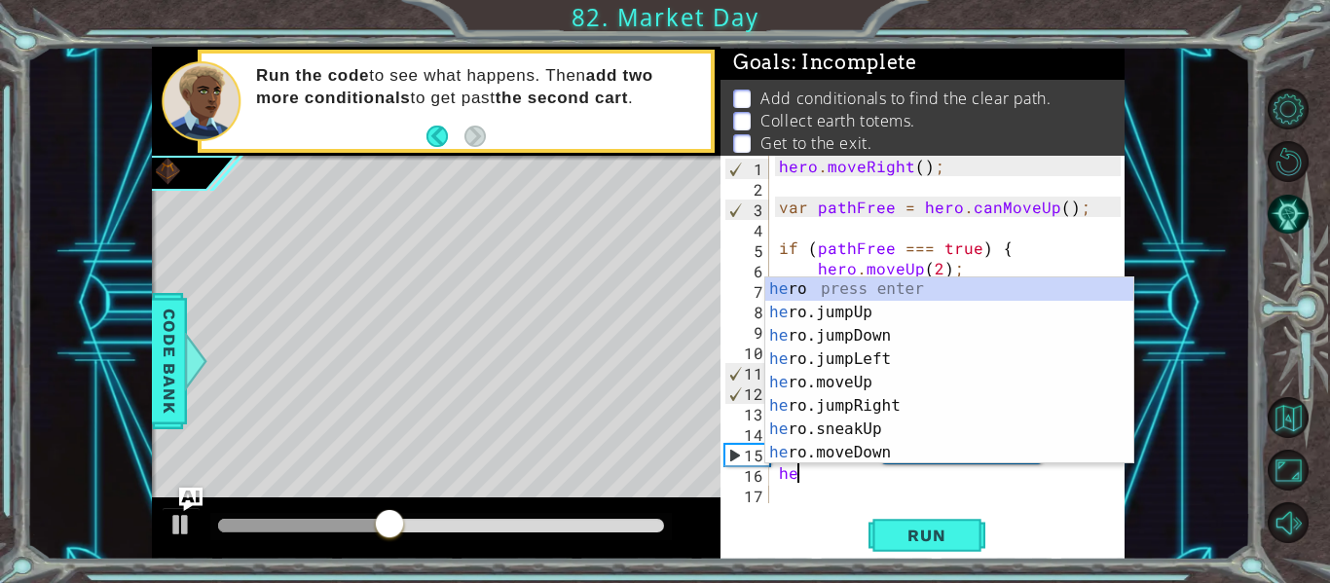
type textarea "her"
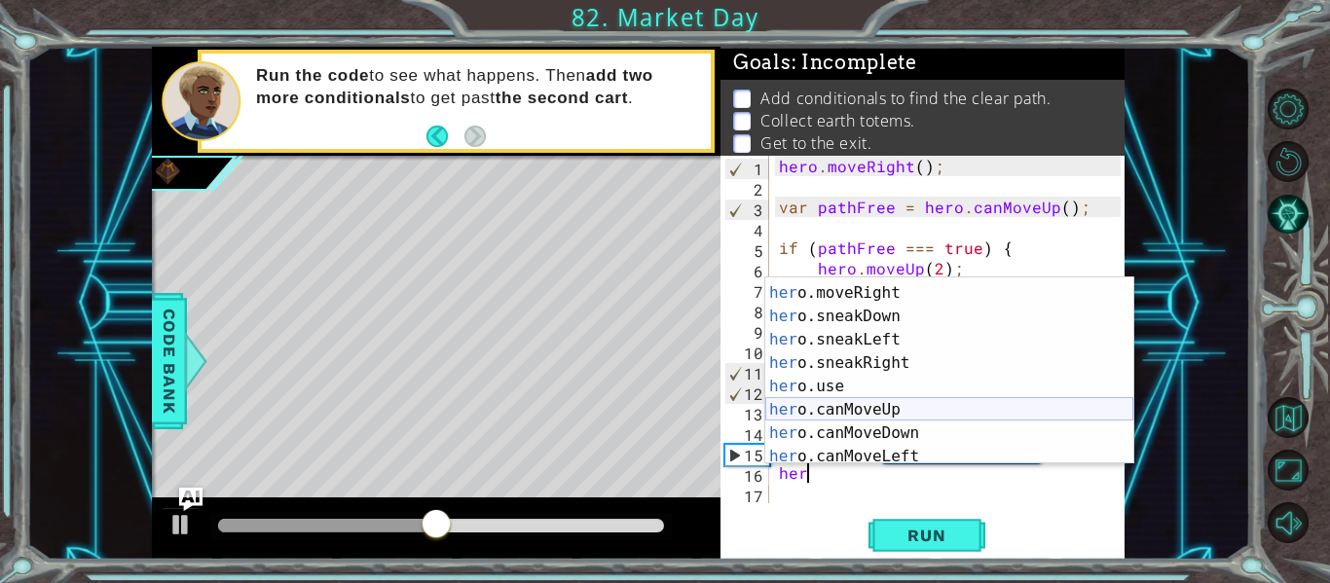
scroll to position [228, 0]
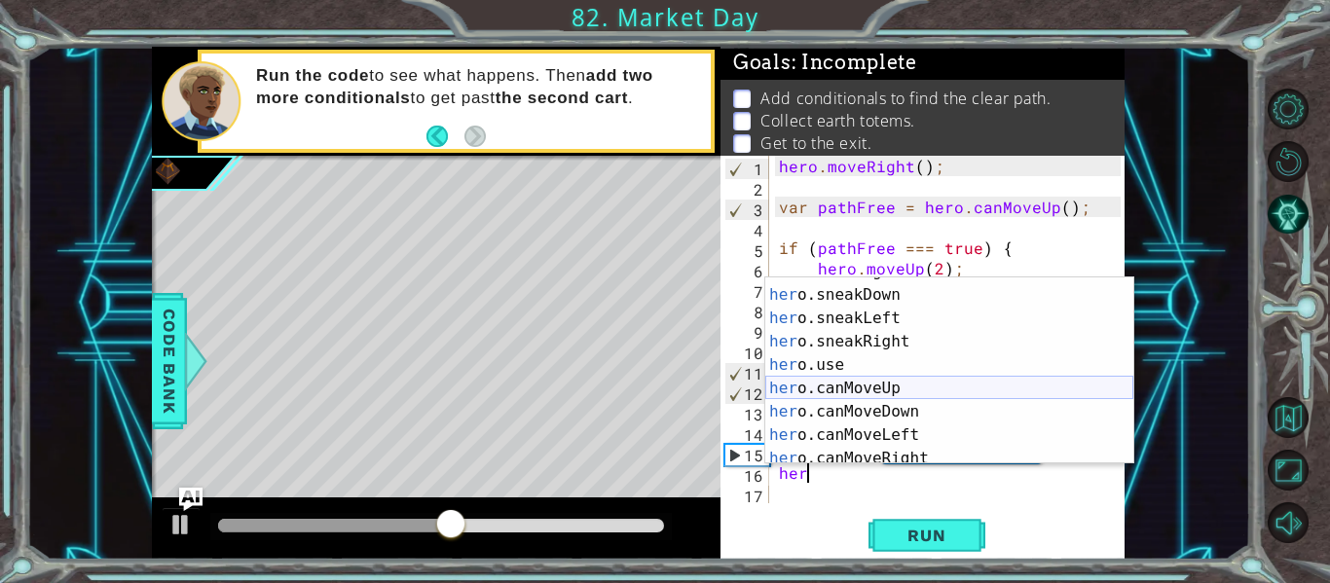
click at [867, 393] on div "her o.moveRight press enter her o.sneakDown press enter her o.sneakLeft press e…" at bounding box center [949, 377] width 368 height 234
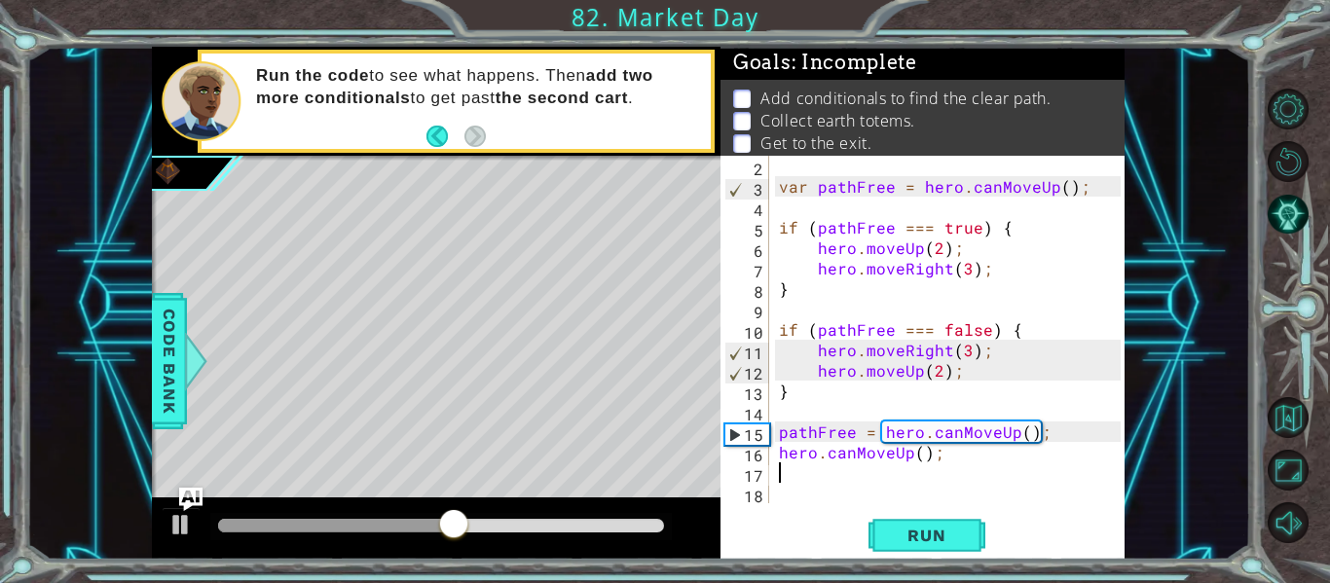
scroll to position [20, 0]
click at [917, 457] on div "var pathFree = hero . canMoveUp ( ) ; if ( pathFree === true ) { hero . moveUp …" at bounding box center [952, 350] width 355 height 388
type textarea "hero.canMoveUp(2);"
click at [926, 546] on button "Run" at bounding box center [927, 536] width 117 height 40
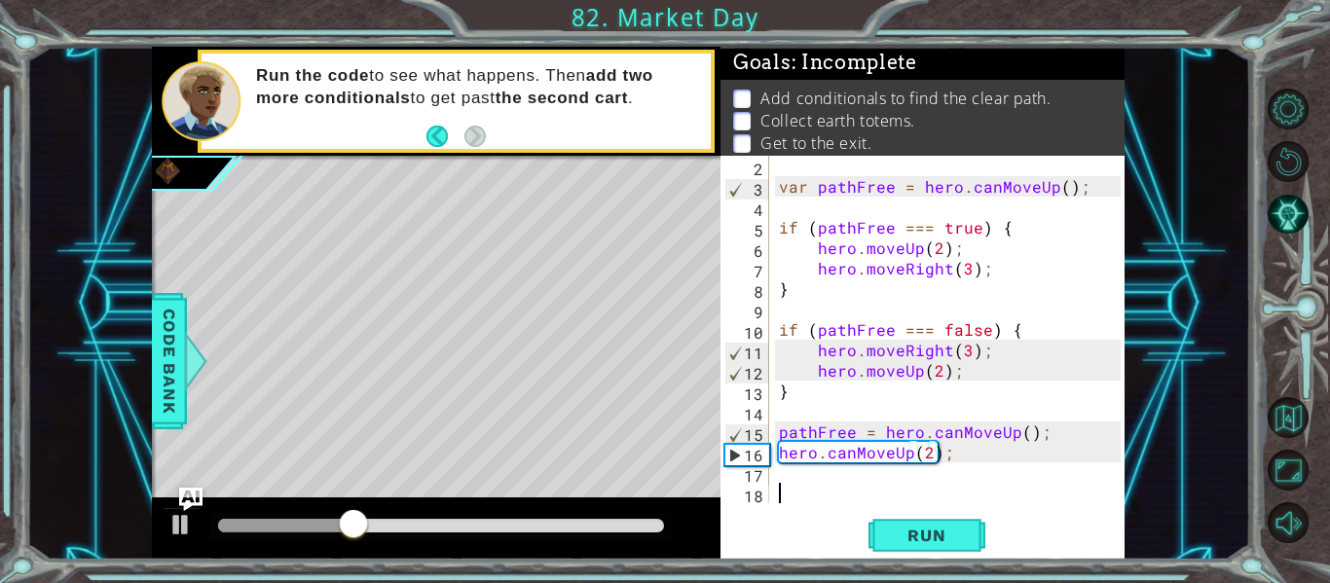
click at [783, 496] on div "var pathFree = hero . canMoveUp ( ) ; if ( pathFree === true ) { hero . moveUp …" at bounding box center [952, 350] width 355 height 388
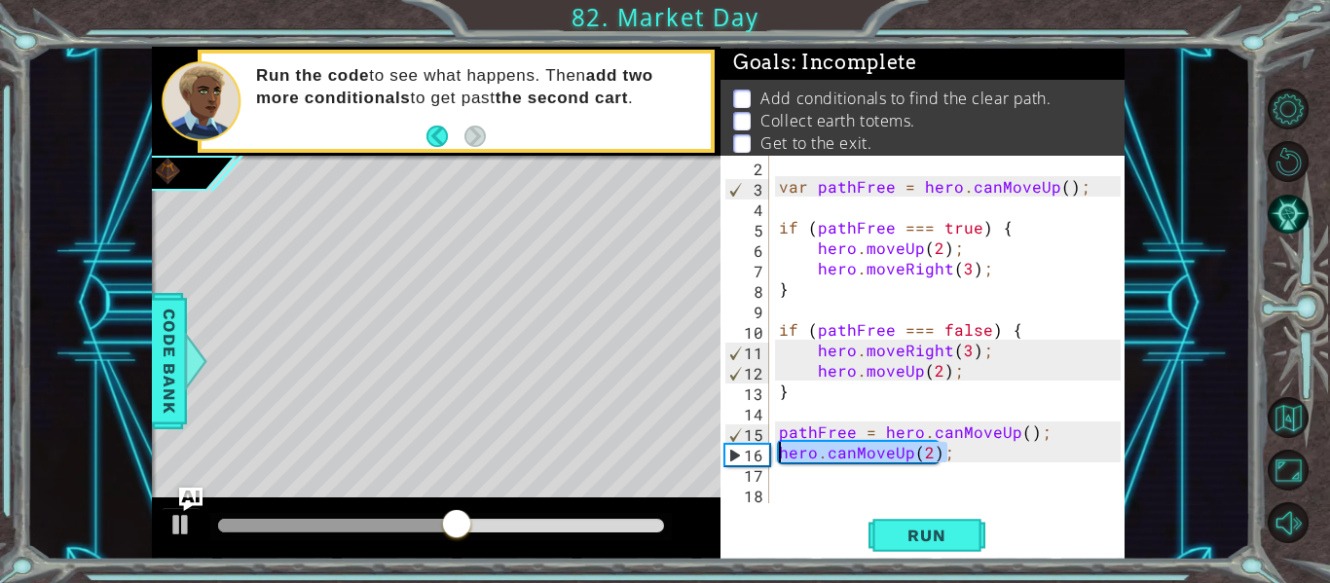
drag, startPoint x: 1000, startPoint y: 446, endPoint x: 768, endPoint y: 445, distance: 231.7
click at [768, 445] on div "2 3 4 5 6 7 8 9 10 11 12 13 14 15 16 17 18 var pathFree = hero . canMoveUp ( ) …" at bounding box center [921, 330] width 400 height 348
type textarea "hero.canMoveUp(2);"
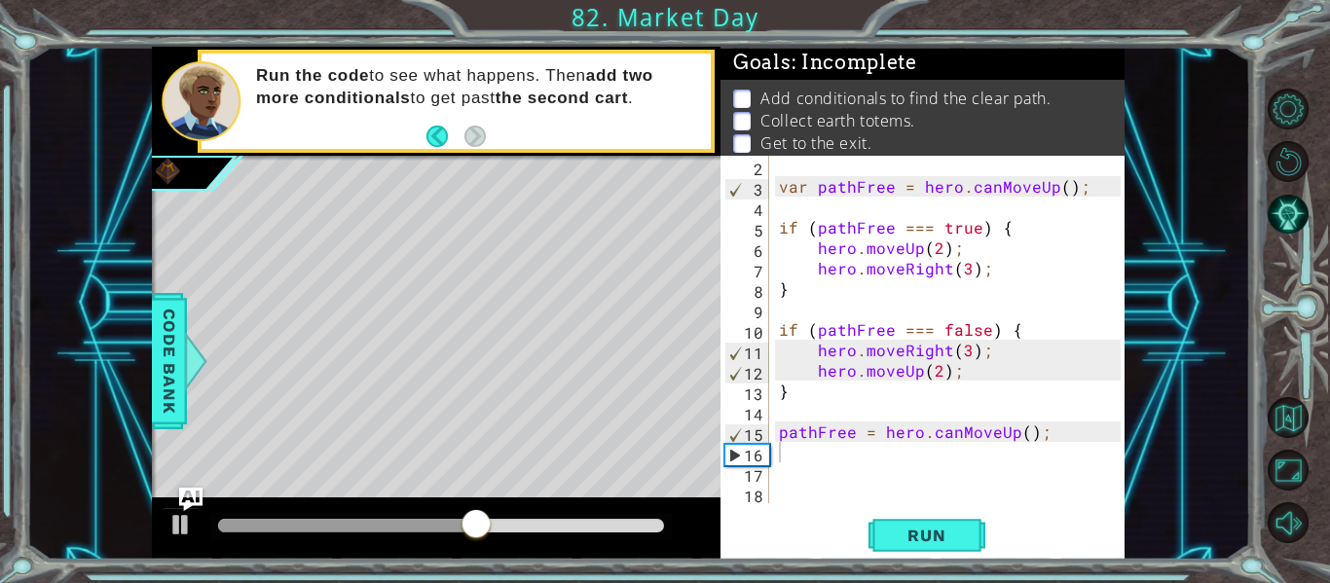
click at [773, 473] on div "2 3 4 5 6 7 8 9 10 11 12 13 14 15 16 17 18 var pathFree = hero . canMoveUp ( ) …" at bounding box center [921, 330] width 400 height 348
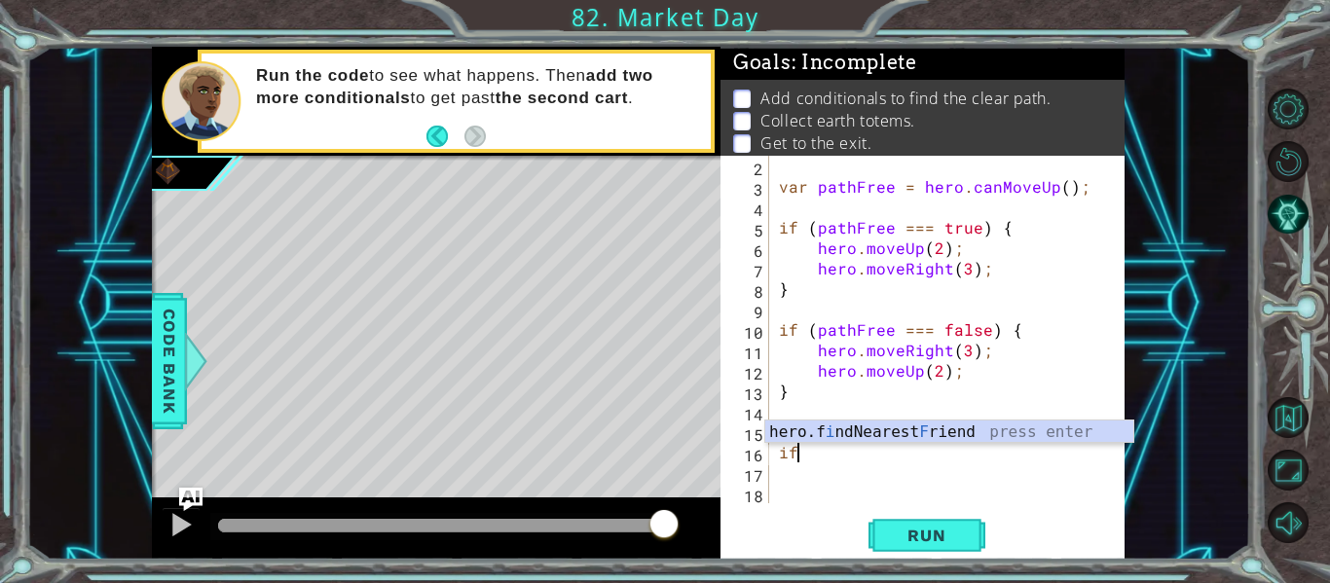
type textarea "i"
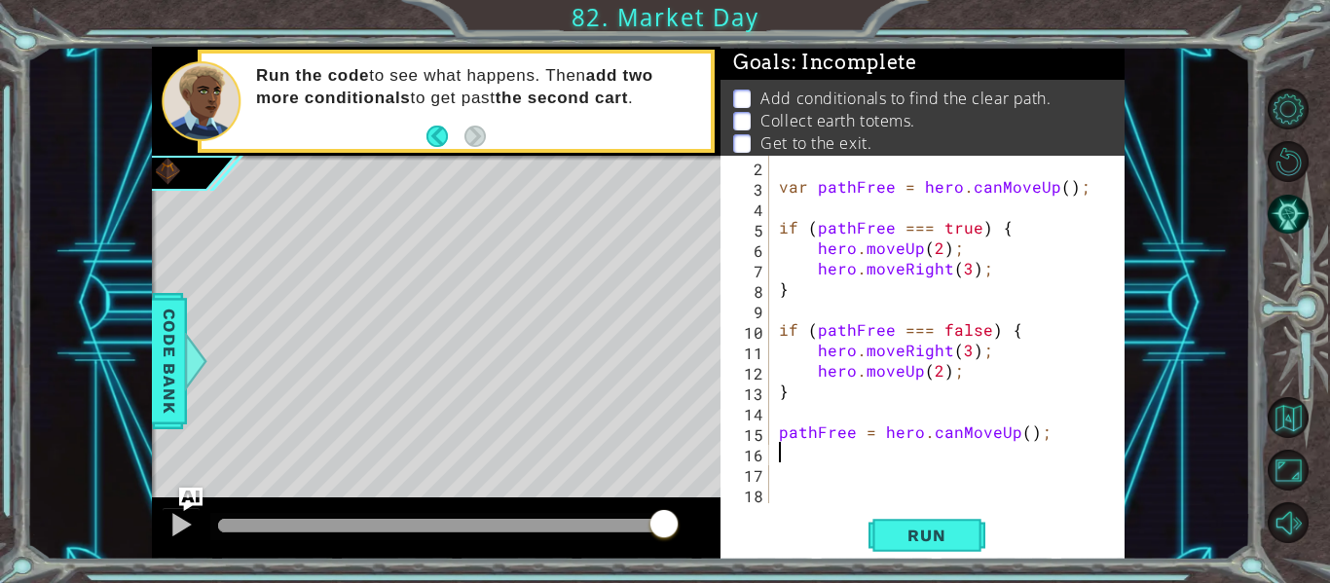
type textarea "pathFree = hero.canMoveUp();"
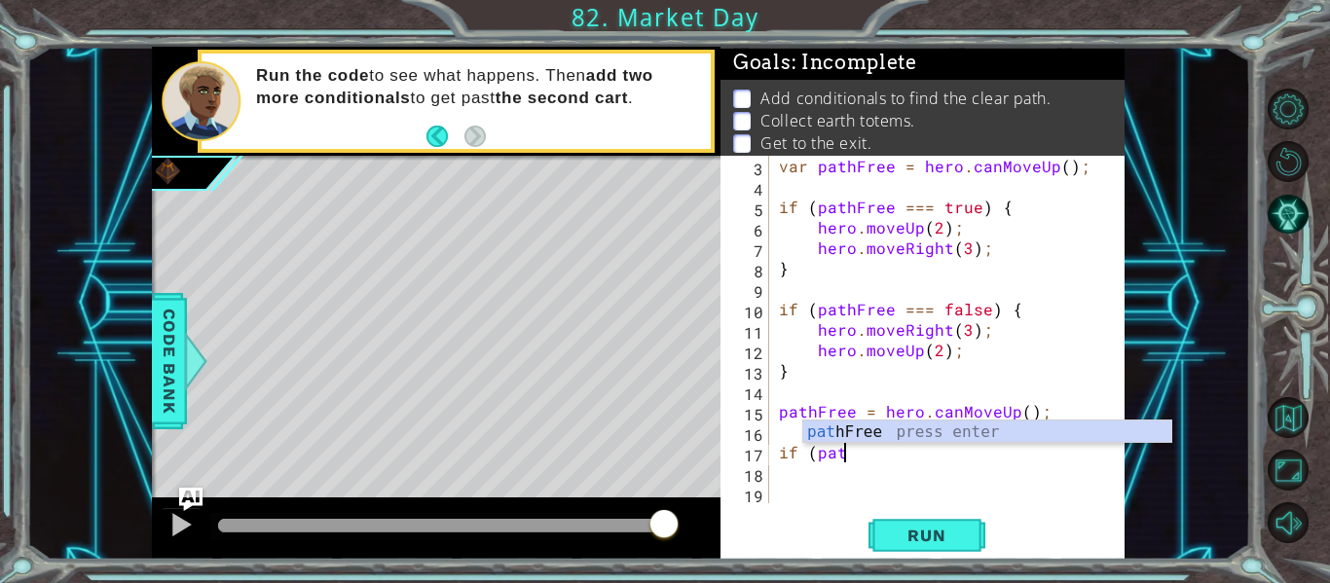
scroll to position [0, 4]
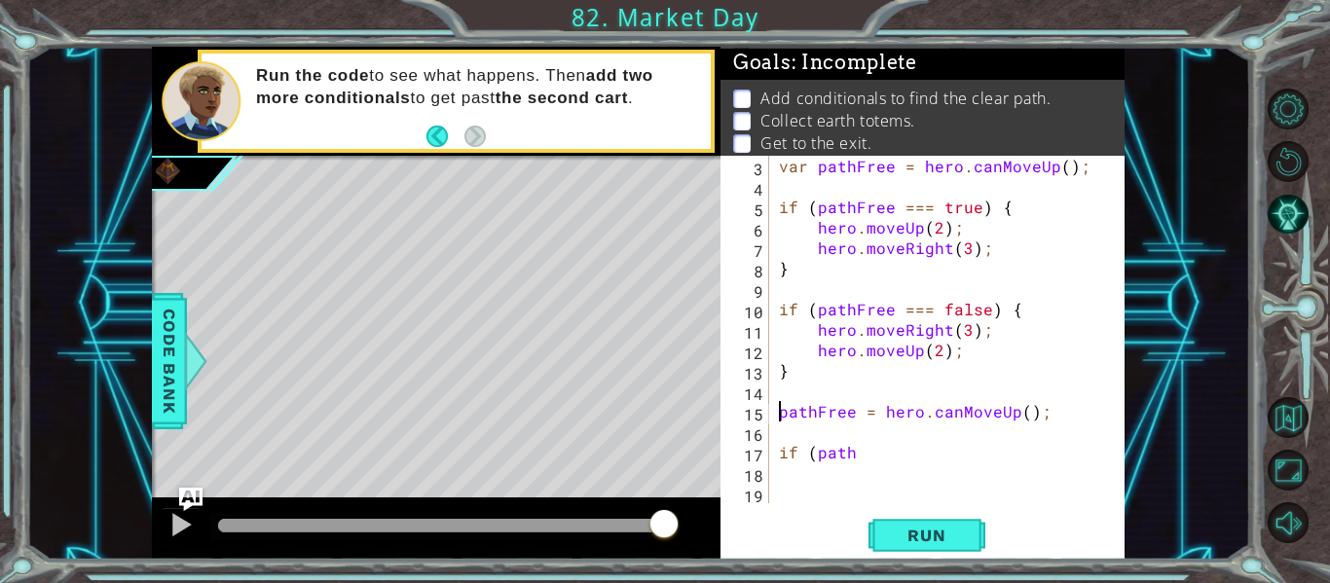
click at [775, 414] on div "var pathFree = hero . canMoveUp ( ) ; if ( pathFree === true ) { hero . moveUp …" at bounding box center [952, 350] width 355 height 388
click at [911, 410] on div "var pathFree = hero . canMoveUp ( ) ; if ( pathFree === true ) { hero . moveUp …" at bounding box center [952, 350] width 355 height 388
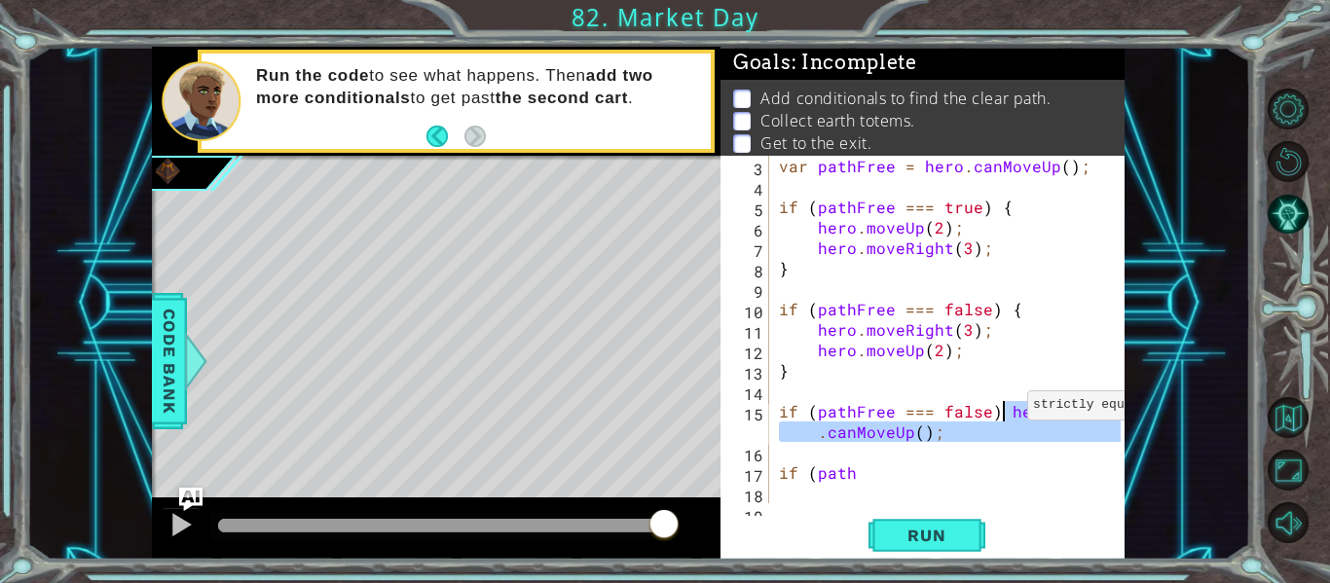
drag, startPoint x: 942, startPoint y: 446, endPoint x: 1003, endPoint y: 410, distance: 71.1
click at [1003, 410] on div "var pathFree = hero . canMoveUp ( ) ; if ( pathFree === true ) { hero . moveUp …" at bounding box center [952, 350] width 355 height 388
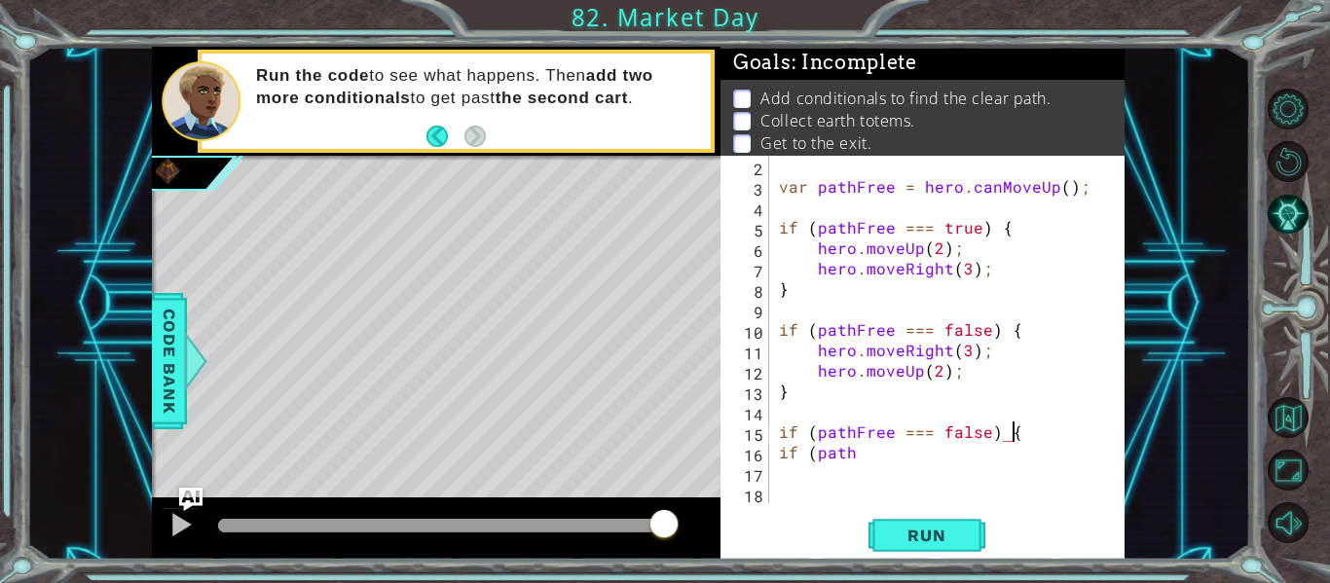
click at [898, 454] on div "var pathFree = hero . canMoveUp ( ) ; if ( pathFree === true ) { hero . moveUp …" at bounding box center [952, 350] width 355 height 388
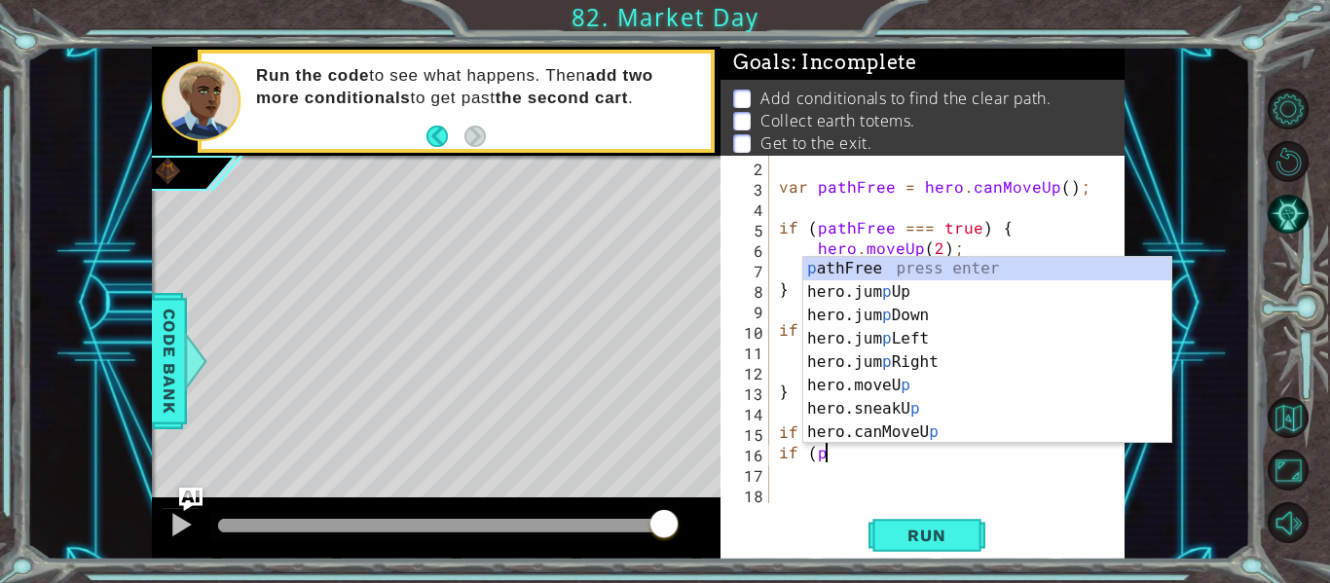
scroll to position [0, 1]
type textarea "i"
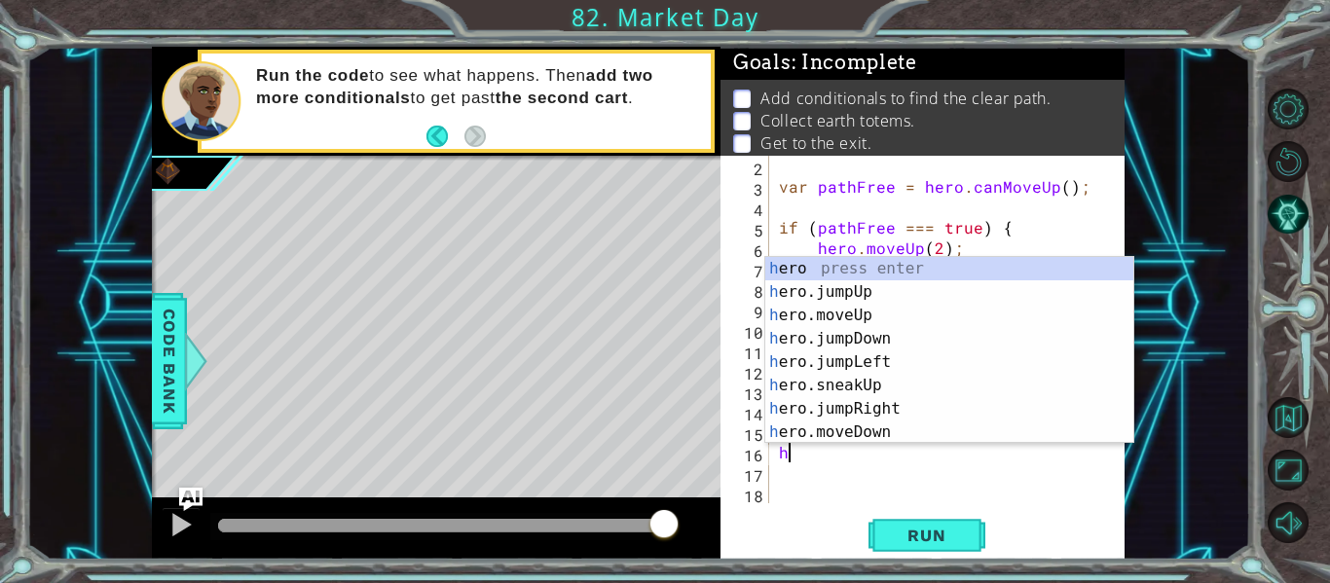
scroll to position [0, 0]
type textarea "h"
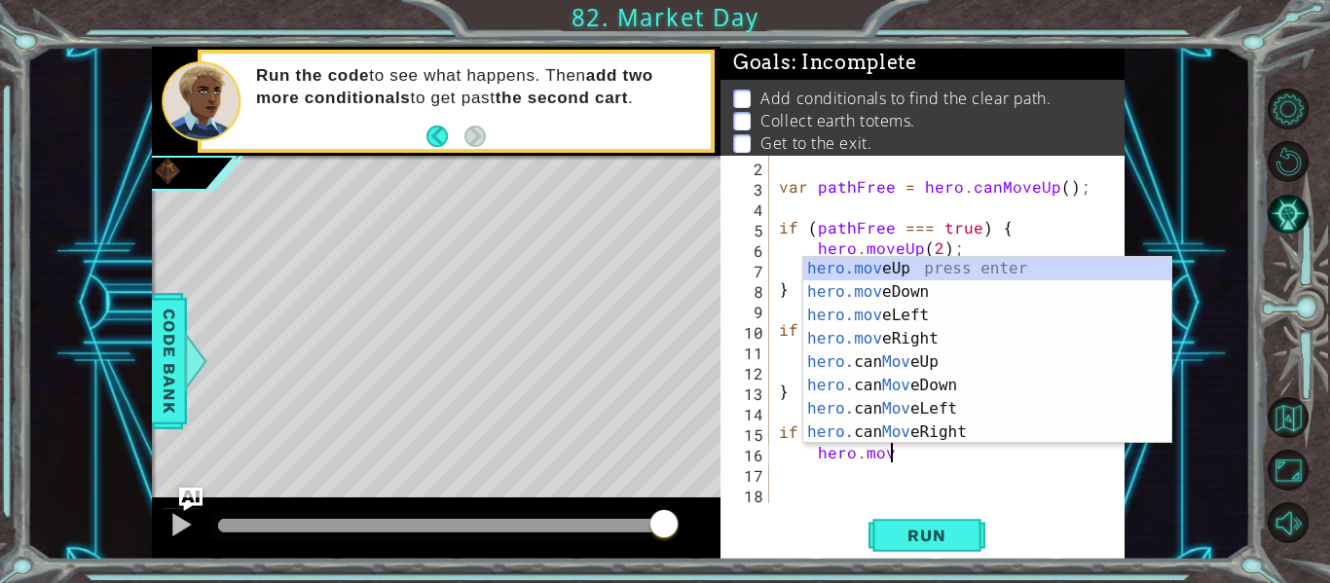
scroll to position [0, 7]
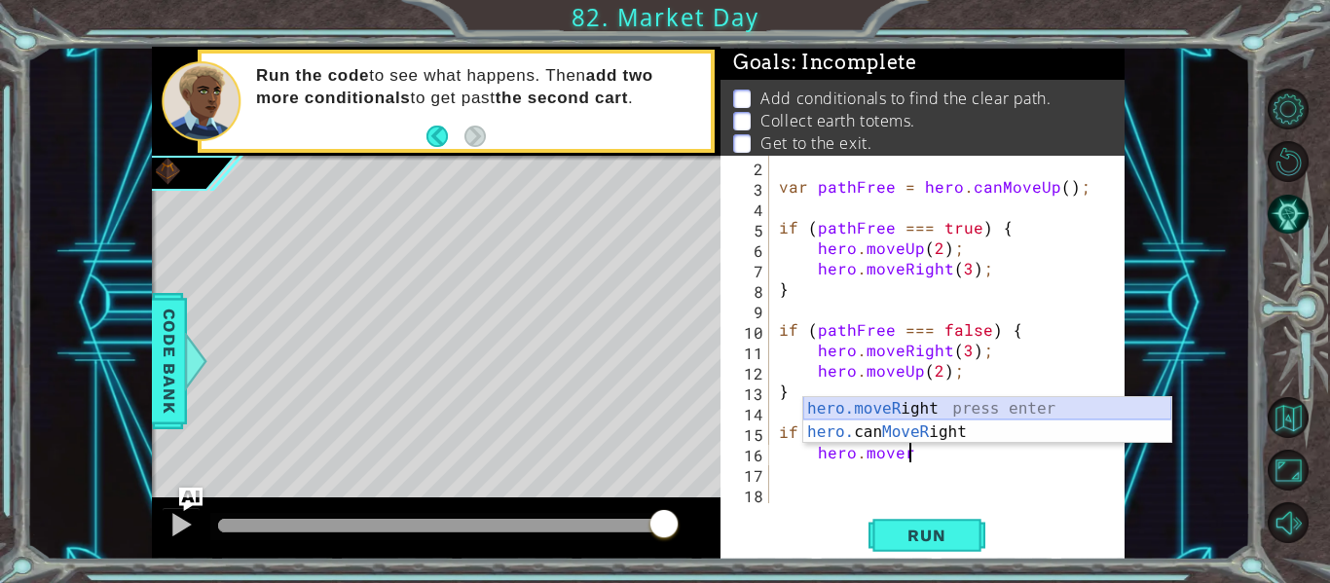
click at [946, 412] on div "hero.moveR ight press enter hero. can MoveR ight press enter" at bounding box center [987, 443] width 368 height 93
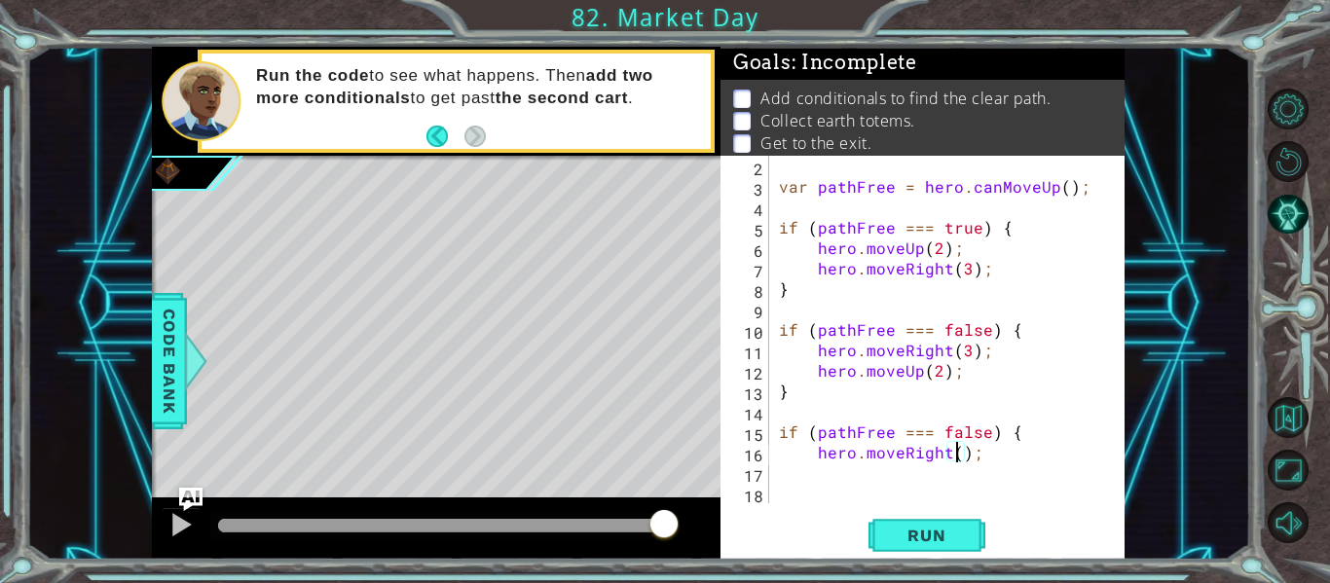
type textarea "hero.moveRight(2);"
click at [870, 468] on div "var pathFree = hero . canMoveUp ( ) ; if ( pathFree === true ) { hero . moveUp …" at bounding box center [952, 350] width 355 height 388
click at [871, 475] on div "var pathFree = hero . canMoveUp ( ) ; if ( pathFree === true ) { hero . moveUp …" at bounding box center [952, 350] width 355 height 388
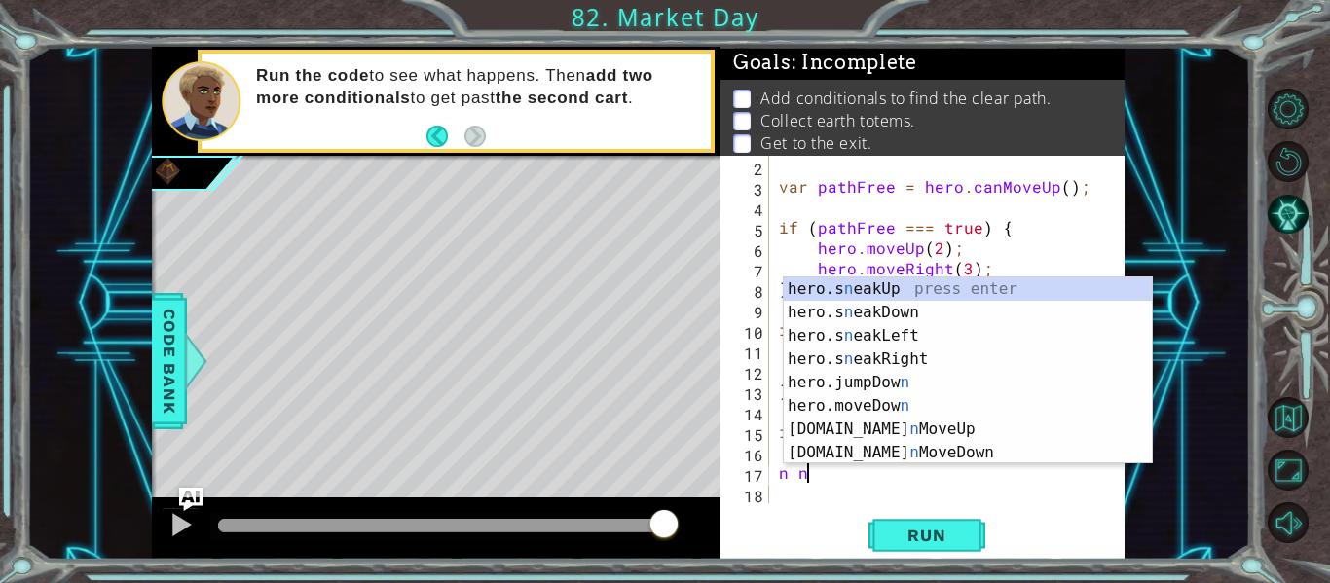
type textarea "n"
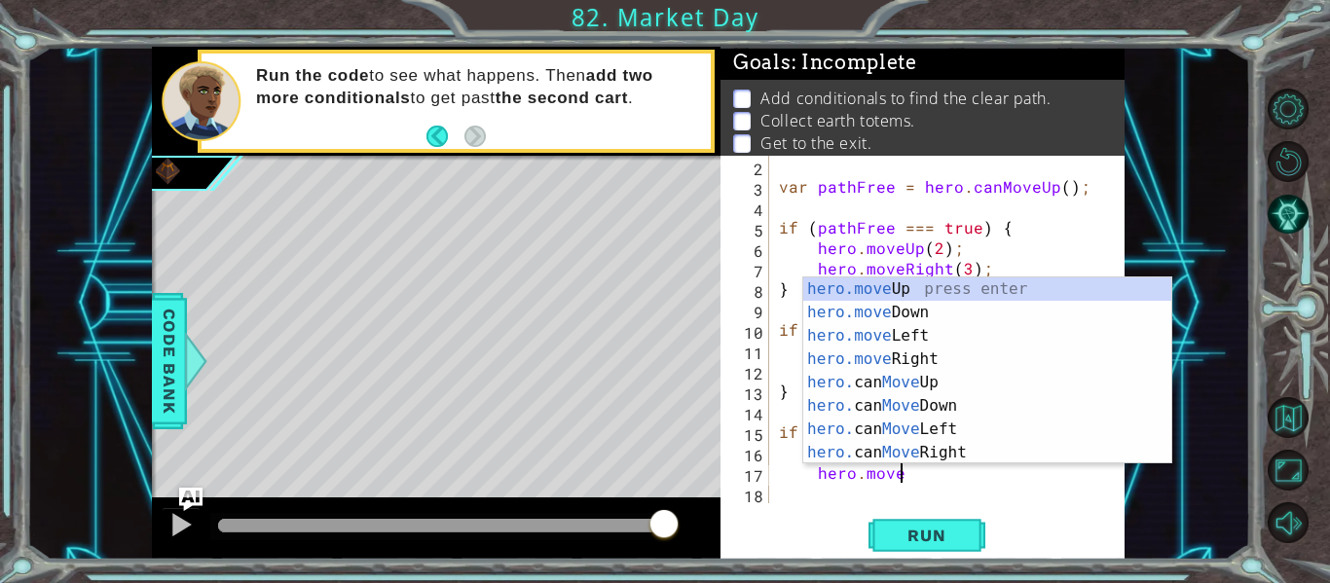
scroll to position [0, 7]
click at [865, 287] on div "hero.move Up press enter hero.move Down press enter hero.move Left press enter …" at bounding box center [987, 394] width 368 height 234
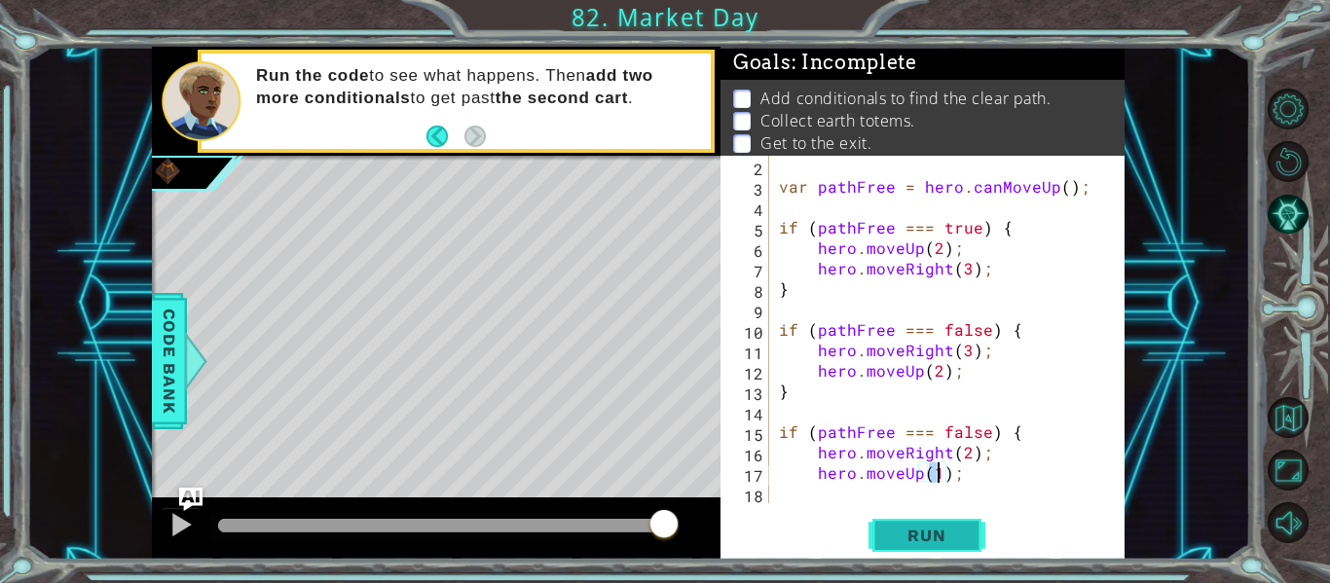
type textarea "hero.moveUp(2);"
click at [965, 476] on div "var pathFree = hero . canMoveUp ( ) ; if ( pathFree === true ) { hero . moveUp …" at bounding box center [952, 350] width 355 height 388
click at [823, 494] on div "var pathFree = hero . canMoveUp ( ) ; if ( pathFree === true ) { hero . moveUp …" at bounding box center [952, 350] width 355 height 388
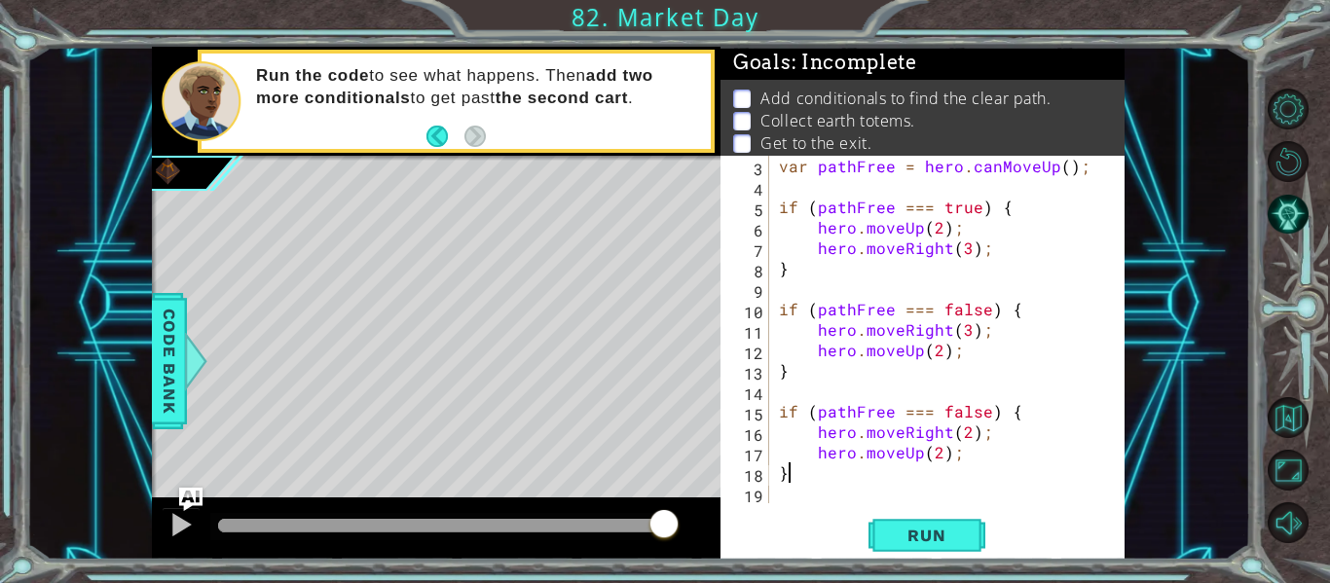
scroll to position [41, 0]
type textarea "}"
click at [917, 533] on span "Run" at bounding box center [926, 535] width 77 height 19
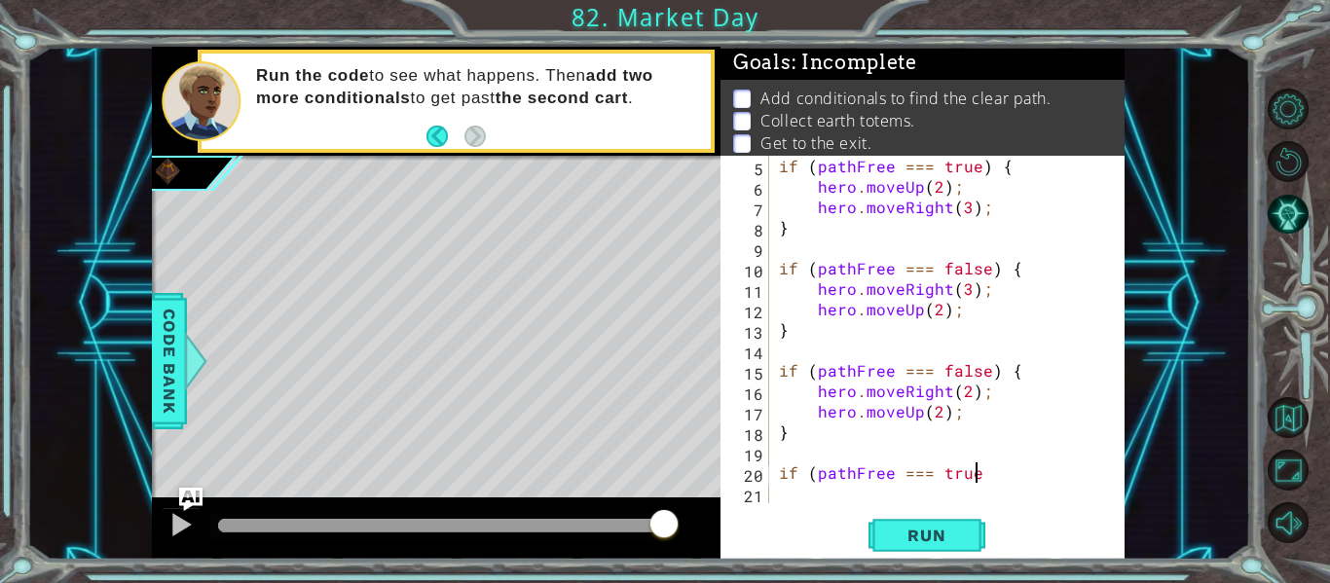
scroll to position [0, 12]
type textarea "if (pathFree === true) {"
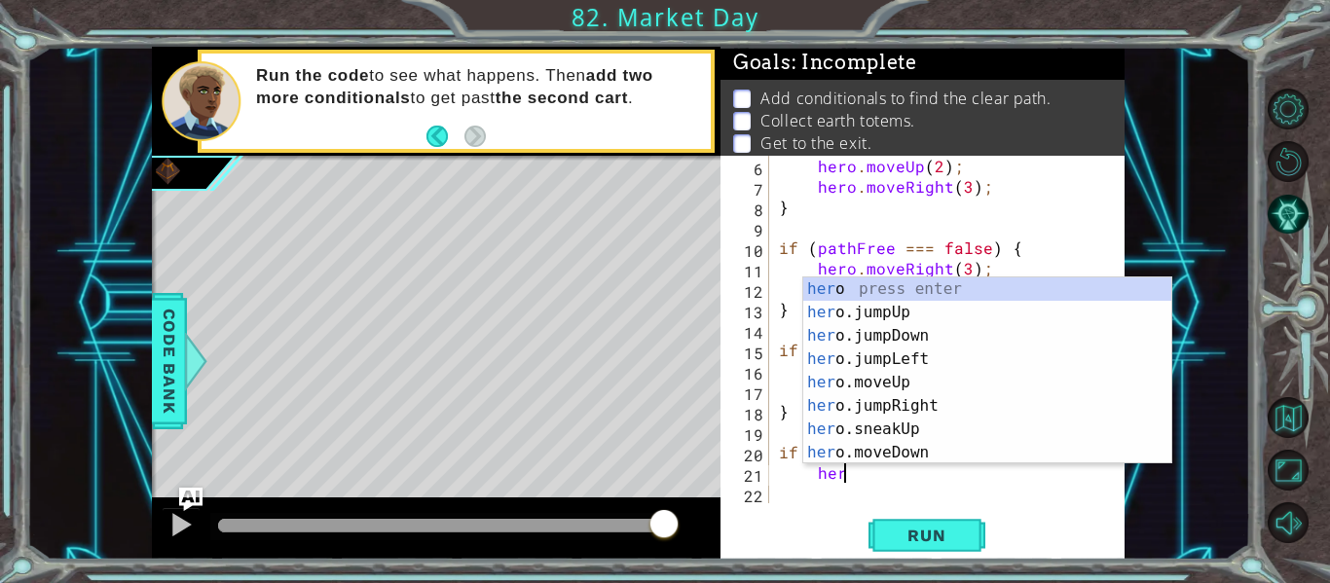
scroll to position [0, 4]
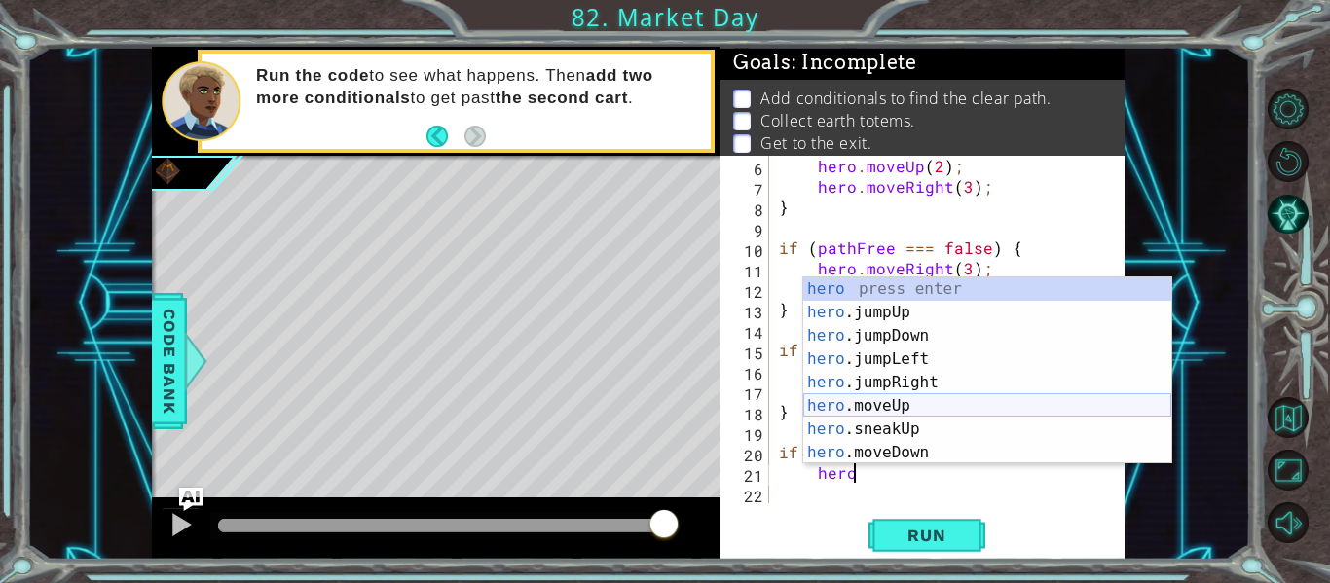
click at [893, 407] on div "hero press enter hero .jumpUp press enter hero .jumpDown press enter hero .jump…" at bounding box center [987, 394] width 368 height 234
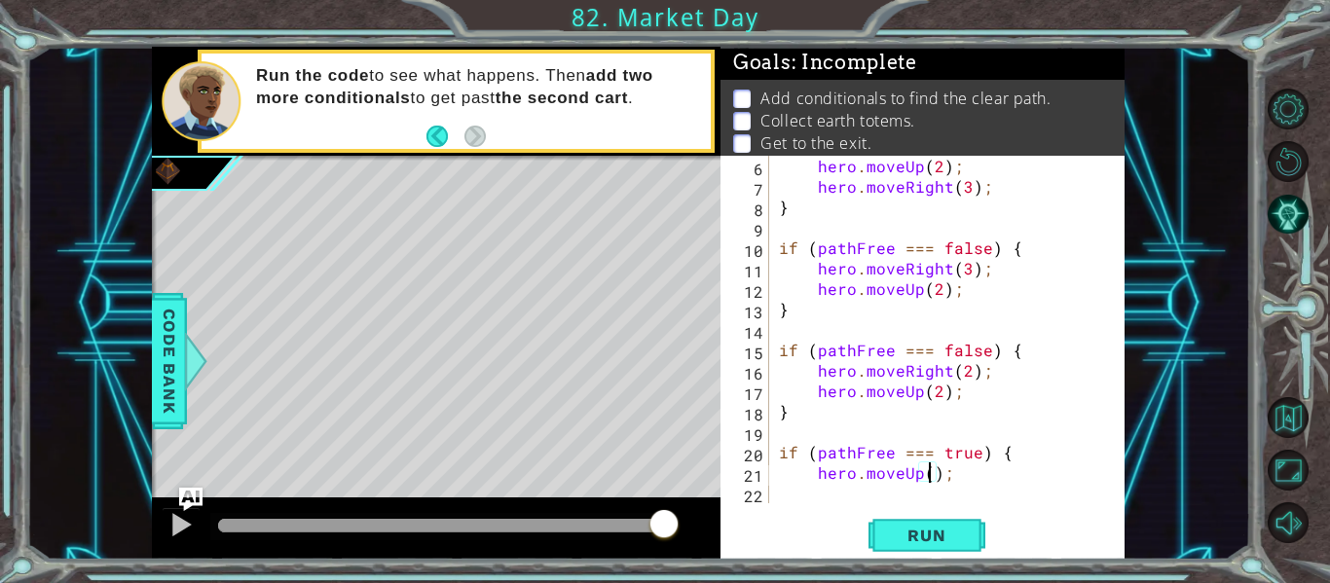
type textarea "hero.moveUp(2);"
click at [848, 495] on div "hero . moveUp ( 2 ) ; hero . moveRight ( 3 ) ; } if ( pathFree === false ) { he…" at bounding box center [952, 350] width 355 height 388
type textarea "hero.moveUp(2);"
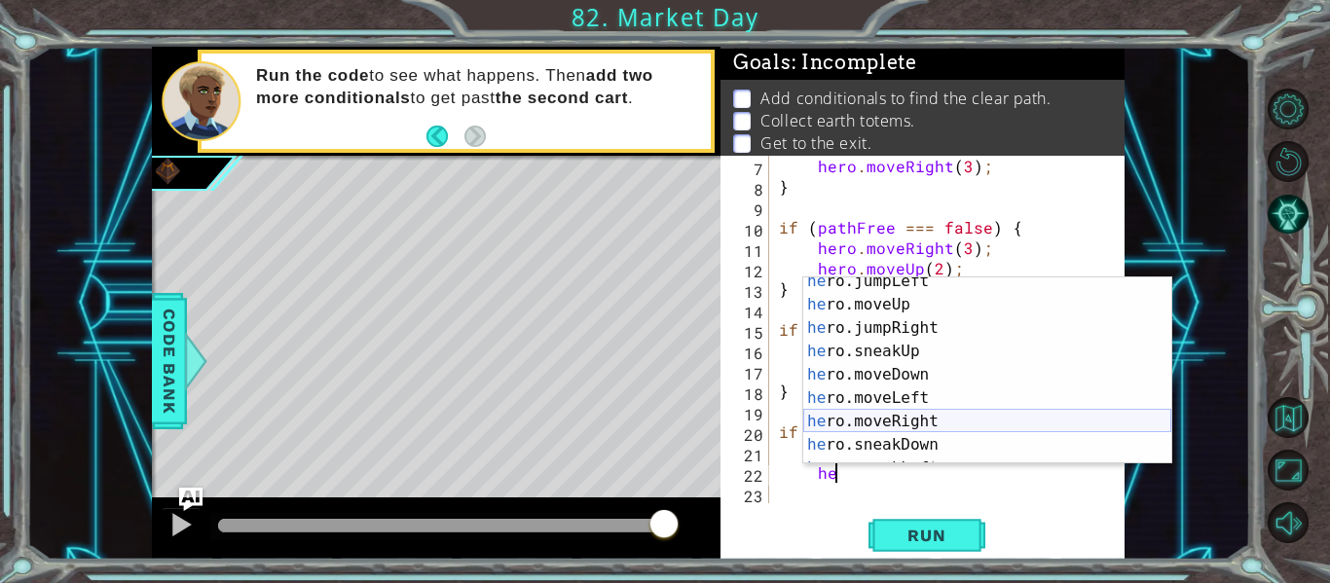
scroll to position [79, 0]
click at [906, 421] on div "he ro.jumpLeft press enter he ro.moveUp press enter he ro.jumpRight press enter…" at bounding box center [987, 386] width 368 height 234
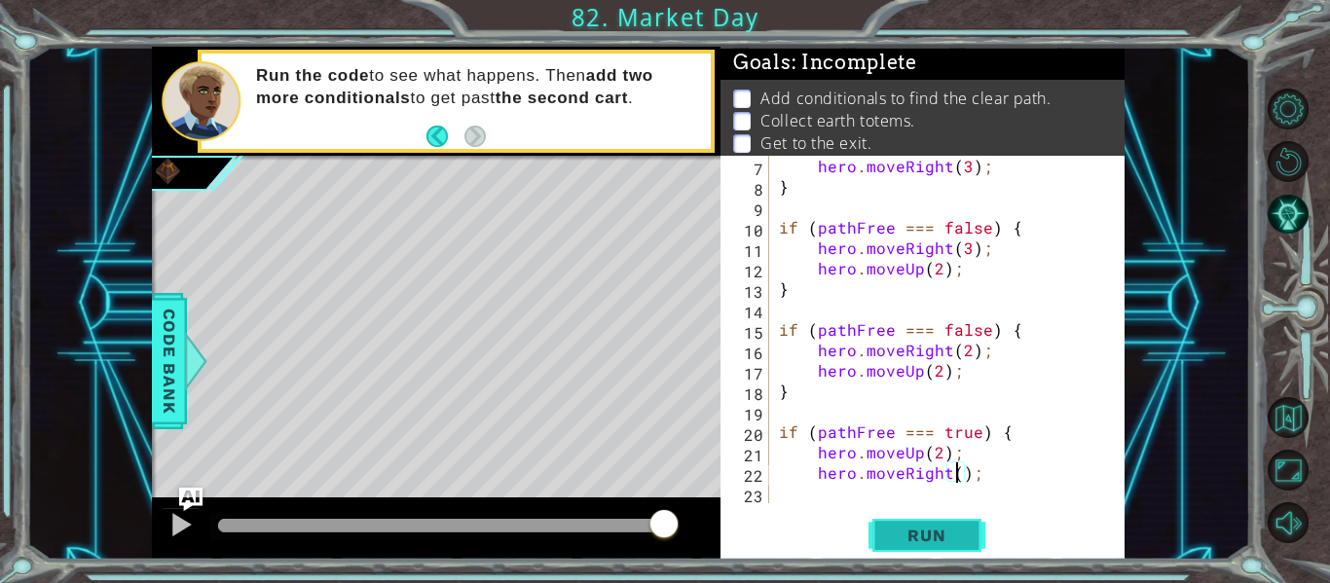
type textarea "hero.moveRight(4);"
click at [865, 489] on div "hero . moveRight ( 3 ) ; } if ( pathFree === false ) { hero . moveRight ( 3 ) ;…" at bounding box center [952, 350] width 355 height 388
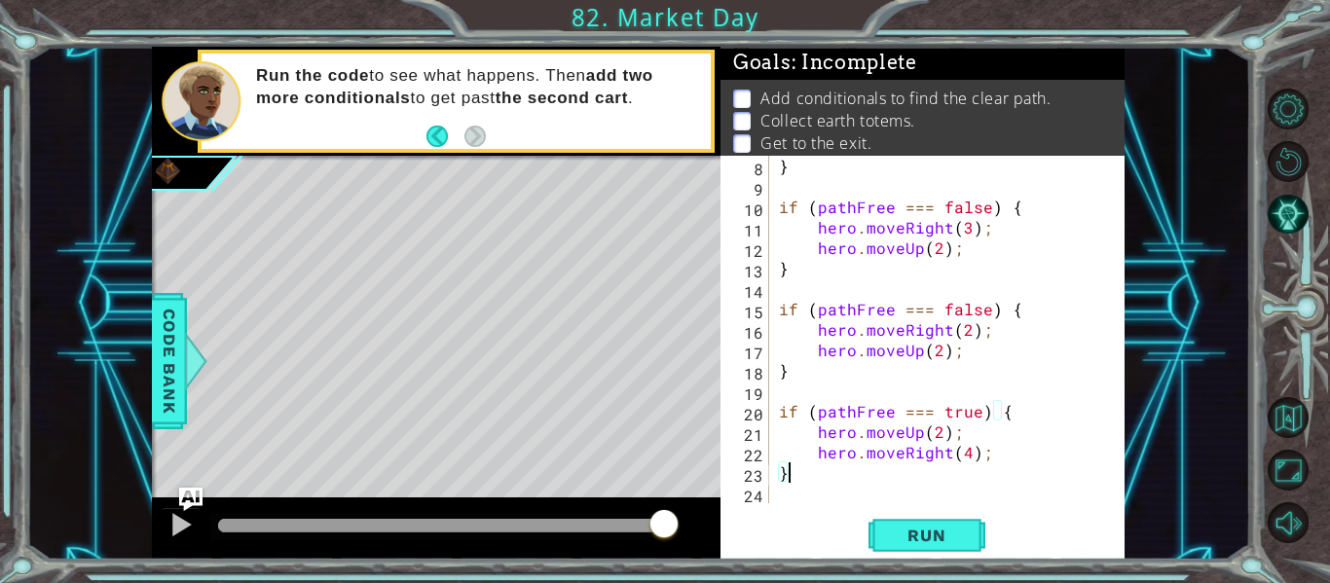
scroll to position [143, 0]
type textarea "}"
click at [890, 524] on button "Run" at bounding box center [927, 536] width 117 height 40
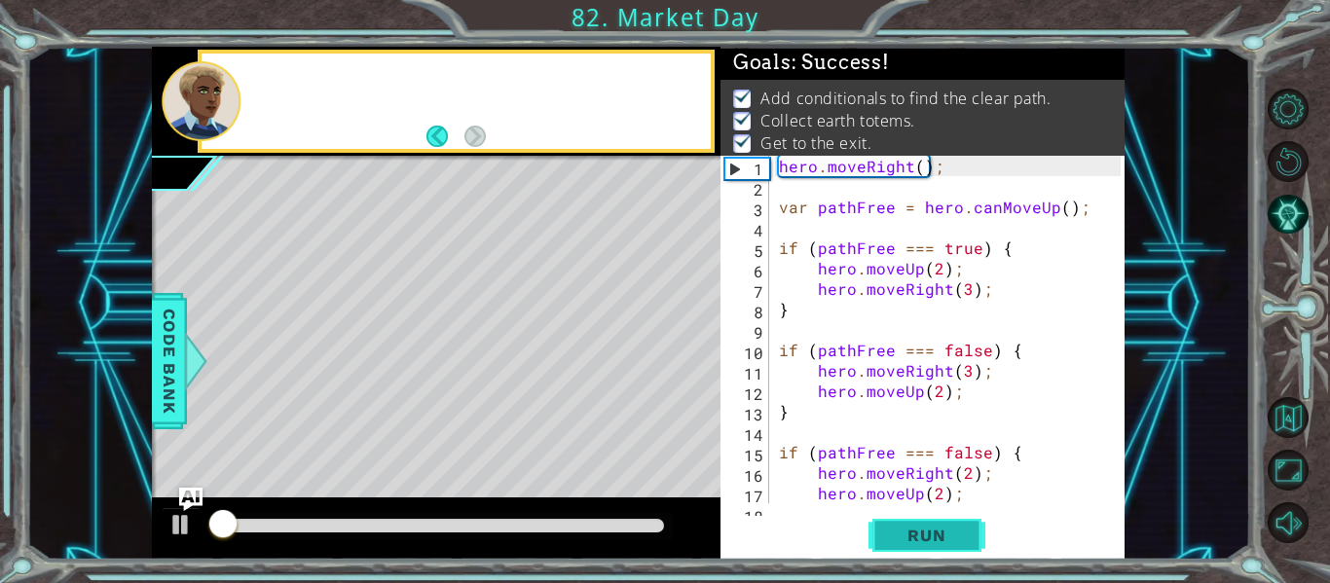
scroll to position [0, 0]
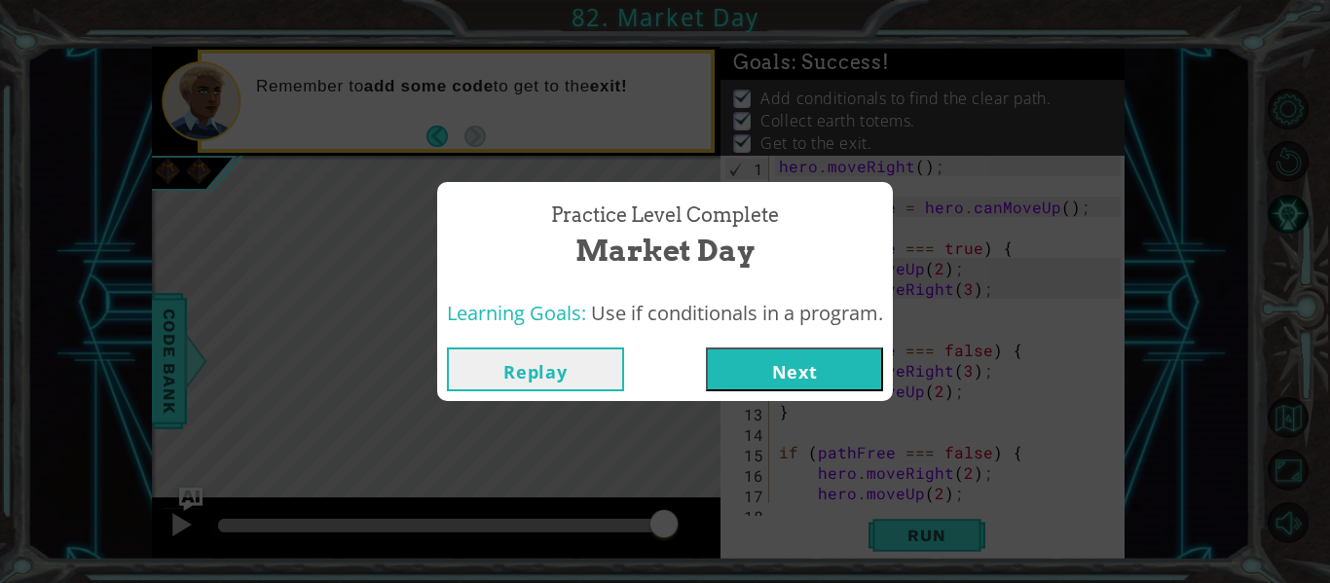
click at [587, 389] on button "Replay" at bounding box center [535, 370] width 177 height 44
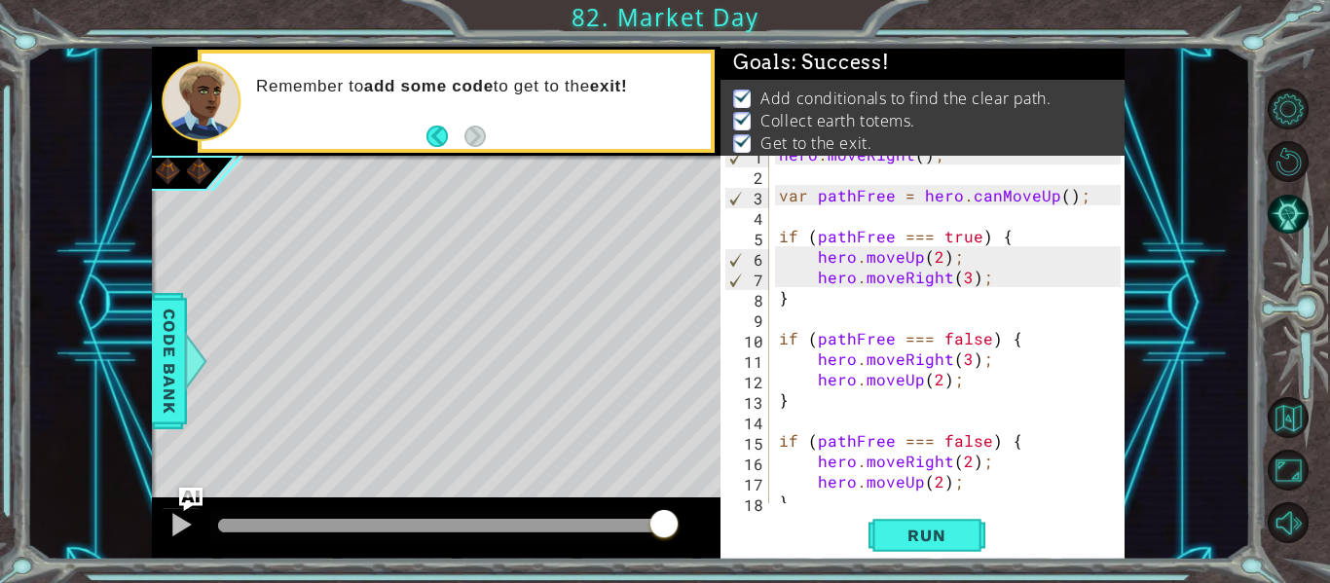
scroll to position [12, 0]
